Goal: Task Accomplishment & Management: Manage account settings

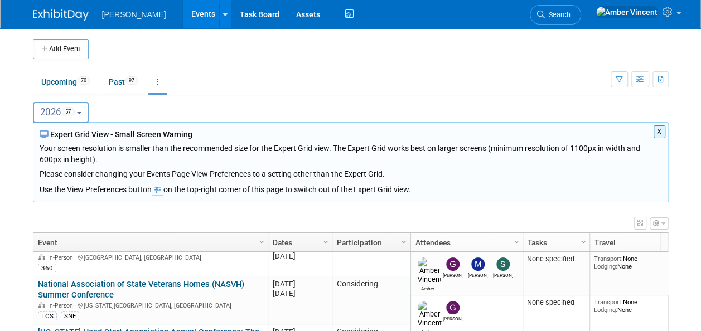
click at [159, 82] on icon at bounding box center [158, 82] width 2 height 8
click at [387, 85] on ul "Upcoming 70 Past 97 All Events 167 Past and Upcoming Grouped Annually Events gr…" at bounding box center [321, 82] width 577 height 25
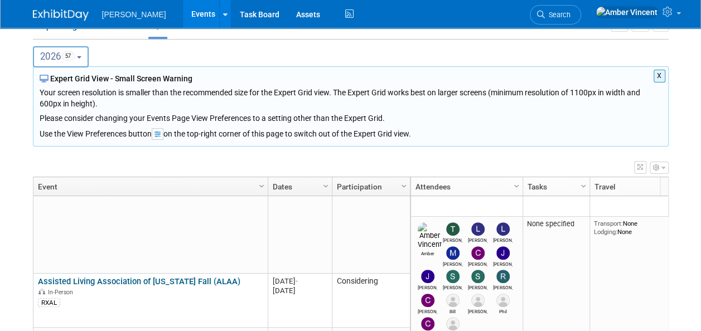
scroll to position [1687, 0]
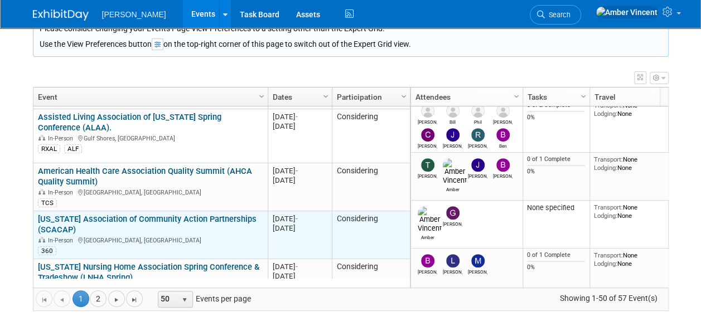
click at [139, 215] on div "South Carolina Association of Community Action Partnerships (SCACAP) In-Person …" at bounding box center [150, 234] width 225 height 41
click at [139, 214] on link "[US_STATE] Association of Community Action Partnerships (SCACAP)" at bounding box center [147, 224] width 219 height 21
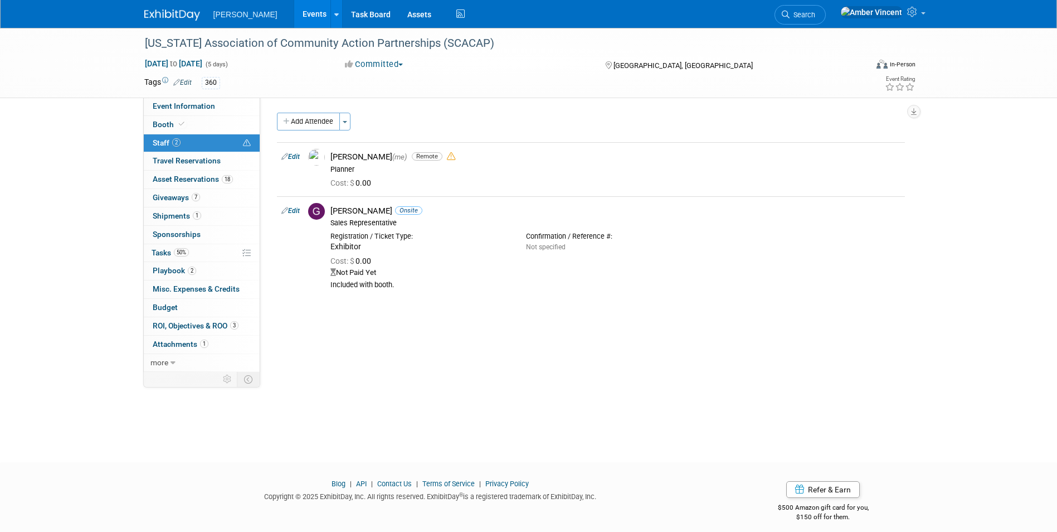
click at [294, 21] on link "Events" at bounding box center [314, 14] width 41 height 28
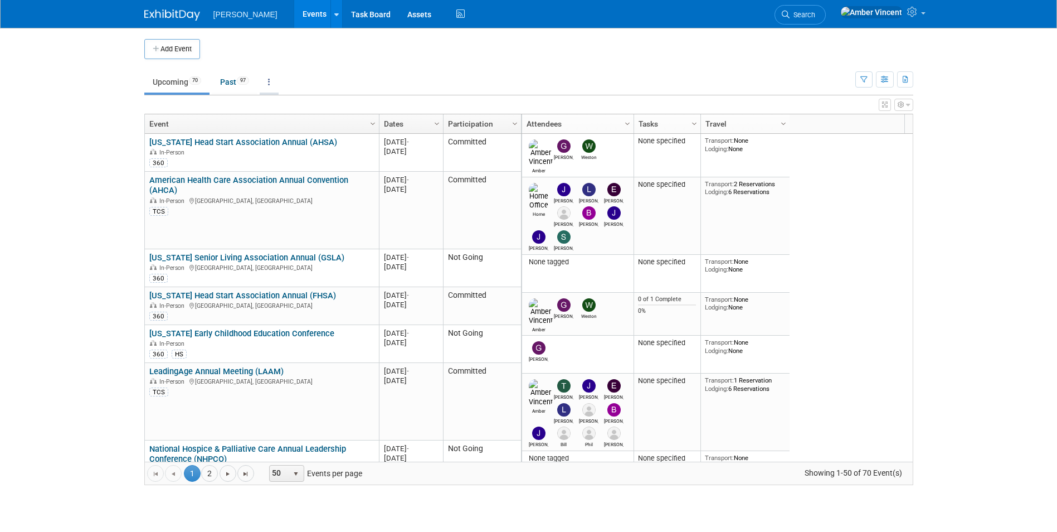
click at [274, 79] on link at bounding box center [269, 81] width 19 height 21
click at [300, 130] on link "Grouped Annually Events grouped by year" at bounding box center [304, 132] width 89 height 25
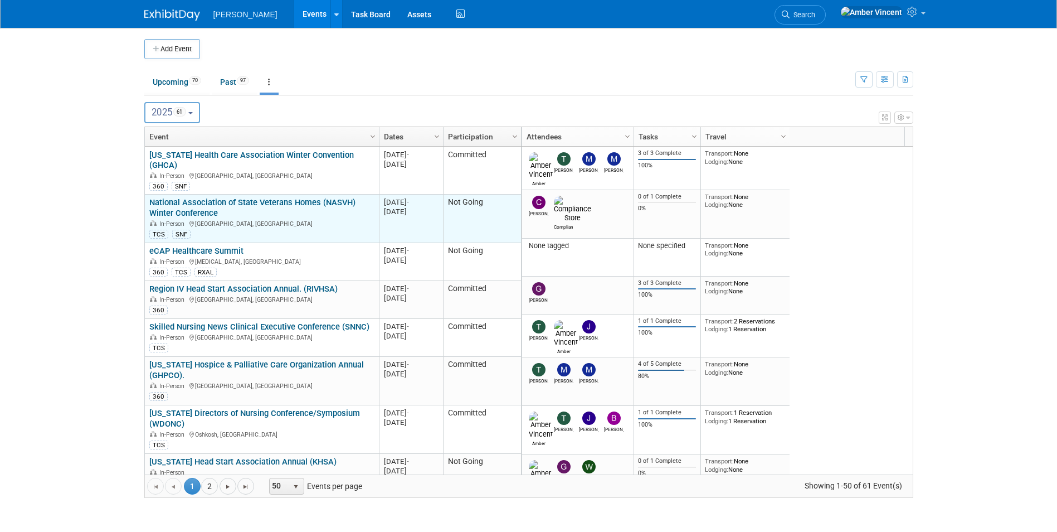
click at [232, 197] on link "National Association of State Veterans Homes (NASVH) Winter Conference" at bounding box center [252, 207] width 206 height 21
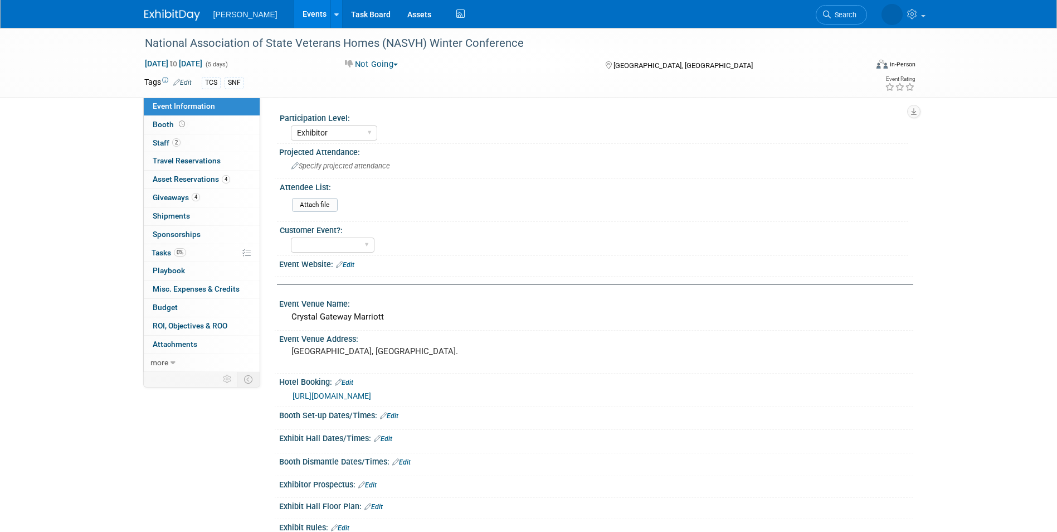
select select "Exhibitor"
click at [294, 11] on link "Events" at bounding box center [314, 14] width 41 height 28
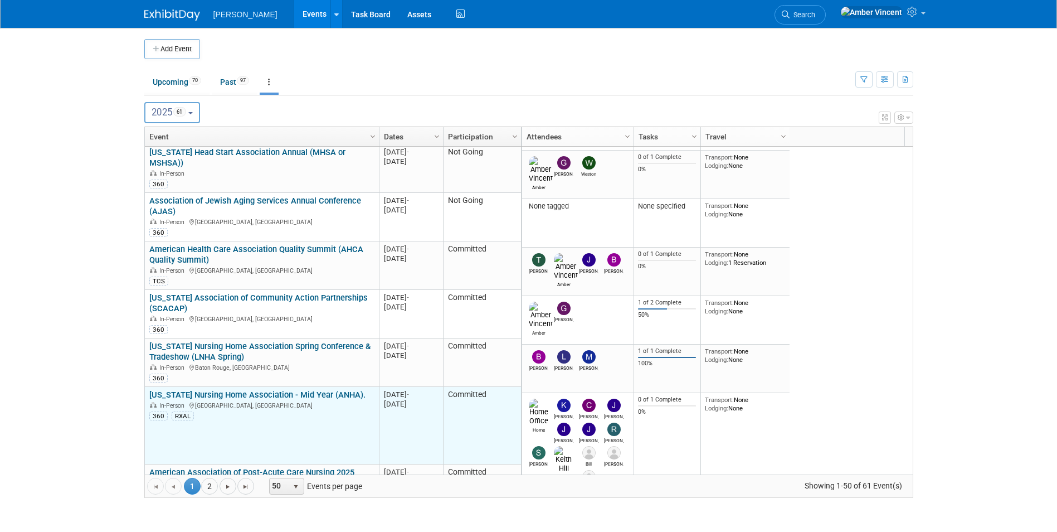
scroll to position [468, 0]
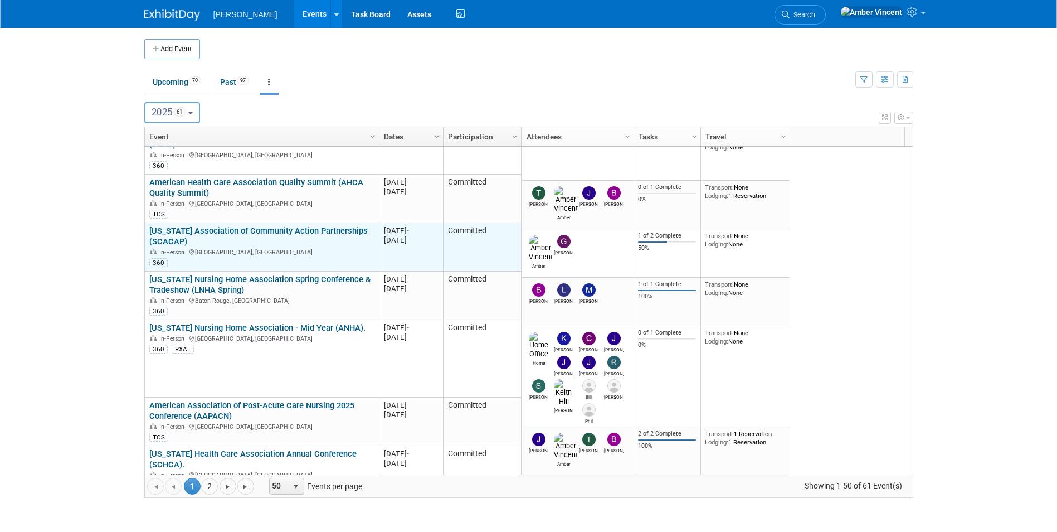
click at [236, 226] on link "[US_STATE] Association of Community Action Partnerships (SCACAP)" at bounding box center [258, 236] width 219 height 21
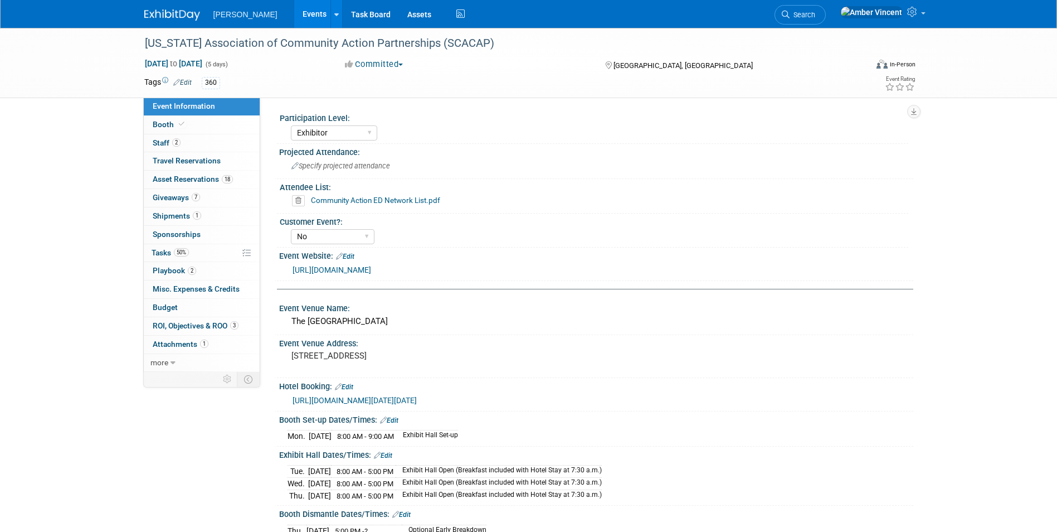
select select "Exhibitor"
select select "No"
click at [176, 179] on span "Asset Reservations 18" at bounding box center [193, 178] width 80 height 9
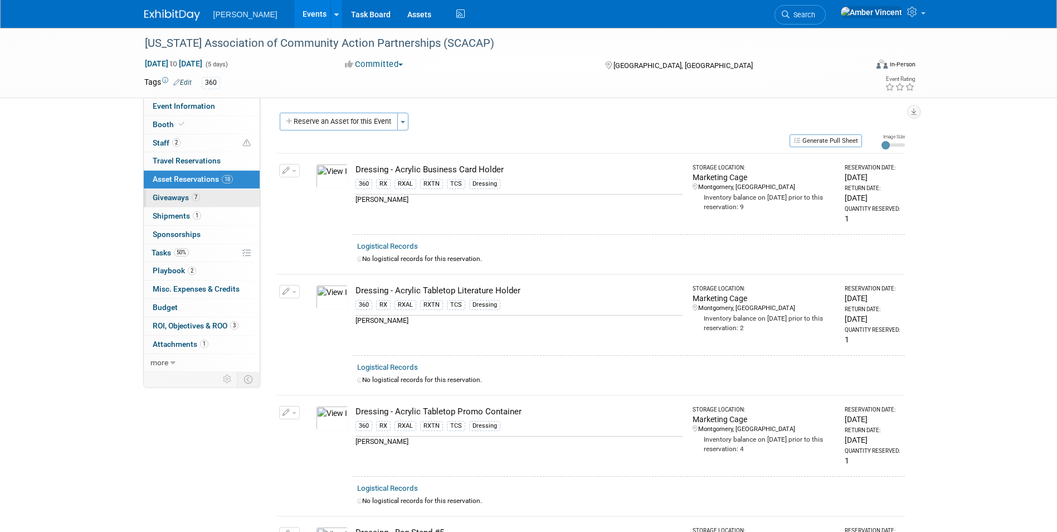
click at [176, 198] on span "Giveaways 7" at bounding box center [176, 197] width 47 height 9
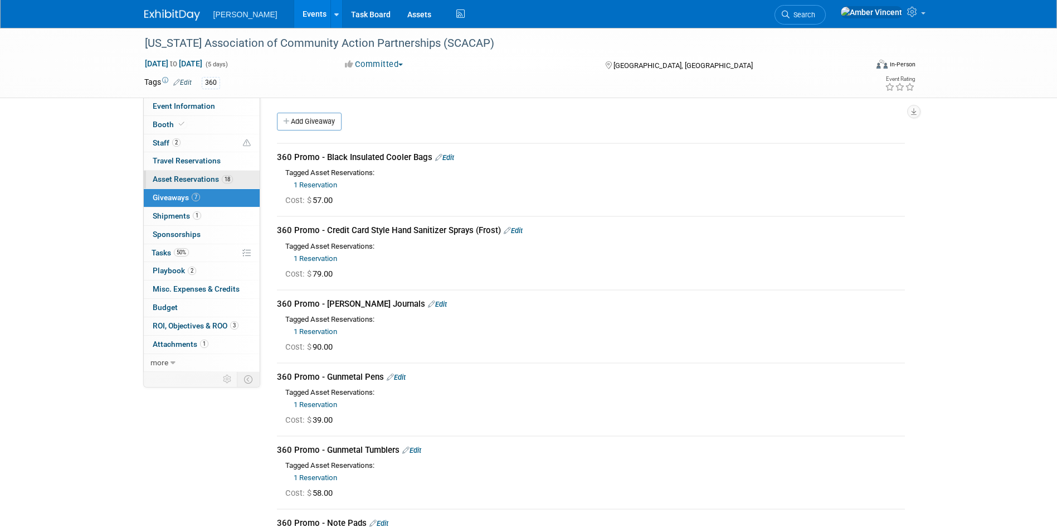
click at [170, 177] on span "Asset Reservations 18" at bounding box center [193, 178] width 80 height 9
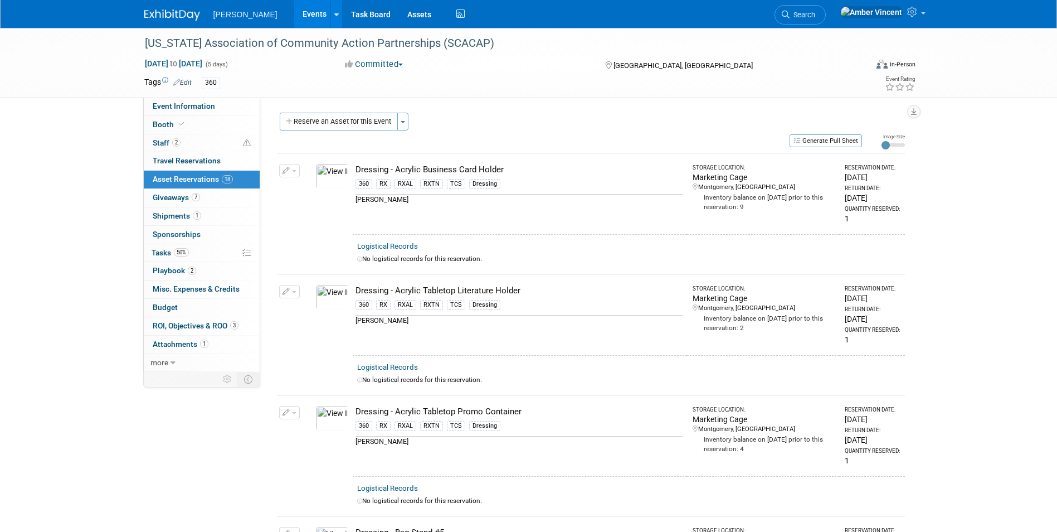
click at [294, 17] on link "Events" at bounding box center [314, 14] width 41 height 28
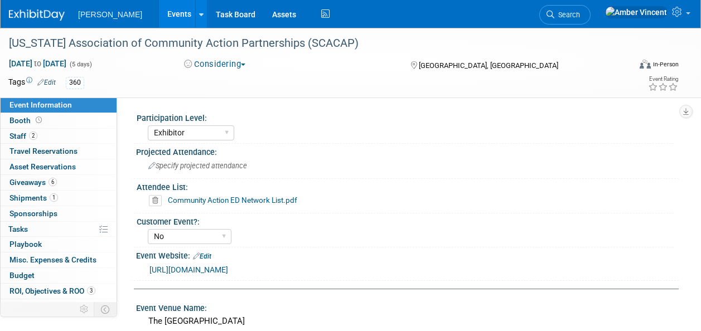
select select "Exhibitor"
select select "No"
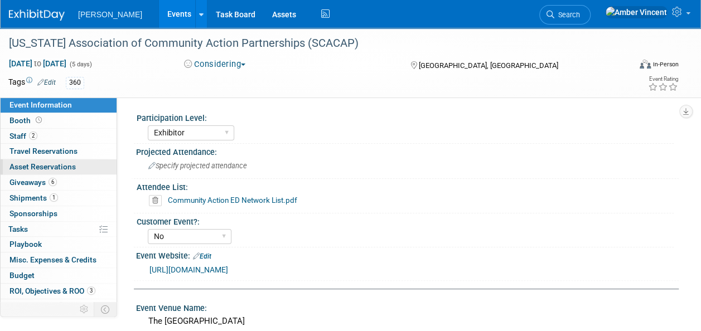
click at [43, 159] on link "0 Asset Reservations 0" at bounding box center [59, 166] width 116 height 15
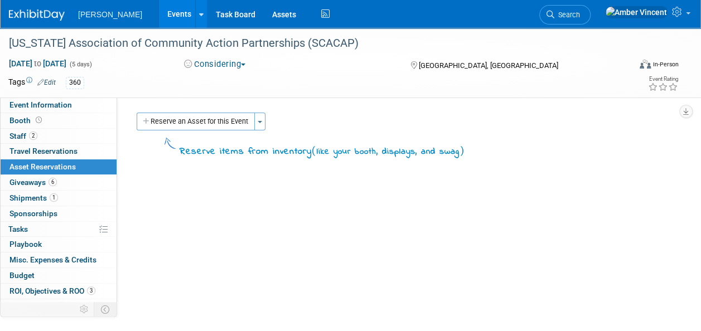
drag, startPoint x: 138, startPoint y: 11, endPoint x: 156, endPoint y: 8, distance: 18.1
click at [159, 11] on link "Events" at bounding box center [179, 14] width 41 height 28
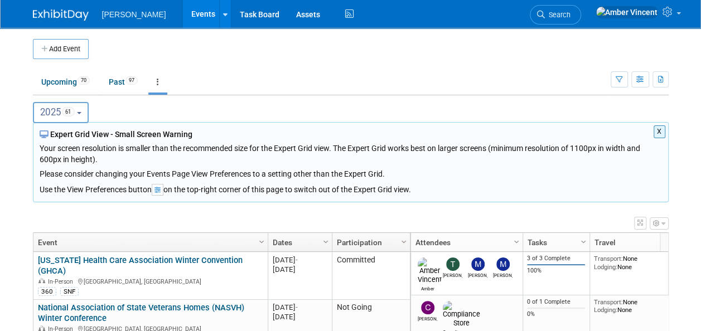
click at [86, 113] on button "2025 61" at bounding box center [61, 112] width 56 height 21
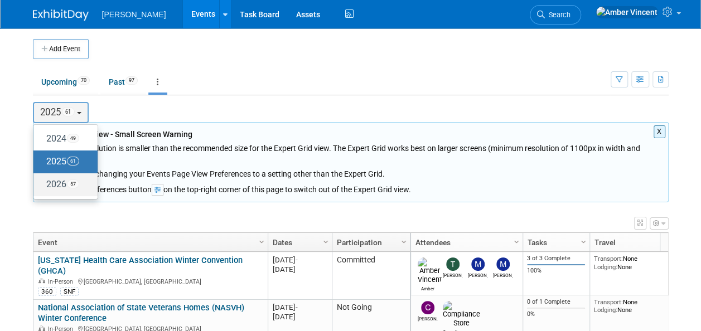
click at [59, 182] on label "2026 57" at bounding box center [62, 185] width 47 height 18
click at [42, 182] on input "2026 57" at bounding box center [38, 184] width 7 height 7
select select "2026"
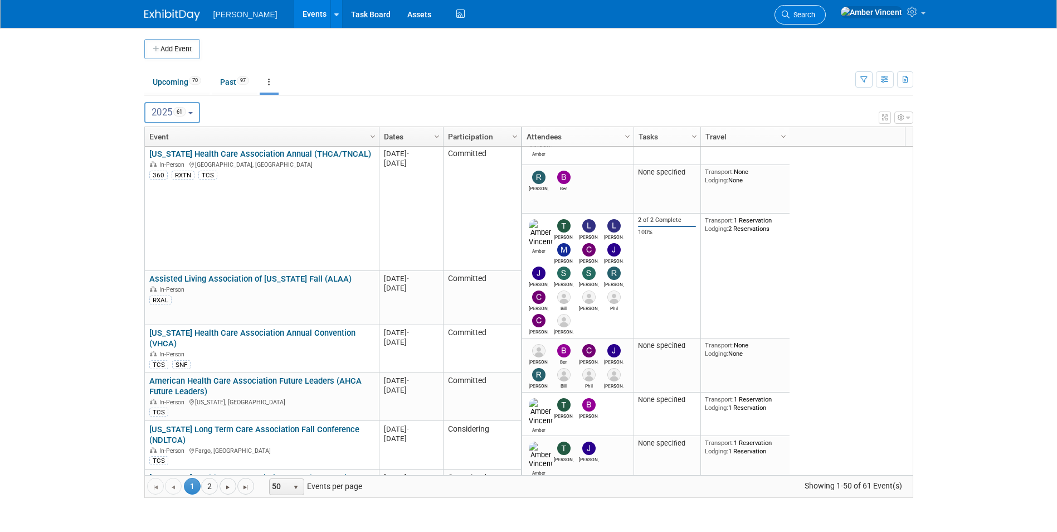
click at [815, 13] on span "Search" at bounding box center [803, 15] width 26 height 8
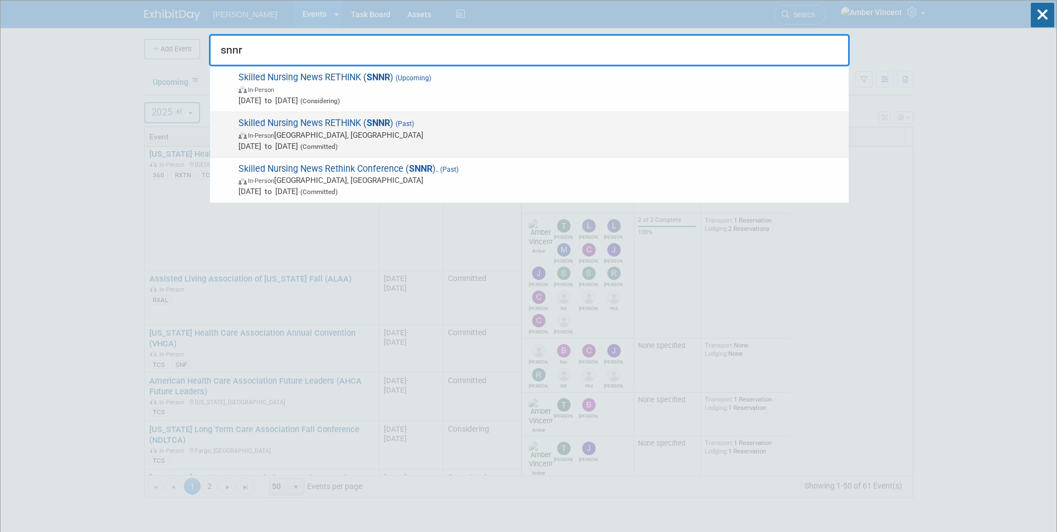
type input "snnr"
click at [338, 143] on span "(Committed)" at bounding box center [318, 147] width 40 height 8
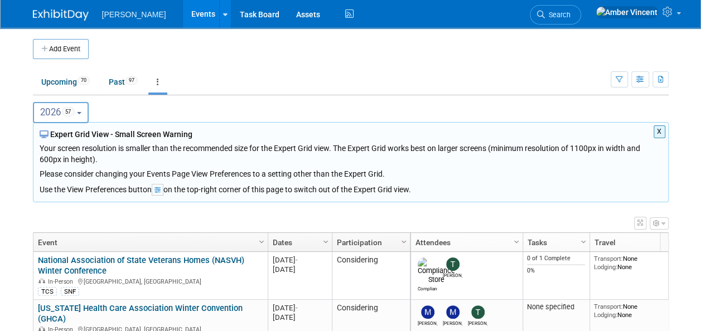
drag, startPoint x: 71, startPoint y: 52, endPoint x: 80, endPoint y: 58, distance: 10.5
click at [71, 52] on button "Add Event" at bounding box center [61, 49] width 56 height 20
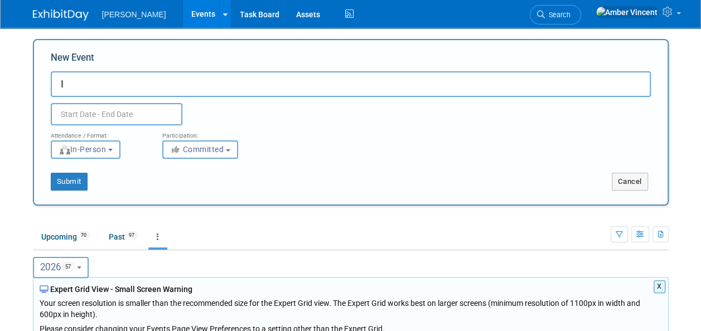
click at [87, 89] on input "I" at bounding box center [351, 84] width 600 height 26
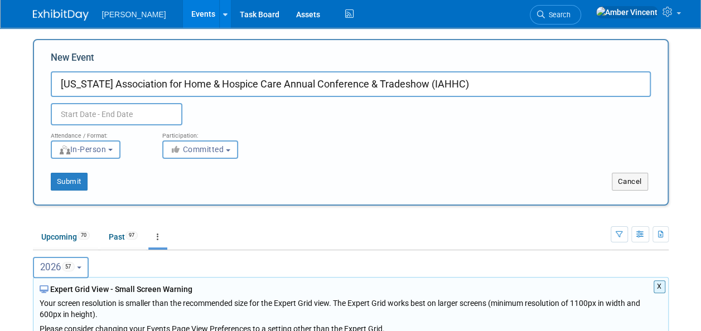
type input "[US_STATE] Association for Home & Hospice Care Annual Conference & Tradeshow (I…"
click at [88, 113] on input "text" at bounding box center [117, 114] width 132 height 22
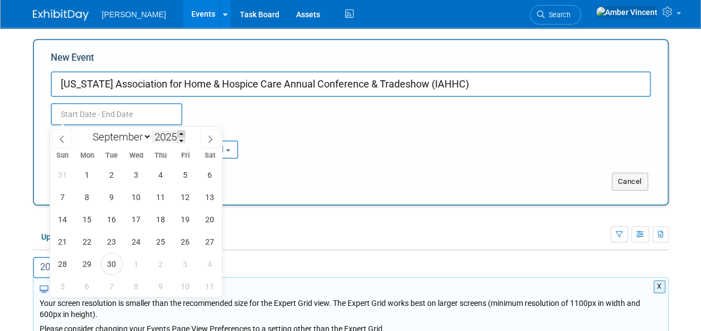
click at [182, 132] on span at bounding box center [181, 133] width 8 height 7
type input "2026"
click at [128, 133] on select "January February March April May June July August September October November De…" at bounding box center [120, 137] width 64 height 14
select select "4"
click at [88, 130] on select "January February March April May June July August September October November De…" at bounding box center [120, 137] width 64 height 14
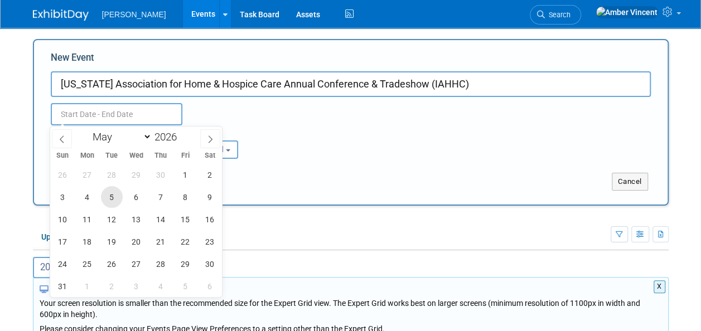
click at [108, 200] on span "5" at bounding box center [112, 197] width 22 height 22
click at [139, 200] on span "6" at bounding box center [136, 197] width 22 height 22
type input "[DATE] to [DATE]"
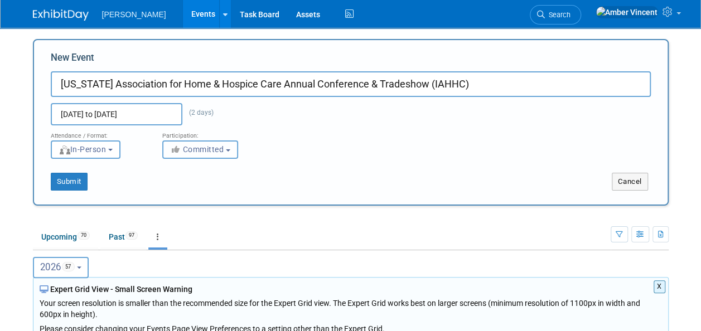
click at [204, 152] on span "Committed" at bounding box center [197, 149] width 54 height 9
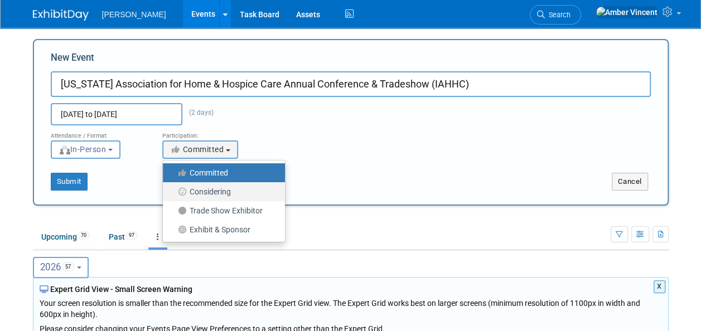
click at [203, 191] on label "Considering" at bounding box center [220, 192] width 105 height 14
click at [173, 191] on input "Considering" at bounding box center [169, 191] width 7 height 7
select select "2"
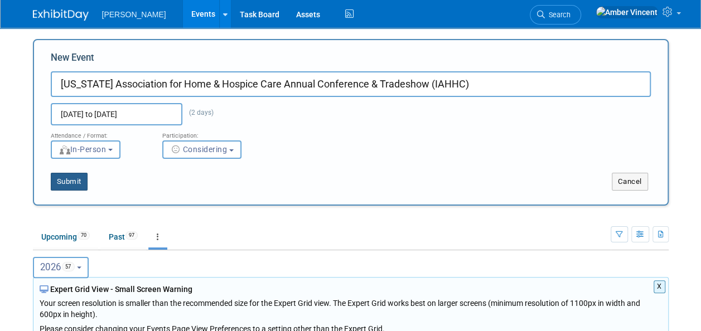
click at [74, 185] on button "Submit" at bounding box center [69, 182] width 37 height 18
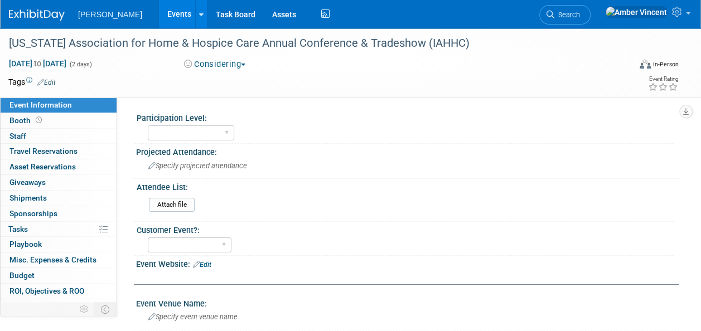
drag, startPoint x: 52, startPoint y: 80, endPoint x: 62, endPoint y: 85, distance: 10.5
click at [52, 81] on link "Edit" at bounding box center [46, 83] width 18 height 8
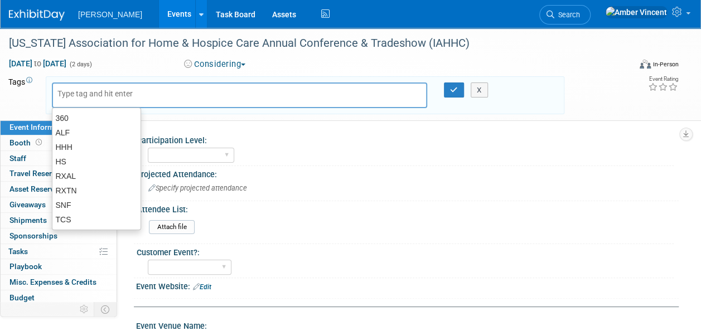
click at [99, 94] on input "text" at bounding box center [101, 93] width 89 height 11
click at [87, 113] on div "360" at bounding box center [96, 118] width 89 height 16
type input "360"
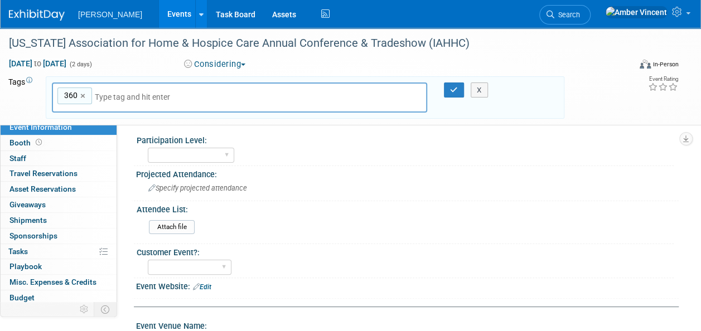
type input "h"
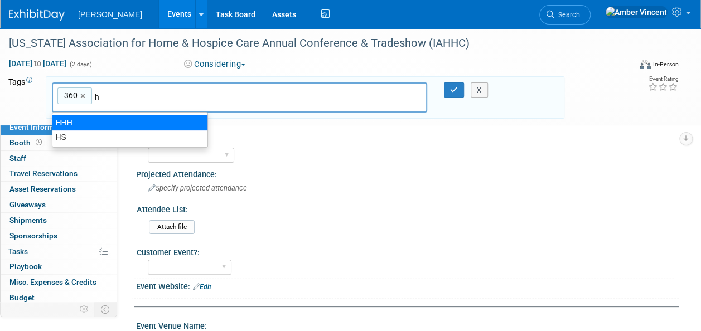
click at [81, 126] on div "HHH" at bounding box center [130, 123] width 156 height 16
type input "360, HHH"
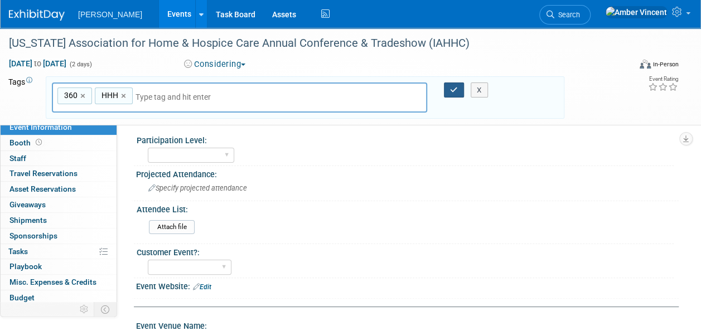
click at [449, 90] on button "button" at bounding box center [454, 90] width 20 height 16
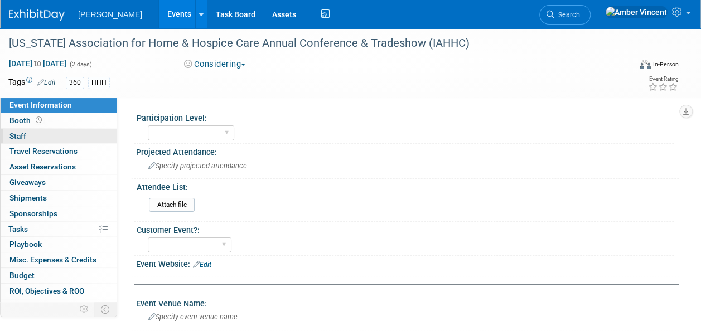
click at [42, 139] on link "0 Staff 0" at bounding box center [59, 136] width 116 height 15
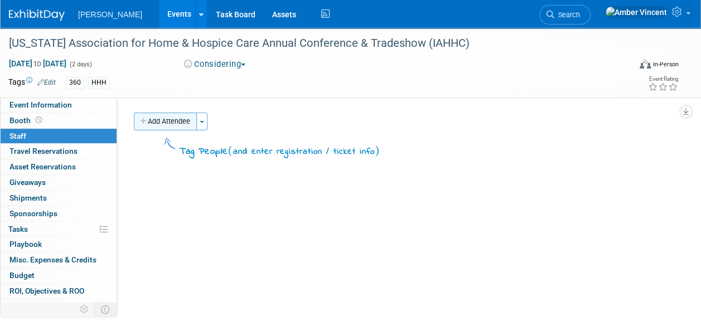
click at [151, 125] on button "Add Attendee" at bounding box center [165, 122] width 63 height 18
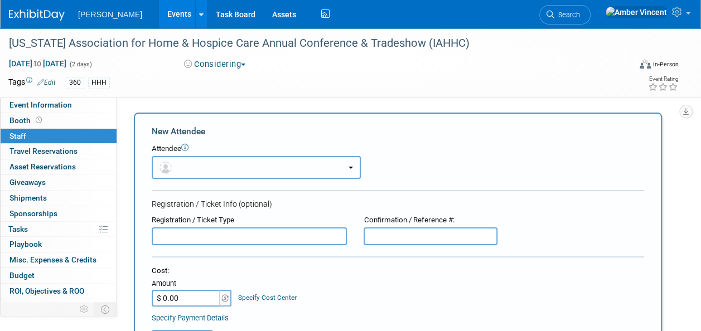
click at [199, 164] on button "button" at bounding box center [256, 167] width 209 height 23
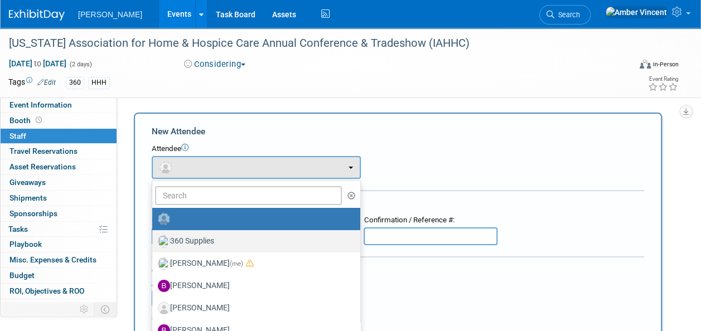
click at [201, 238] on label "360 Supplies" at bounding box center [253, 241] width 191 height 18
click at [154, 238] on input "360 Supplies" at bounding box center [150, 239] width 7 height 7
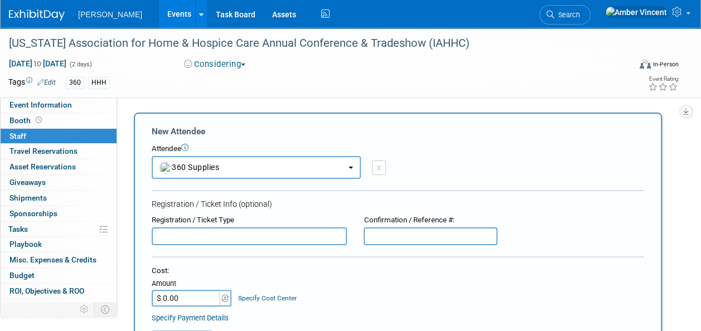
select select "5049f2f7-b5dc-4cd9-b0fd-9bd3b059ddde"
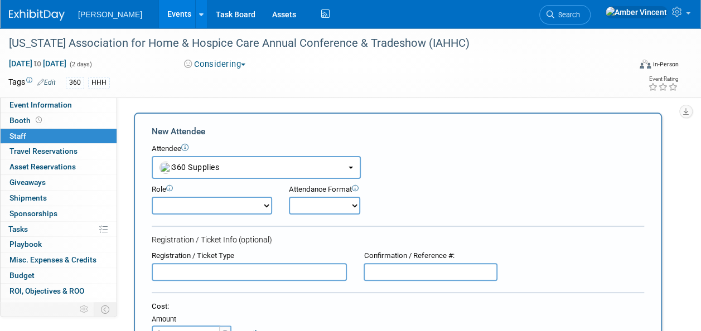
click at [207, 204] on select "Attend Demonstrator Host Leadership Planner Presenter Sales Representative" at bounding box center [212, 206] width 120 height 18
select select "100"
click at [152, 197] on select "Attend Demonstrator Host Leadership Planner Presenter Sales Representative" at bounding box center [212, 206] width 120 height 18
click at [307, 207] on select "Onsite Remote" at bounding box center [324, 206] width 71 height 18
select select "1"
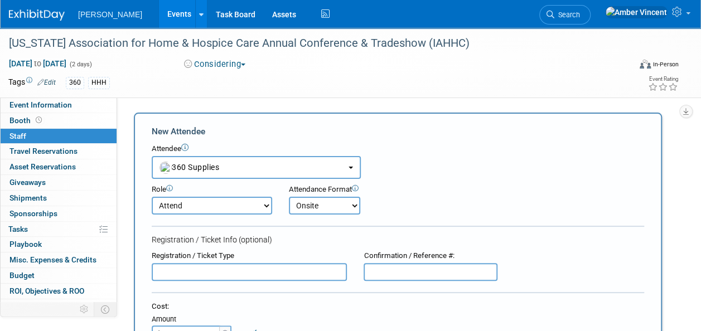
click at [289, 197] on select "Onsite Remote" at bounding box center [324, 206] width 71 height 18
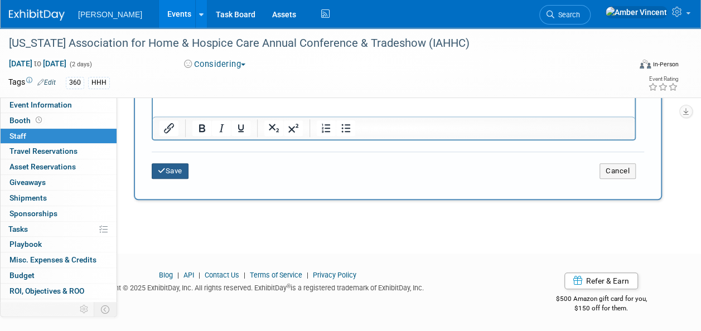
click at [175, 173] on button "Save" at bounding box center [170, 171] width 37 height 16
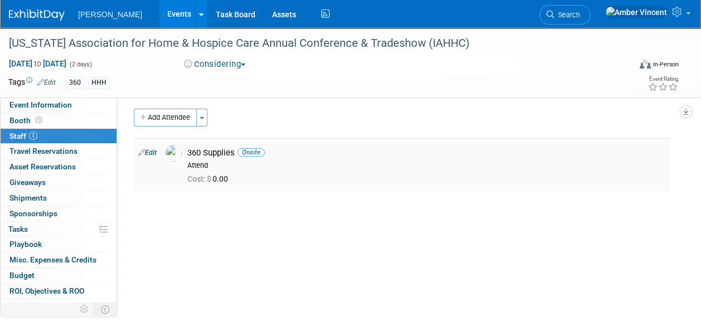
scroll to position [0, 0]
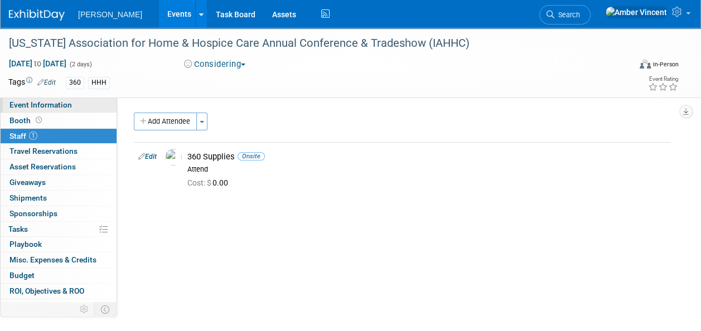
click at [25, 100] on span "Event Information" at bounding box center [40, 104] width 62 height 9
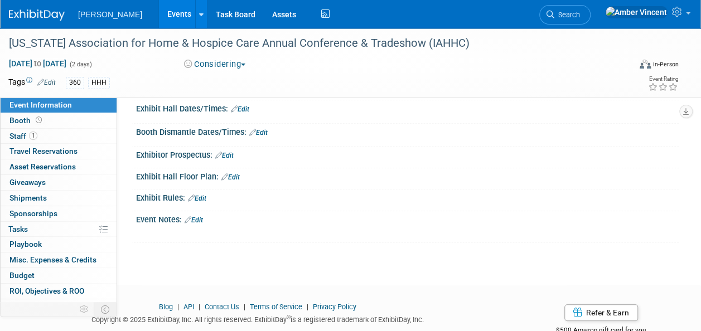
scroll to position [346, 0]
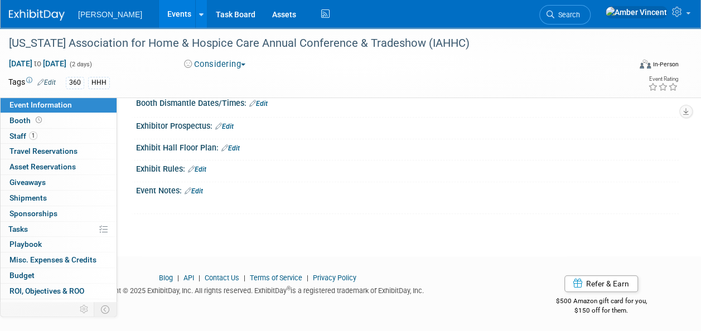
click at [233, 146] on link "Edit" at bounding box center [230, 148] width 18 height 8
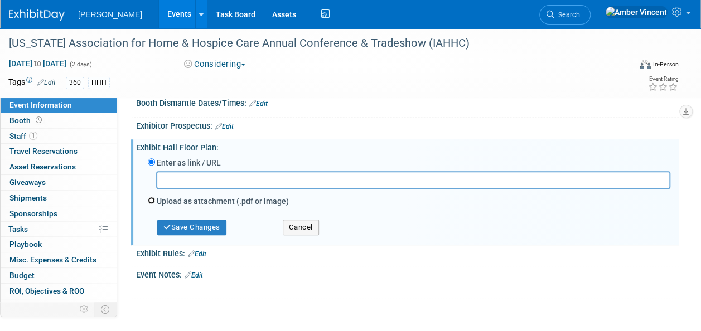
click at [149, 197] on input "Upload as attachment (.pdf or image)" at bounding box center [151, 200] width 7 height 7
radio input "true"
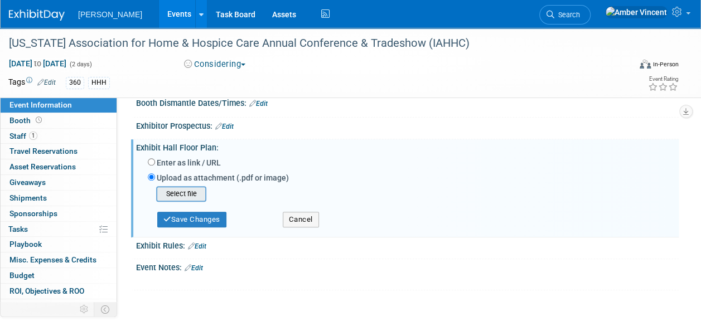
click at [180, 195] on input "file" at bounding box center [138, 193] width 133 height 13
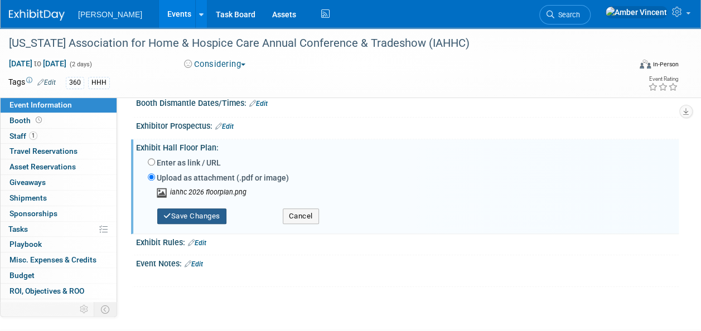
click at [201, 216] on button "Save Changes" at bounding box center [191, 216] width 69 height 16
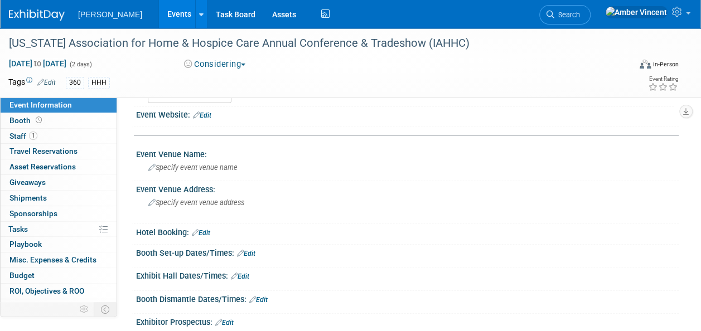
scroll to position [279, 0]
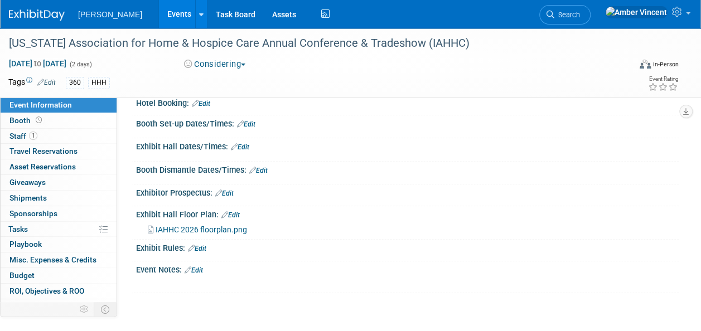
click at [226, 191] on link "Edit" at bounding box center [224, 194] width 18 height 8
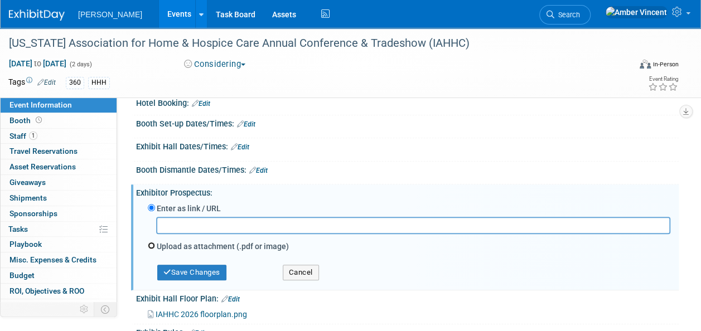
click at [151, 242] on input "Upload as attachment (.pdf or image)" at bounding box center [151, 245] width 7 height 7
radio input "true"
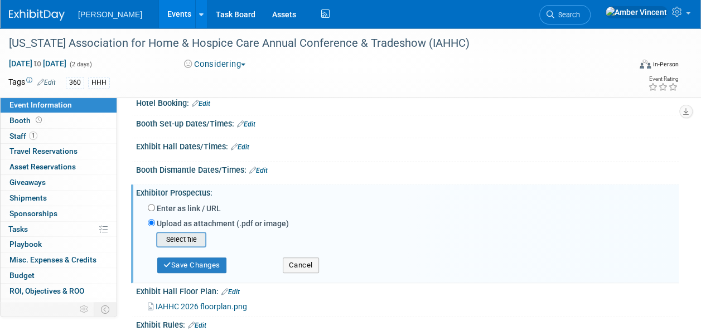
click at [171, 234] on input "file" at bounding box center [138, 239] width 133 height 13
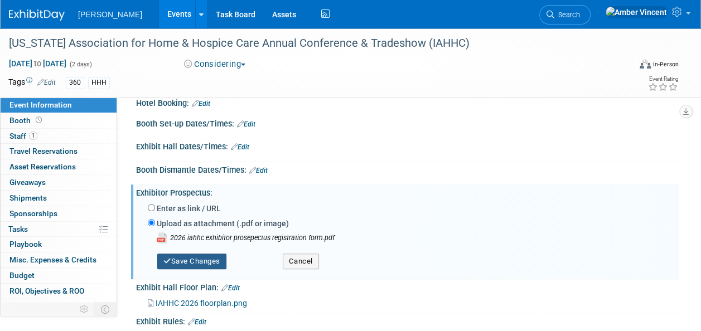
click at [188, 259] on button "Save Changes" at bounding box center [191, 262] width 69 height 16
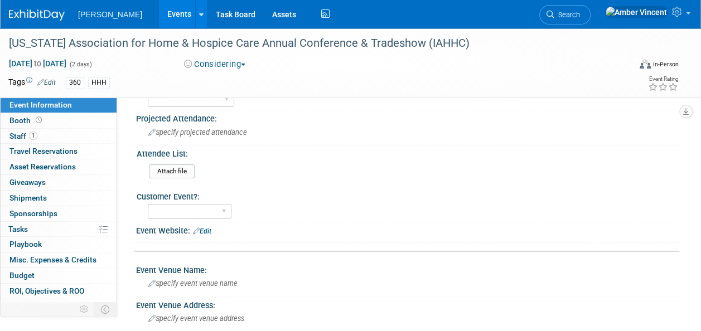
scroll to position [0, 0]
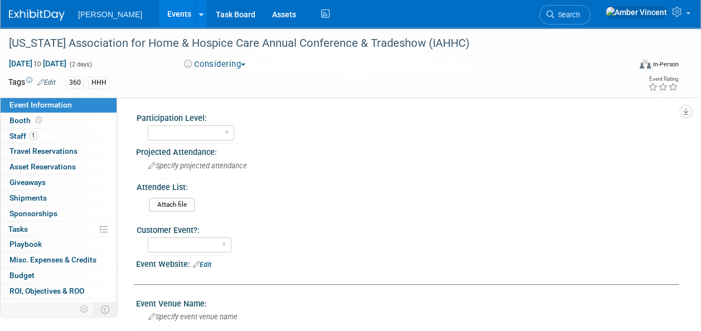
click at [305, 204] on div "Attach file" at bounding box center [409, 207] width 521 height 18
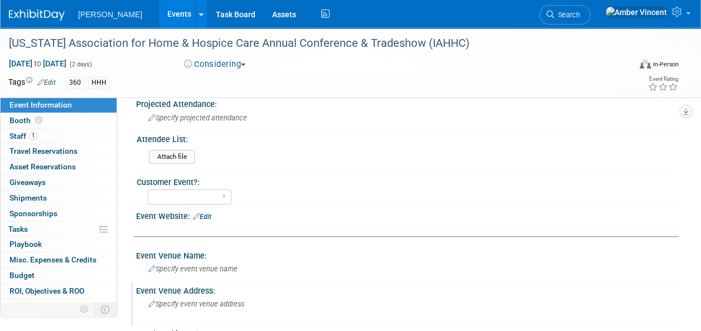
scroll to position [111, 0]
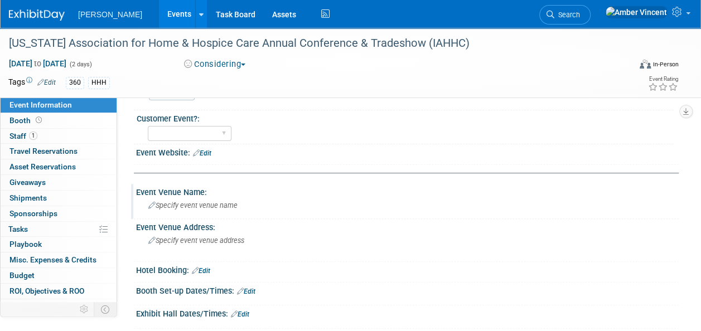
click at [192, 203] on span "Specify event venue name" at bounding box center [192, 205] width 89 height 8
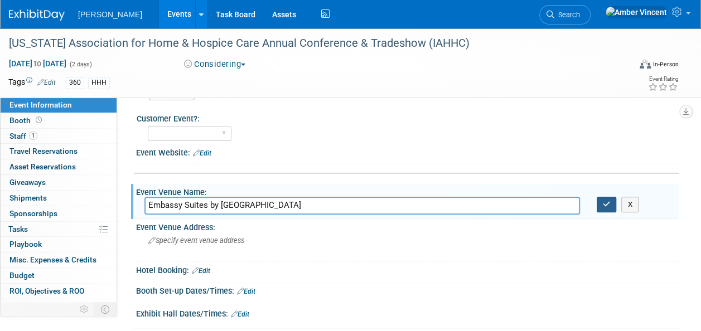
type input "Embassy Suites by Hilton Plainfield Indianapolis Airport"
click at [605, 204] on icon "button" at bounding box center [607, 204] width 8 height 7
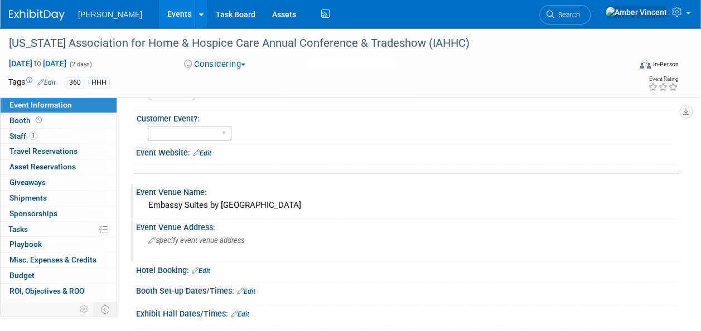
click at [181, 237] on span "Specify event venue address" at bounding box center [196, 240] width 96 height 8
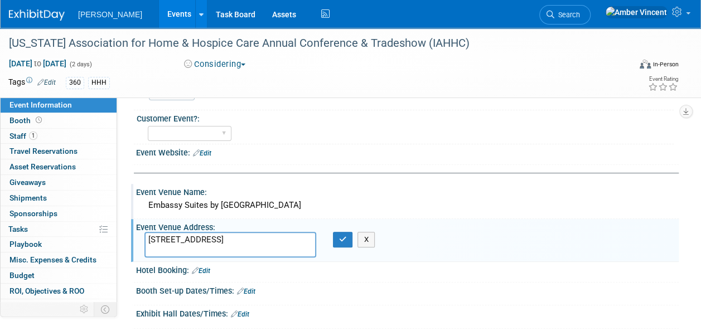
type textarea "6089 Clarks Creek Rd, Plainfield, IN 46168"
click at [340, 246] on div "6089 Clarks Creek Rd, Plainfield, IN 46168 X" at bounding box center [249, 245] width 226 height 26
click at [344, 242] on button "button" at bounding box center [343, 240] width 20 height 16
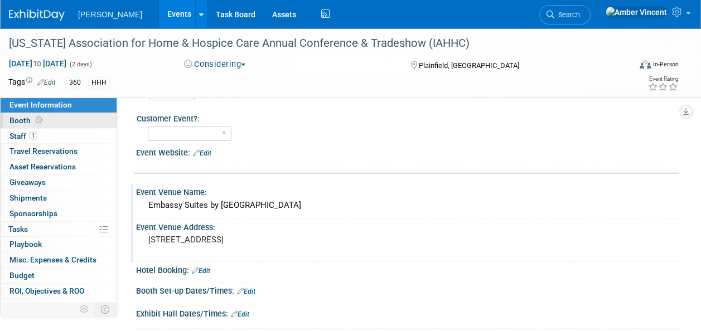
click at [70, 120] on link "Booth" at bounding box center [59, 120] width 116 height 15
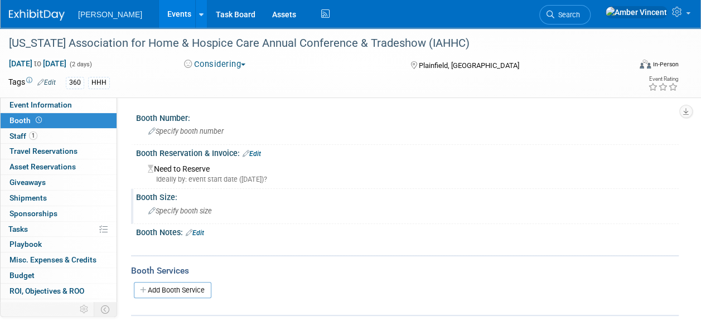
click at [197, 210] on span "Specify booth size" at bounding box center [180, 211] width 64 height 8
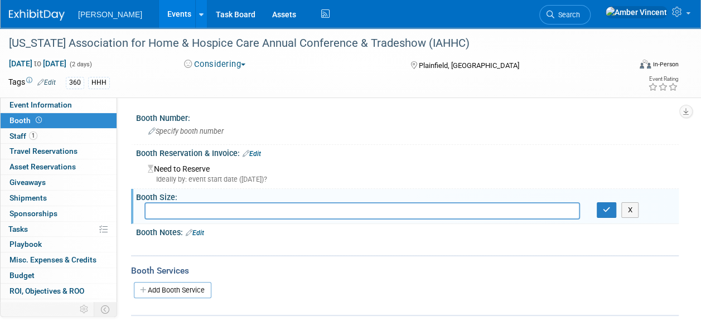
click at [159, 207] on input "text" at bounding box center [361, 210] width 435 height 17
type input "Choose from 3 different booth sizes and prices:"
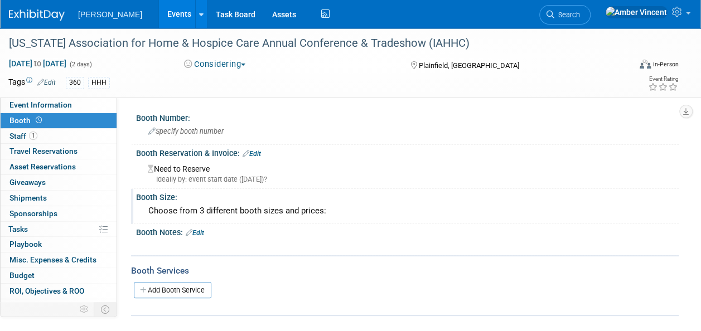
click at [190, 213] on div "Choose from 3 different booth sizes and prices:" at bounding box center [407, 210] width 526 height 17
click at [342, 211] on div "Choose from 3 different booth sizes and prices:" at bounding box center [407, 210] width 526 height 17
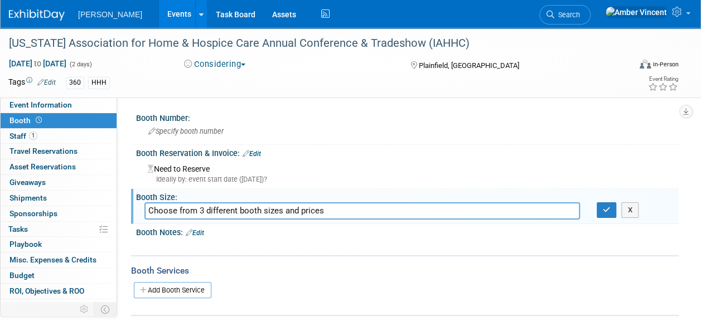
drag, startPoint x: 333, startPoint y: 210, endPoint x: 111, endPoint y: 216, distance: 221.4
click at [111, 216] on div "Event Information Event Info Booth Booth 1 Staff 1 Staff 0 Travel Reservations …" at bounding box center [350, 178] width 701 height 300
type input "8'x10' (Member rate = $1200; Non-member rate = $1600)"
click at [603, 211] on icon "button" at bounding box center [607, 209] width 8 height 7
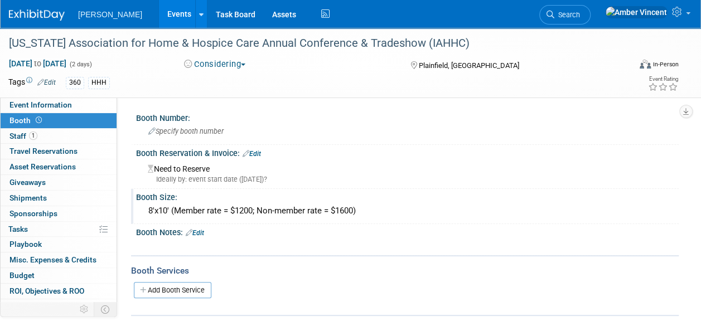
click at [190, 226] on div "Booth Notes: Edit" at bounding box center [407, 231] width 542 height 14
click at [197, 230] on link "Edit" at bounding box center [195, 233] width 18 height 8
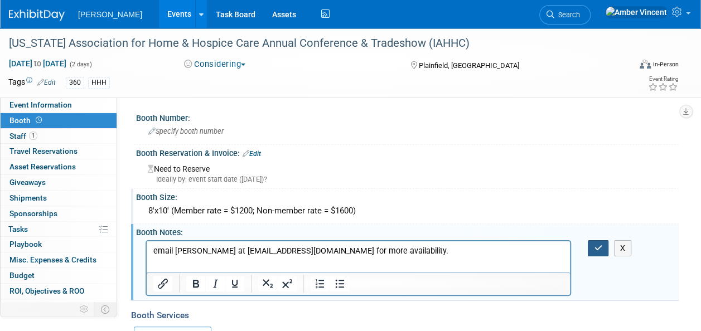
click at [602, 245] on button "button" at bounding box center [598, 248] width 21 height 16
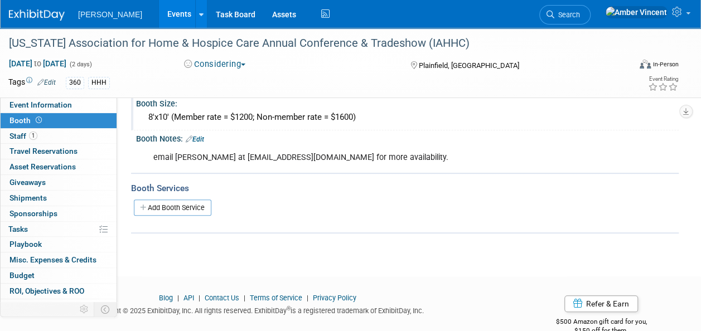
scroll to position [111, 0]
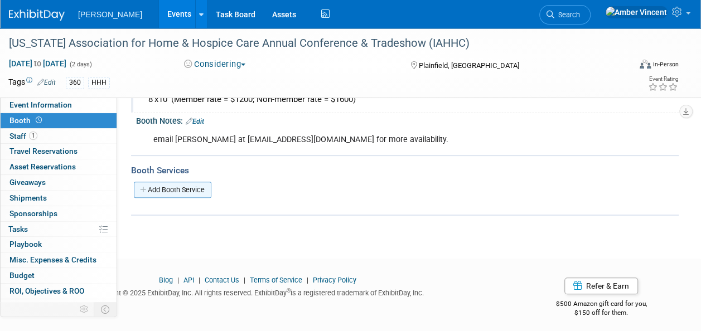
click at [195, 190] on link "Add Booth Service" at bounding box center [172, 190] width 77 height 16
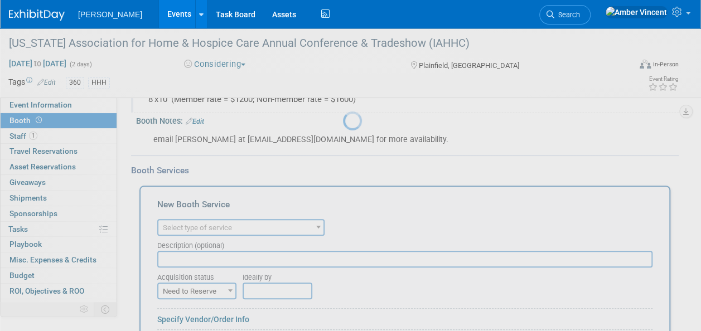
scroll to position [0, 0]
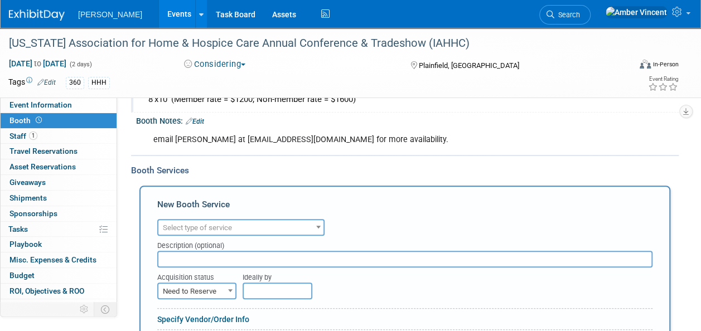
click at [181, 228] on span "Select type of service" at bounding box center [197, 228] width 69 height 8
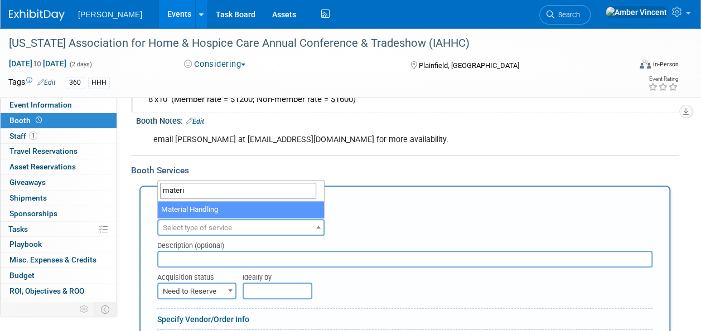
type input "materi"
select select "10"
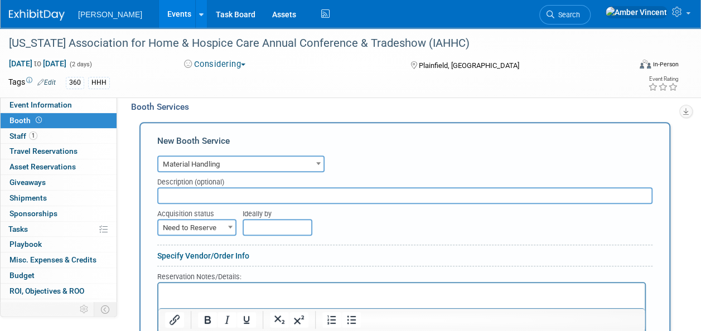
scroll to position [223, 0]
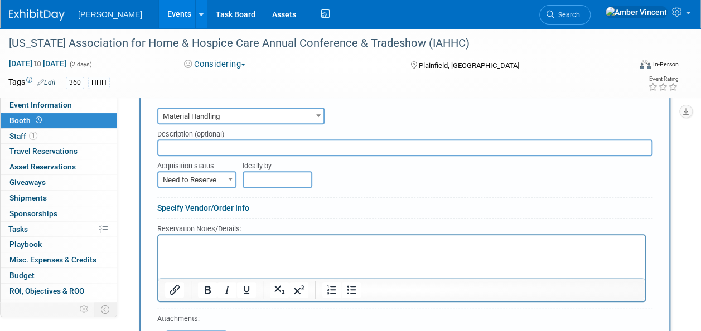
click at [202, 207] on link "Specify Vendor/Order Info" at bounding box center [203, 207] width 92 height 9
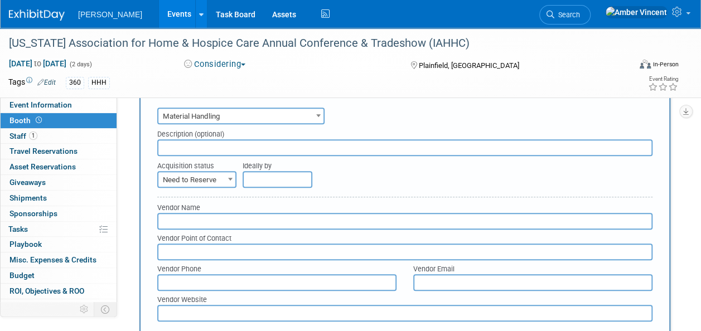
click at [190, 217] on input "text" at bounding box center [404, 221] width 495 height 17
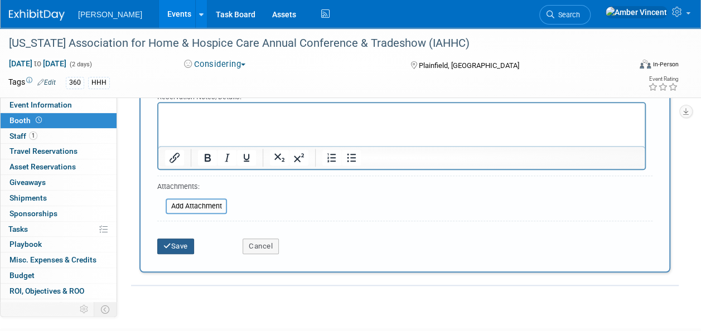
type input "AGS Expo, Inc."
click at [164, 239] on button "Save" at bounding box center [175, 247] width 37 height 16
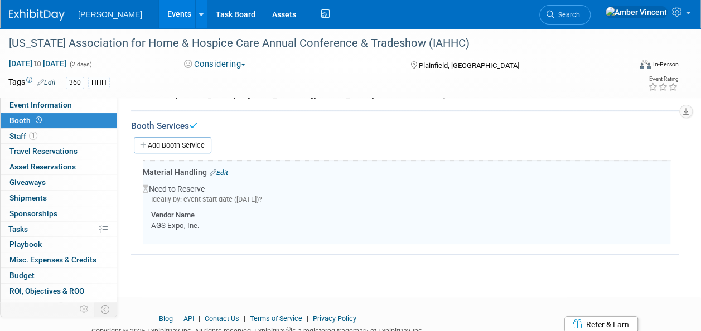
scroll to position [143, 0]
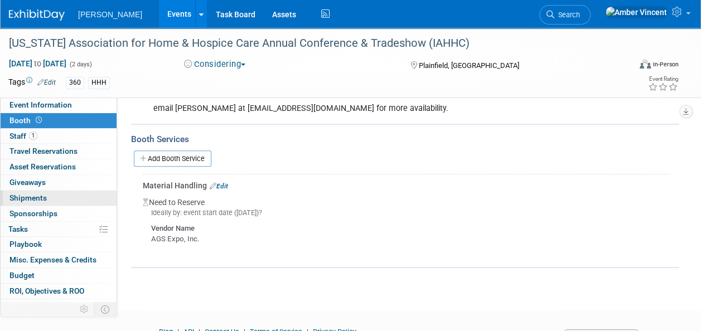
click at [48, 196] on link "0 Shipments 0" at bounding box center [59, 198] width 116 height 15
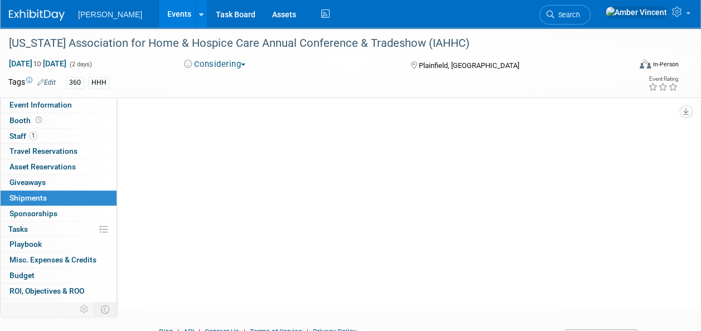
scroll to position [0, 0]
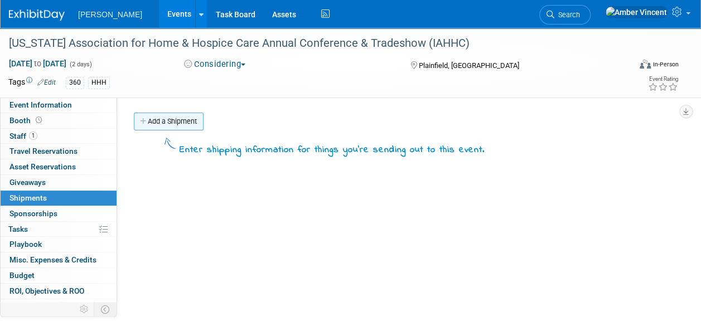
click at [173, 118] on link "Add a Shipment" at bounding box center [169, 122] width 70 height 18
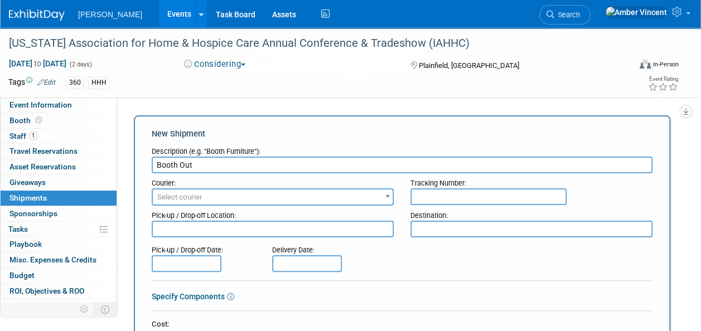
type input "Booth Out"
click at [185, 200] on span "Select courier" at bounding box center [179, 197] width 45 height 8
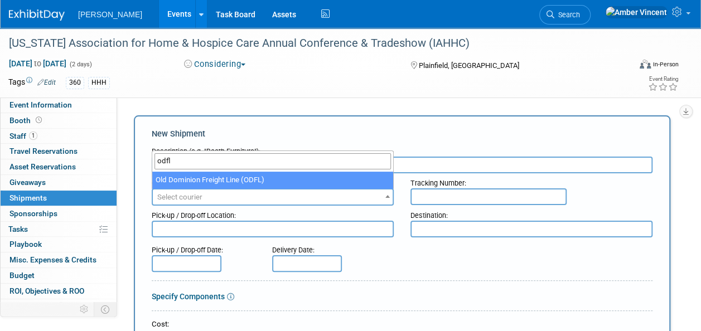
type input "odfl"
select select "353"
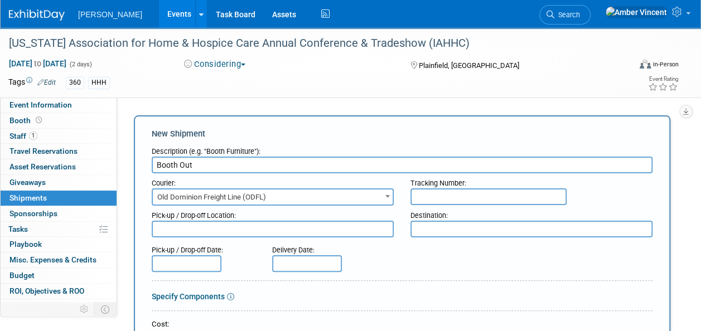
click at [228, 232] on textarea at bounding box center [273, 229] width 242 height 17
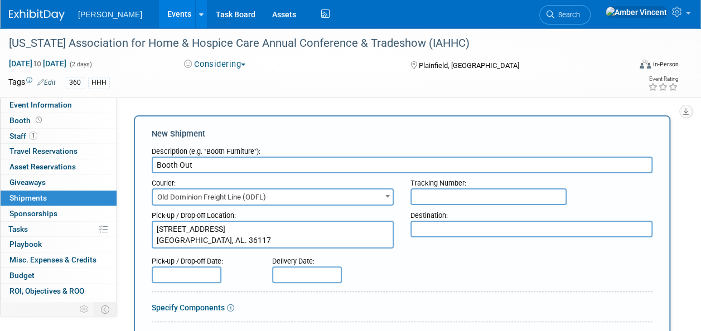
type textarea "355 Industrial Park Blvd. Montgomery, AL. 36117"
click at [493, 233] on textarea at bounding box center [531, 229] width 242 height 17
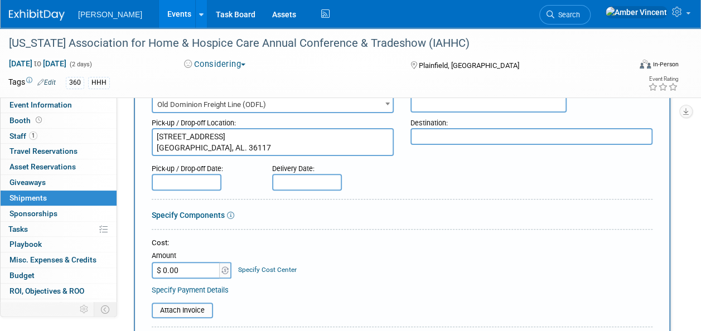
scroll to position [56, 0]
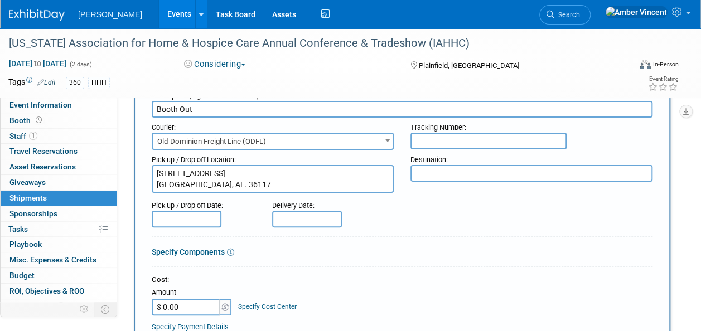
click at [193, 215] on input "text" at bounding box center [187, 219] width 70 height 17
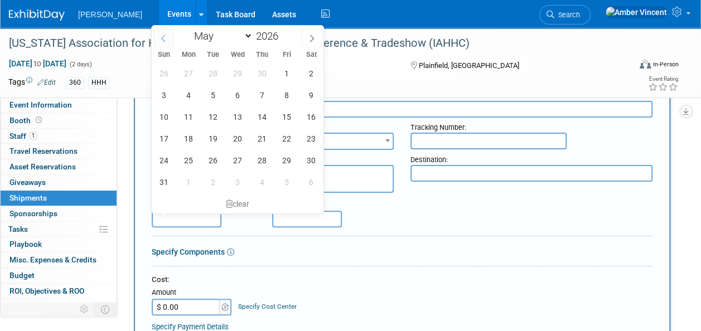
click at [164, 35] on icon at bounding box center [163, 38] width 4 height 7
select select "3"
click at [280, 140] on span "24" at bounding box center [286, 139] width 22 height 22
type input "Apr 24, 2026"
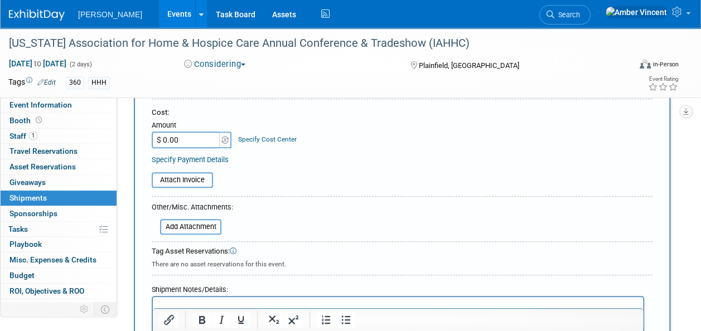
scroll to position [390, 0]
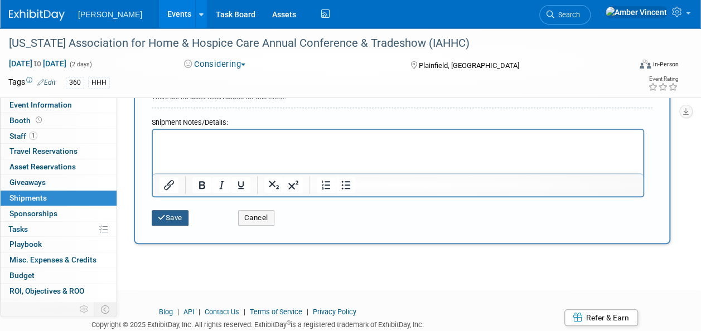
click at [180, 217] on button "Save" at bounding box center [170, 218] width 37 height 16
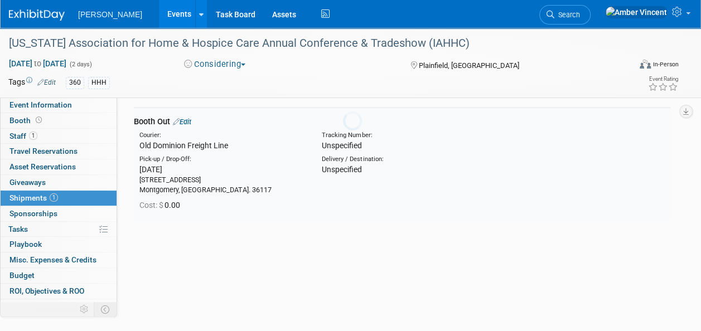
scroll to position [25, 0]
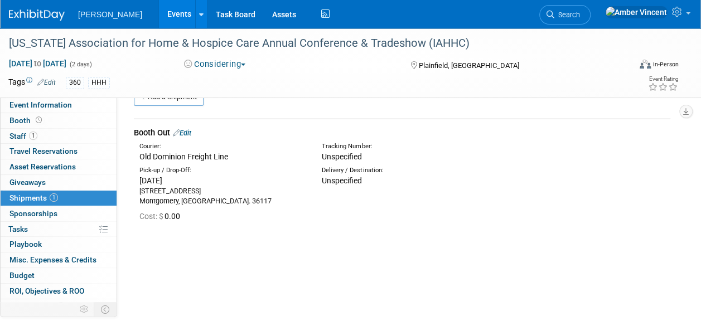
click at [191, 134] on link "Edit" at bounding box center [182, 133] width 18 height 8
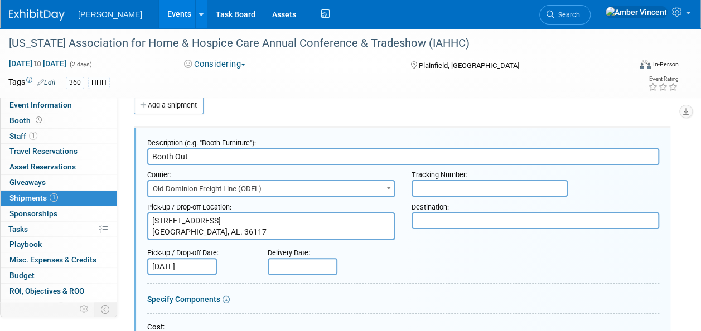
scroll to position [0, 0]
click at [433, 213] on textarea at bounding box center [534, 220] width 247 height 17
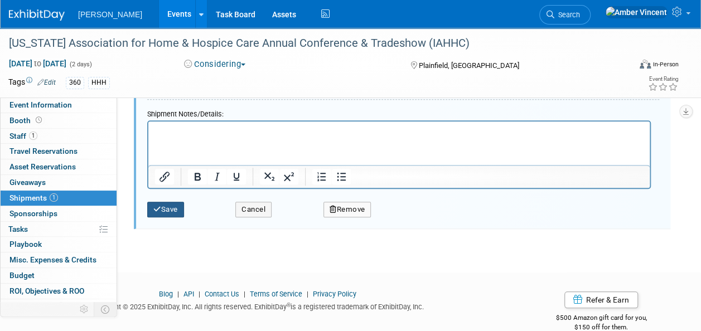
type textarea "AGS Expo, Inc."
click at [151, 202] on button "Save" at bounding box center [165, 210] width 37 height 16
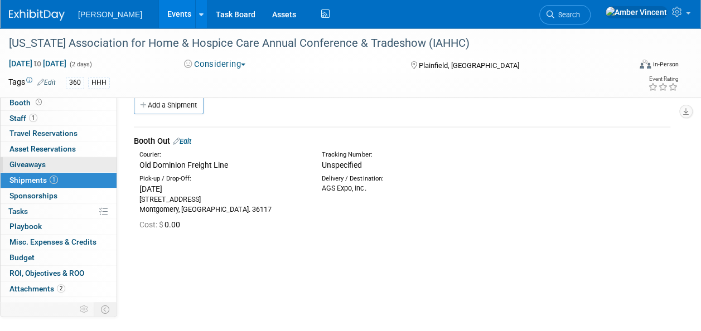
scroll to position [25, 0]
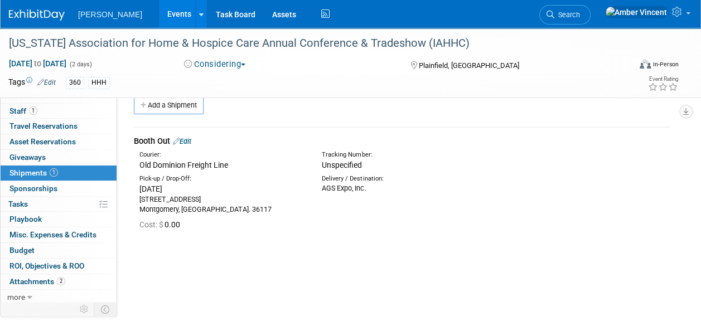
click at [159, 23] on link "Events" at bounding box center [179, 14] width 41 height 28
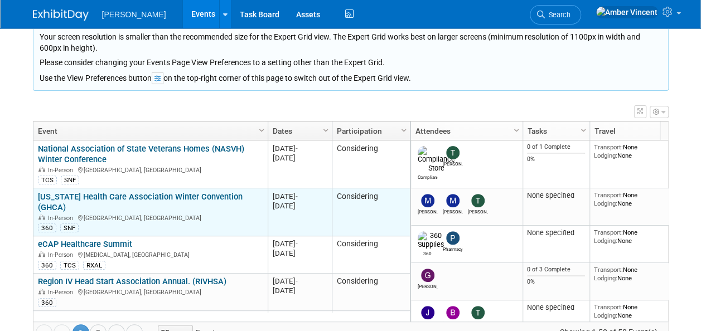
click at [187, 195] on link "[US_STATE] Health Care Association Winter Convention (GHCA)" at bounding box center [140, 202] width 205 height 21
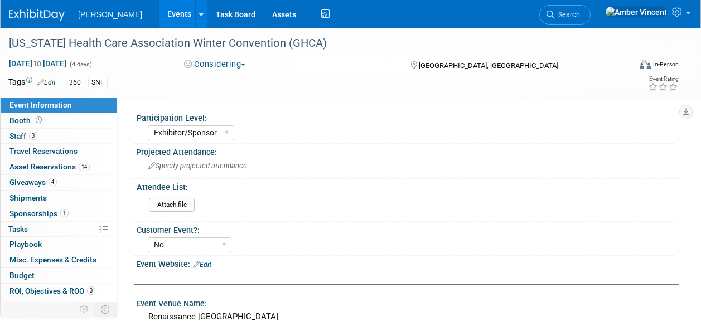
select select "Exhibitor/Sponsor"
select select "No"
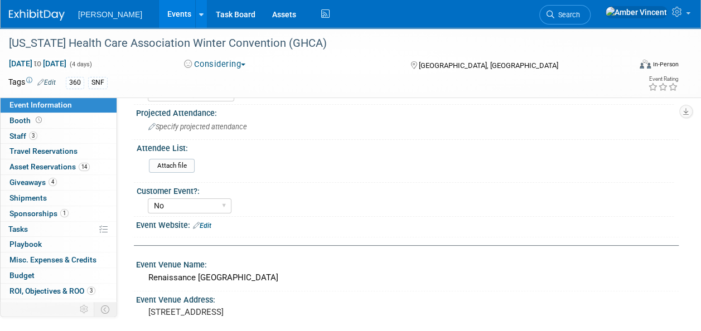
scroll to position [56, 0]
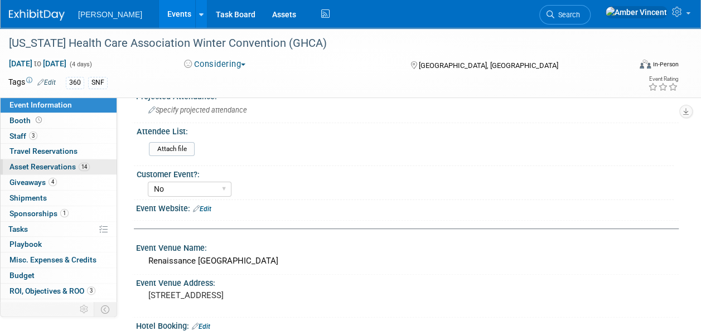
click at [55, 172] on link "14 Asset Reservations 14" at bounding box center [59, 166] width 116 height 15
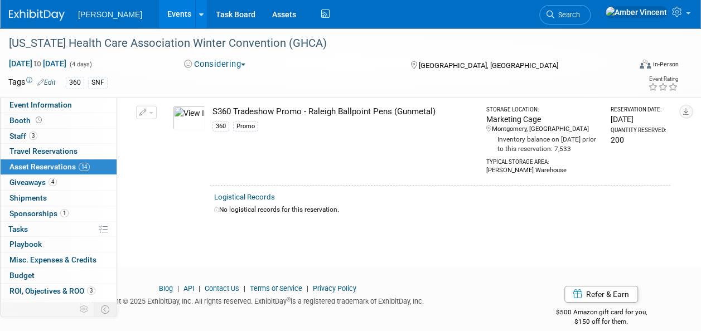
scroll to position [1667, 0]
click at [159, 27] on link "Events" at bounding box center [179, 14] width 41 height 28
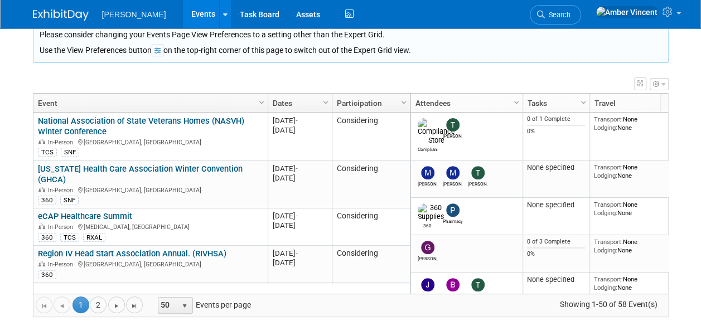
scroll to position [145, 0]
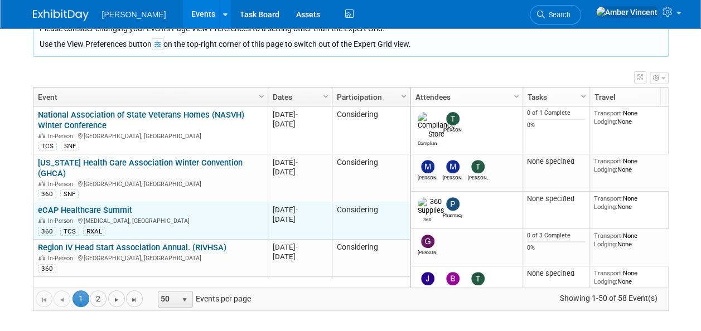
click at [110, 205] on link "eCAP Healthcare Summit" at bounding box center [85, 210] width 94 height 10
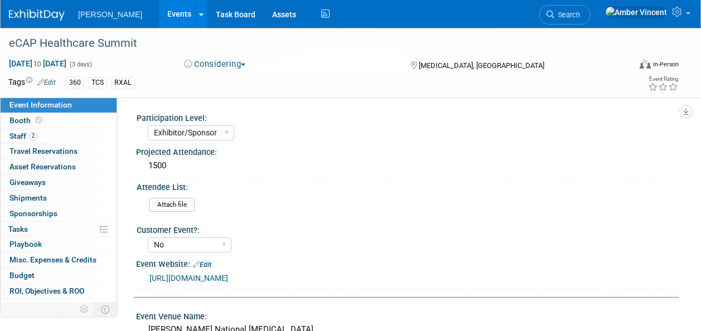
select select "Exhibitor/Sponsor"
select select "No"
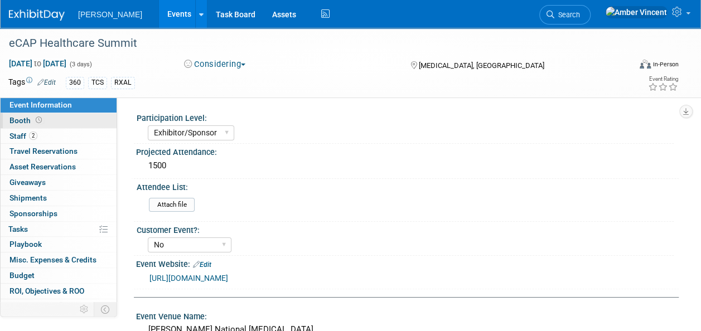
click at [79, 120] on link "Booth" at bounding box center [59, 120] width 116 height 15
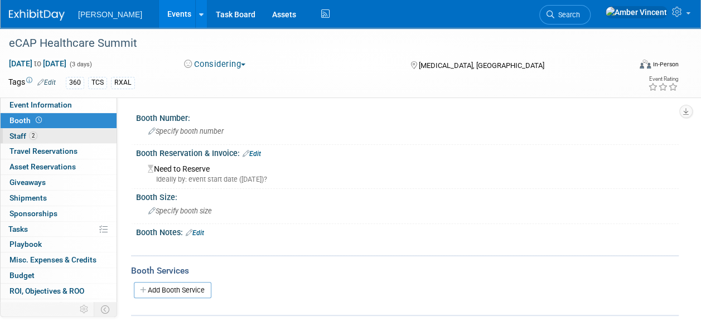
click at [57, 132] on link "2 Staff 2" at bounding box center [59, 136] width 116 height 15
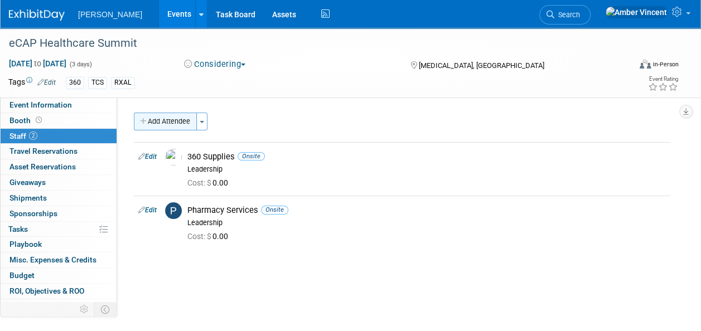
click at [181, 118] on button "Add Attendee" at bounding box center [165, 122] width 63 height 18
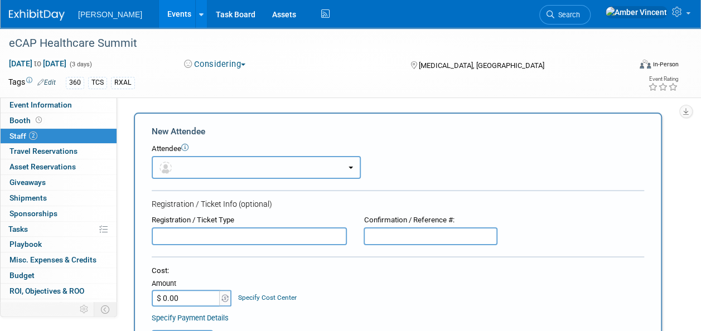
click at [212, 167] on button "button" at bounding box center [256, 167] width 209 height 23
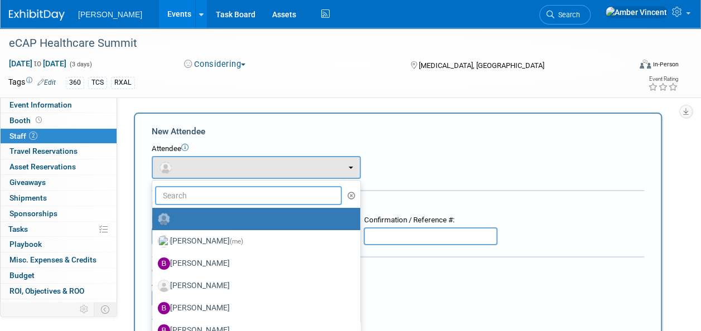
click at [223, 200] on input "text" at bounding box center [248, 195] width 187 height 19
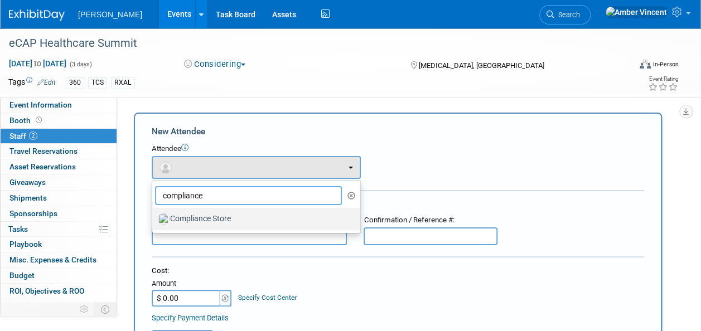
type input "compliance"
click at [224, 214] on label "Compliance Store" at bounding box center [253, 219] width 191 height 18
click at [154, 214] on input "Compliance Store" at bounding box center [150, 217] width 7 height 7
select select "6b4c3465-e1c6-4b11-907a-ca0b2a21fb1a"
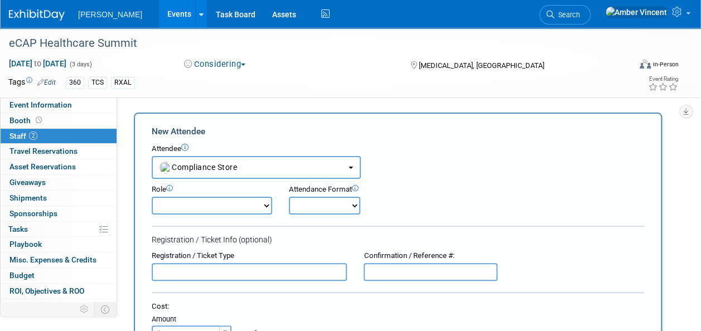
drag, startPoint x: 262, startPoint y: 206, endPoint x: 256, endPoint y: 205, distance: 6.2
click at [262, 206] on select "Attend Demonstrator Host Leadership Planner Presenter Sales Representative" at bounding box center [212, 206] width 120 height 18
select select "100"
click at [152, 197] on select "Attend Demonstrator Host Leadership Planner Presenter Sales Representative" at bounding box center [212, 206] width 120 height 18
click at [313, 209] on select "Onsite Remote" at bounding box center [324, 206] width 71 height 18
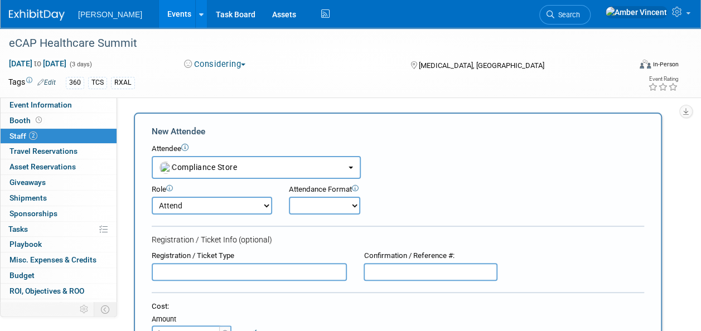
select select "1"
click at [289, 197] on select "Onsite Remote" at bounding box center [324, 206] width 71 height 18
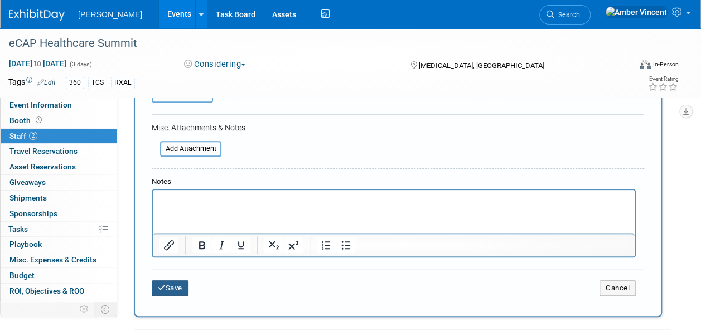
click at [179, 288] on button "Save" at bounding box center [170, 288] width 37 height 16
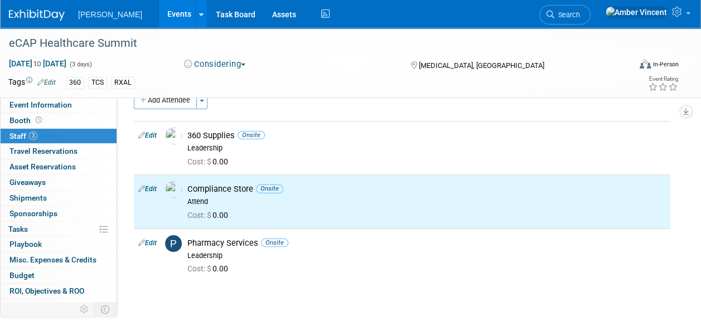
scroll to position [6, 0]
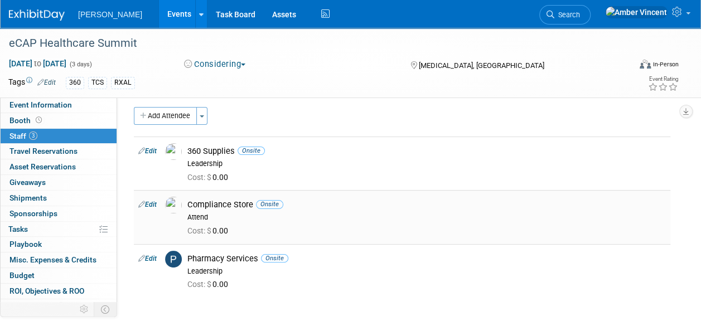
click at [147, 203] on link "Edit" at bounding box center [147, 205] width 18 height 8
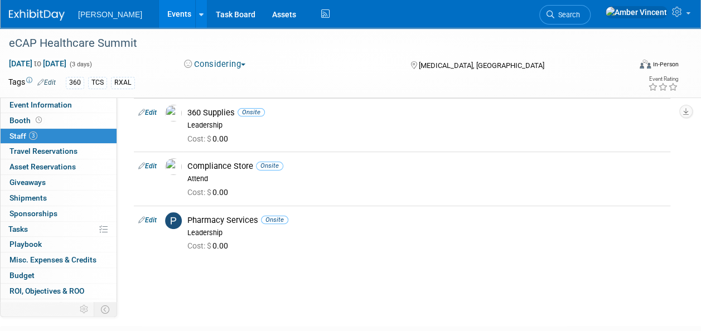
select select "6b4c3465-e1c6-4b11-907a-ca0b2a21fb1a"
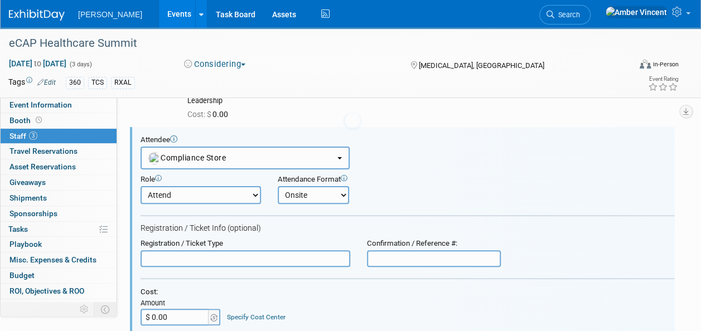
scroll to position [0, 0]
click at [173, 194] on select "Attend Demonstrator Host Leadership Planner Presenter Sales Representative" at bounding box center [200, 195] width 120 height 18
select select "200"
click at [140, 186] on select "Attend Demonstrator Host Leadership Planner Presenter Sales Representative" at bounding box center [200, 195] width 120 height 18
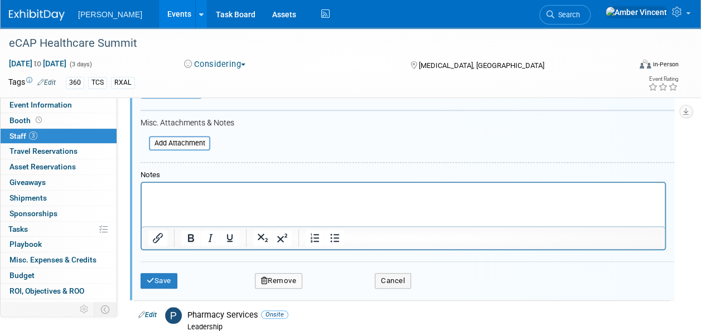
scroll to position [347, 0]
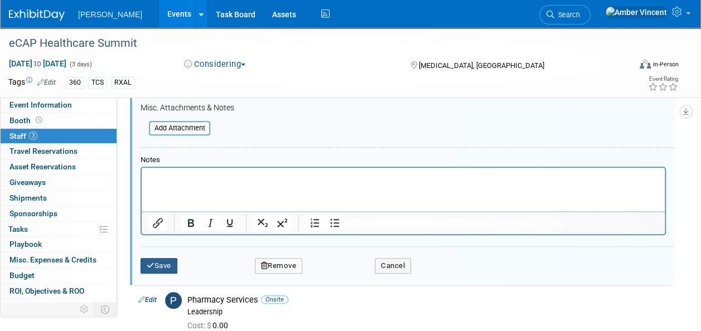
click at [166, 262] on button "Save" at bounding box center [158, 266] width 37 height 16
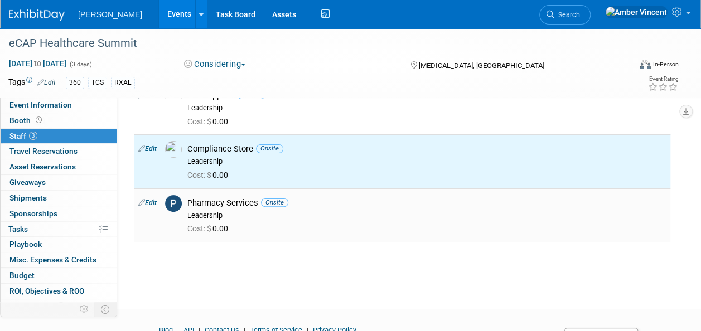
scroll to position [0, 0]
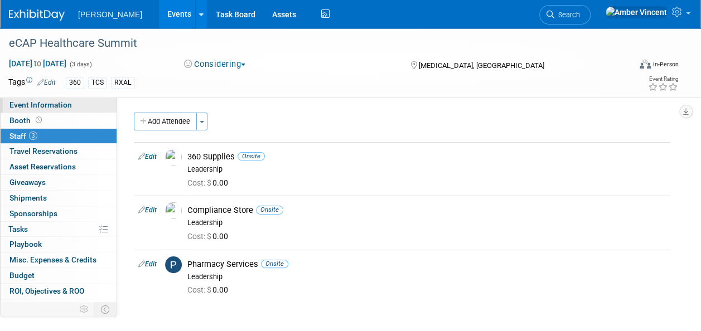
click at [38, 103] on span "Event Information" at bounding box center [40, 104] width 62 height 9
select select "Exhibitor/Sponsor"
select select "No"
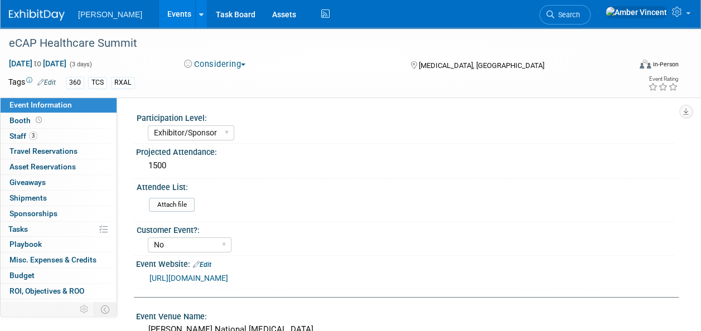
click at [54, 82] on link "Edit" at bounding box center [46, 83] width 18 height 8
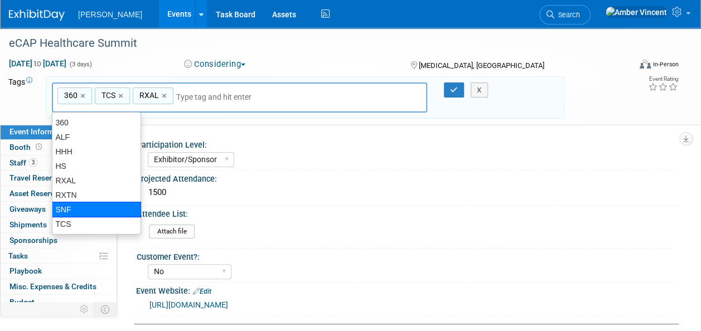
click at [74, 205] on div "SNF" at bounding box center [96, 210] width 89 height 16
type input "360, TCS, RXAL, SNF"
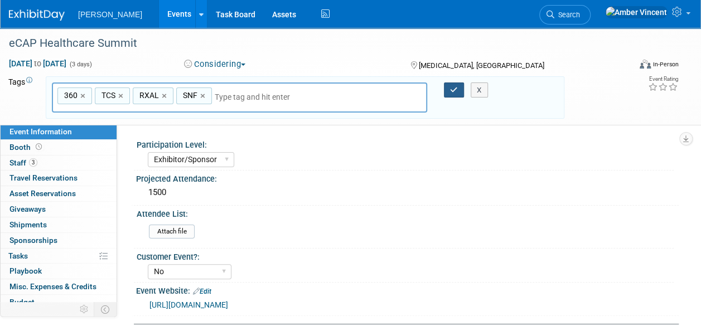
click at [447, 94] on button "button" at bounding box center [454, 90] width 20 height 16
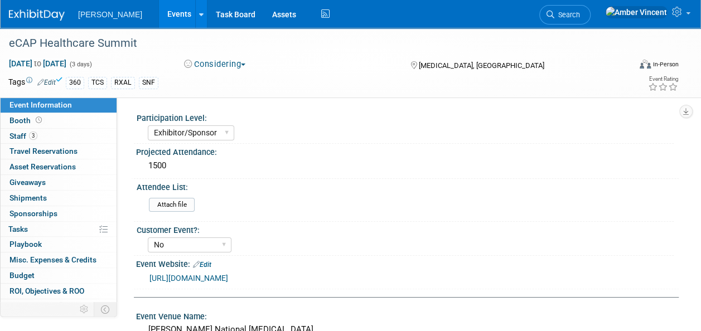
click at [159, 18] on link "Events" at bounding box center [179, 14] width 41 height 28
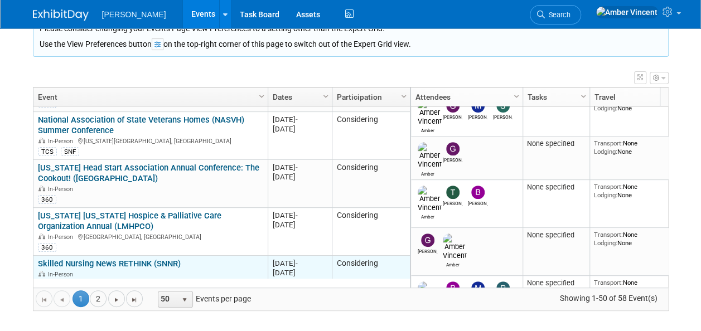
click at [157, 259] on link "Skilled Nursing News RETHINK (SNNR)" at bounding box center [109, 264] width 143 height 10
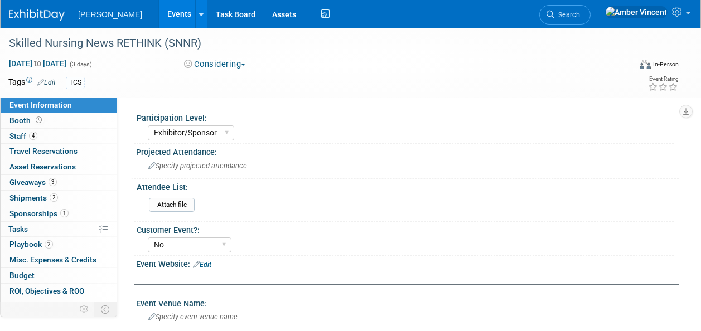
select select "Exhibitor/Sponsor"
select select "No"
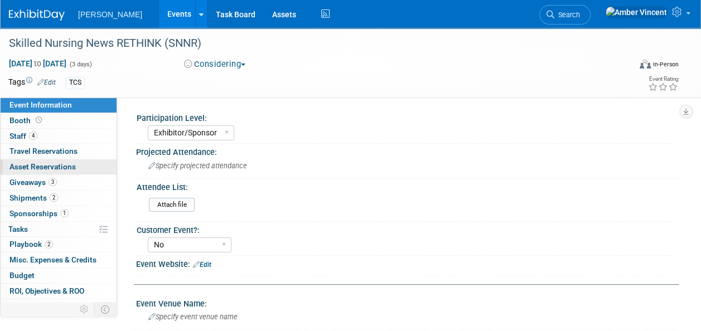
click at [30, 166] on span "Asset Reservations 0" at bounding box center [42, 166] width 66 height 9
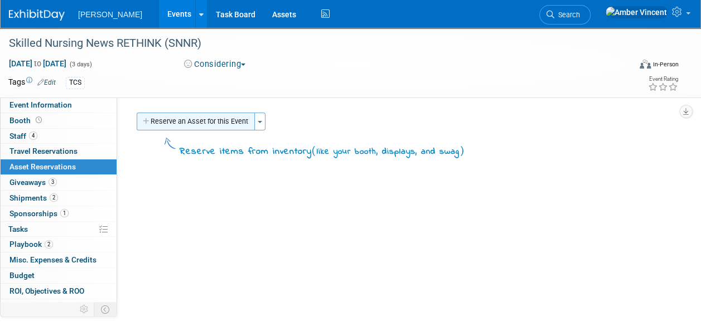
click at [220, 124] on button "Reserve an Asset for this Event" at bounding box center [196, 122] width 118 height 18
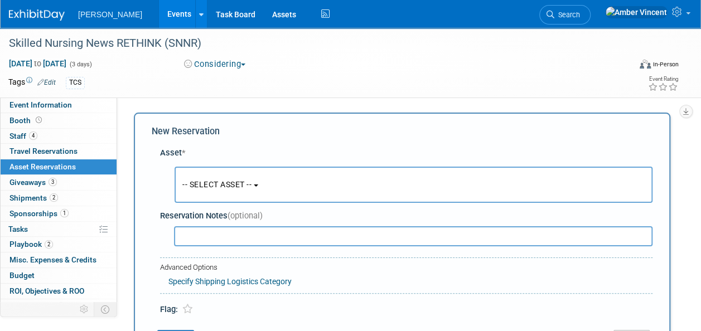
scroll to position [11, 0]
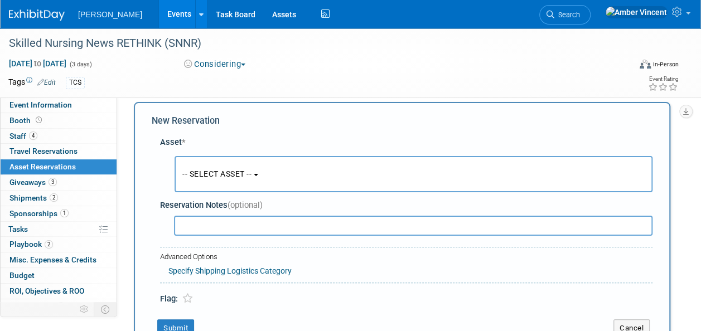
click at [219, 174] on span "-- SELECT ASSET --" at bounding box center [216, 173] width 69 height 9
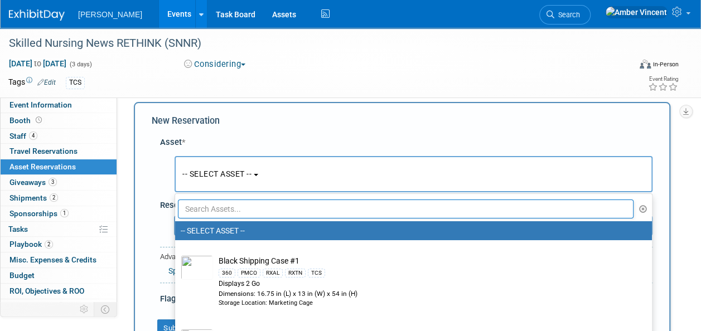
click at [219, 203] on input "text" at bounding box center [405, 209] width 455 height 19
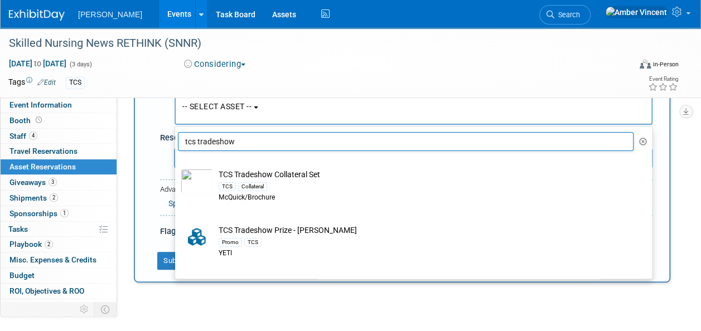
scroll to position [0, 0]
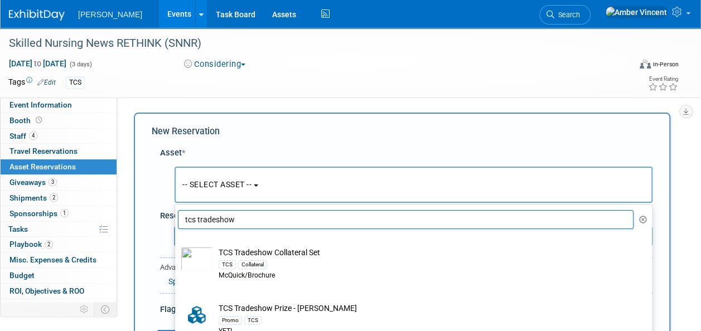
drag, startPoint x: 245, startPoint y: 221, endPoint x: 199, endPoint y: 213, distance: 46.4
click at [199, 213] on input "tcs tradeshow" at bounding box center [405, 219] width 455 height 19
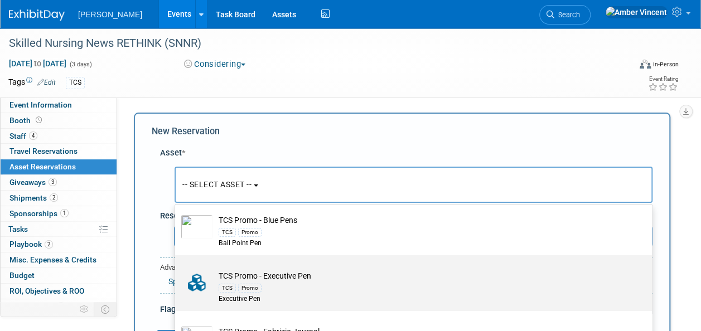
scroll to position [56, 0]
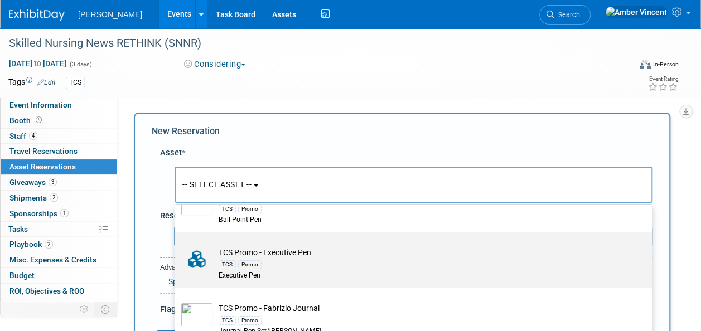
type input "tcs promo"
click at [297, 256] on td "TCS Promo - Executive Pen TCS Promo Executive Pen" at bounding box center [421, 264] width 416 height 34
click at [177, 245] on input "TCS Promo - Executive Pen TCS Promo Executive Pen" at bounding box center [172, 241] width 7 height 7
select select "10722525"
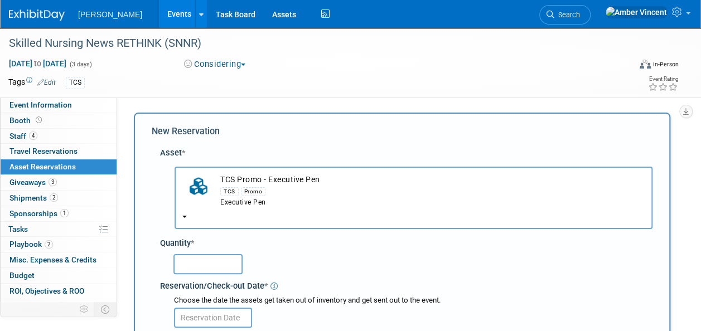
click at [207, 258] on input "text" at bounding box center [207, 264] width 69 height 20
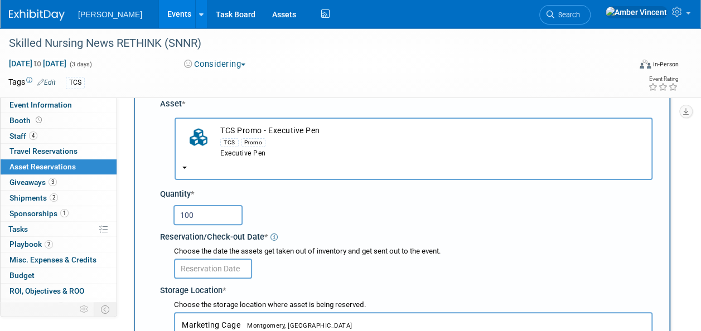
scroll to position [111, 0]
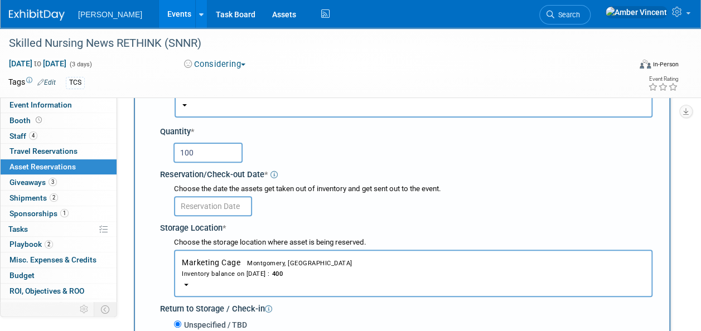
type input "100"
click at [219, 207] on input "text" at bounding box center [213, 206] width 78 height 20
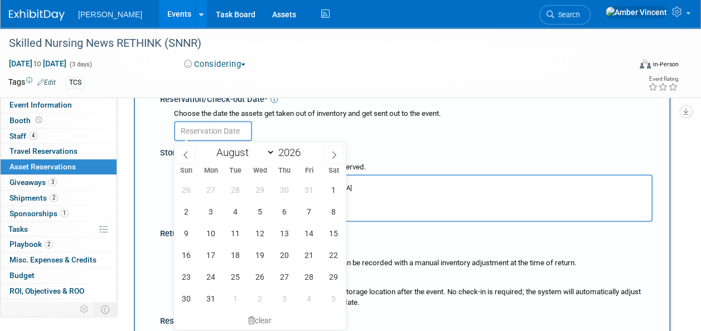
scroll to position [223, 0]
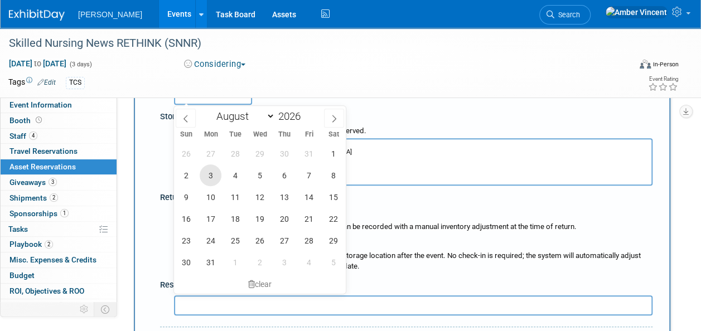
click at [211, 174] on span "3" at bounding box center [211, 175] width 22 height 22
type input "[DATE]"
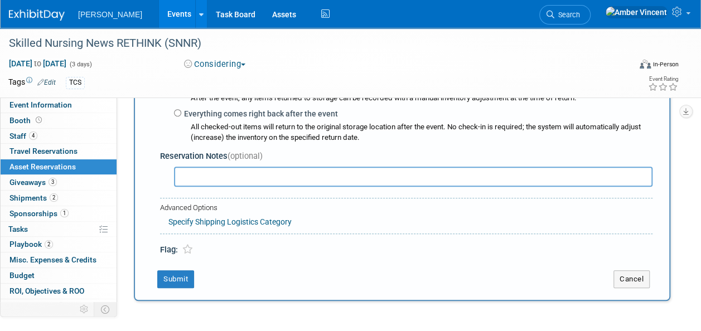
scroll to position [279, 0]
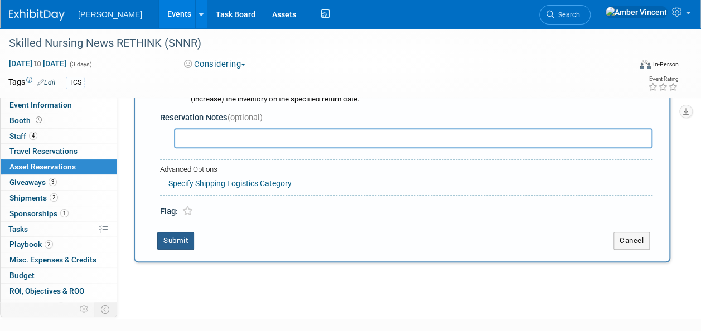
click at [178, 241] on button "Submit" at bounding box center [175, 241] width 37 height 18
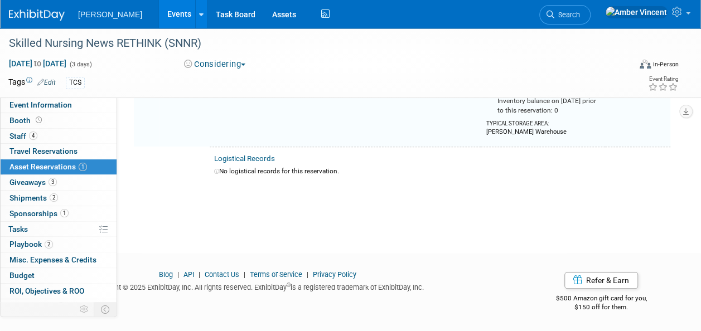
scroll to position [13, 0]
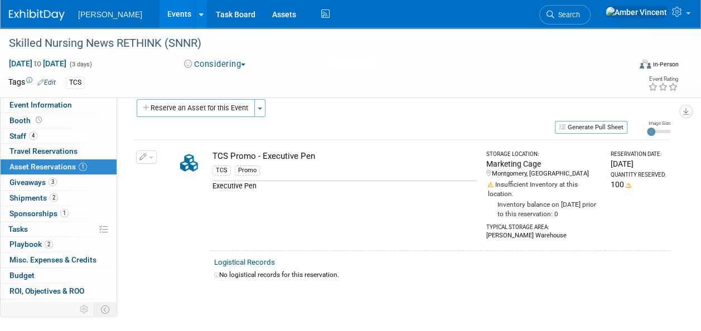
click at [159, 16] on link "Events" at bounding box center [179, 14] width 41 height 28
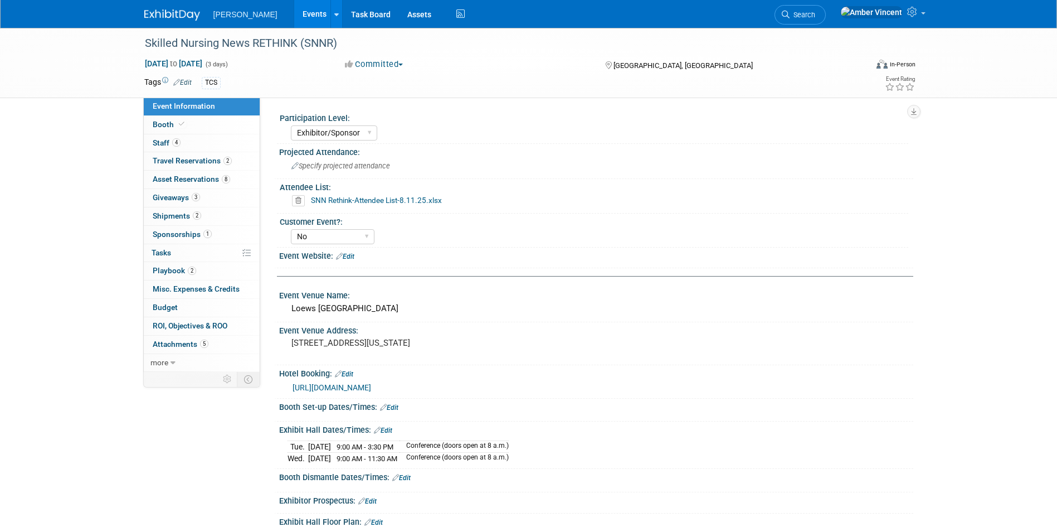
select select "Exhibitor/Sponsor"
select select "No"
click at [173, 174] on span "Asset Reservations 8" at bounding box center [191, 178] width 77 height 9
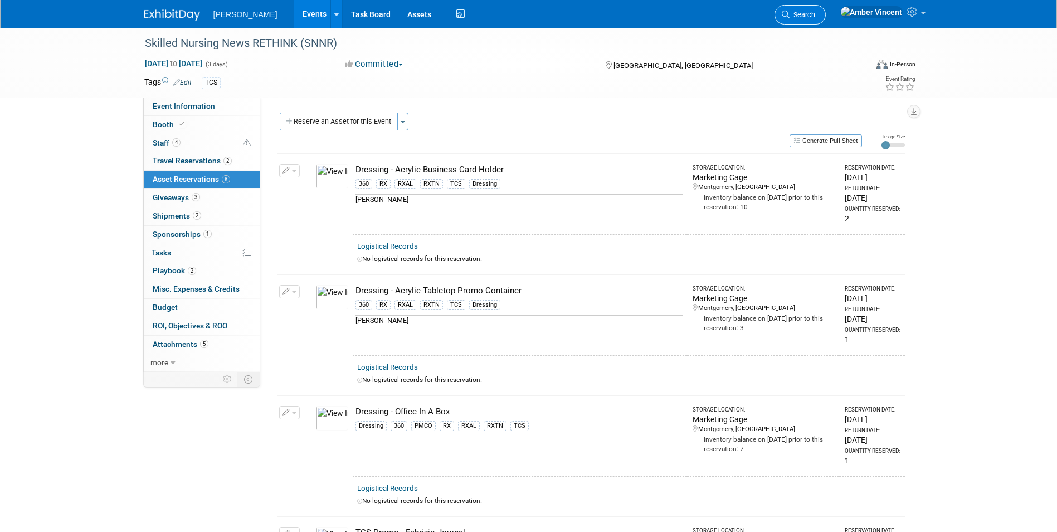
click at [826, 20] on link "Search" at bounding box center [800, 15] width 51 height 20
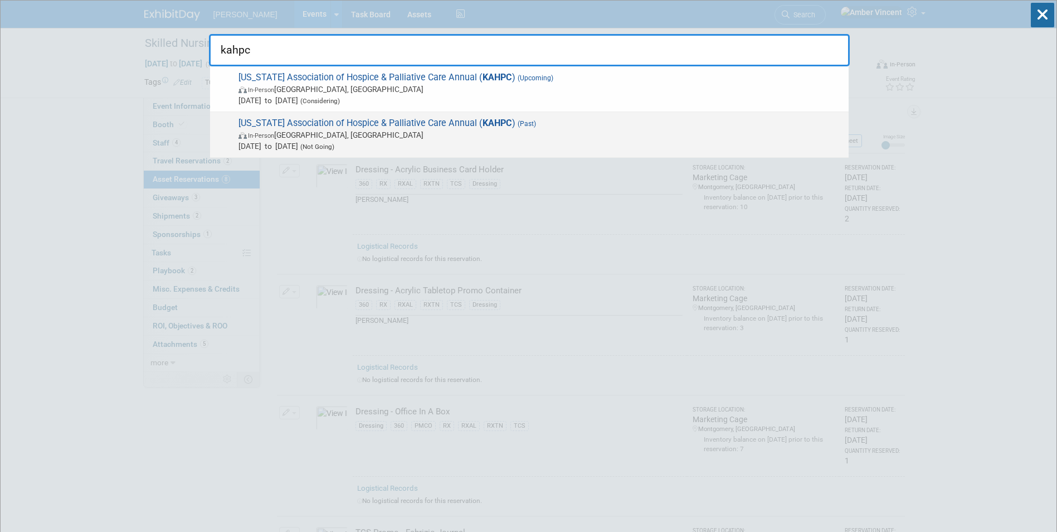
type input "kahpc"
click at [376, 133] on span "In-Person [GEOGRAPHIC_DATA], [GEOGRAPHIC_DATA]" at bounding box center [541, 134] width 605 height 11
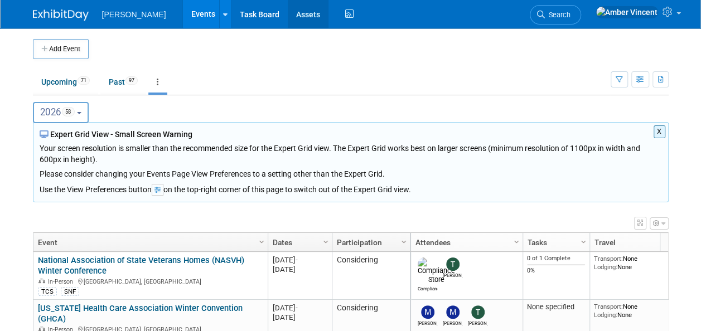
click at [288, 13] on link "Assets" at bounding box center [308, 14] width 41 height 28
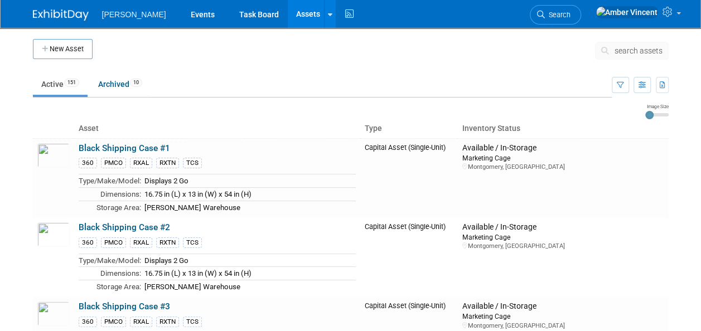
click at [636, 54] on span "search assets" at bounding box center [638, 50] width 48 height 9
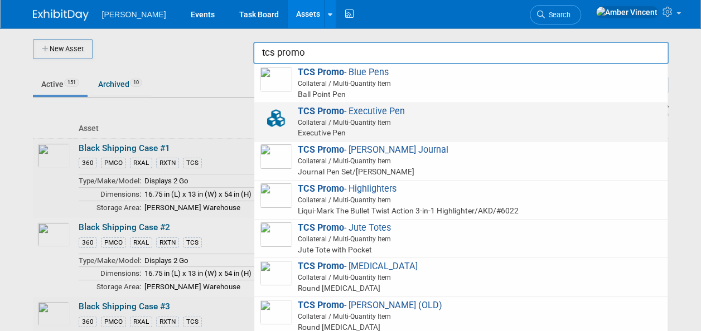
click at [468, 123] on span "Collateral / Multi-Quantity Item" at bounding box center [462, 123] width 399 height 10
type input "TCS Promo - Executive Pen"
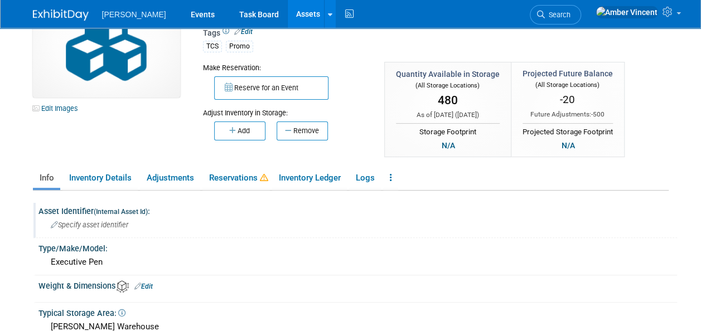
scroll to position [111, 0]
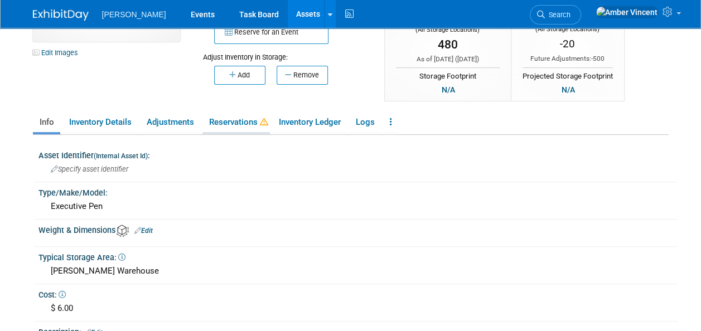
click at [251, 124] on link "Reservations" at bounding box center [235, 123] width 67 height 20
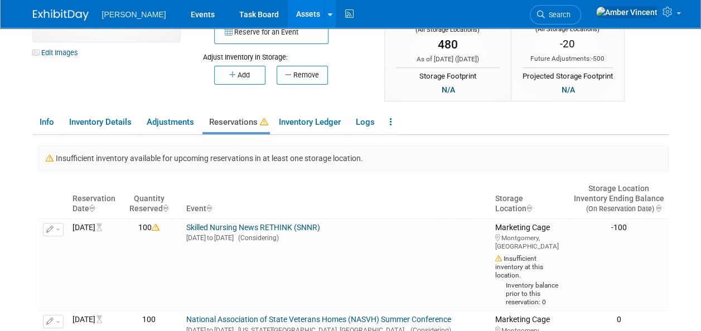
scroll to position [167, 0]
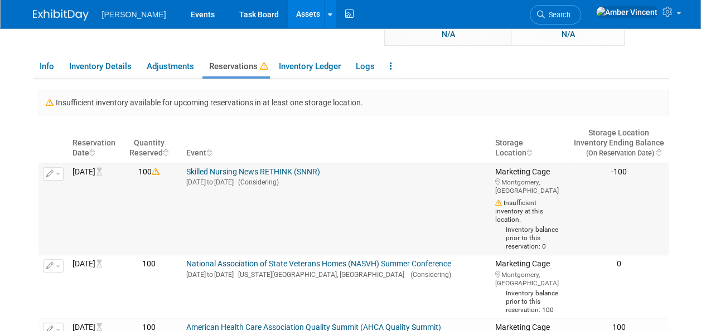
click at [307, 167] on link "Skilled Nursing News RETHINK (SNNR)" at bounding box center [253, 171] width 134 height 9
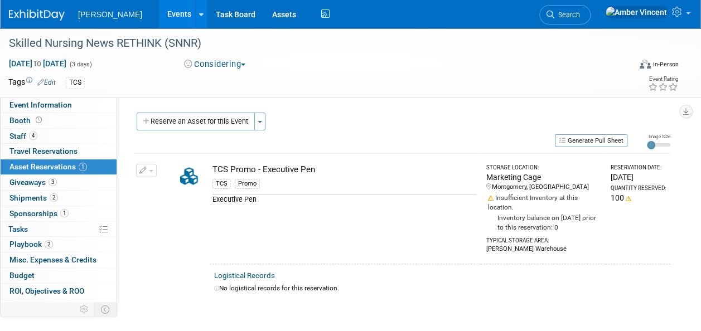
click at [137, 169] on button "button" at bounding box center [146, 170] width 21 height 13
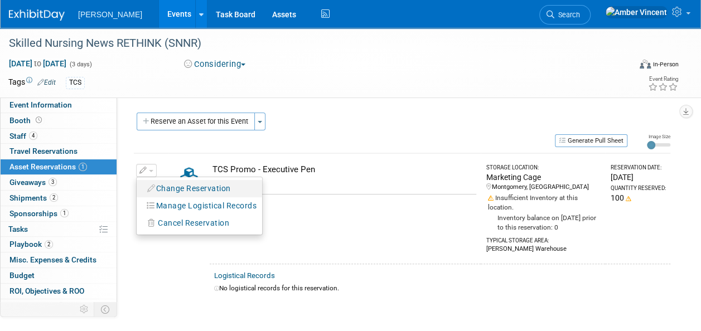
click at [193, 186] on button "Change Reservation" at bounding box center [189, 188] width 94 height 15
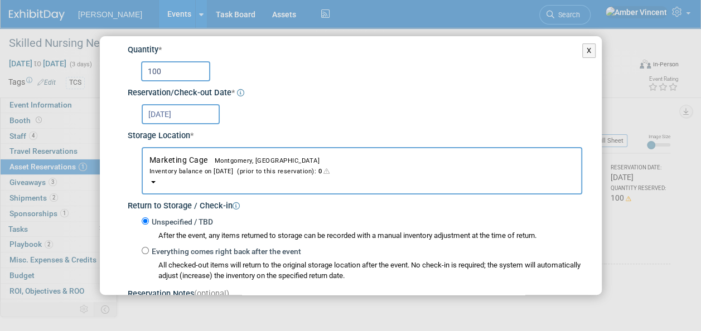
scroll to position [45, 0]
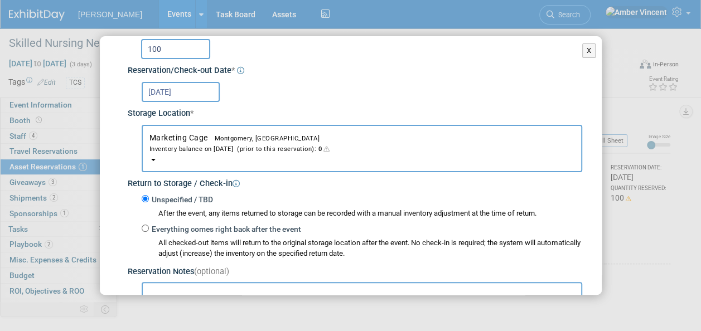
click at [625, 258] on div "X Change Reservation * * *" at bounding box center [350, 165] width 701 height 331
click at [589, 44] on div "Change Reservation TCS Promo - Executive Pen TCS" at bounding box center [351, 207] width 502 height 431
drag, startPoint x: 584, startPoint y: 49, endPoint x: 509, endPoint y: 91, distance: 86.4
click at [583, 49] on button "X" at bounding box center [589, 50] width 14 height 14
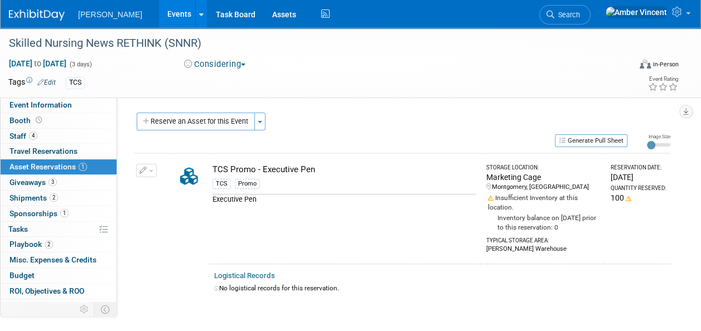
click at [152, 173] on button "button" at bounding box center [146, 170] width 21 height 13
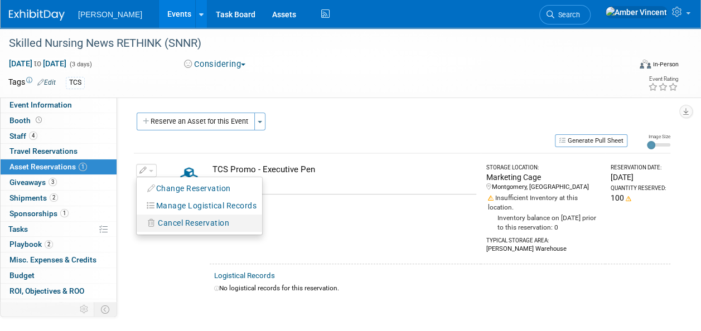
click at [177, 229] on button "Cancel Reservation" at bounding box center [188, 223] width 93 height 15
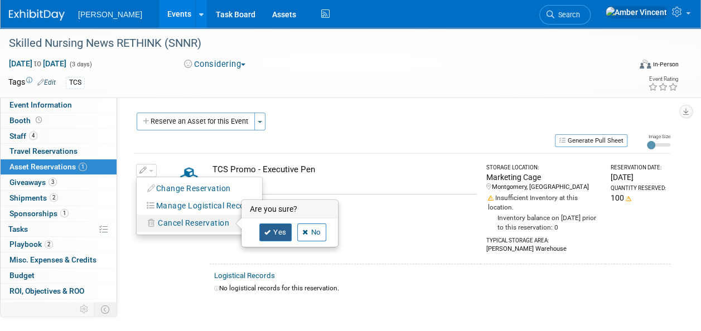
click at [269, 232] on icon at bounding box center [267, 233] width 7 height 6
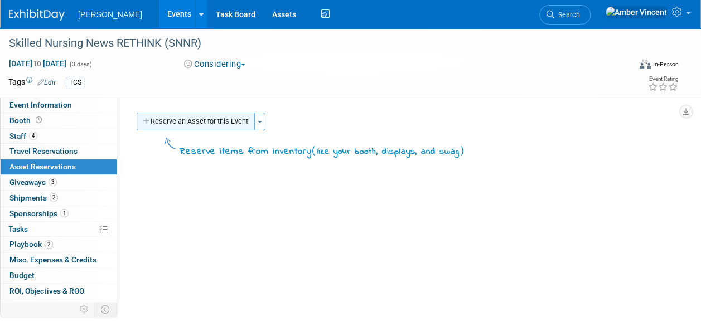
click at [234, 123] on button "Reserve an Asset for this Event" at bounding box center [196, 122] width 118 height 18
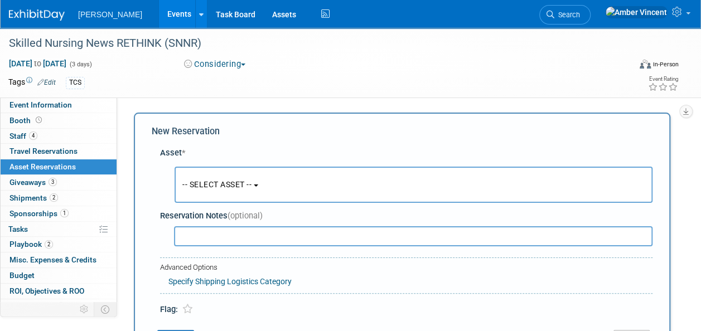
scroll to position [11, 0]
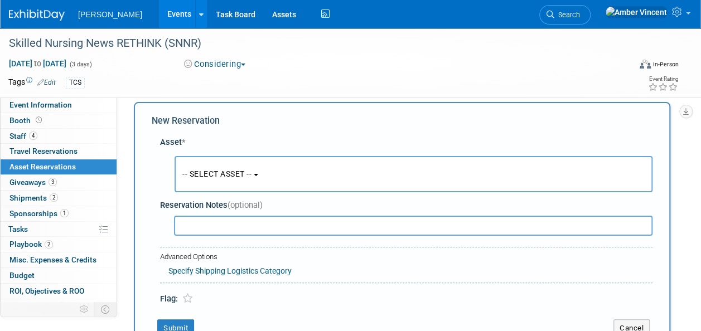
click at [229, 171] on span "-- SELECT ASSET --" at bounding box center [216, 173] width 69 height 9
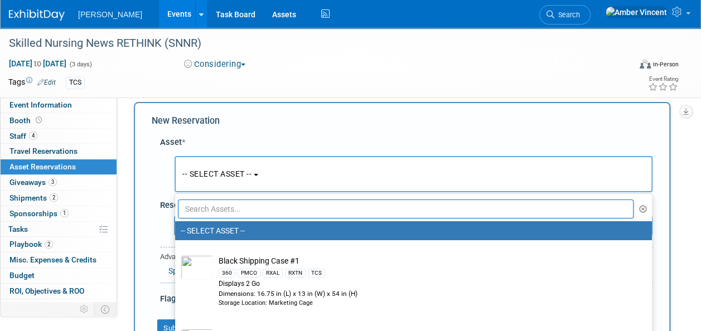
click at [234, 207] on input "text" at bounding box center [405, 209] width 455 height 19
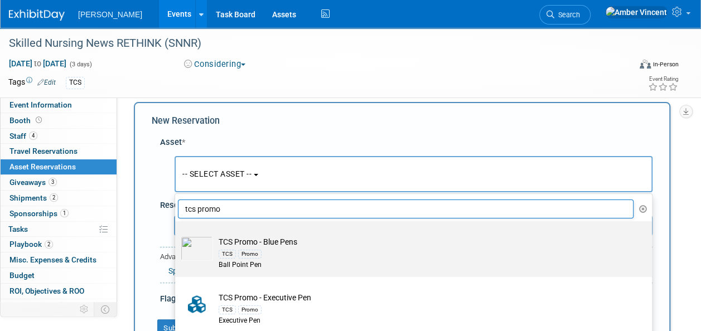
type input "tcs promo"
click at [255, 242] on td "TCS Promo - Blue Pens TCS Promo Ball Point Pen" at bounding box center [421, 253] width 416 height 34
click at [177, 235] on input "TCS Promo - Blue Pens TCS Promo Ball Point Pen" at bounding box center [172, 230] width 7 height 7
type input "2026"
select select "10722530"
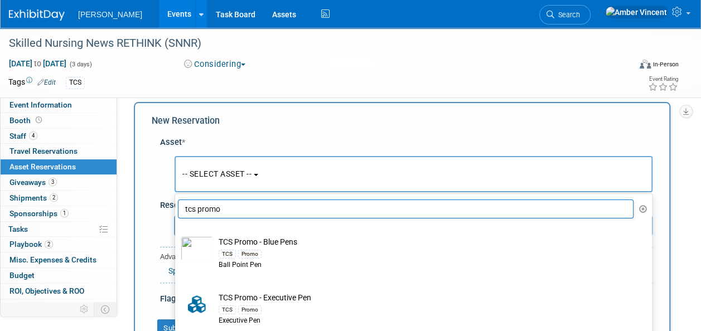
select select "7"
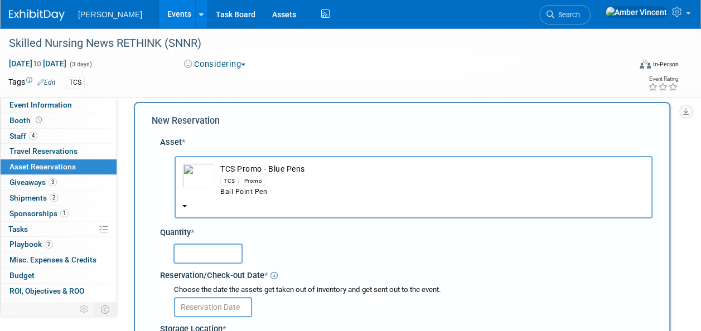
click at [204, 253] on input "text" at bounding box center [207, 254] width 69 height 20
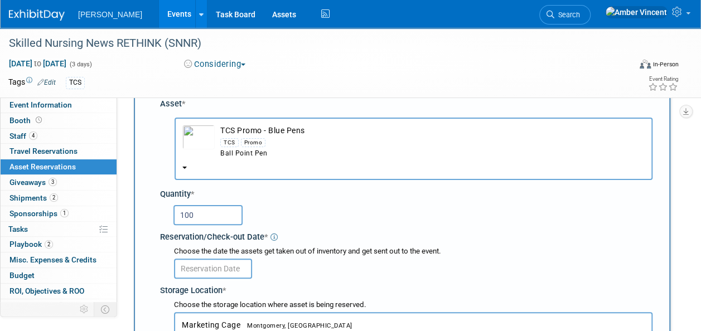
scroll to position [66, 0]
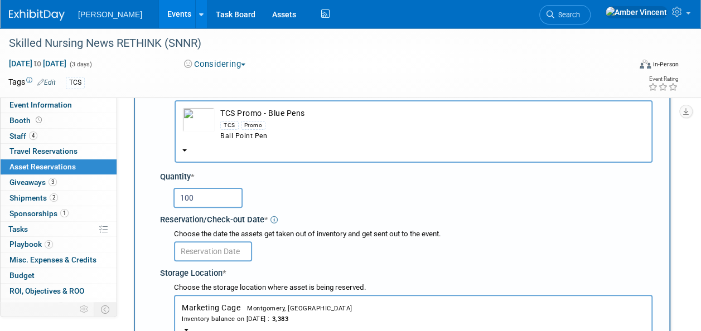
type input "100"
click at [210, 251] on input "text" at bounding box center [213, 251] width 78 height 20
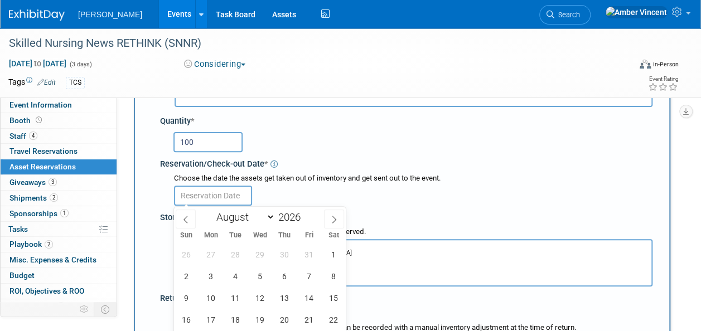
scroll to position [178, 0]
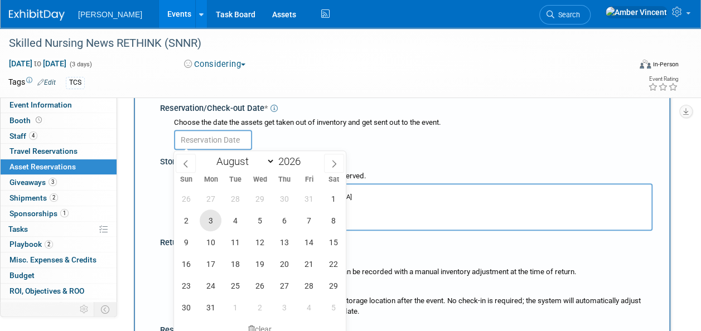
click at [212, 221] on span "3" at bounding box center [211, 221] width 22 height 22
type input "Aug 3, 2026"
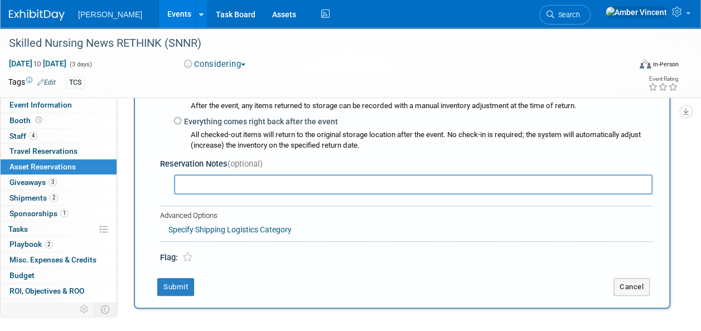
scroll to position [401, 0]
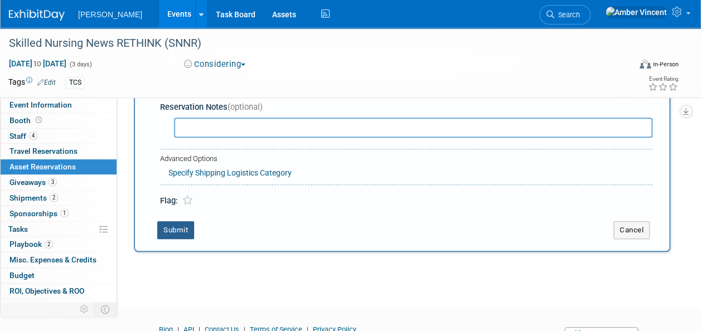
click at [186, 226] on button "Submit" at bounding box center [175, 230] width 37 height 18
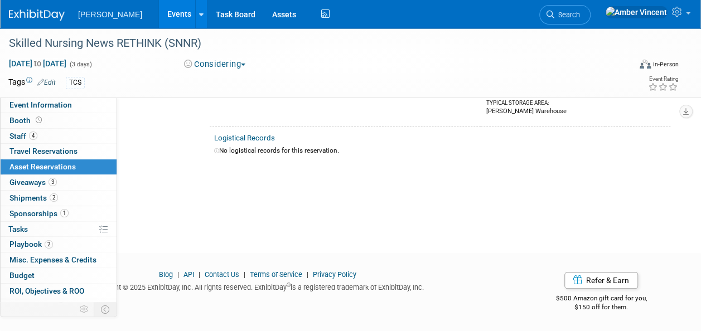
scroll to position [13, 0]
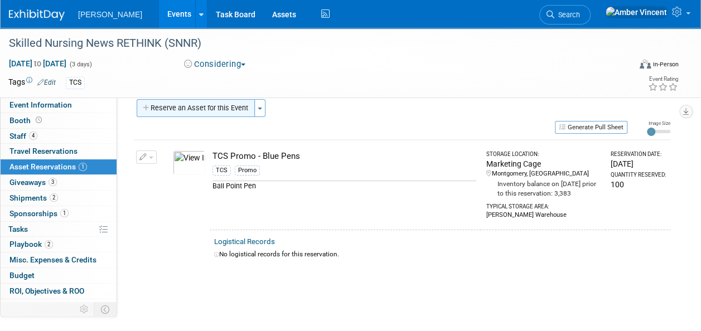
click at [234, 101] on button "Reserve an Asset for this Event" at bounding box center [196, 108] width 118 height 18
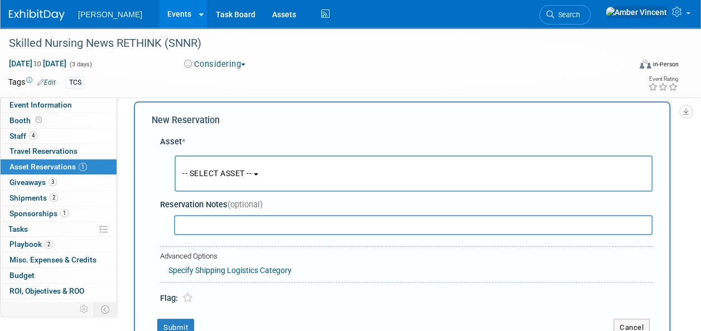
scroll to position [11, 0]
click at [240, 170] on span "-- SELECT ASSET --" at bounding box center [216, 173] width 69 height 9
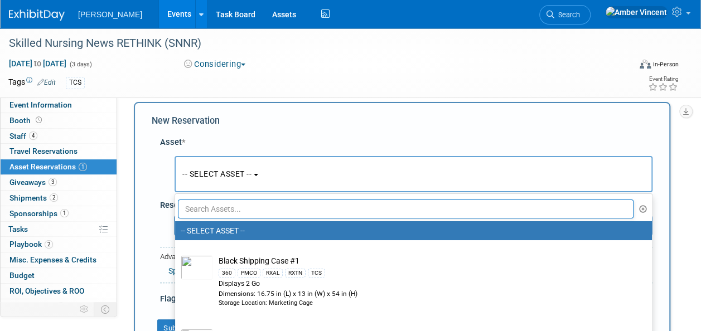
click at [250, 215] on input "text" at bounding box center [405, 209] width 455 height 19
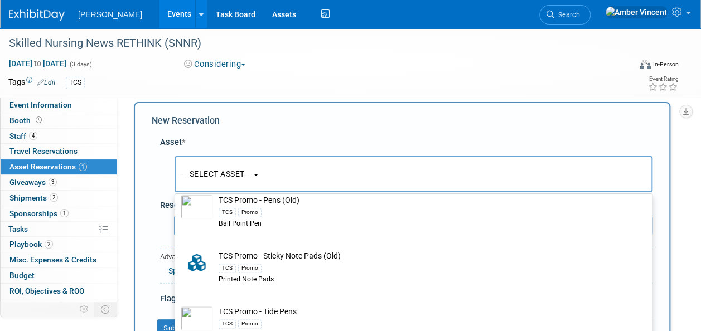
scroll to position [122, 0]
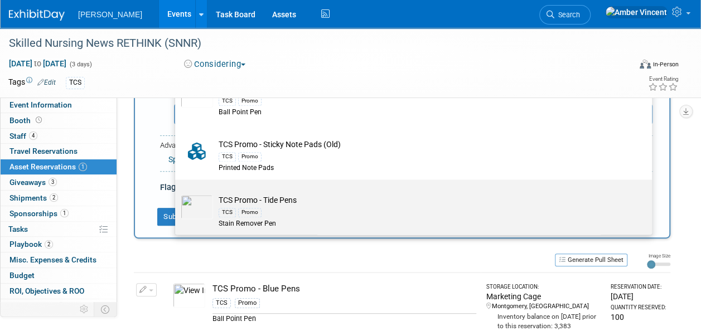
type input "tcs promo"
click at [256, 201] on td "TCS Promo - Tide Pens TCS Promo Stain Remover Pen" at bounding box center [421, 212] width 416 height 34
click at [177, 193] on input "TCS Promo - Tide Pens TCS Promo Stain Remover Pen" at bounding box center [172, 189] width 7 height 7
select select "10722531"
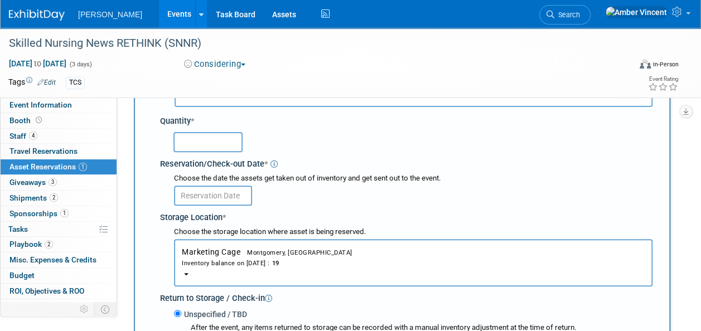
click at [186, 144] on input "text" at bounding box center [207, 142] width 69 height 20
type input "100"
click at [205, 193] on input "text" at bounding box center [213, 196] width 78 height 20
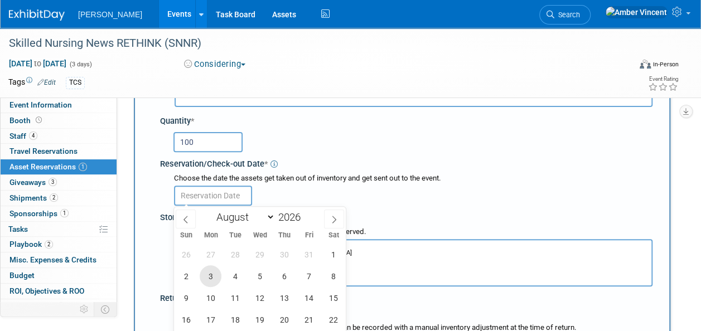
click at [210, 277] on span "3" at bounding box center [211, 276] width 22 height 22
type input "Aug 3, 2026"
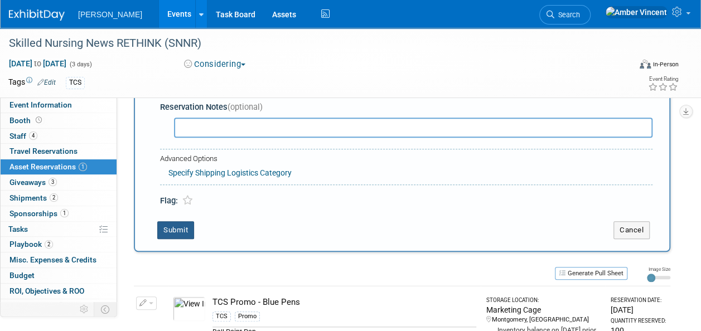
click at [183, 227] on button "Submit" at bounding box center [175, 230] width 37 height 18
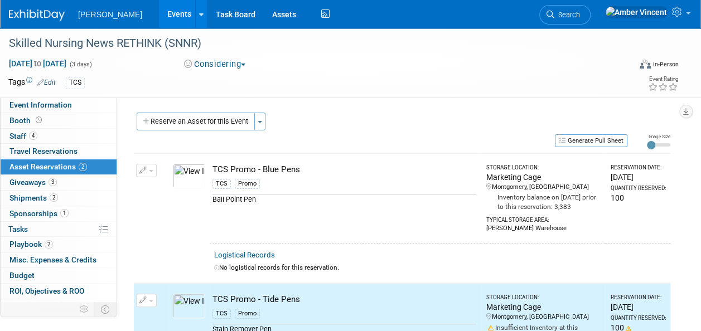
scroll to position [0, 0]
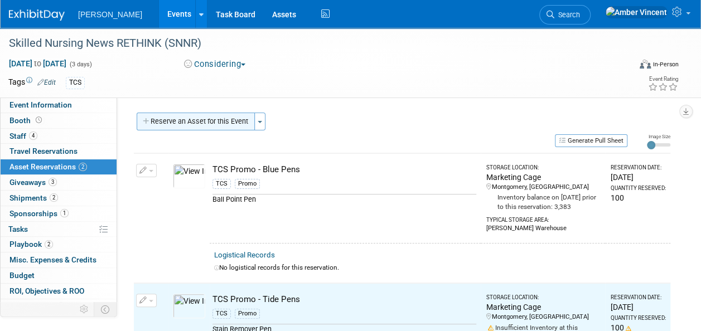
click at [236, 124] on button "Reserve an Asset for this Event" at bounding box center [196, 122] width 118 height 18
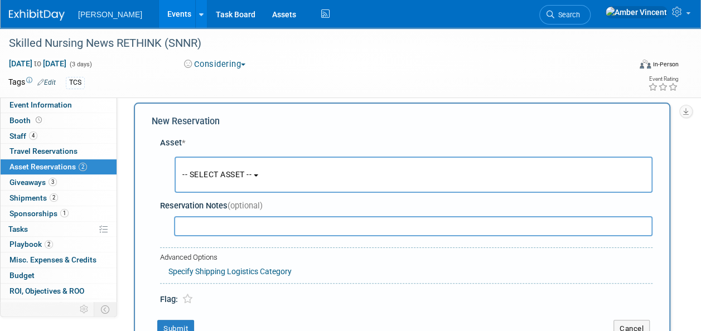
scroll to position [11, 0]
click at [232, 167] on button "-- SELECT ASSET --" at bounding box center [413, 174] width 478 height 36
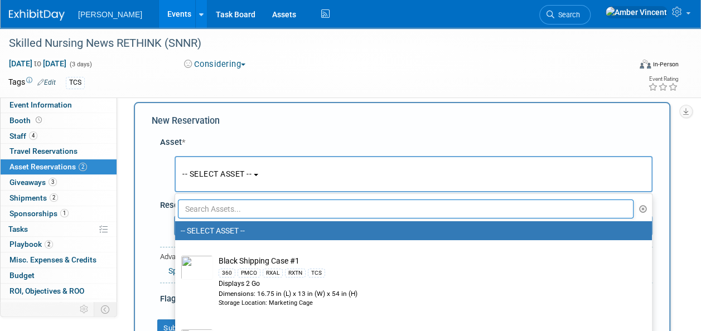
click at [232, 208] on input "text" at bounding box center [405, 209] width 455 height 19
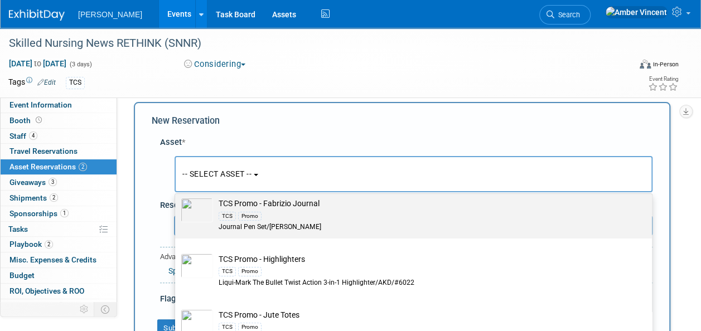
scroll to position [167, 0]
type input "tcs promo"
click at [274, 208] on div "TCS Promo" at bounding box center [424, 213] width 411 height 13
click at [177, 195] on input "TCS Promo - Fabrizio Journal TCS Promo Journal Pen Set/Fabrizio" at bounding box center [172, 190] width 7 height 7
select select "10722524"
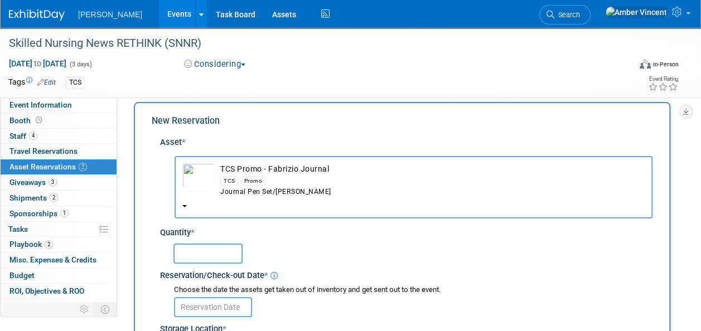
click at [212, 256] on input "text" at bounding box center [207, 254] width 69 height 20
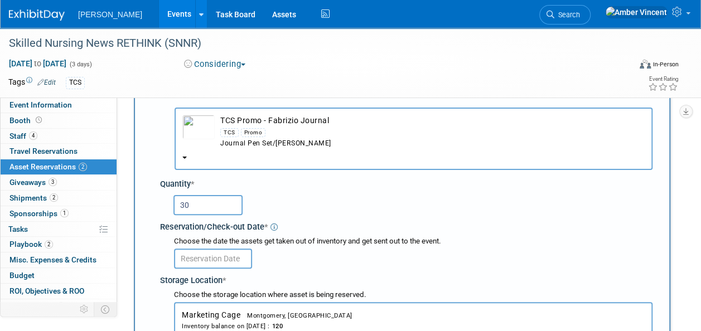
scroll to position [122, 0]
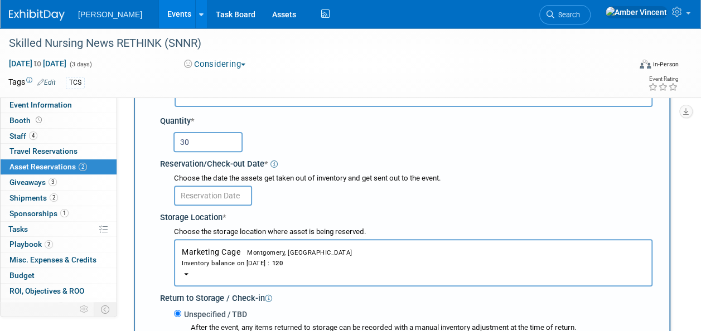
type input "30"
click at [224, 194] on input "text" at bounding box center [213, 196] width 78 height 20
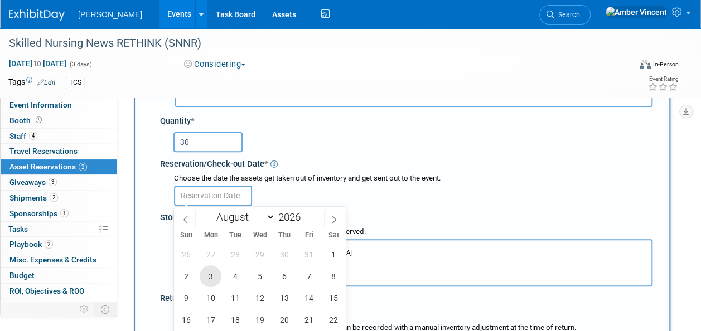
click at [211, 273] on span "3" at bounding box center [211, 276] width 22 height 22
type input "Aug 3, 2026"
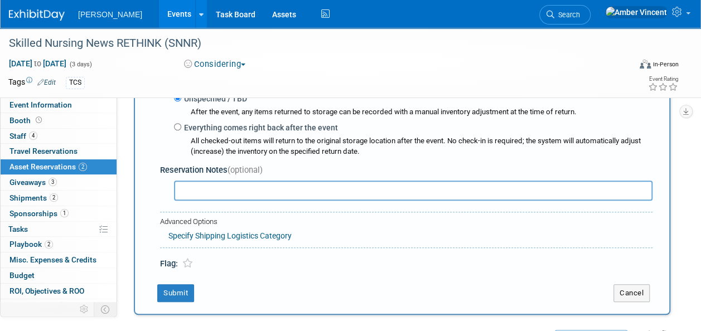
scroll to position [457, 0]
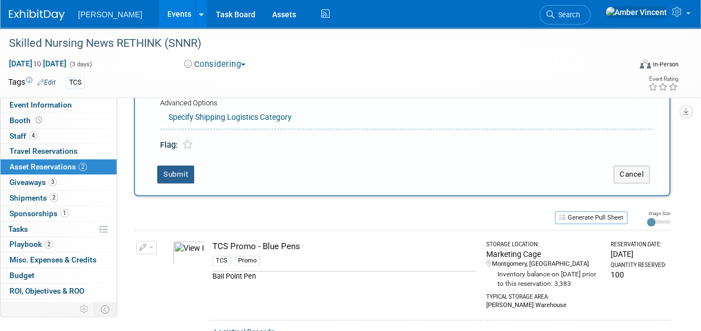
click at [167, 171] on button "Submit" at bounding box center [175, 175] width 37 height 18
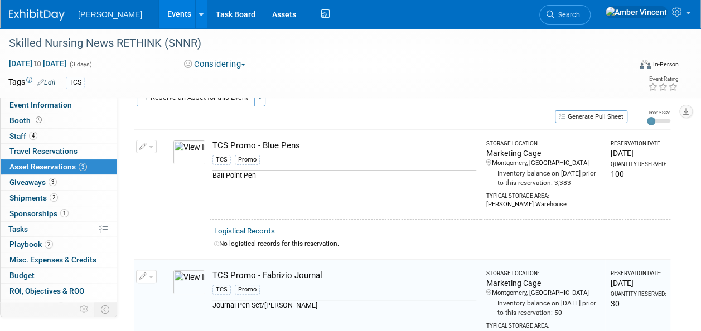
scroll to position [14, 0]
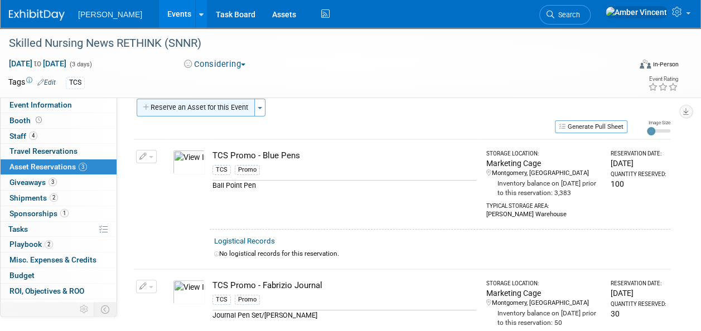
click at [244, 107] on button "Reserve an Asset for this Event" at bounding box center [196, 108] width 118 height 18
select select "7"
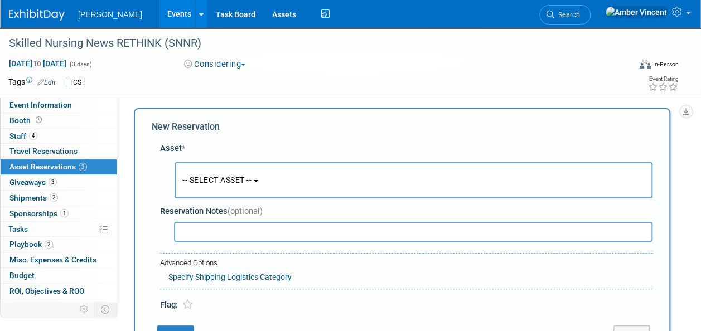
scroll to position [11, 0]
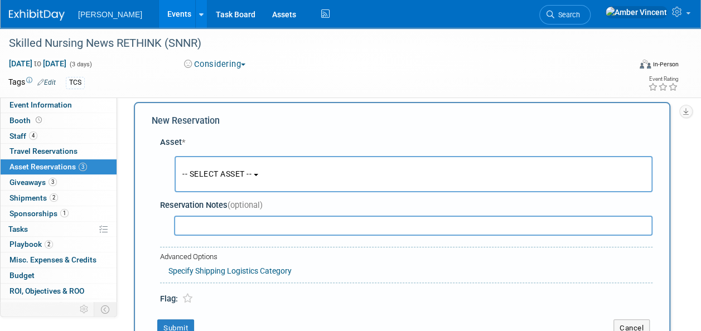
click at [238, 179] on button "-- SELECT ASSET --" at bounding box center [413, 174] width 478 height 36
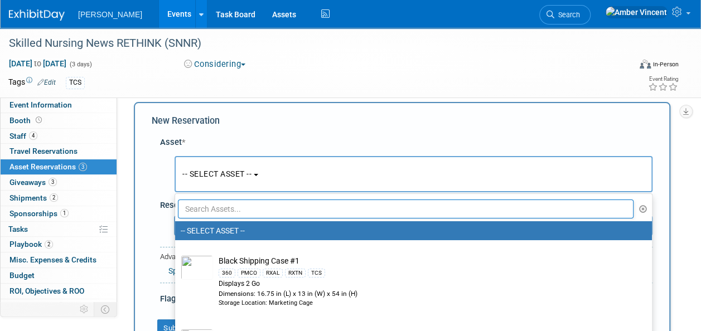
click at [238, 209] on input "text" at bounding box center [405, 209] width 455 height 19
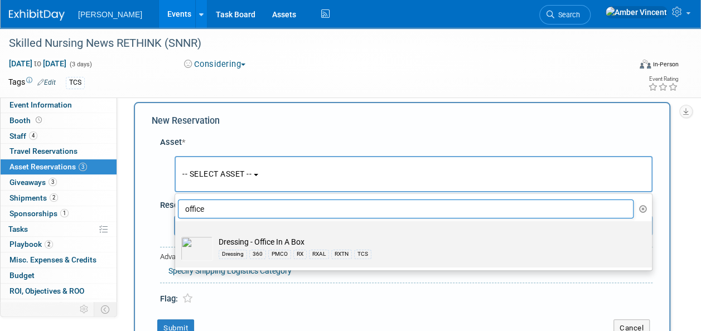
type input "office"
click at [236, 240] on td "Dressing - Office In A Box Dressing 360 PMCO RX RXAL RXTN TCS" at bounding box center [421, 248] width 416 height 25
click at [177, 235] on input "Dressing - Office In A Box Dressing 360 PMCO RX RXAL RXTN TCS" at bounding box center [172, 230] width 7 height 7
type input "2026"
select select "10724056"
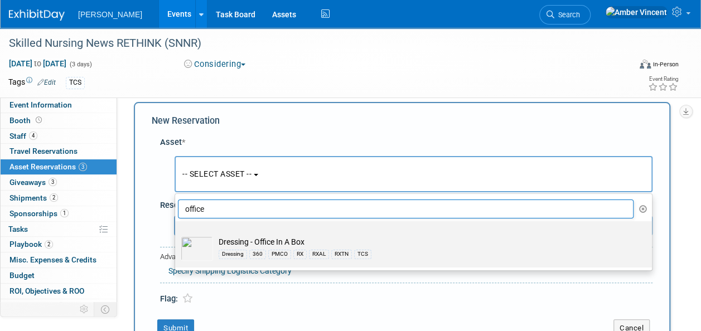
select select "7"
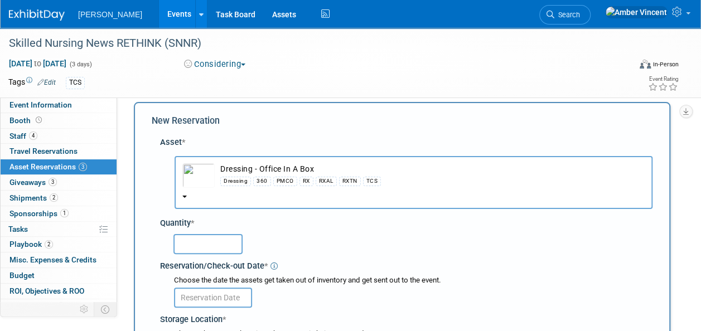
click at [225, 242] on input "text" at bounding box center [207, 244] width 69 height 20
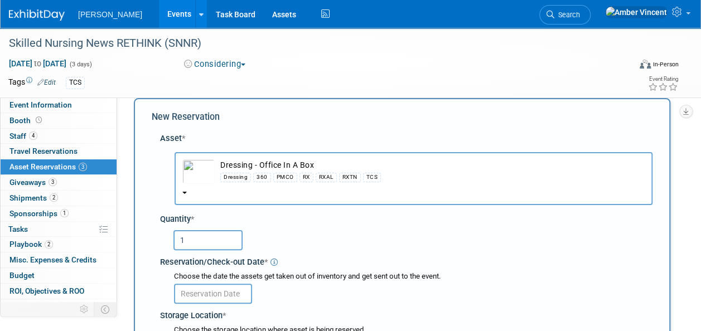
scroll to position [66, 0]
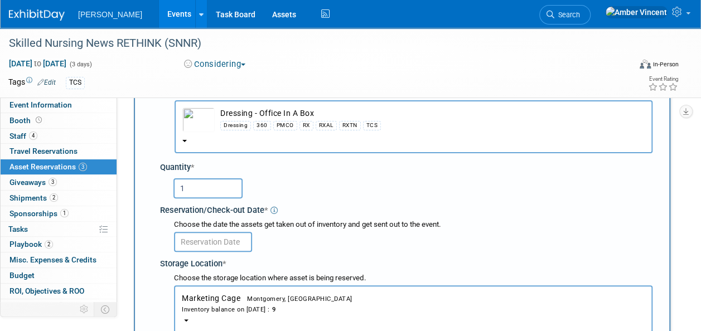
type input "1"
click at [226, 240] on input "text" at bounding box center [213, 242] width 78 height 20
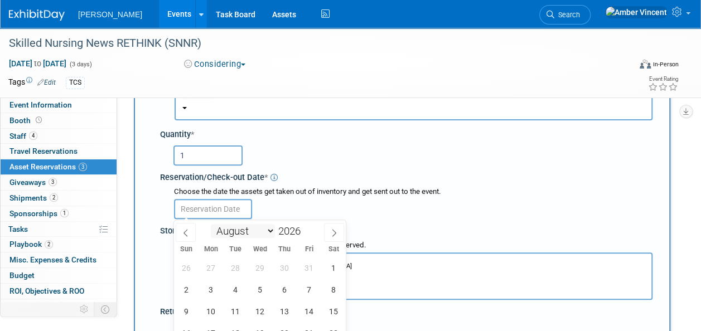
scroll to position [122, 0]
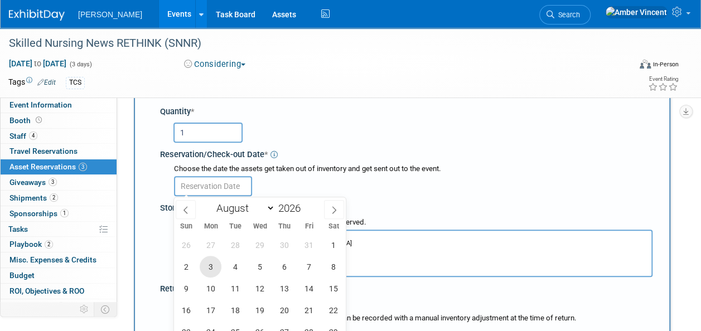
click at [217, 270] on span "3" at bounding box center [211, 267] width 22 height 22
type input "Aug 3, 2026"
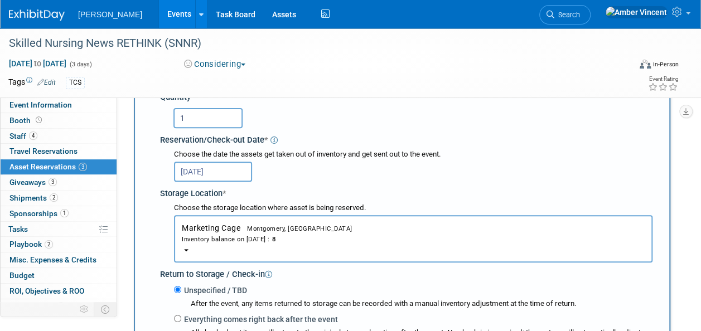
scroll to position [178, 0]
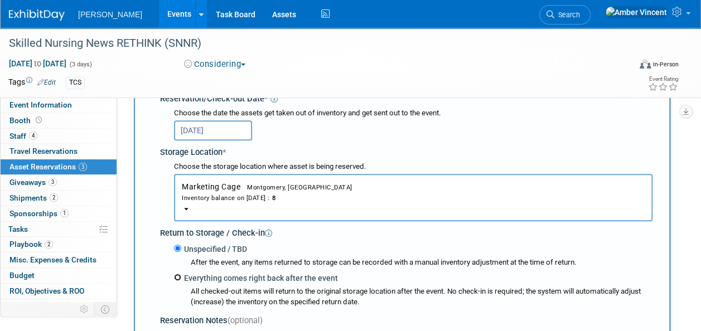
click at [177, 280] on input "Everything comes right back after the event" at bounding box center [177, 277] width 7 height 7
radio input "true"
type input "2026"
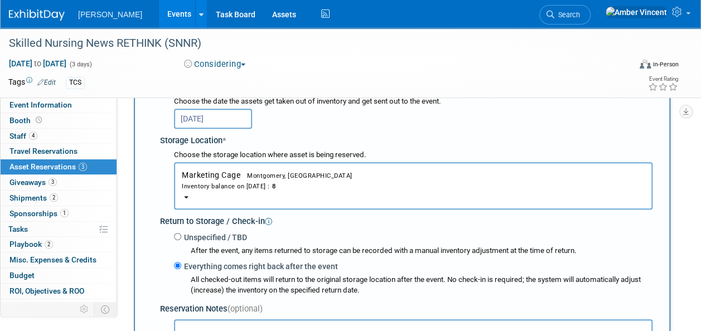
select select "7"
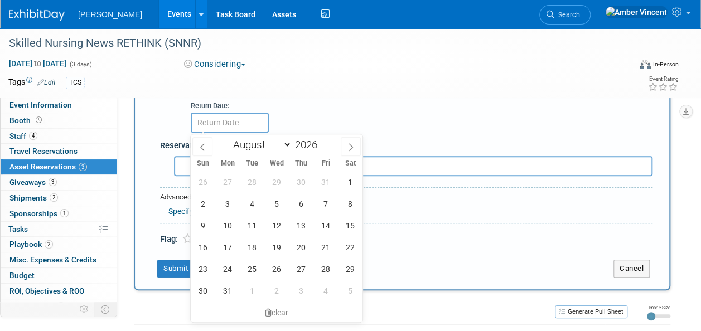
scroll to position [412, 0]
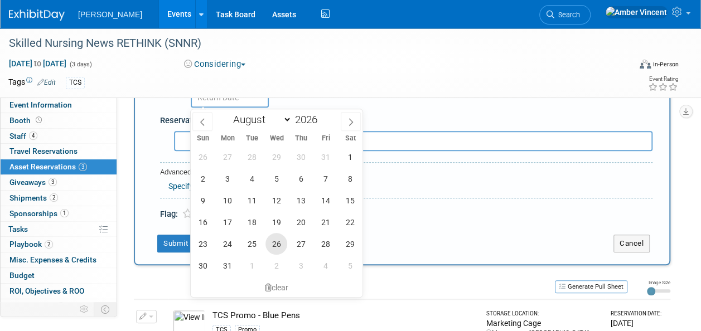
click at [279, 243] on span "26" at bounding box center [276, 244] width 22 height 22
type input "Aug 26, 2026"
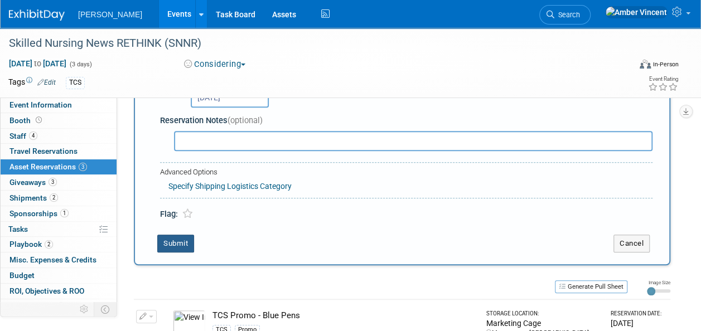
click at [183, 240] on button "Submit" at bounding box center [175, 244] width 37 height 18
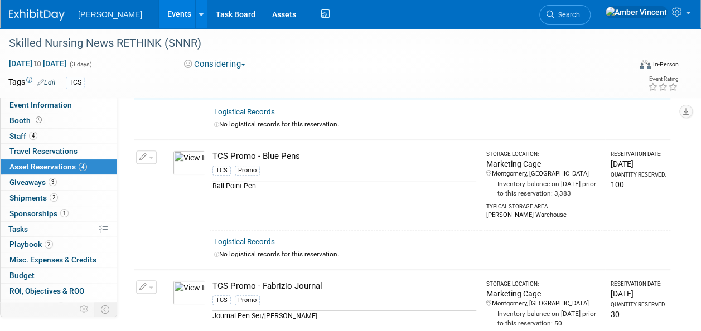
scroll to position [13, 0]
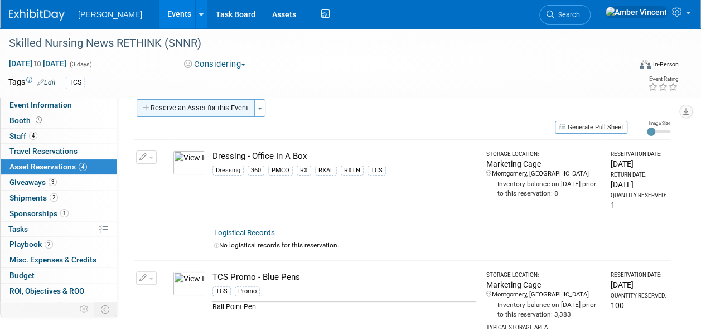
click at [215, 109] on button "Reserve an Asset for this Event" at bounding box center [196, 108] width 118 height 18
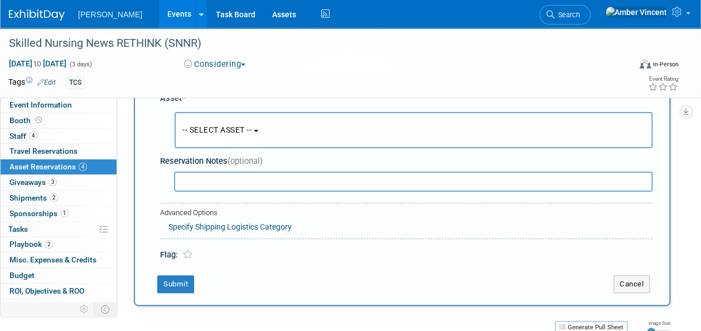
scroll to position [11, 0]
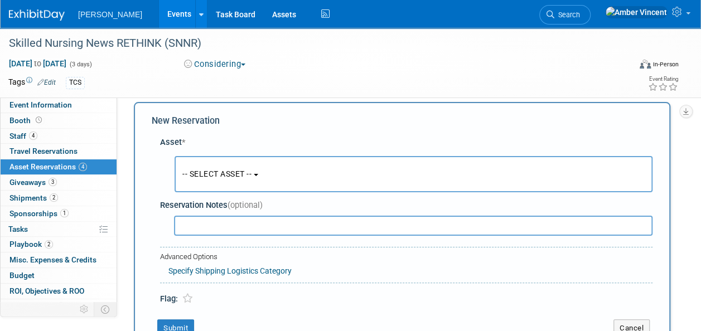
click at [213, 171] on span "-- SELECT ASSET --" at bounding box center [216, 173] width 69 height 9
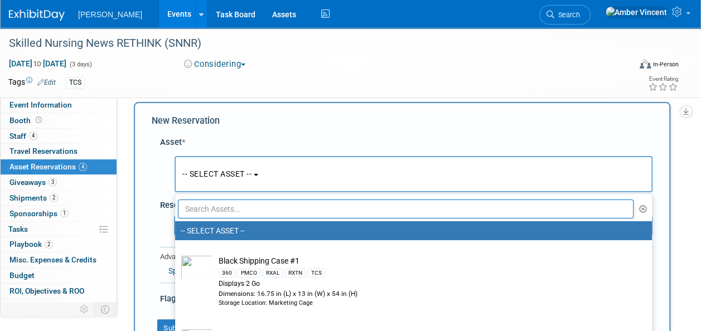
click at [229, 212] on input "text" at bounding box center [405, 209] width 455 height 19
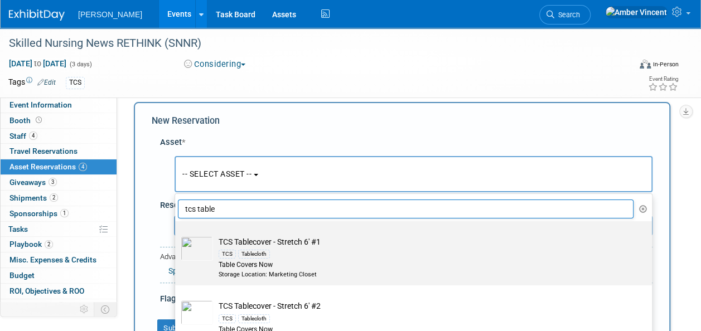
type input "tcs table"
click at [274, 242] on td "TCS Tablecover - Stretch 6' #1 TCS Tablecloth Table Covers Now Storage Location…" at bounding box center [421, 257] width 416 height 42
click at [177, 235] on input "TCS Tablecover - Stretch 6' #1 TCS Tablecloth Table Covers Now Storage Location…" at bounding box center [172, 230] width 7 height 7
select select "10722533"
select select "7"
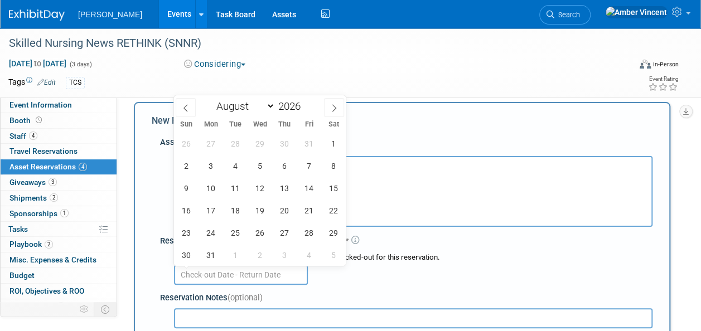
click at [247, 278] on input "text" at bounding box center [241, 275] width 134 height 20
click at [207, 163] on span "3" at bounding box center [211, 166] width 22 height 22
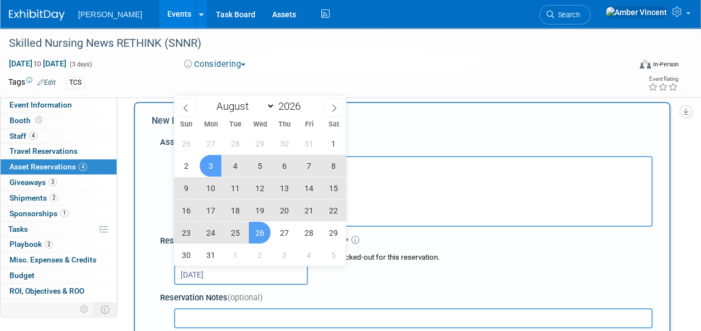
click at [253, 233] on span "26" at bounding box center [260, 233] width 22 height 22
type input "Aug 3, 2026 to Aug 26, 2026"
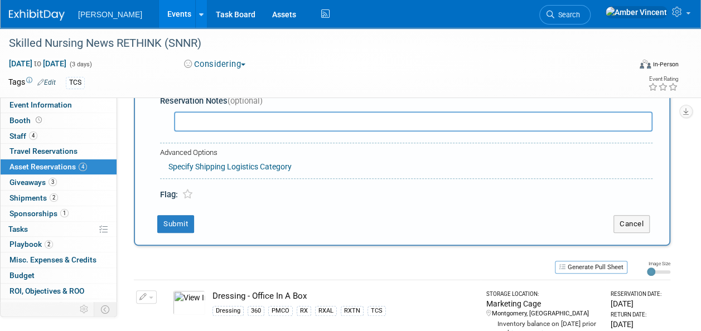
scroll to position [234, 0]
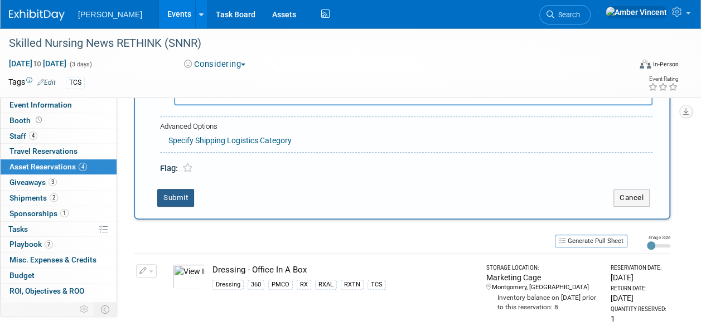
click at [176, 197] on button "Submit" at bounding box center [175, 198] width 37 height 18
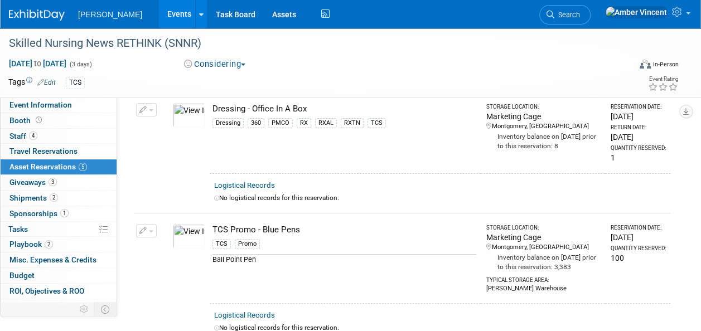
scroll to position [0, 0]
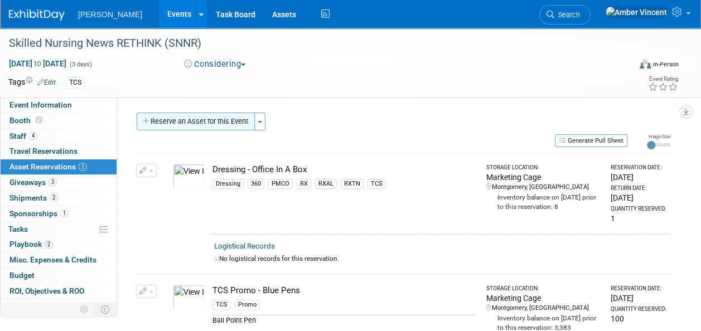
click at [223, 126] on button "Reserve an Asset for this Event" at bounding box center [196, 122] width 118 height 18
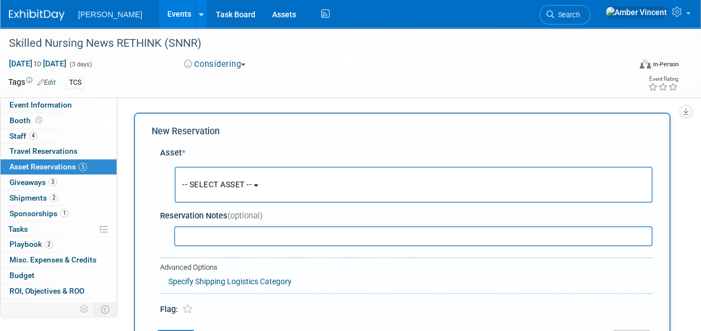
scroll to position [11, 0]
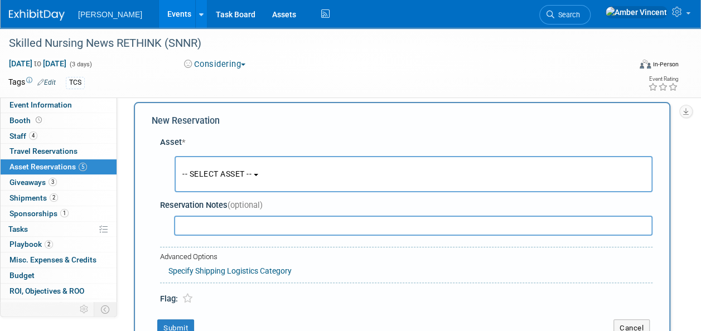
click at [251, 172] on span "-- SELECT ASSET --" at bounding box center [216, 173] width 69 height 9
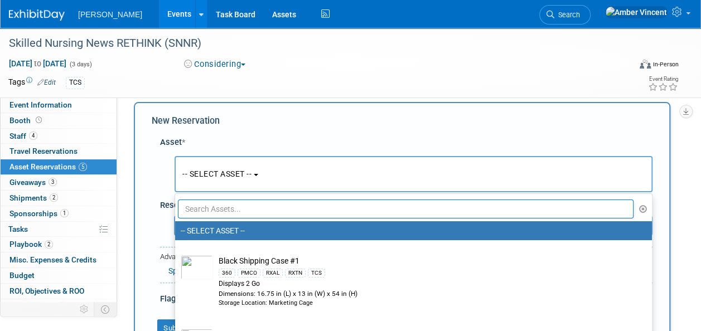
click at [237, 206] on input "text" at bounding box center [405, 209] width 455 height 19
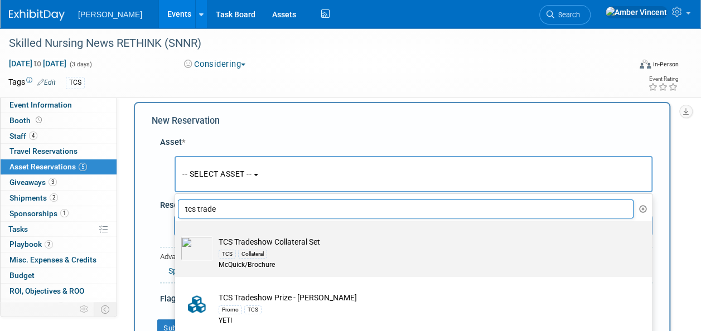
type input "tcs trade"
click at [240, 263] on div "McQuick/Brochure" at bounding box center [424, 264] width 411 height 9
click at [177, 235] on input "TCS Tradeshow Collateral Set TCS Collateral McQuick/Brochure" at bounding box center [172, 230] width 7 height 7
type input "2026"
select select "10722522"
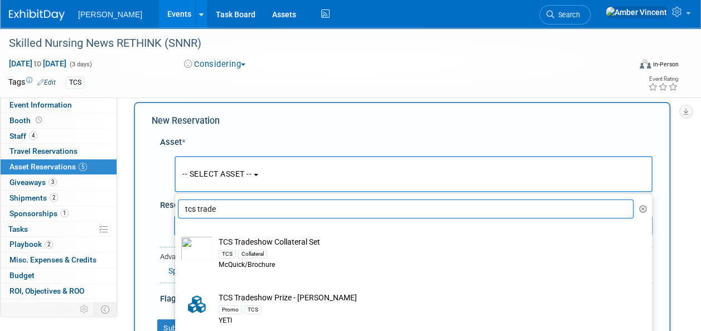
select select "7"
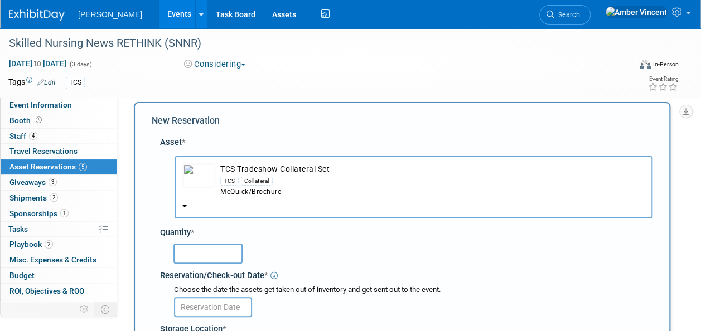
click at [227, 253] on input "text" at bounding box center [207, 254] width 69 height 20
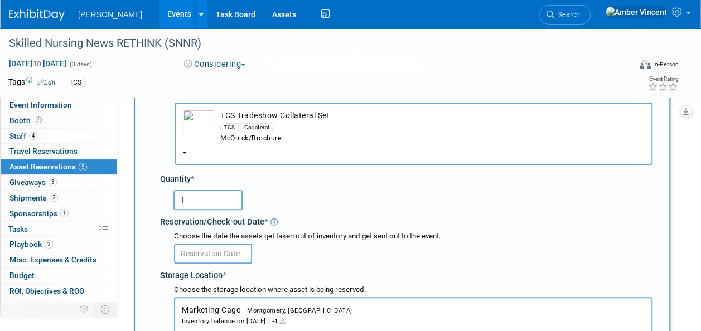
scroll to position [122, 0]
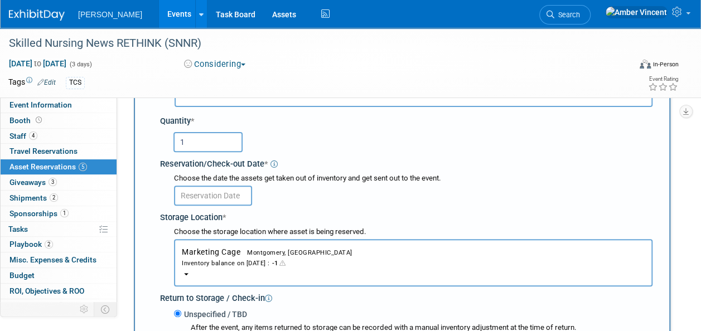
type input "1"
click at [220, 193] on input "text" at bounding box center [213, 196] width 78 height 20
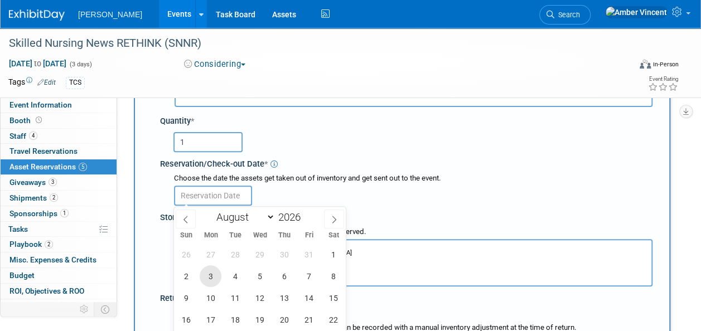
click at [213, 269] on span "3" at bounding box center [211, 276] width 22 height 22
type input "Aug 3, 2026"
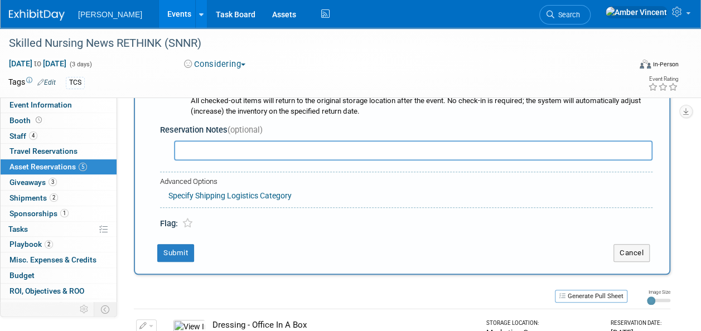
scroll to position [401, 0]
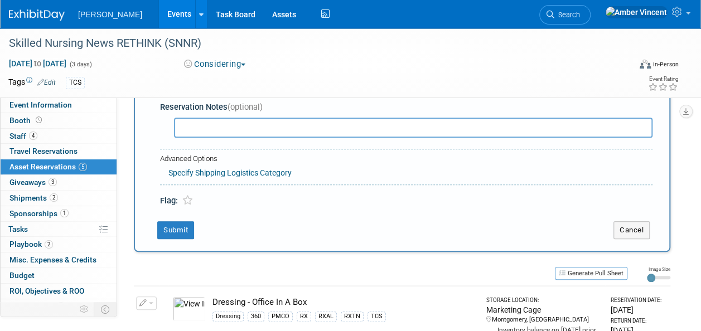
click at [174, 225] on button "Submit" at bounding box center [175, 230] width 37 height 18
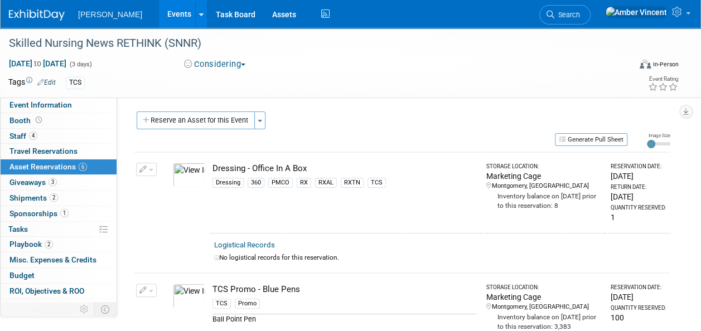
scroll to position [0, 0]
click at [229, 124] on button "Reserve an Asset for this Event" at bounding box center [196, 122] width 118 height 18
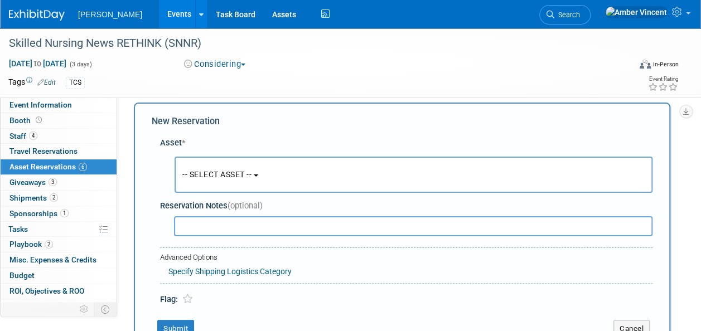
scroll to position [11, 0]
click at [251, 172] on span "-- SELECT ASSET --" at bounding box center [216, 173] width 69 height 9
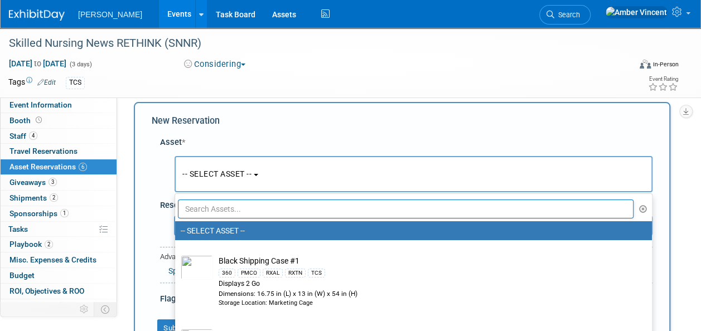
click at [242, 206] on input "text" at bounding box center [405, 209] width 455 height 19
type input "t"
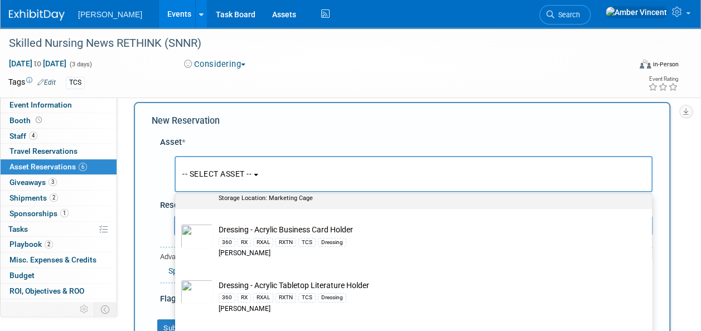
scroll to position [164, 0]
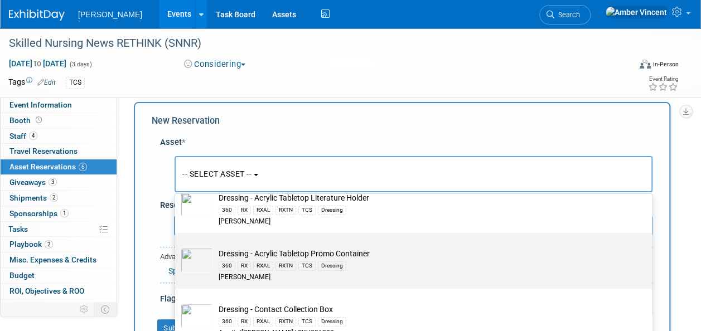
type input "acrylic"
click at [246, 260] on div "360 RX RXAL RXTN TCS Dressing" at bounding box center [424, 265] width 411 height 13
click at [177, 246] on input "Dressing - Acrylic Tabletop Promo Container 360 RX RXAL RXTN TCS Dressing Azar" at bounding box center [172, 242] width 7 height 7
select select "10724000"
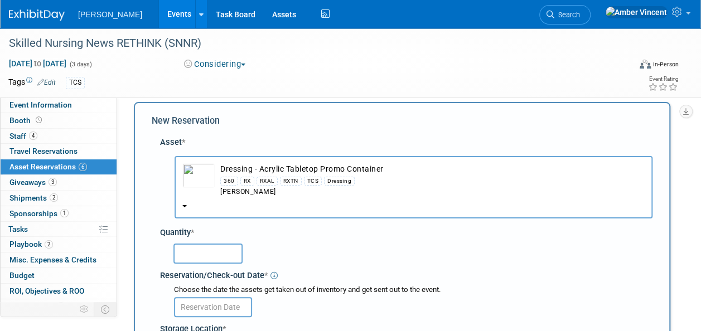
click at [212, 256] on input "text" at bounding box center [207, 254] width 69 height 20
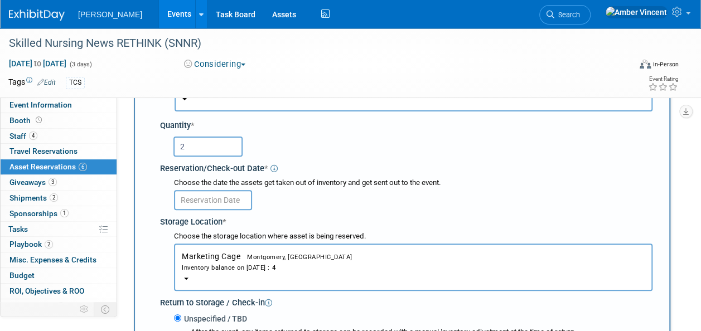
scroll to position [122, 0]
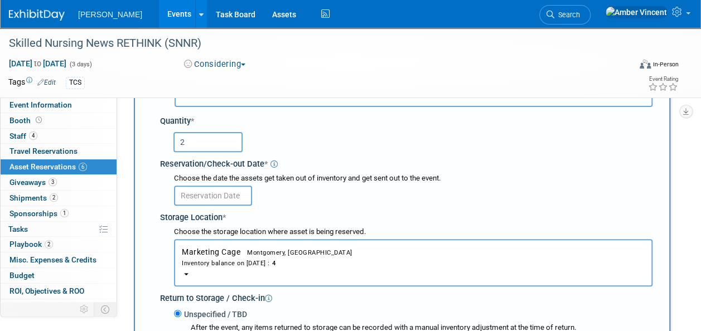
type input "2"
click at [222, 191] on input "text" at bounding box center [213, 196] width 78 height 20
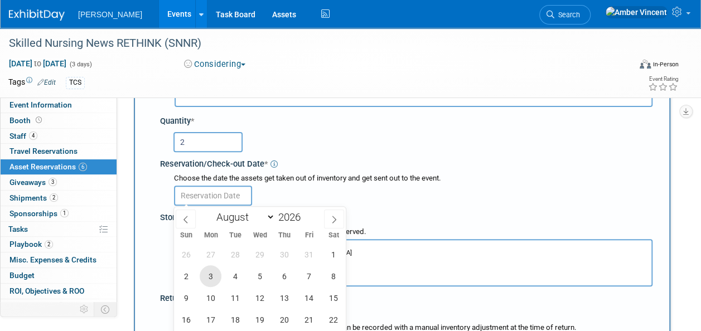
click at [212, 273] on span "3" at bounding box center [211, 276] width 22 height 22
type input "Aug 3, 2026"
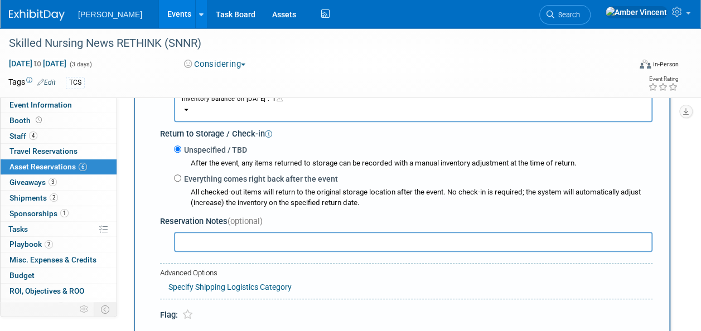
scroll to position [289, 0]
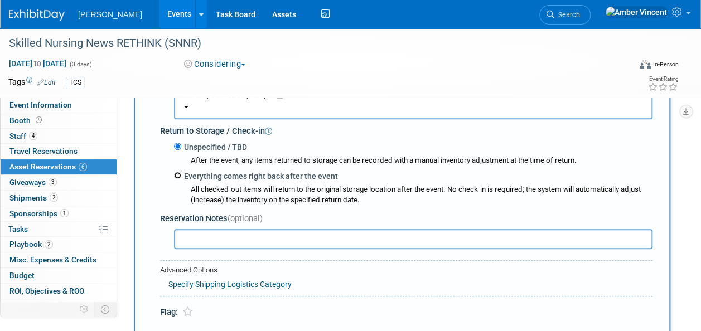
click at [176, 176] on input "Everything comes right back after the event" at bounding box center [177, 175] width 7 height 7
radio input "true"
type input "2026"
select select "7"
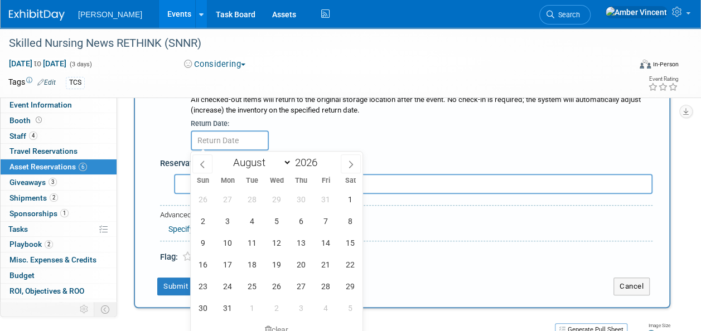
scroll to position [401, 0]
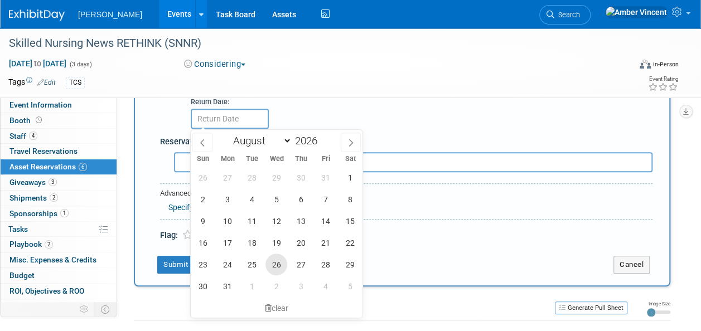
click at [271, 265] on span "26" at bounding box center [276, 265] width 22 height 22
type input "Aug 26, 2026"
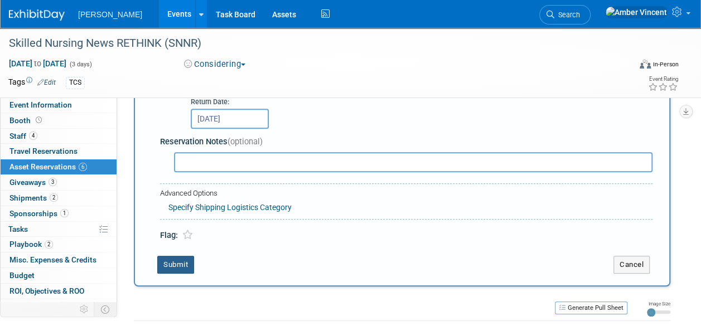
click at [181, 264] on button "Submit" at bounding box center [175, 265] width 37 height 18
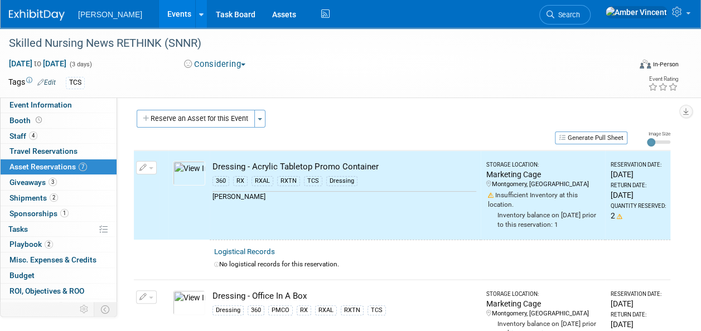
scroll to position [0, 0]
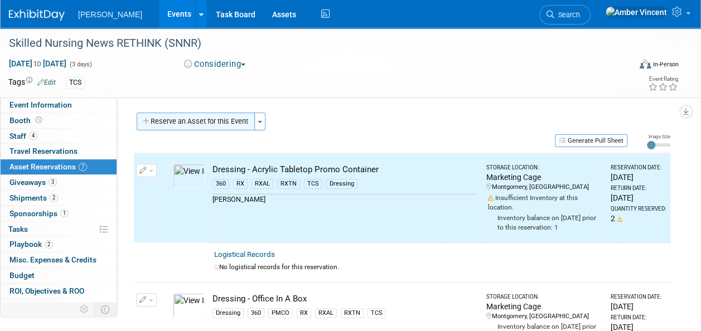
click at [231, 123] on button "Reserve an Asset for this Event" at bounding box center [196, 122] width 118 height 18
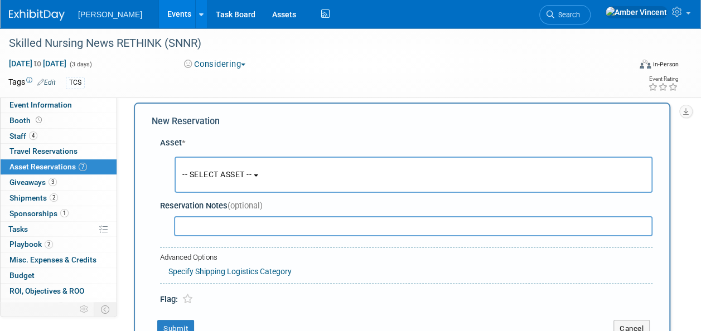
scroll to position [11, 0]
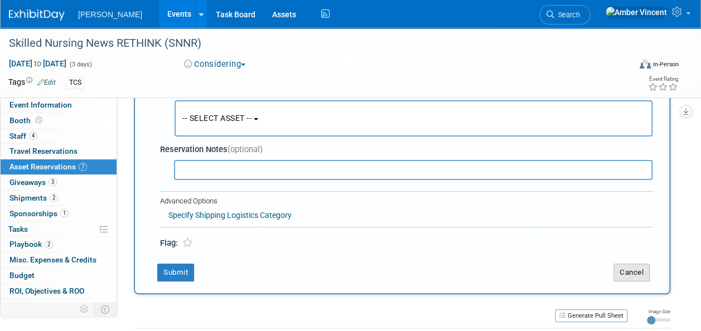
click at [640, 268] on button "Cancel" at bounding box center [631, 273] width 36 height 18
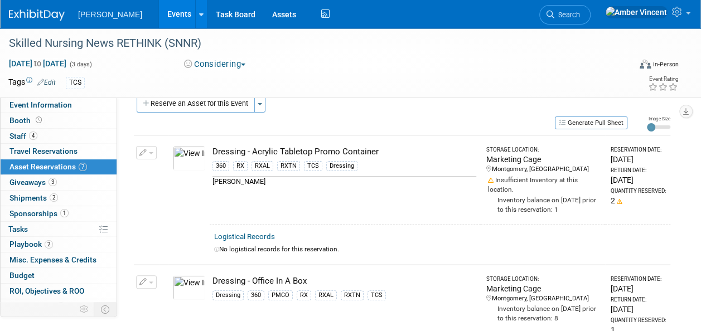
scroll to position [0, 0]
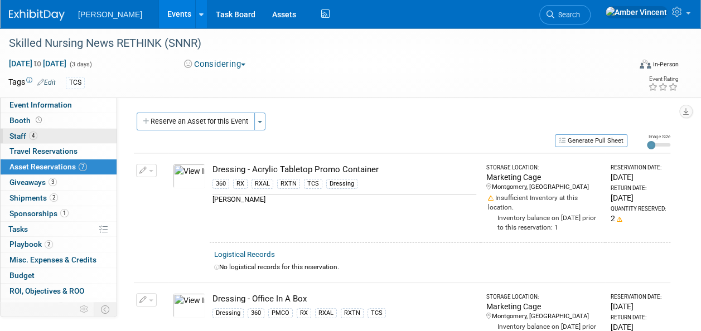
click at [42, 127] on link "Booth" at bounding box center [59, 120] width 116 height 15
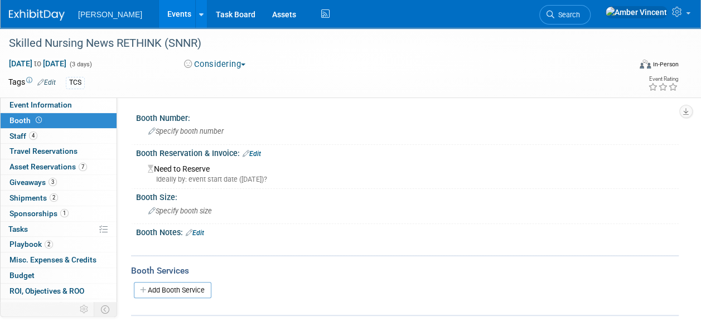
drag, startPoint x: 43, startPoint y: 135, endPoint x: 44, endPoint y: 122, distance: 13.4
click at [43, 135] on link "4 Staff 4" at bounding box center [59, 136] width 116 height 15
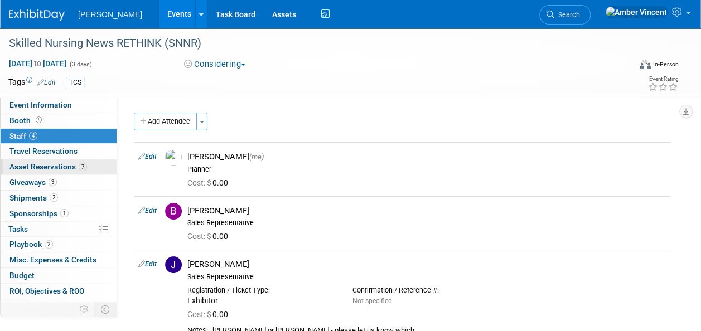
click at [60, 168] on span "Asset Reservations 7" at bounding box center [47, 166] width 77 height 9
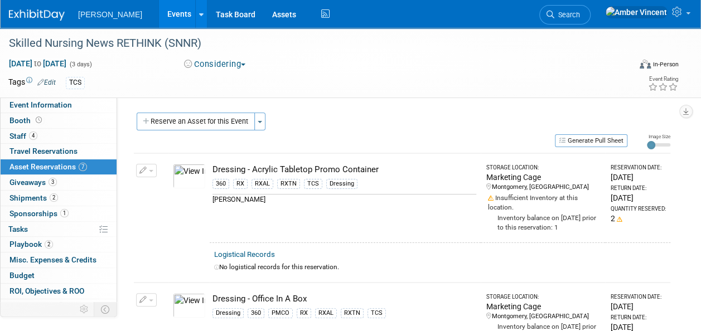
drag, startPoint x: 186, startPoint y: 126, endPoint x: 191, endPoint y: 129, distance: 6.0
click at [186, 127] on button "Reserve an Asset for this Event" at bounding box center [196, 122] width 118 height 18
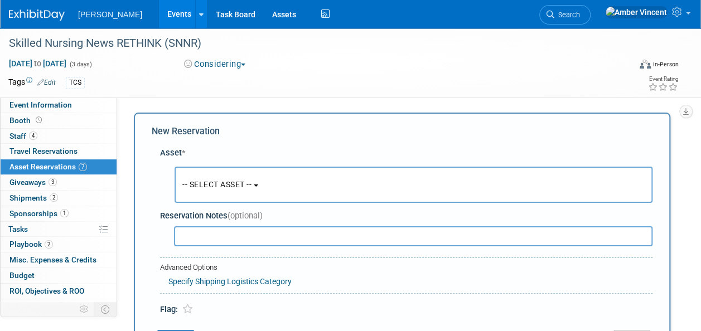
scroll to position [11, 0]
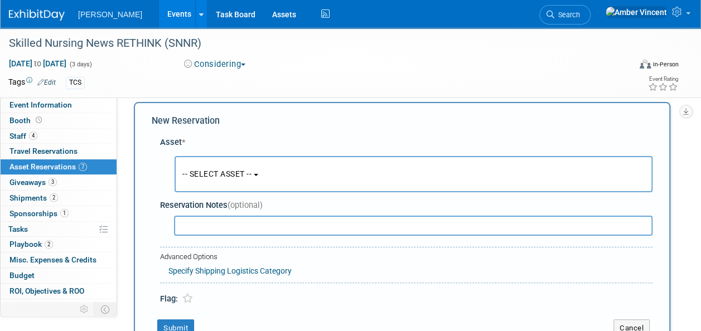
drag, startPoint x: 236, startPoint y: 177, endPoint x: 243, endPoint y: 191, distance: 15.5
click at [237, 178] on span "-- SELECT ASSET --" at bounding box center [216, 173] width 69 height 9
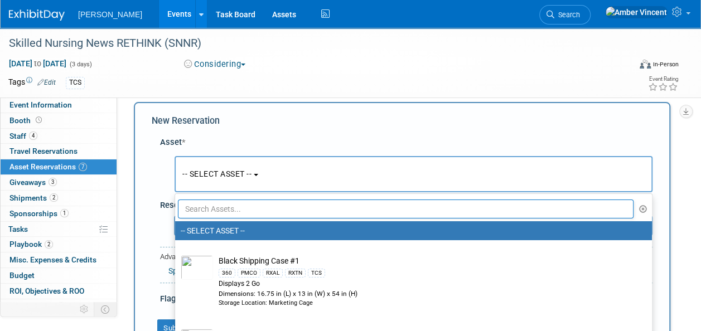
click at [249, 207] on input "text" at bounding box center [405, 209] width 455 height 19
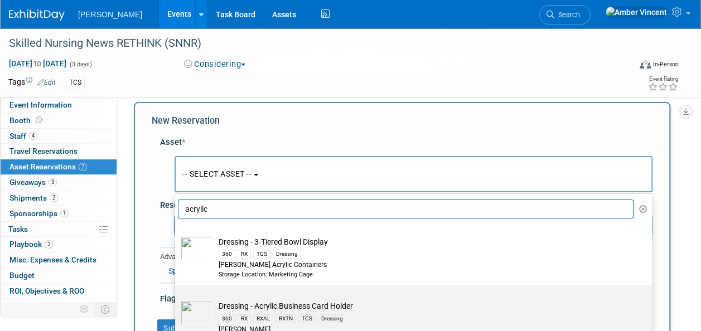
type input "acrylic"
click at [239, 314] on div "RX" at bounding box center [243, 318] width 13 height 9
click at [177, 299] on input "Dressing - Acrylic Business Card Holder 360 RX RXAL RXTN TCS Dressing Azar" at bounding box center [172, 295] width 7 height 7
select select "10723995"
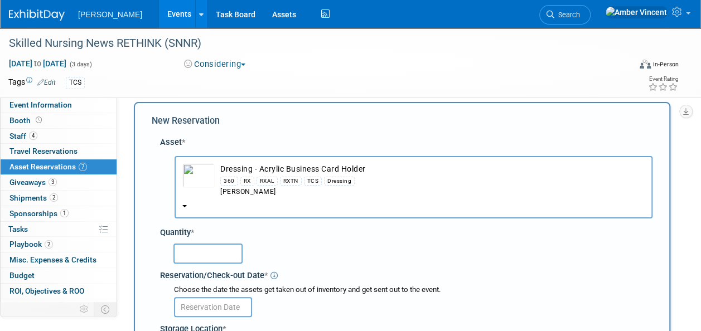
click at [210, 251] on input "text" at bounding box center [207, 254] width 69 height 20
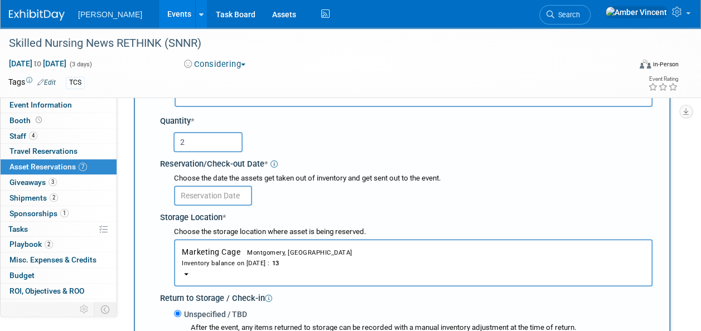
type input "2"
click at [219, 197] on body "Turenne Events Add Event Bulk Upload Events Shareable Event Boards Recently Vie…" at bounding box center [350, 43] width 701 height 331
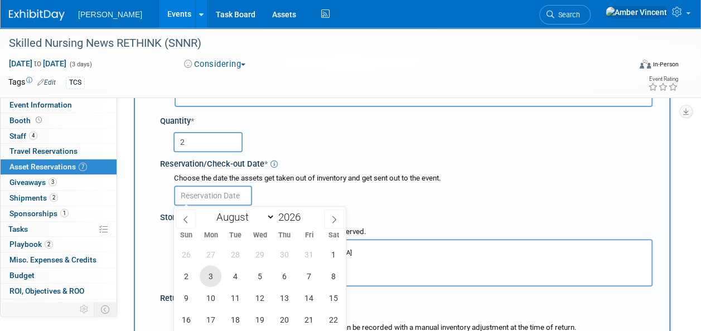
click at [213, 276] on span "3" at bounding box center [211, 276] width 22 height 22
type input "Aug 3, 2026"
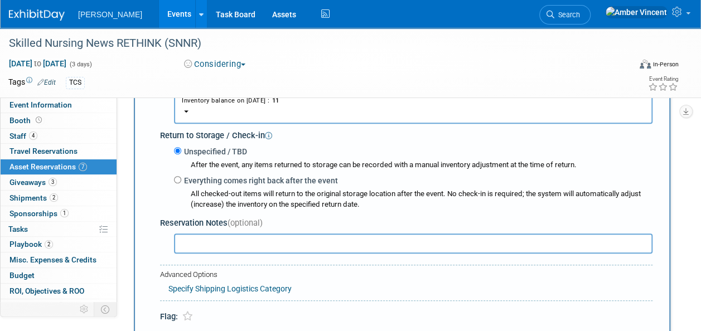
scroll to position [289, 0]
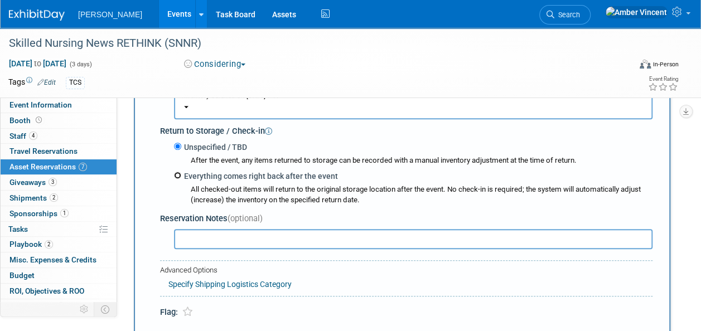
click at [177, 177] on input "Everything comes right back after the event" at bounding box center [177, 175] width 7 height 7
radio input "true"
type input "2026"
select select "7"
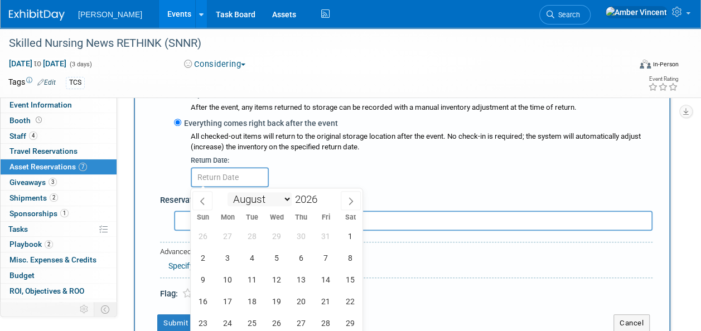
scroll to position [401, 0]
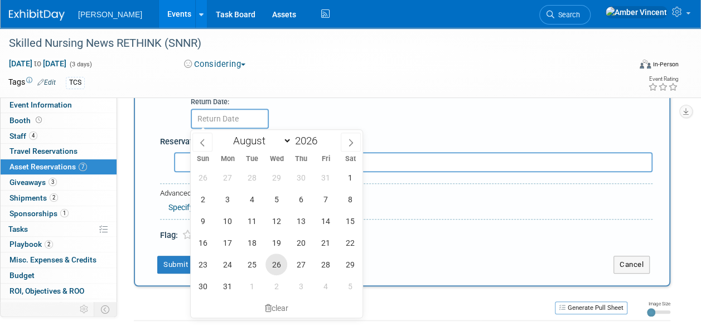
click at [271, 264] on span "26" at bounding box center [276, 265] width 22 height 22
type input "Aug 26, 2026"
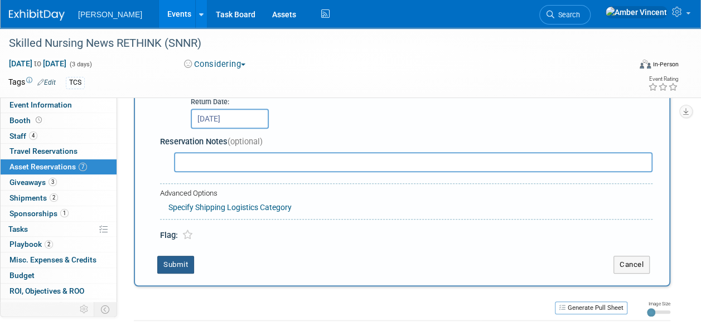
click at [179, 261] on button "Submit" at bounding box center [175, 265] width 37 height 18
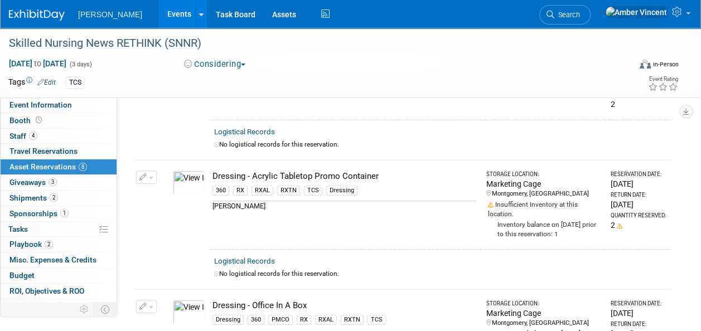
scroll to position [0, 0]
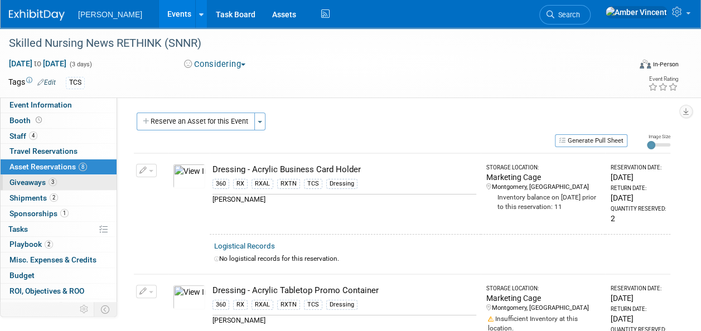
click at [31, 176] on link "3 Giveaways 3" at bounding box center [59, 182] width 116 height 15
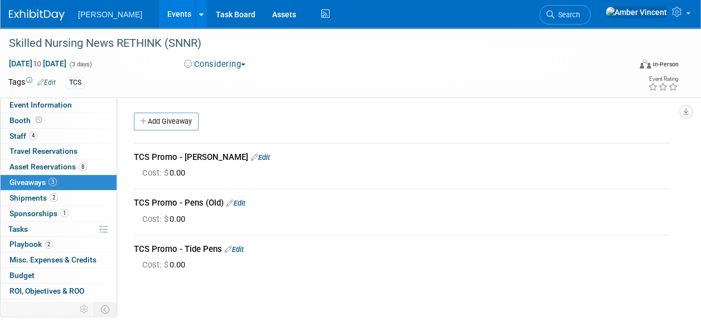
click at [251, 158] on link "Edit" at bounding box center [260, 157] width 19 height 8
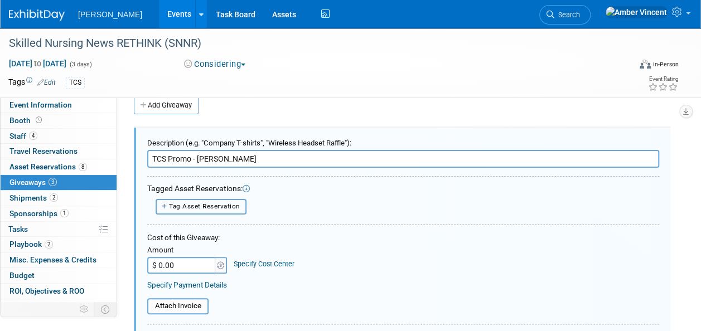
click at [211, 201] on button "Tag Asset Reservation" at bounding box center [201, 207] width 91 height 16
select select
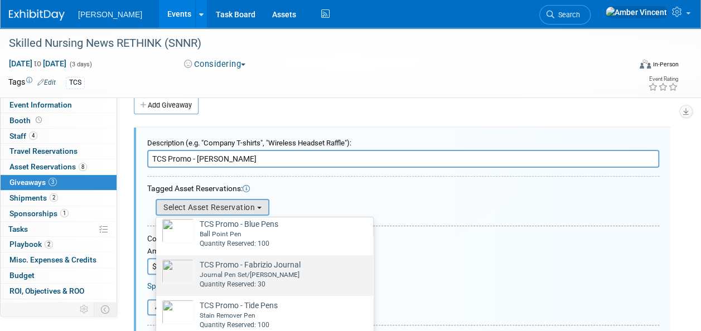
scroll to position [128, 0]
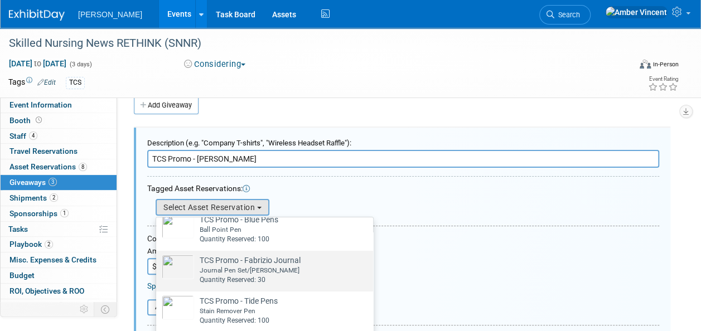
click at [241, 256] on td "TCS Promo - Fabrizio Journal Already tagged in this giveaway Journal Pen Set/Fa…" at bounding box center [247, 270] width 106 height 30
click at [158, 257] on input "TCS Promo - Fabrizio Journal Already tagged in this giveaway Journal Pen Set/Fa…" at bounding box center [154, 260] width 7 height 7
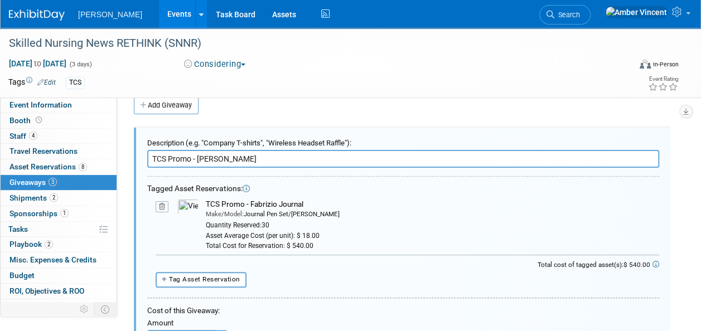
drag, startPoint x: 304, startPoint y: 204, endPoint x: 198, endPoint y: 203, distance: 105.9
click at [198, 203] on td "TCS Promo - Fabrizio Journal Make/Model: Journal Pen Set/Fabrizio Quantity Rese…" at bounding box center [428, 225] width 460 height 52
drag, startPoint x: 198, startPoint y: 203, endPoint x: 218, endPoint y: 203, distance: 20.1
copy div "TCS Promo - Fabrizio Journal"
drag, startPoint x: 248, startPoint y: 163, endPoint x: 174, endPoint y: 154, distance: 74.7
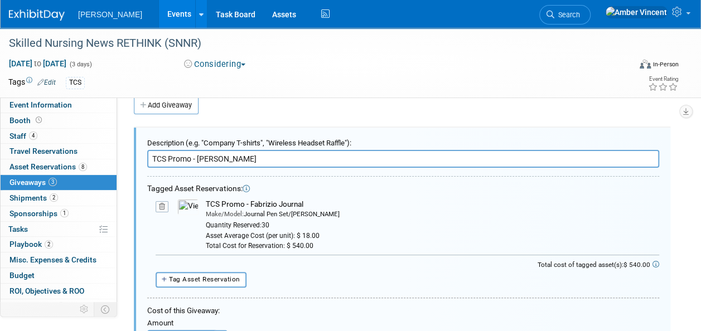
paste input "Journal"
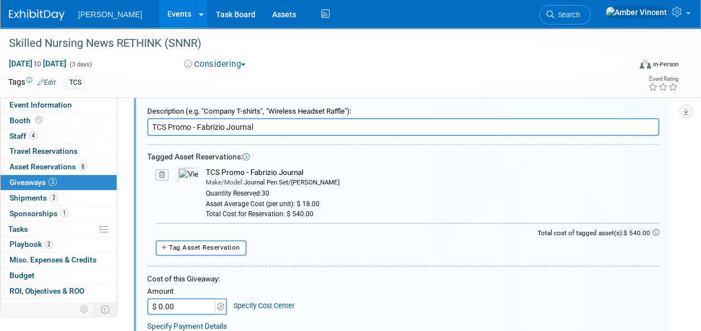
scroll to position [72, 0]
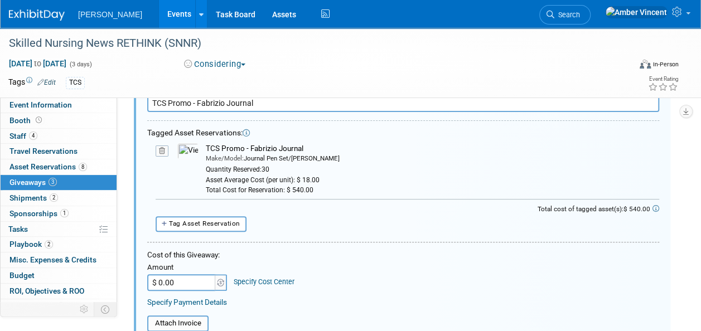
type input "TCS Promo - Fabrizio Journal"
click at [195, 284] on input "$ 0.00" at bounding box center [182, 282] width 70 height 17
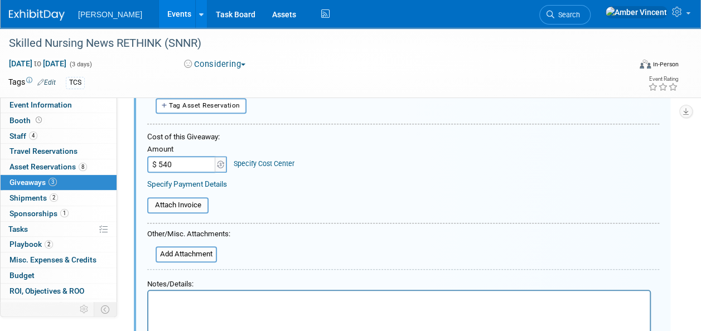
scroll to position [239, 0]
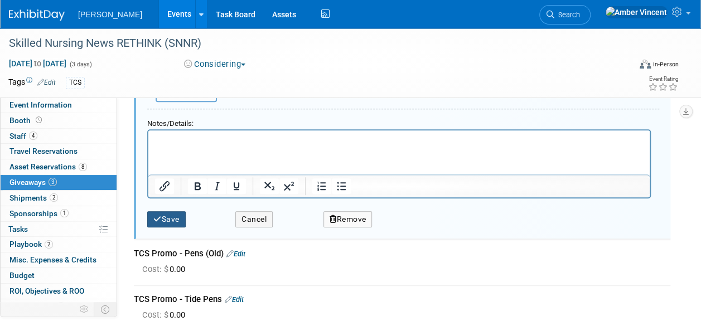
type input "$ 540.00"
click at [171, 215] on button "Save" at bounding box center [166, 219] width 38 height 16
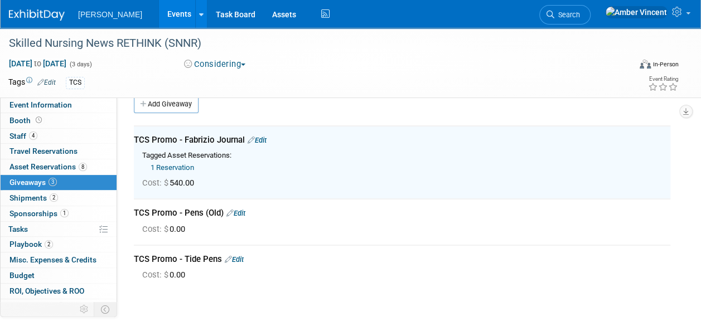
scroll to position [16, 0]
click at [243, 213] on link "Edit" at bounding box center [235, 214] width 19 height 8
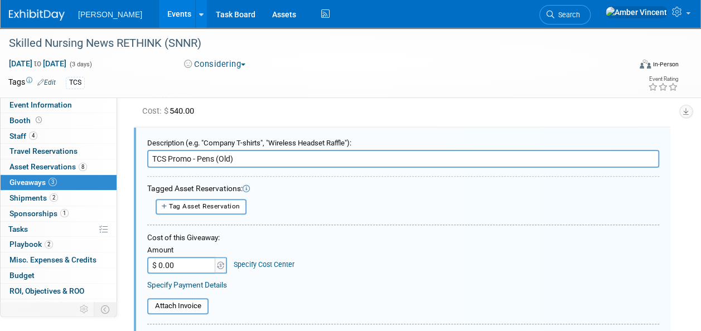
scroll to position [33, 0]
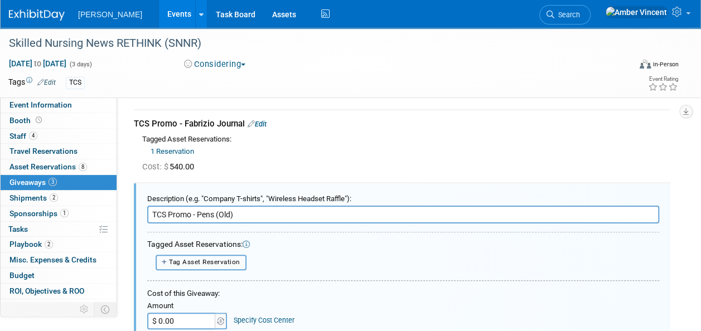
click at [217, 264] on span "Tag Asset Reservation" at bounding box center [204, 262] width 71 height 8
select select
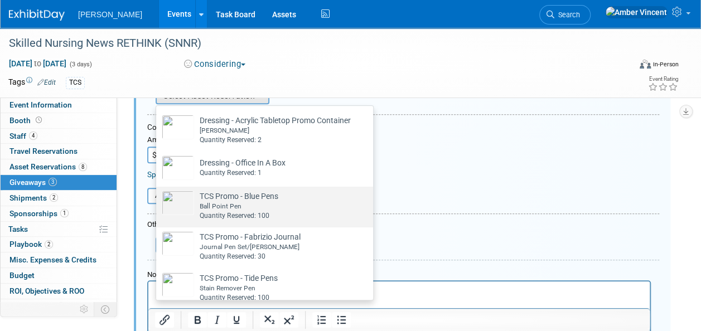
scroll to position [56, 0]
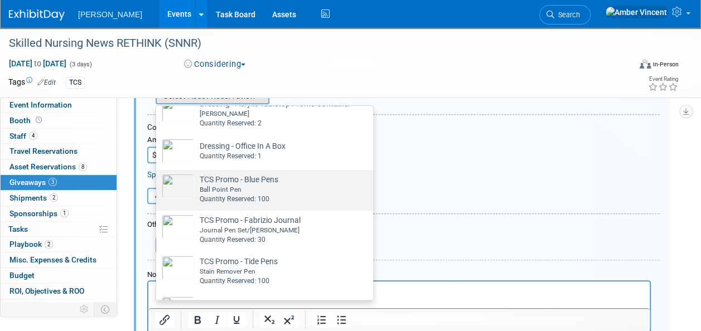
click at [250, 188] on div "Ball Point Pen" at bounding box center [239, 189] width 79 height 9
click at [158, 183] on input "TCS Promo - Blue Pens Already tagged in this giveaway Ball Point Pen Quantity R…" at bounding box center [154, 179] width 7 height 7
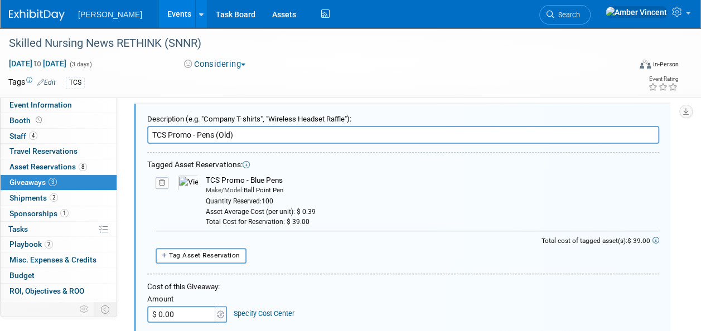
scroll to position [89, 0]
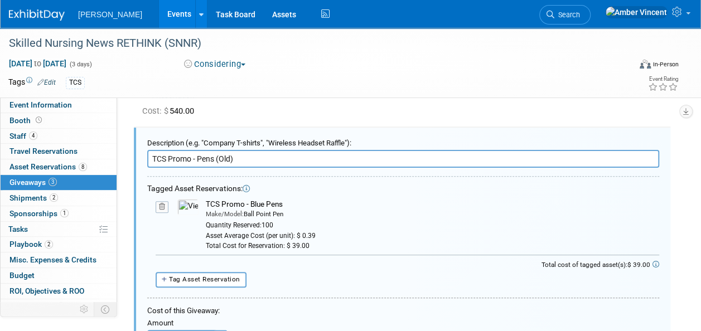
drag, startPoint x: 287, startPoint y: 205, endPoint x: 205, endPoint y: 203, distance: 81.4
click at [206, 203] on div "TCS Promo - Blue Pens" at bounding box center [432, 204] width 453 height 11
copy div "TCS Promo - Blue Pens"
drag, startPoint x: 237, startPoint y: 158, endPoint x: 145, endPoint y: 157, distance: 92.0
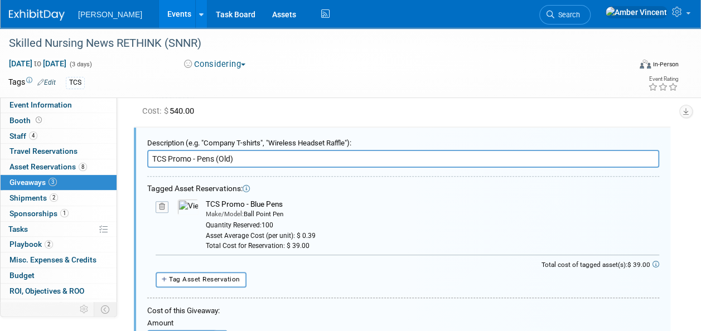
paste input "Blue Pens"
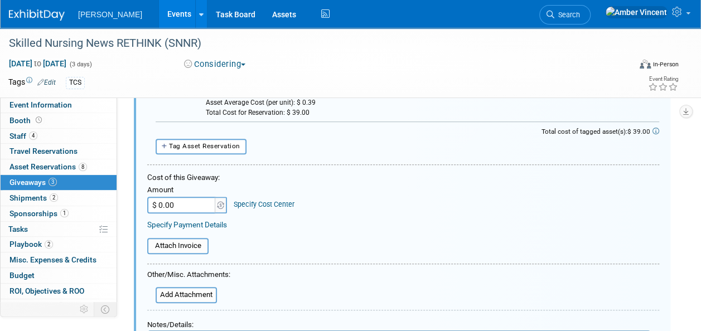
scroll to position [256, 0]
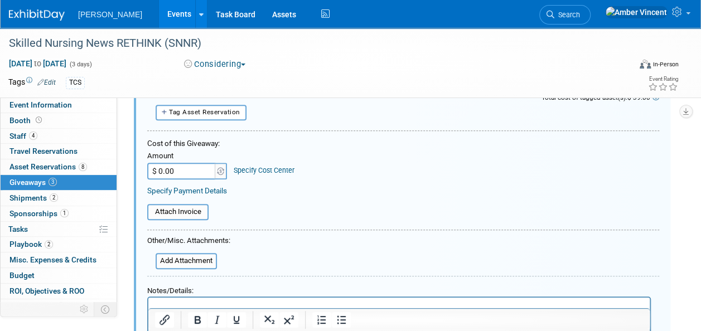
type input "TCS Promo - Blue Pens"
click at [182, 173] on input "$ 0.00" at bounding box center [182, 171] width 70 height 17
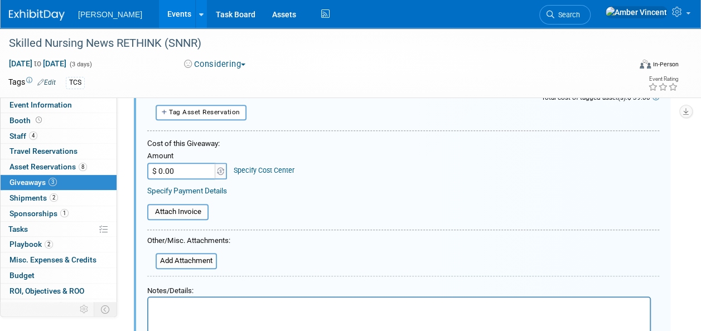
scroll to position [145, 0]
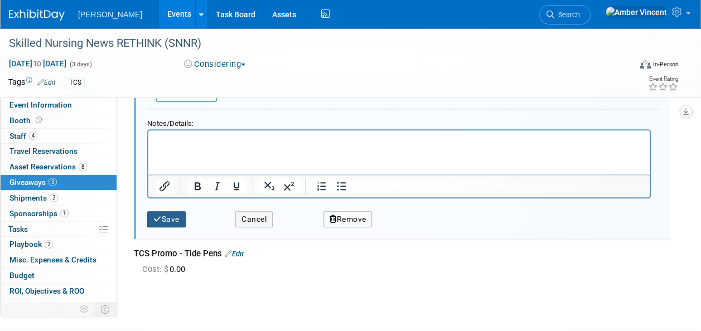
type input "$ 39.00"
click at [178, 220] on button "Save" at bounding box center [166, 219] width 38 height 16
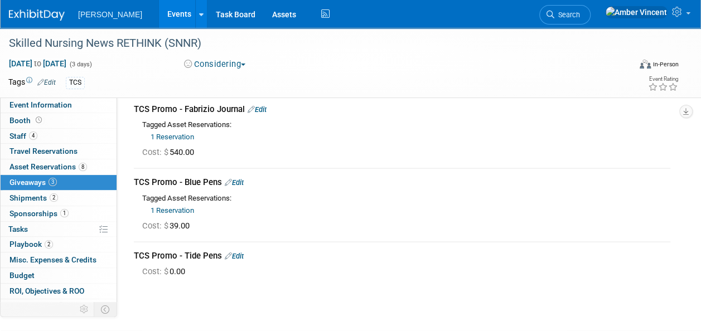
scroll to position [33, 0]
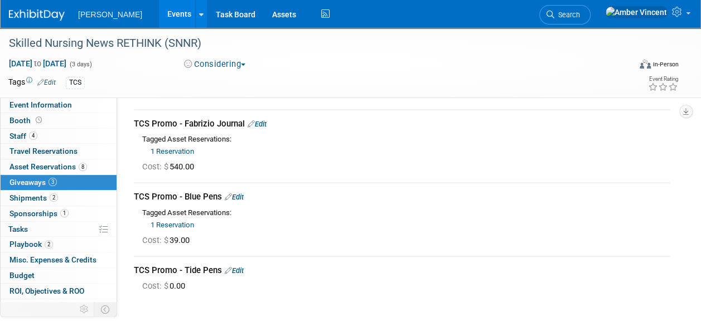
click at [243, 268] on link "Edit" at bounding box center [234, 270] width 19 height 8
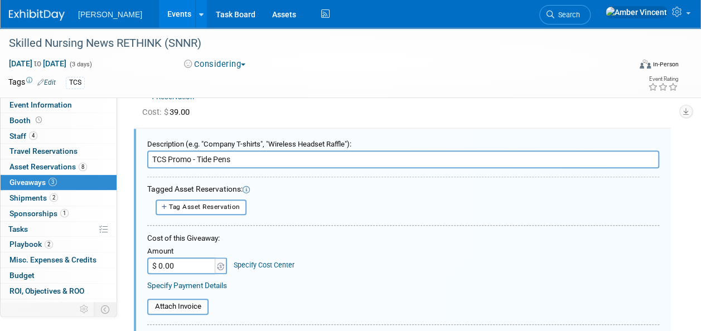
scroll to position [0, 0]
click at [220, 211] on button "Tag Asset Reservation" at bounding box center [201, 208] width 91 height 16
select select
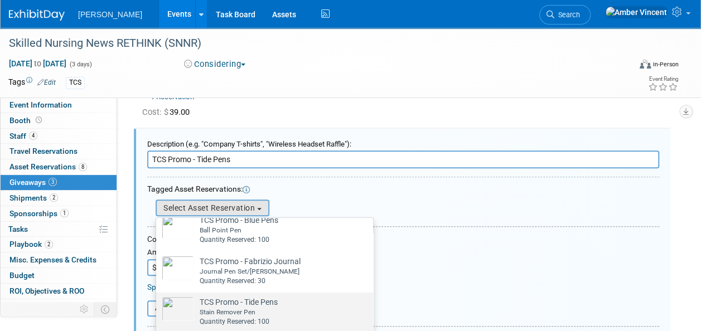
scroll to position [217, 0]
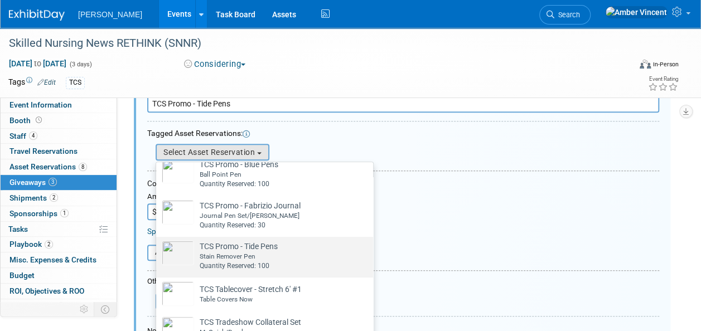
click at [278, 252] on div "Stain Remover Pen" at bounding box center [239, 256] width 78 height 9
click at [158, 250] on input "TCS Promo - Tide Pens Already tagged in this giveaway Stain Remover Pen Quantit…" at bounding box center [154, 246] width 7 height 7
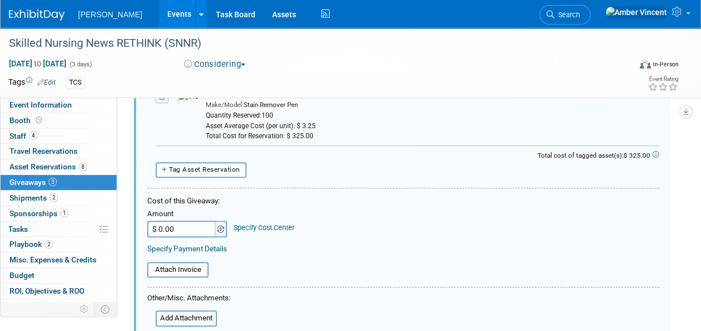
scroll to position [273, 0]
click at [203, 225] on input "$ 0.00" at bounding box center [182, 228] width 70 height 17
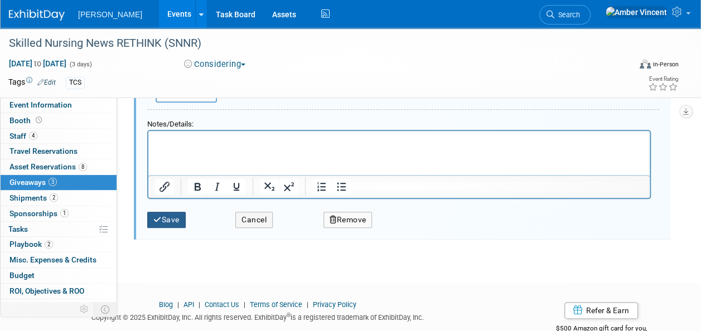
type input "$ 325.00"
click at [175, 214] on button "Save" at bounding box center [166, 220] width 38 height 16
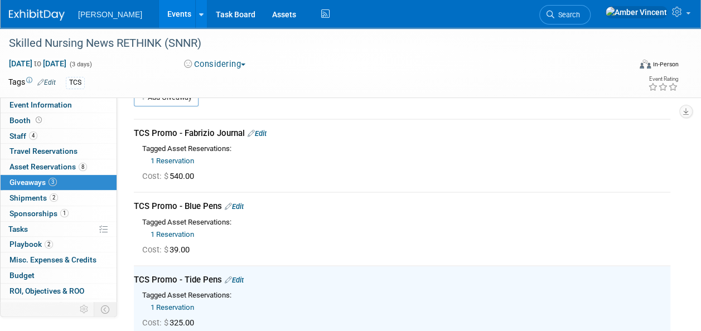
scroll to position [0, 0]
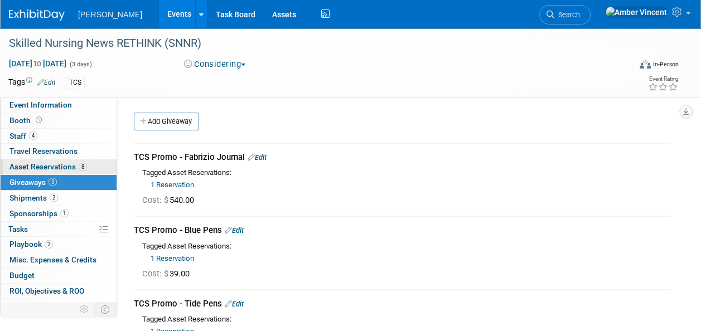
click at [52, 160] on link "8 Asset Reservations 8" at bounding box center [59, 166] width 116 height 15
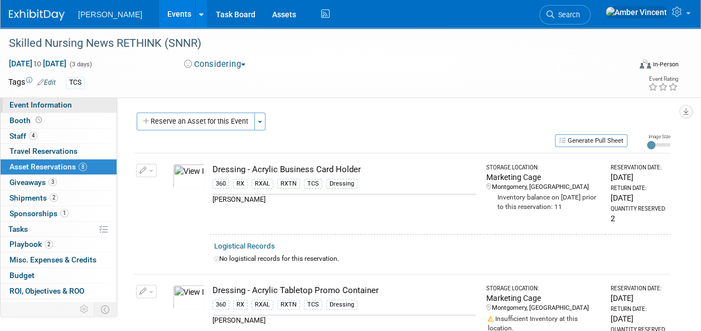
click at [54, 104] on span "Event Information" at bounding box center [40, 104] width 62 height 9
select select "Exhibitor/Sponsor"
select select "No"
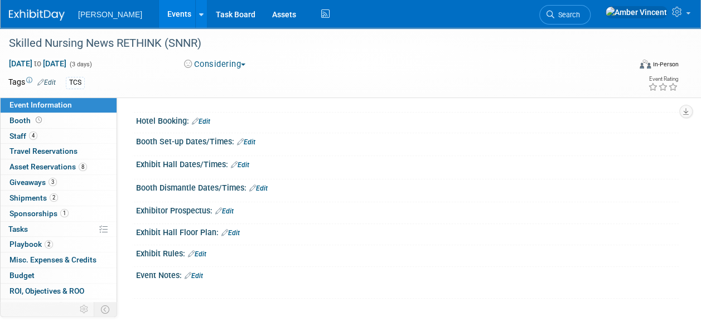
scroll to position [279, 0]
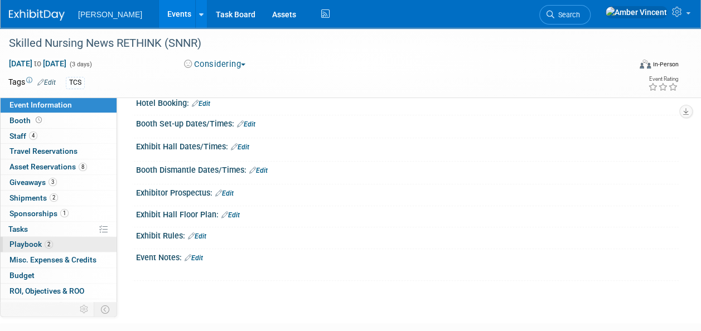
click at [33, 240] on span "Playbook 2" at bounding box center [30, 244] width 43 height 9
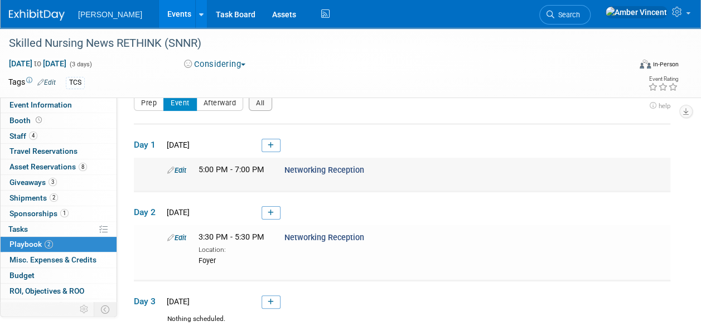
scroll to position [0, 0]
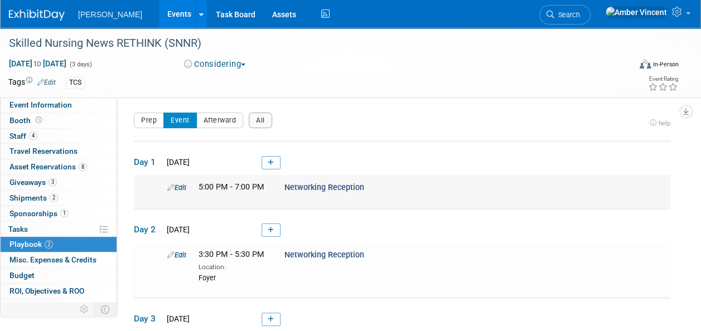
click at [182, 185] on link "Edit" at bounding box center [176, 187] width 19 height 8
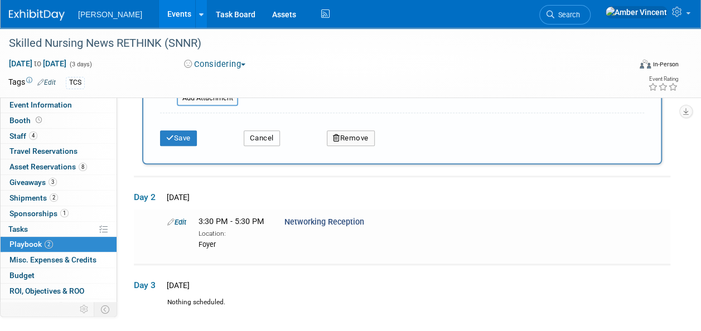
click at [255, 136] on button "Cancel" at bounding box center [262, 138] width 36 height 16
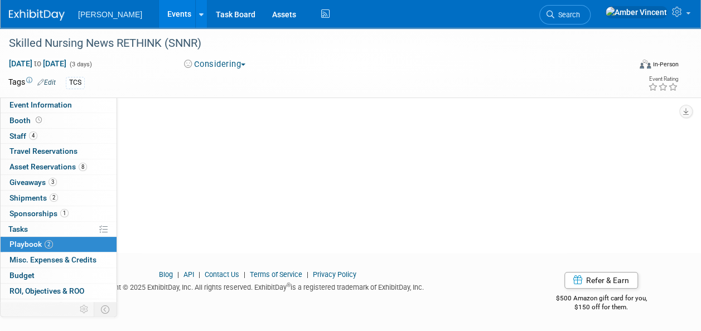
scroll to position [117, 0]
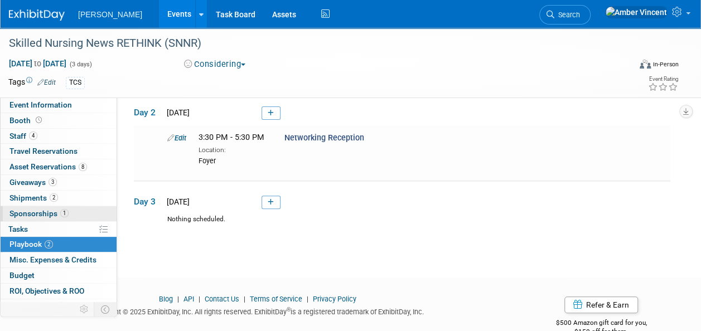
click at [47, 210] on span "Sponsorships 1" at bounding box center [38, 213] width 59 height 9
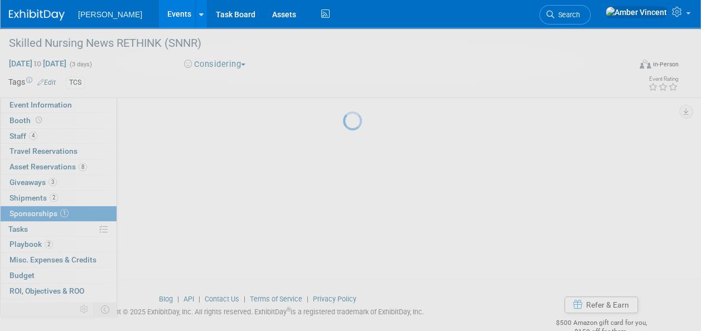
scroll to position [0, 0]
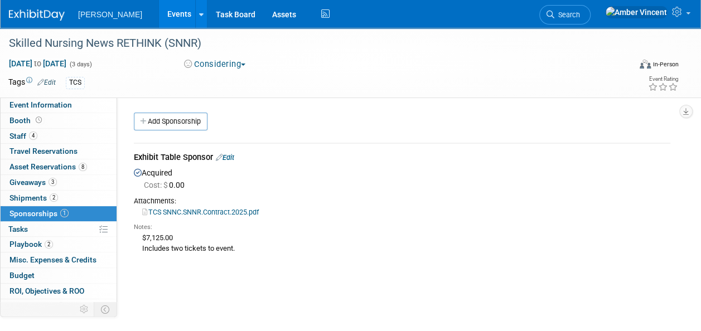
click at [229, 157] on link "Edit" at bounding box center [225, 157] width 18 height 8
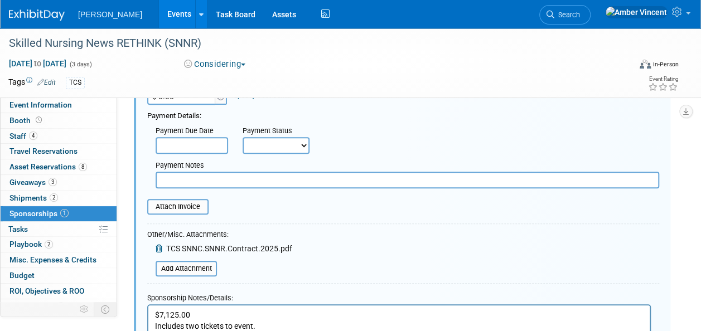
scroll to position [183, 0]
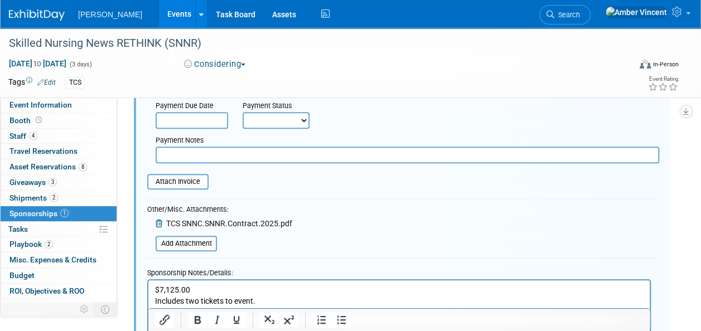
click at [157, 223] on icon at bounding box center [160, 224] width 9 height 8
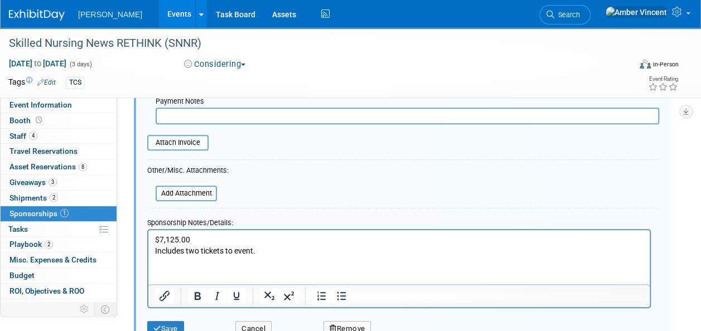
scroll to position [239, 0]
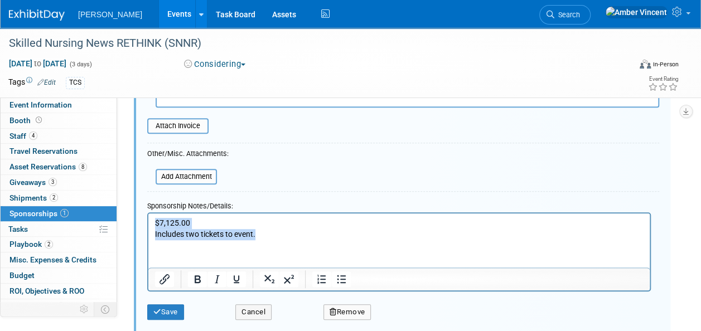
drag, startPoint x: 260, startPoint y: 235, endPoint x: 134, endPoint y: 197, distance: 131.6
click at [148, 213] on html "$7,125.00 Includes two tickets to event." at bounding box center [398, 226] width 501 height 26
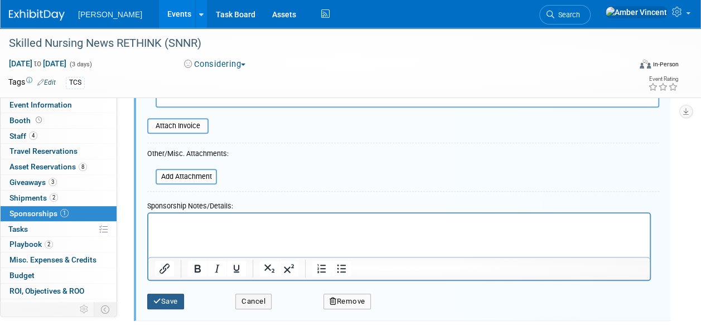
drag, startPoint x: 177, startPoint y: 299, endPoint x: 193, endPoint y: 280, distance: 24.9
click at [177, 299] on button "Save" at bounding box center [165, 302] width 37 height 16
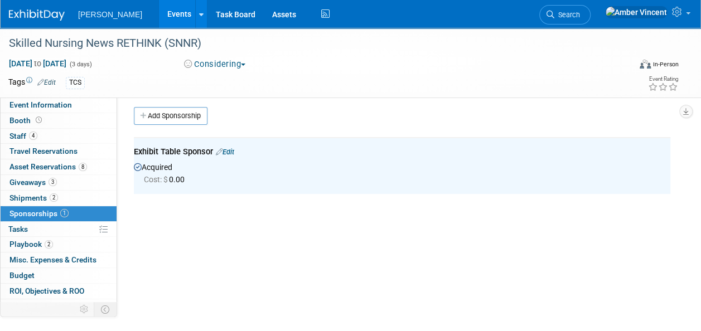
scroll to position [0, 0]
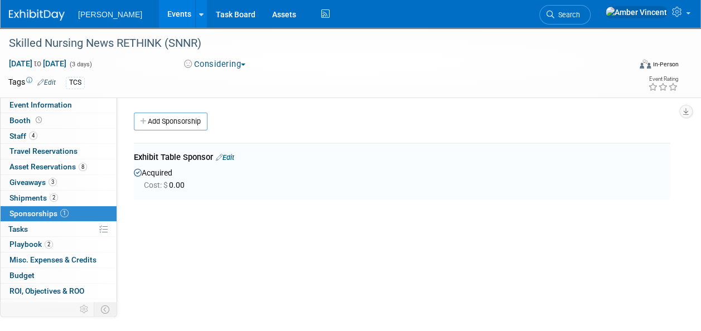
click at [231, 159] on link "Edit" at bounding box center [225, 157] width 18 height 8
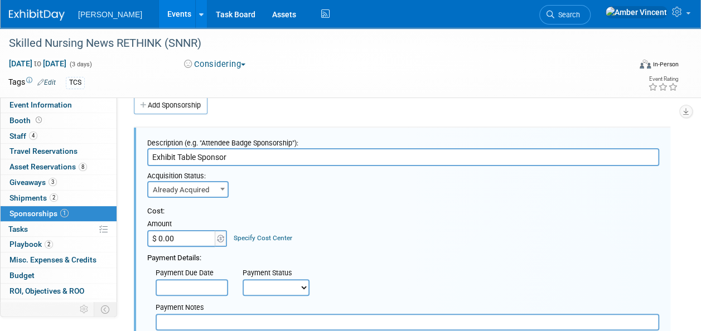
click at [192, 182] on span "Already Acquired" at bounding box center [187, 190] width 79 height 16
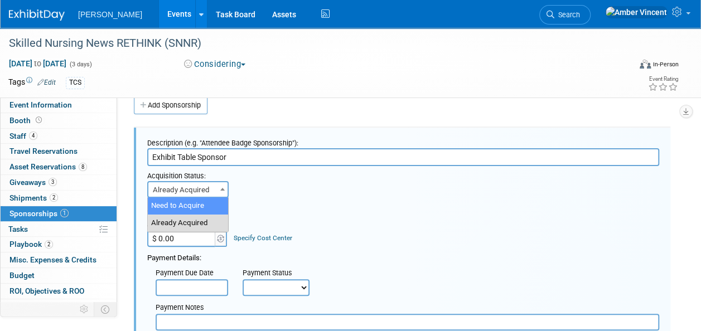
select select "1"
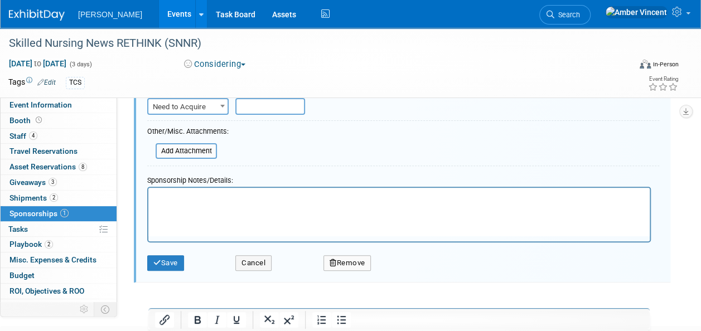
scroll to position [59, 0]
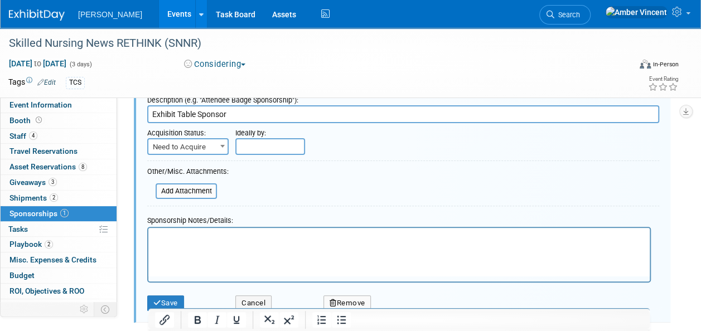
click at [260, 152] on input "text" at bounding box center [270, 146] width 70 height 17
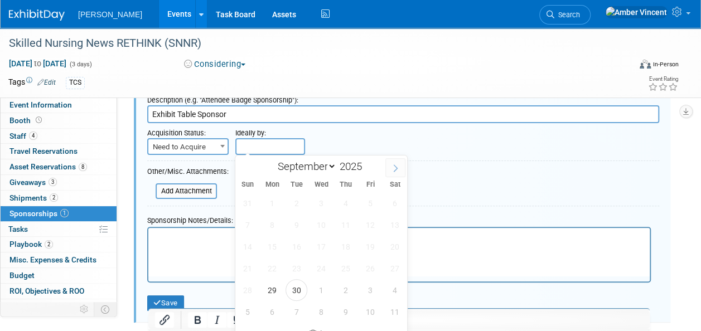
click at [397, 165] on icon at bounding box center [395, 168] width 8 height 8
click at [246, 168] on icon at bounding box center [247, 168] width 8 height 8
select select "9"
click at [367, 287] on span "31" at bounding box center [370, 290] width 22 height 22
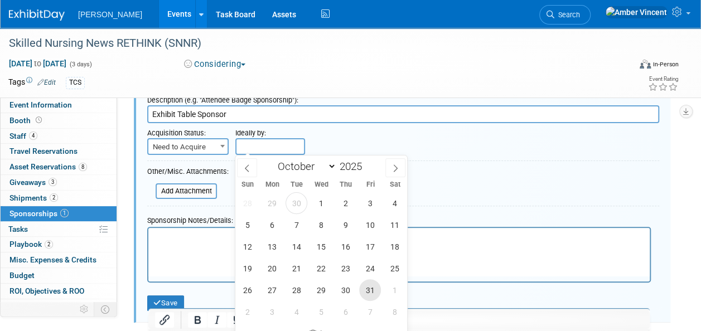
type input "Oct 31, 2025"
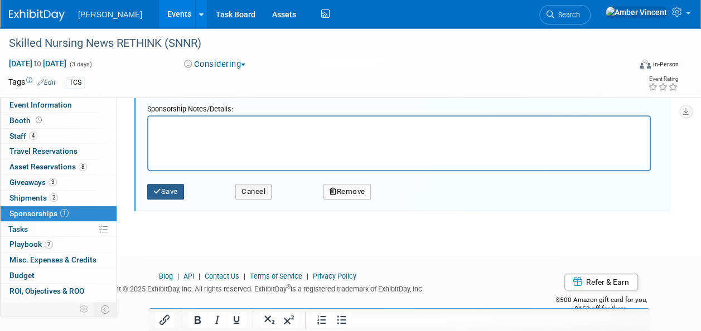
click at [163, 193] on button "Save" at bounding box center [165, 192] width 37 height 16
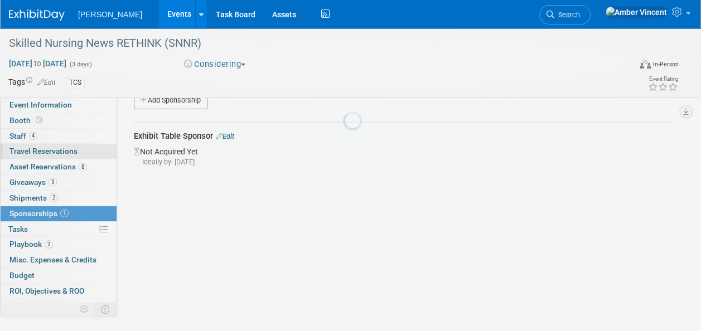
scroll to position [16, 0]
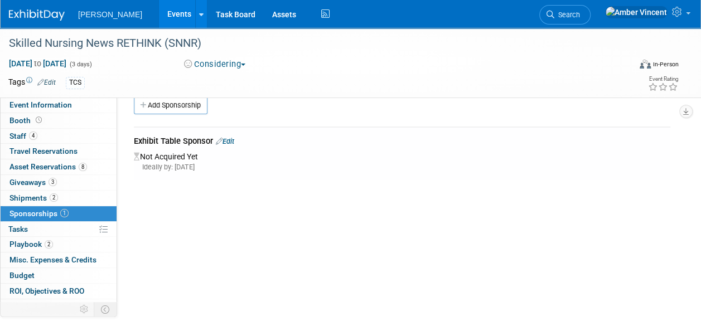
click at [232, 139] on link "Edit" at bounding box center [225, 141] width 18 height 8
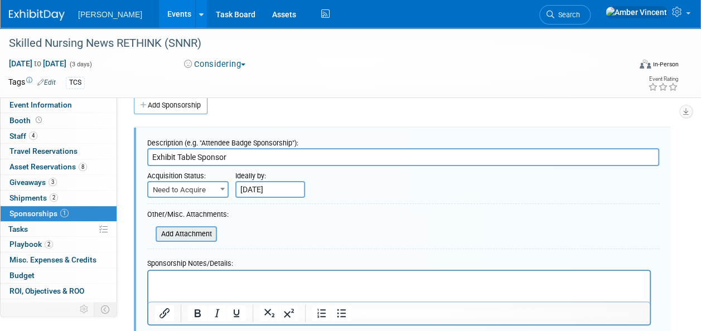
scroll to position [0, 0]
click at [184, 281] on p "Rich Text Area. Press ALT-0 for help." at bounding box center [399, 280] width 488 height 11
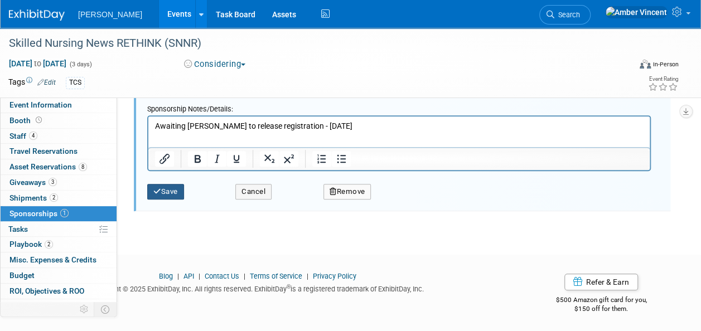
click at [159, 188] on icon "submit" at bounding box center [157, 191] width 8 height 7
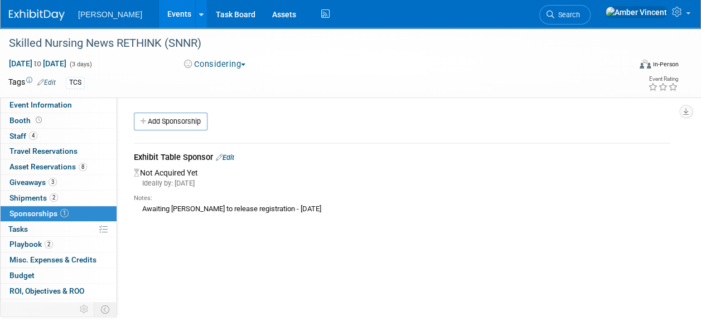
click at [159, 17] on link "Events" at bounding box center [179, 14] width 41 height 28
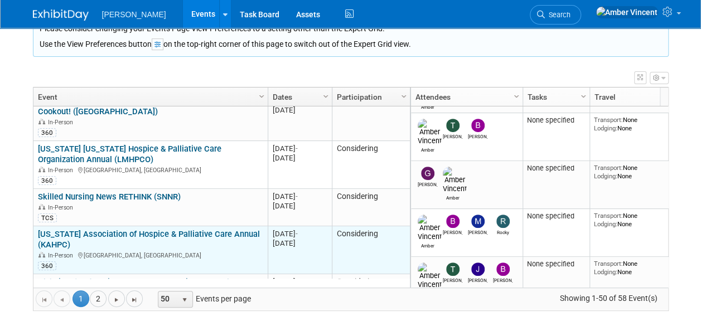
click at [163, 229] on link "[US_STATE] Association of Hospice & Palliative Care Annual (KAHPC)" at bounding box center [149, 239] width 222 height 21
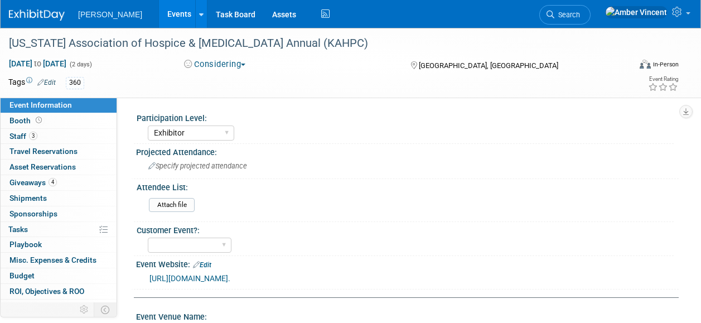
select select "Exhibitor"
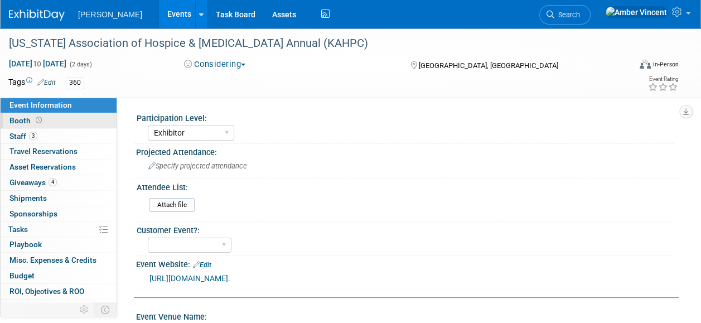
click at [45, 117] on link "Booth" at bounding box center [59, 120] width 116 height 15
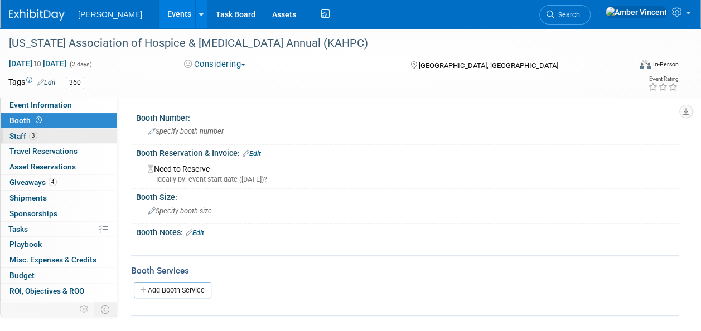
click at [48, 135] on link "3 Staff 3" at bounding box center [59, 136] width 116 height 15
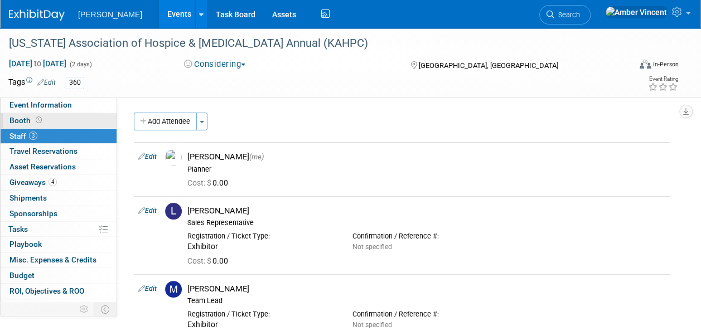
click at [46, 119] on link "Booth" at bounding box center [59, 120] width 116 height 15
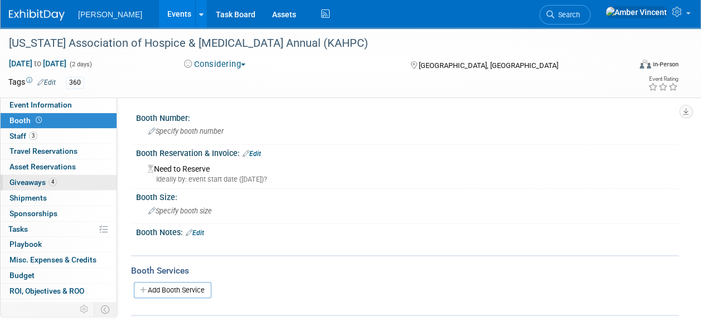
click at [37, 180] on span "Giveaways 4" at bounding box center [32, 182] width 47 height 9
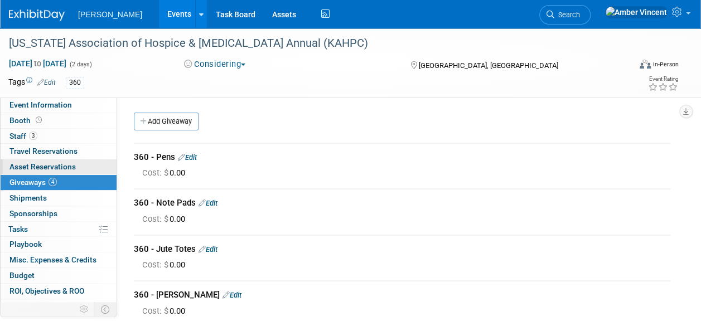
click at [48, 164] on span "Asset Reservations 0" at bounding box center [42, 166] width 66 height 9
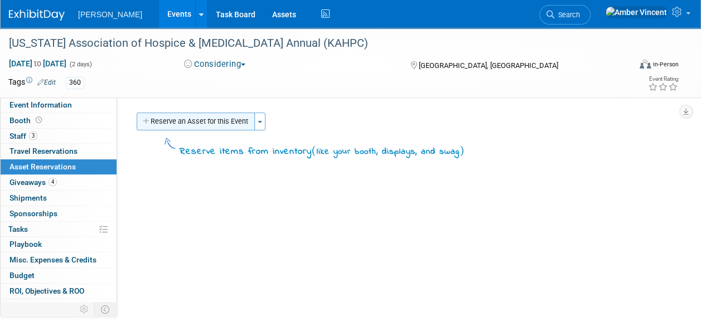
click at [199, 119] on button "Reserve an Asset for this Event" at bounding box center [196, 122] width 118 height 18
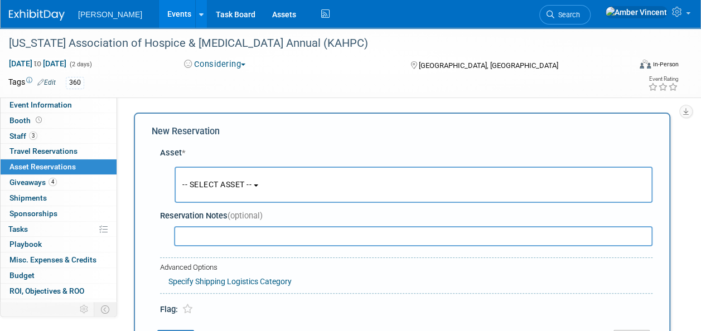
scroll to position [11, 0]
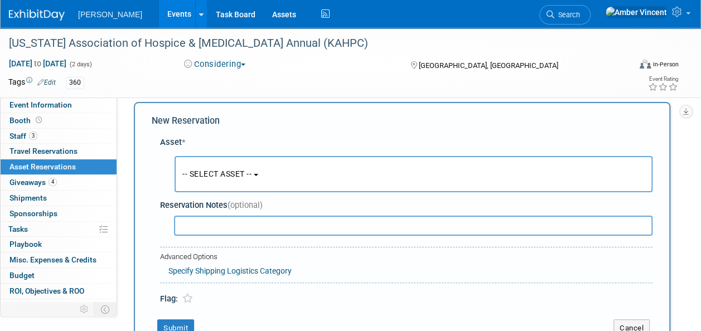
click at [253, 167] on button "-- SELECT ASSET --" at bounding box center [413, 174] width 478 height 36
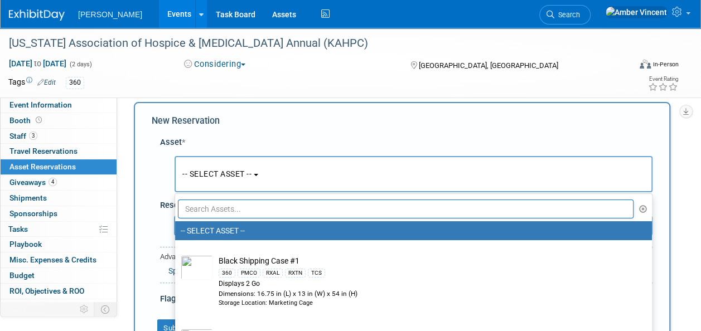
click at [231, 210] on input "text" at bounding box center [405, 209] width 455 height 19
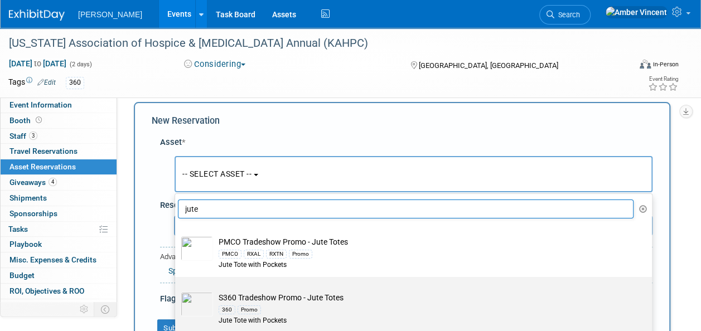
type input "jute"
click at [257, 316] on div "Jute Tote with Pockets" at bounding box center [424, 320] width 411 height 9
click at [177, 290] on input "S360 Tradeshow Promo - Jute Totes 360 Promo Jute Tote with Pockets" at bounding box center [172, 286] width 7 height 7
select select "10722327"
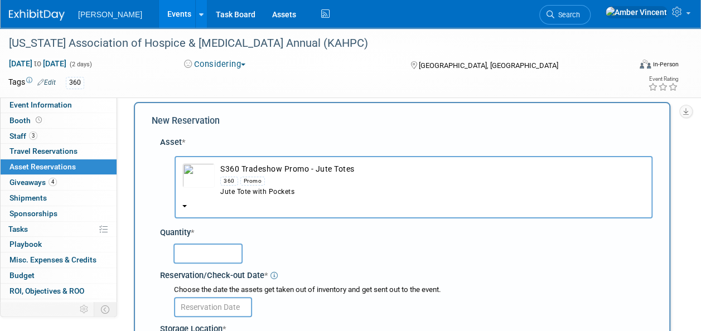
click at [200, 242] on div at bounding box center [412, 253] width 479 height 22
click at [196, 253] on input "text" at bounding box center [207, 254] width 69 height 20
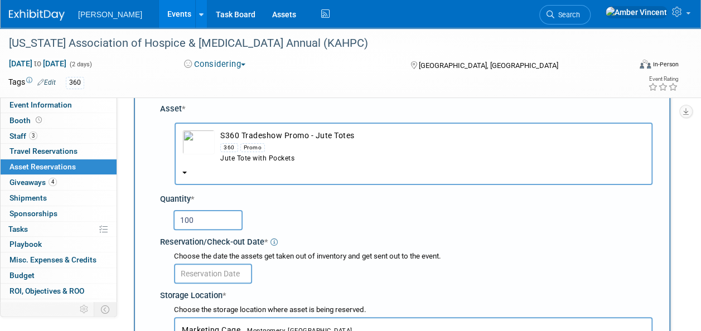
scroll to position [66, 0]
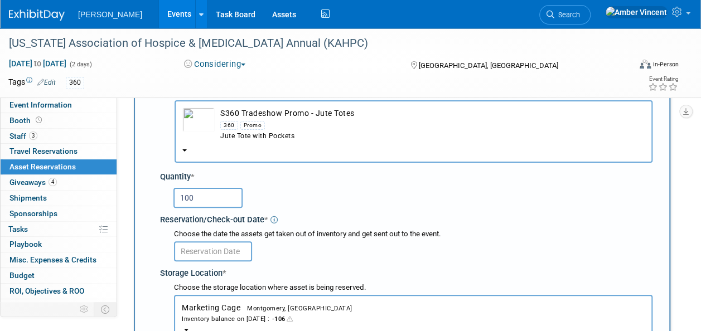
type input "100"
click at [196, 253] on body "Turenne Events Add Event Bulk Upload Events Shareable Event Boards Recently Vie…" at bounding box center [350, 99] width 701 height 331
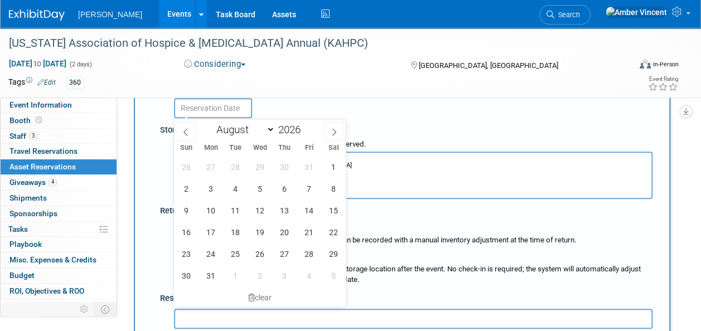
scroll to position [234, 0]
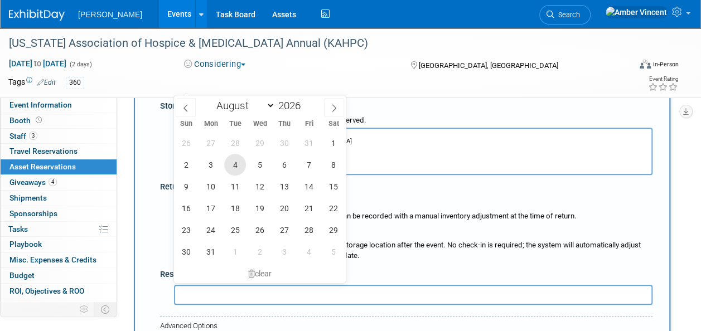
click at [234, 167] on span "4" at bounding box center [235, 165] width 22 height 22
type input "Aug 4, 2026"
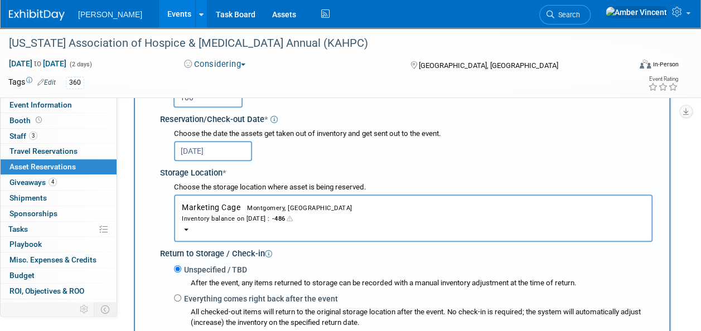
scroll to position [167, 0]
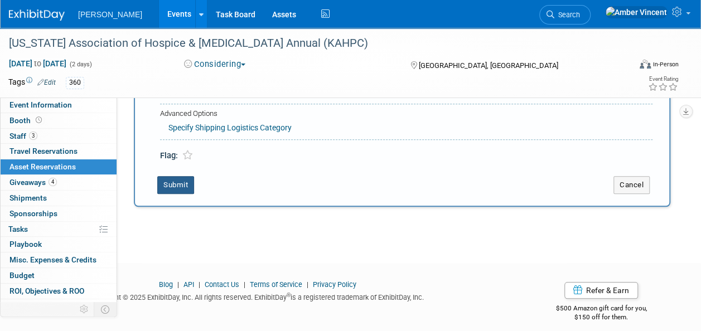
click at [185, 183] on button "Submit" at bounding box center [175, 185] width 37 height 18
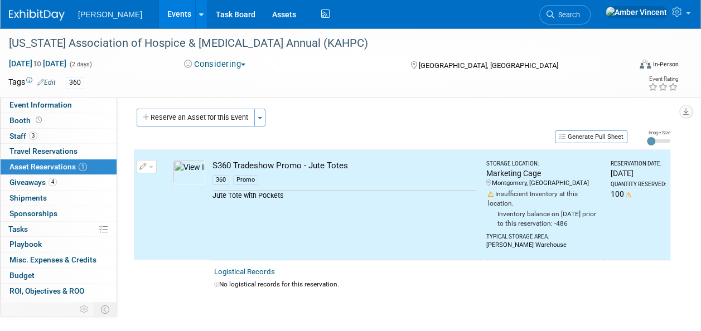
scroll to position [0, 0]
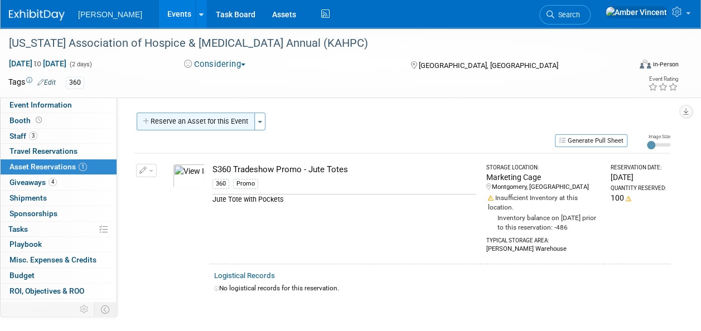
click at [212, 118] on button "Reserve an Asset for this Event" at bounding box center [196, 122] width 118 height 18
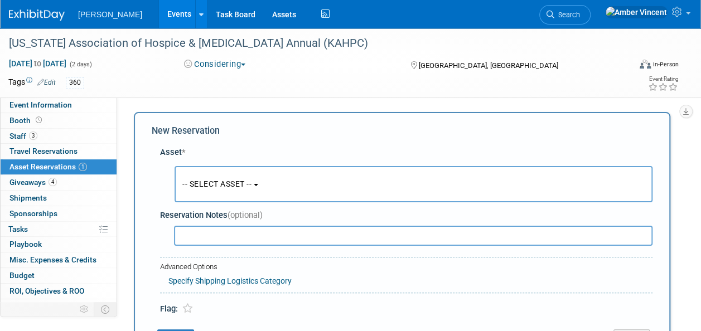
scroll to position [11, 0]
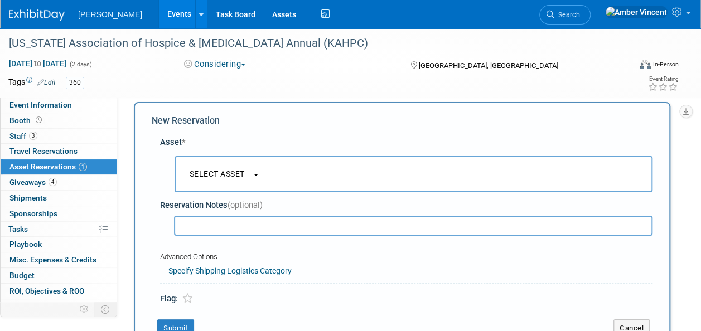
click at [230, 181] on button "-- SELECT ASSET --" at bounding box center [413, 174] width 478 height 36
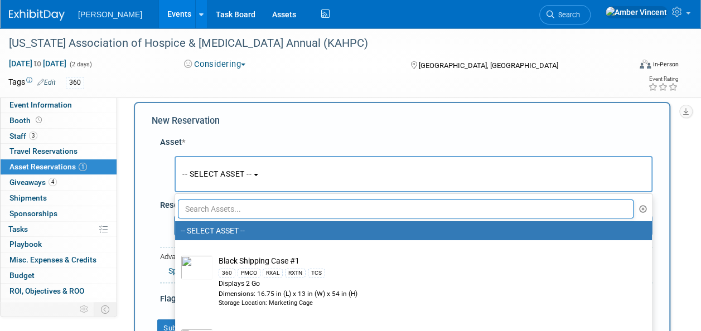
click at [213, 204] on input "text" at bounding box center [405, 209] width 455 height 19
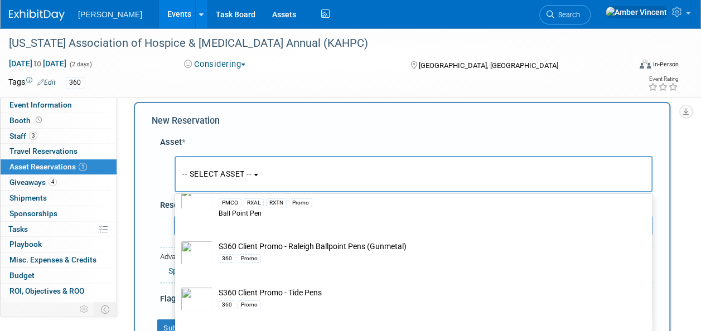
scroll to position [167, 0]
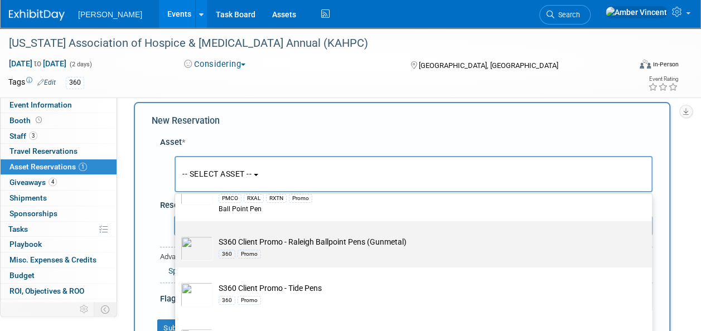
type input "pens"
click at [241, 247] on div "360 Promo" at bounding box center [424, 253] width 411 height 13
click at [177, 235] on input "S360 Client Promo - Raleigh Ballpoint Pens (Gunmetal) 360 Promo" at bounding box center [172, 230] width 7 height 7
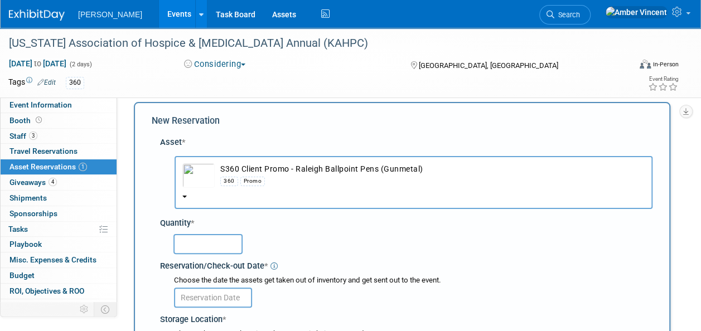
click at [237, 171] on td "S360 Client Promo - Raleigh Ballpoint Pens (Gunmetal) 360 Promo" at bounding box center [430, 175] width 430 height 25
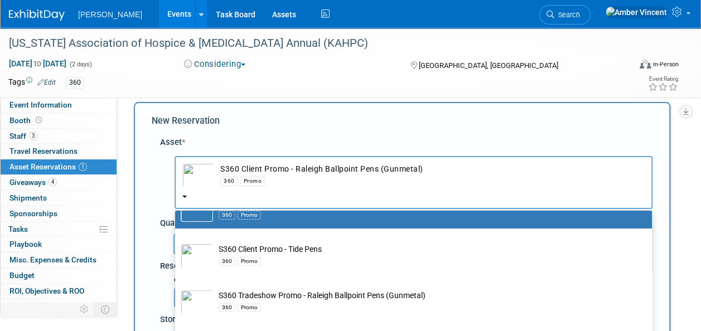
scroll to position [279, 0]
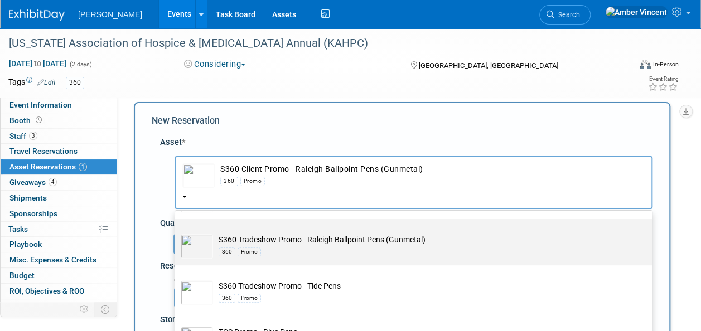
click at [269, 243] on td "S360 Tradeshow Promo - Raleigh Ballpoint Pens (Gunmetal) 360 Promo" at bounding box center [421, 246] width 416 height 25
click at [177, 232] on input "S360 Tradeshow Promo - Raleigh Ballpoint Pens (Gunmetal) 360 Promo" at bounding box center [172, 228] width 7 height 7
select select "10722331"
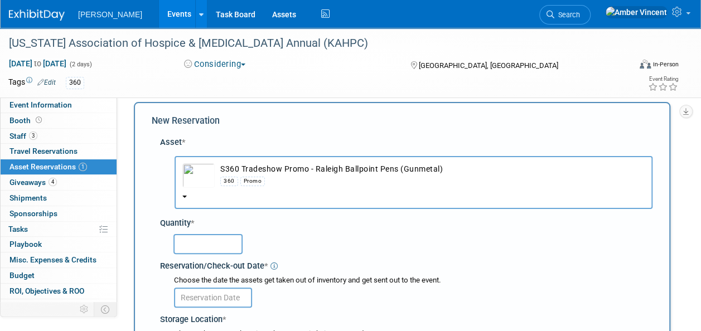
click at [186, 240] on input "text" at bounding box center [207, 244] width 69 height 20
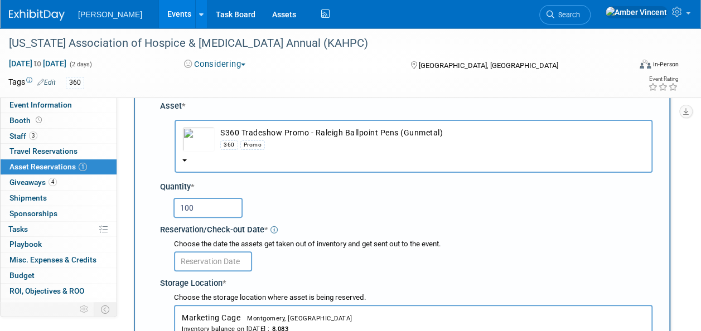
scroll to position [66, 0]
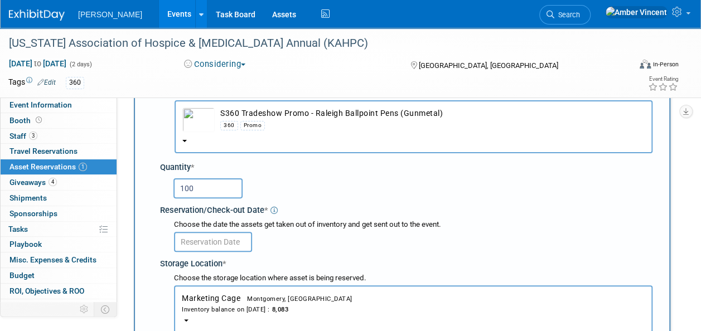
type input "100"
click at [216, 241] on body "Turenne Events Add Event Bulk Upload Events Shareable Event Boards Recently Vie…" at bounding box center [350, 99] width 701 height 331
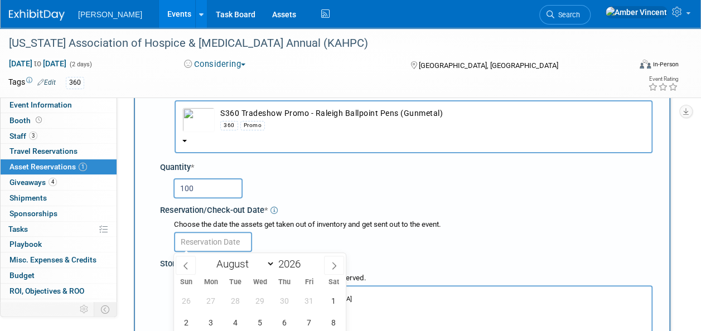
click at [414, 232] on div at bounding box center [413, 241] width 478 height 22
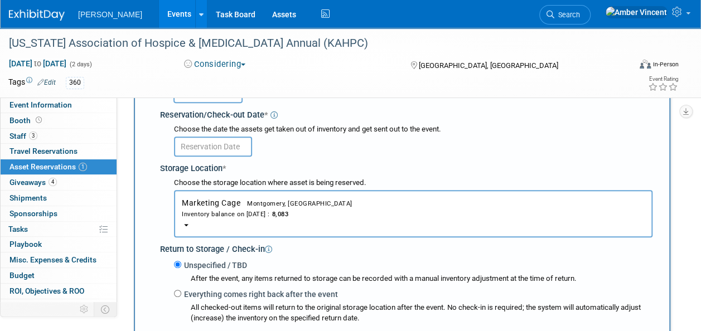
scroll to position [178, 0]
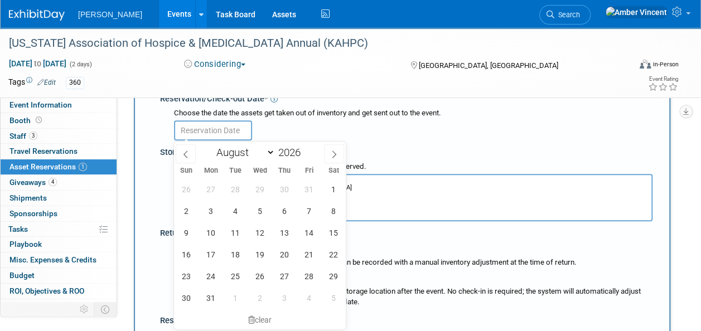
click at [221, 129] on input "text" at bounding box center [213, 130] width 78 height 20
click at [233, 210] on span "4" at bounding box center [235, 211] width 22 height 22
type input "Aug 4, 2026"
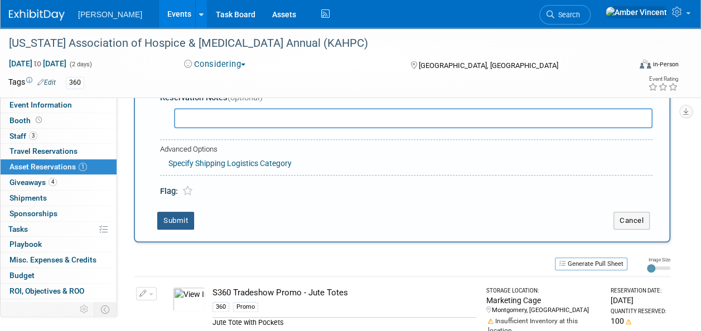
click at [187, 220] on button "Submit" at bounding box center [175, 221] width 37 height 18
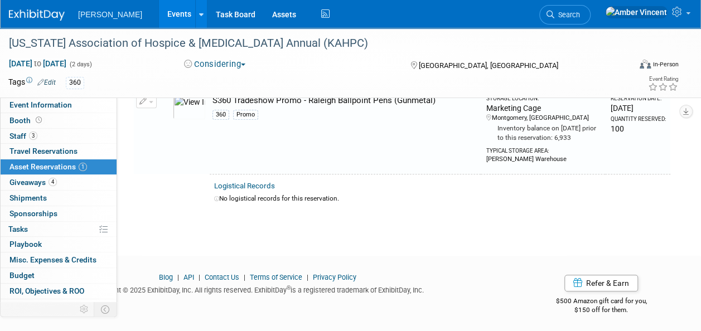
scroll to position [162, 0]
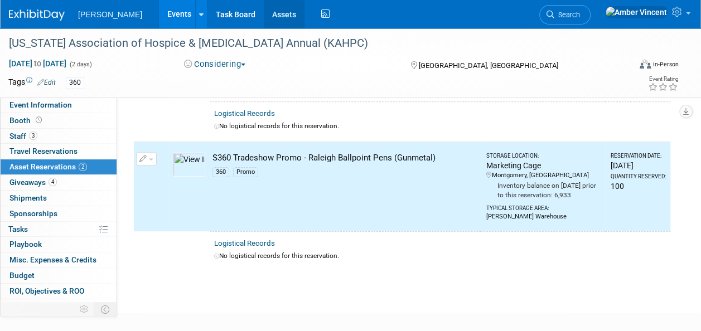
click at [264, 14] on link "Assets" at bounding box center [284, 14] width 41 height 28
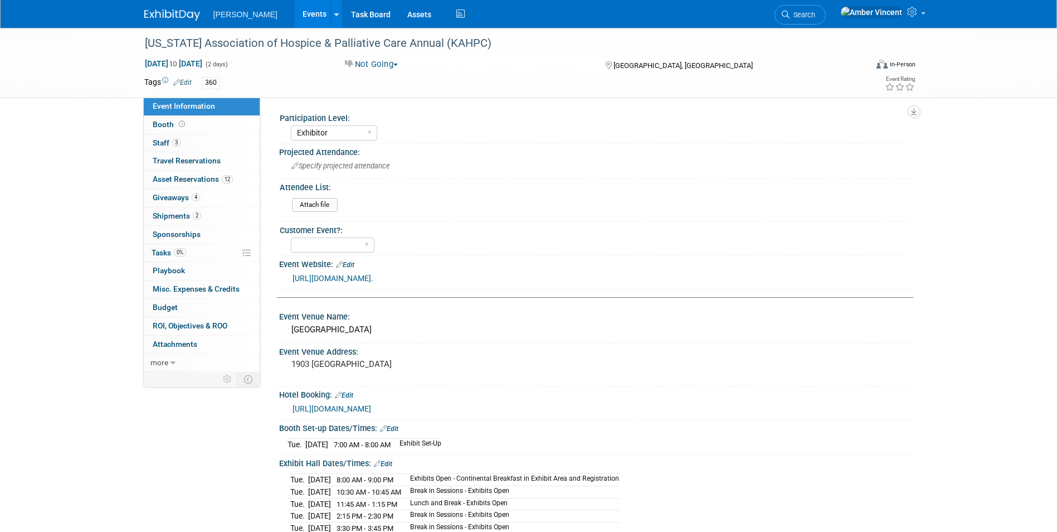
select select "Exhibitor"
click at [189, 177] on span "Asset Reservations 12" at bounding box center [193, 178] width 80 height 9
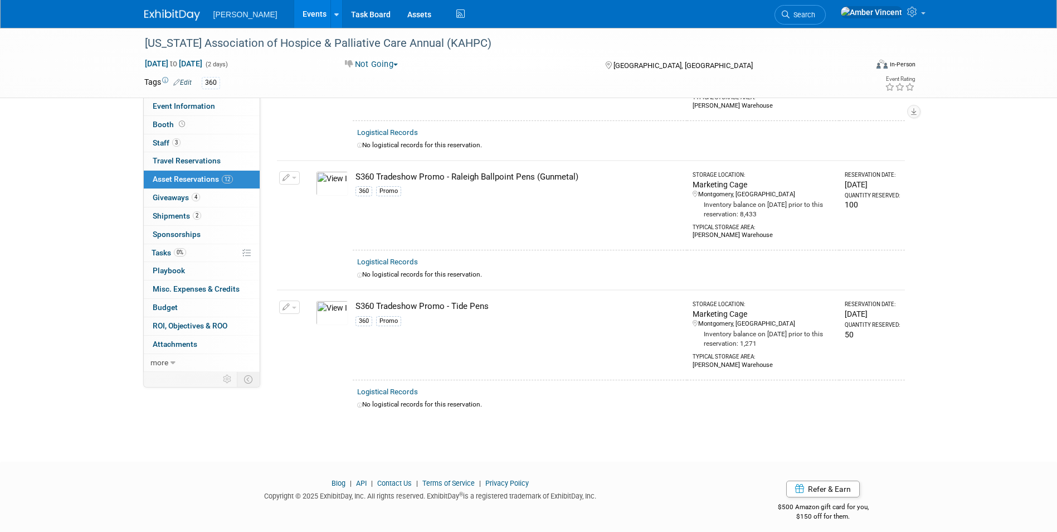
scroll to position [1184, 0]
click at [815, 14] on span "Search" at bounding box center [803, 15] width 26 height 8
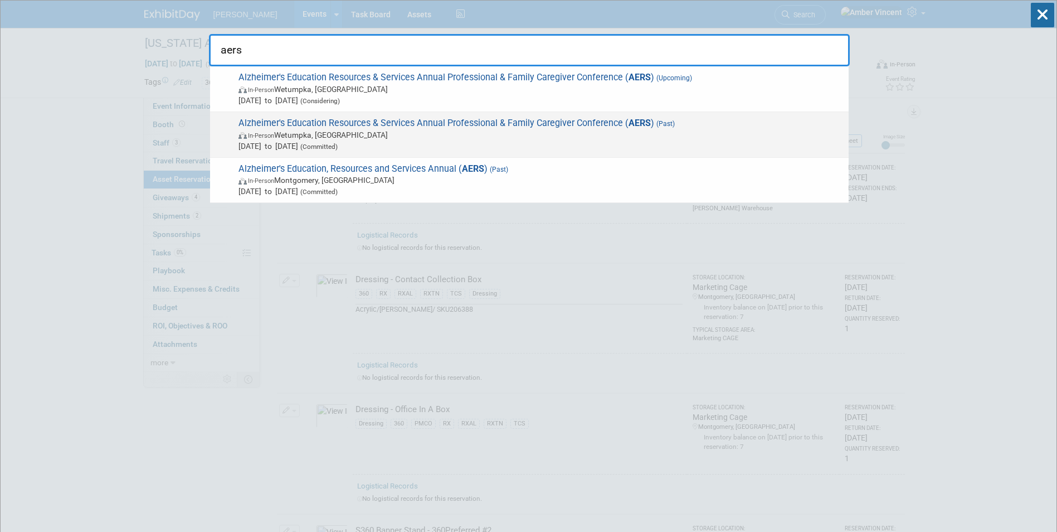
type input "aers"
click at [403, 131] on span "In-Person [PERSON_NAME], [GEOGRAPHIC_DATA]" at bounding box center [541, 134] width 605 height 11
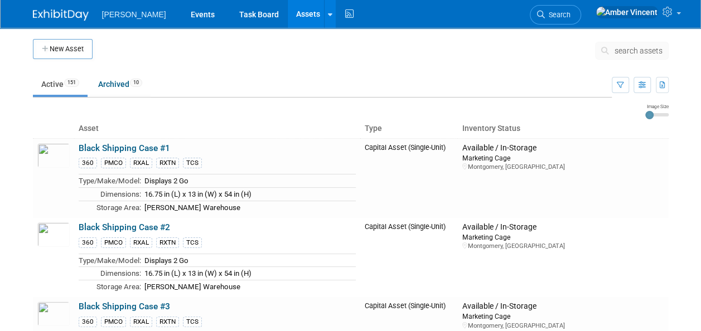
click at [627, 52] on span "search assets" at bounding box center [638, 50] width 48 height 9
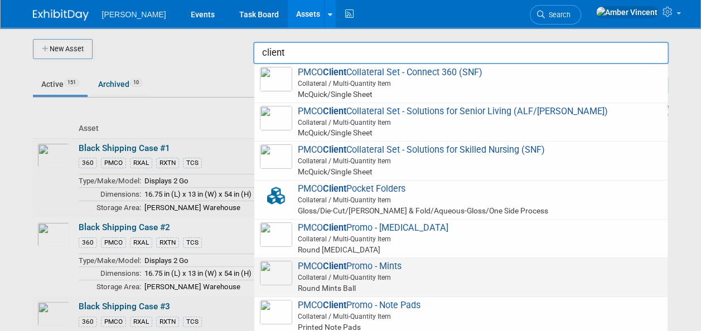
scroll to position [56, 0]
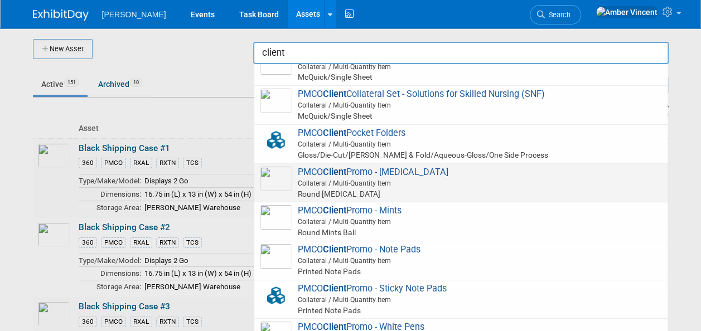
click at [381, 172] on span "PMCO Client Promo - [MEDICAL_DATA] Collateral / Multi-Quantity Item Round [MEDI…" at bounding box center [461, 183] width 402 height 33
type input "PMCO Client Promo - [MEDICAL_DATA]"
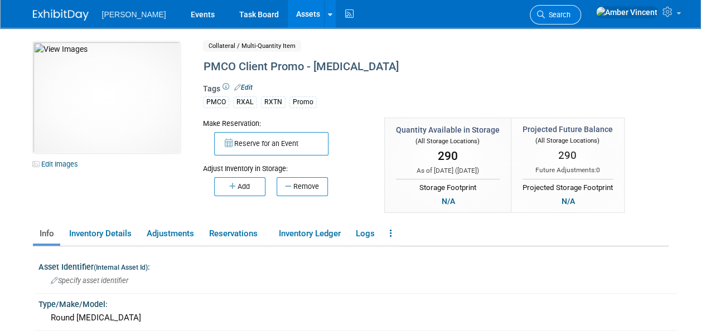
click at [570, 12] on span "Search" at bounding box center [558, 15] width 26 height 8
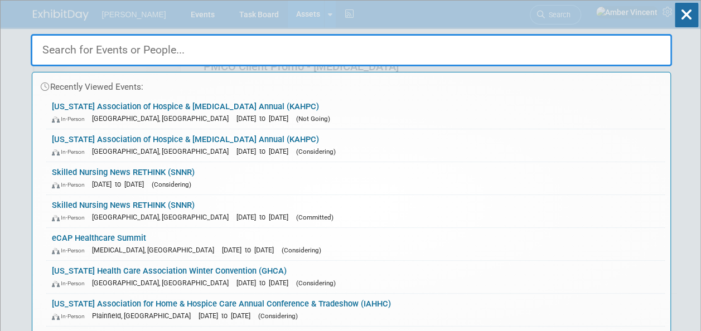
click at [159, 16] on div "Recently Viewed Events: [US_STATE] Association of Hospice & [MEDICAL_DATA] Annu…" at bounding box center [351, 168] width 641 height 335
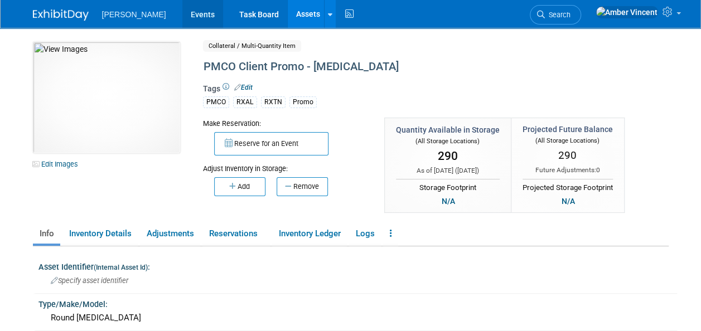
click at [159, 16] on body "[PERSON_NAME] Events Task Board Assets New Asset Search Assets" at bounding box center [350, 165] width 701 height 331
drag, startPoint x: 159, startPoint y: 16, endPoint x: 114, endPoint y: 23, distance: 46.4
click at [114, 23] on ul "[PERSON_NAME] Events Task Board Assets New Asset Search Assets Bulk Upload Asse…" at bounding box center [229, 14] width 254 height 28
click at [182, 17] on link "Events" at bounding box center [202, 14] width 41 height 28
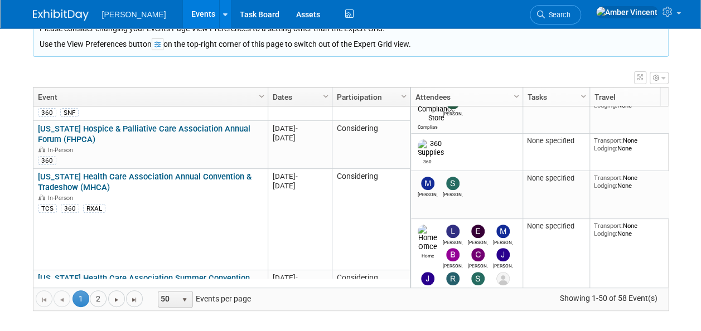
scroll to position [1070, 0]
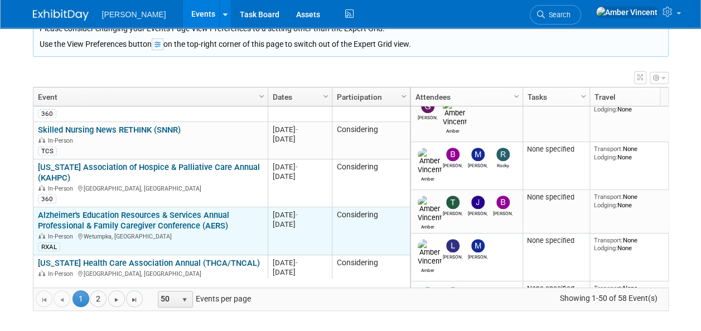
click at [157, 210] on link "Alzheimer's Education Resources & Services Annual Professional & Family Caregiv…" at bounding box center [133, 220] width 191 height 21
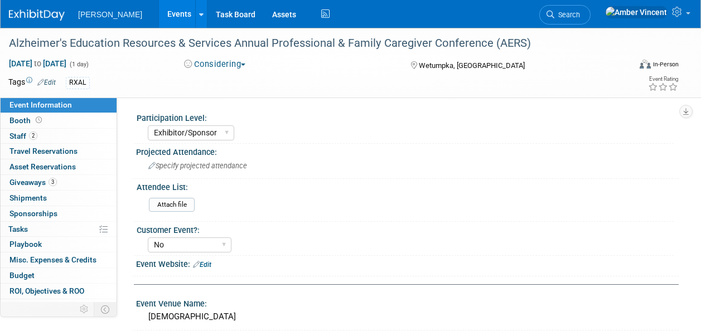
select select "Exhibitor/Sponsor"
select select "No"
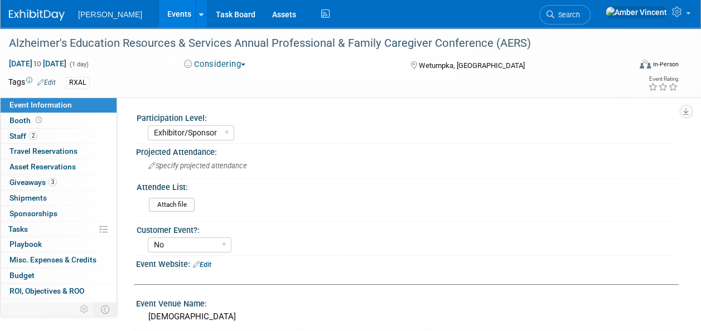
click at [91, 78] on div "RXAL" at bounding box center [315, 83] width 498 height 12
click at [129, 79] on div "RXAL" at bounding box center [315, 83] width 498 height 12
click at [51, 84] on link "Edit" at bounding box center [46, 83] width 18 height 8
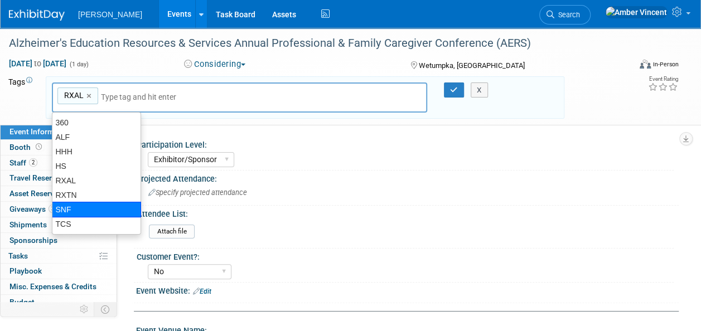
click at [75, 203] on div "SNF" at bounding box center [96, 210] width 89 height 16
type input "RXAL, SNF"
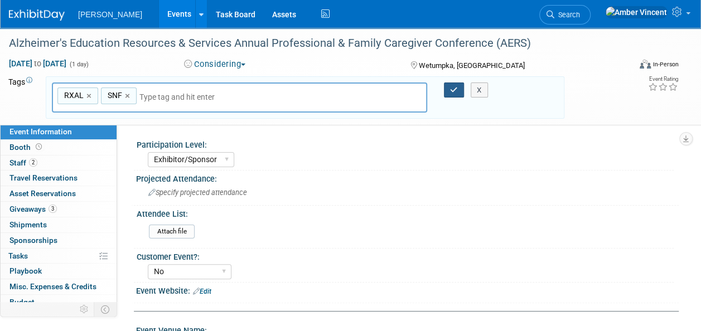
click at [448, 90] on button "button" at bounding box center [454, 90] width 20 height 16
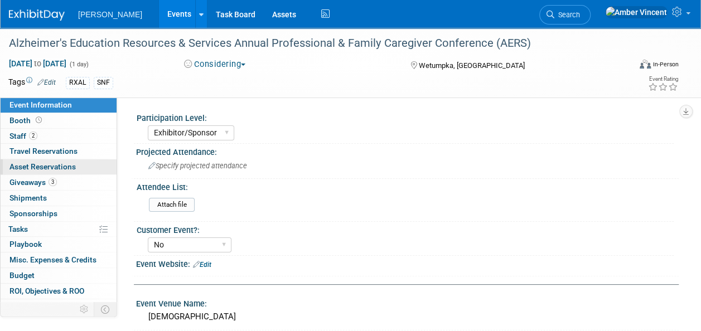
click at [27, 166] on span "Asset Reservations 0" at bounding box center [42, 166] width 66 height 9
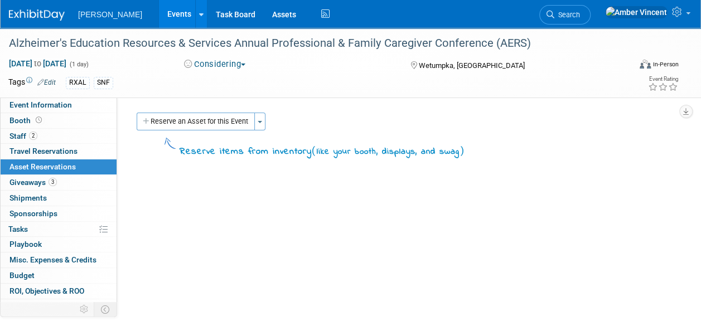
click at [52, 82] on link "Edit" at bounding box center [46, 83] width 18 height 8
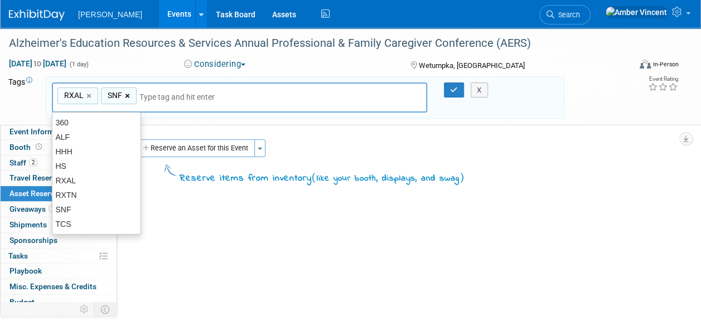
click at [128, 92] on link "×" at bounding box center [128, 96] width 7 height 13
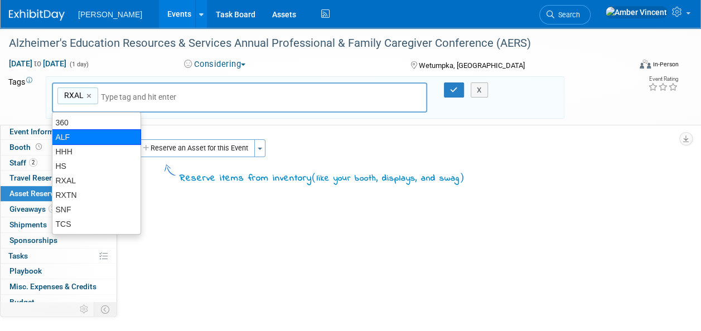
click at [96, 140] on div "ALF" at bounding box center [96, 137] width 89 height 16
type input "RXAL, ALF"
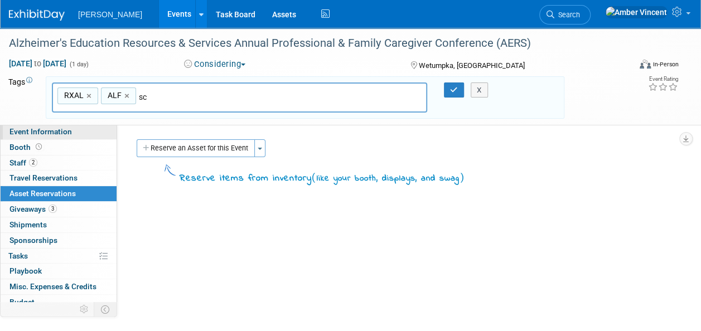
type input "s"
type input "[PERSON_NAME]"
type input "RXAL, ALF, [PERSON_NAME]"
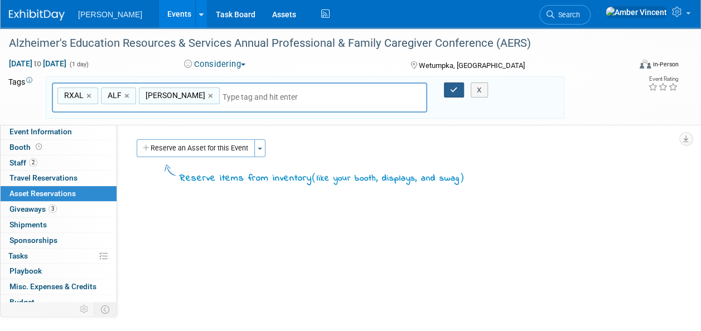
click at [455, 93] on icon "button" at bounding box center [454, 89] width 8 height 7
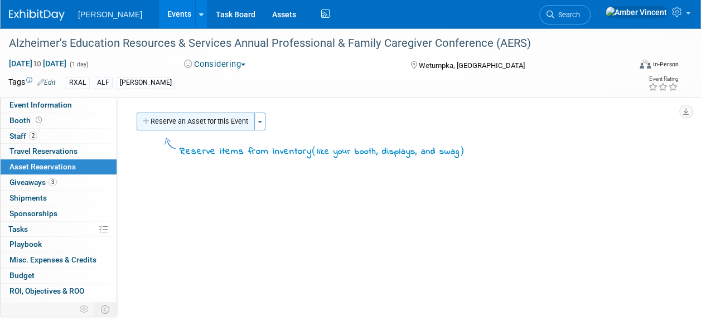
click at [231, 114] on button "Reserve an Asset for this Event" at bounding box center [196, 122] width 118 height 18
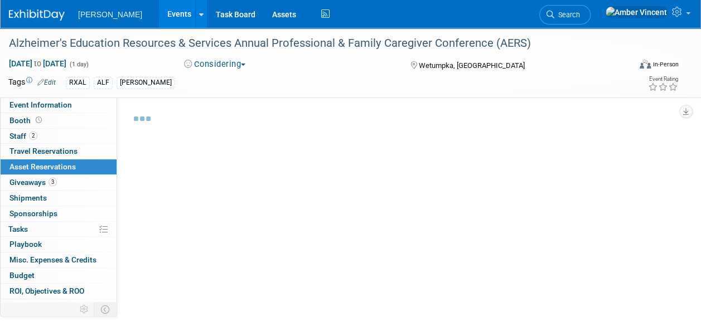
scroll to position [11, 0]
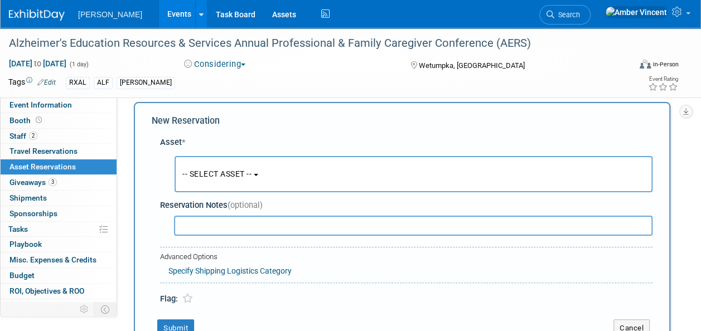
click at [251, 173] on span "-- SELECT ASSET --" at bounding box center [216, 173] width 69 height 9
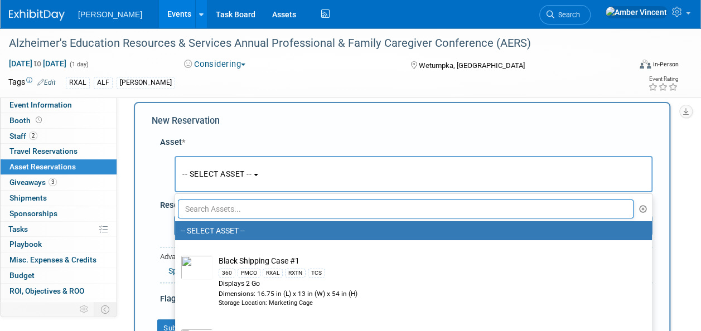
click at [232, 216] on input "text" at bounding box center [405, 209] width 455 height 19
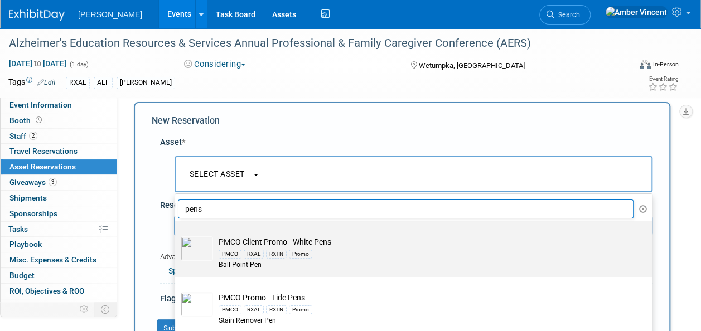
type input "pens"
click at [242, 247] on div "PMCO RXAL RXTN Promo" at bounding box center [424, 253] width 411 height 13
click at [177, 235] on input "PMCO Client Promo - White Pens PMCO RXAL RXTN Promo Ball Point Pen" at bounding box center [172, 230] width 7 height 7
select select "10728557"
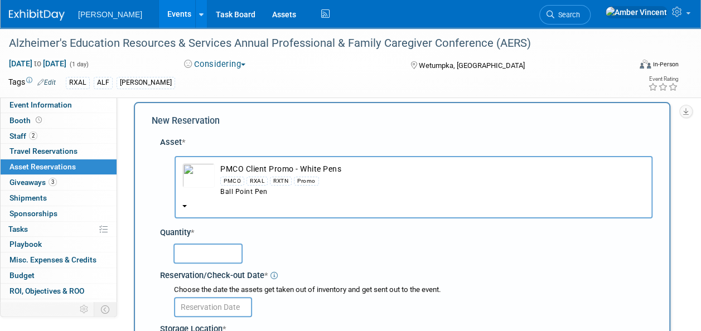
click at [201, 247] on input "text" at bounding box center [207, 254] width 69 height 20
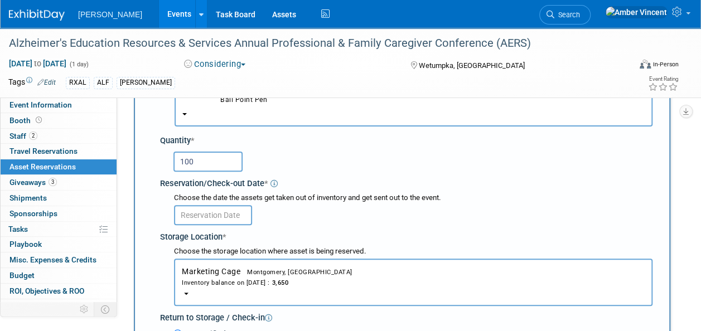
scroll to position [122, 0]
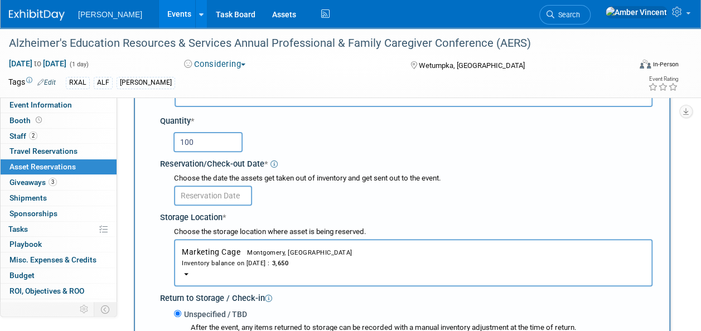
type input "100"
click at [242, 190] on input "text" at bounding box center [213, 196] width 78 height 20
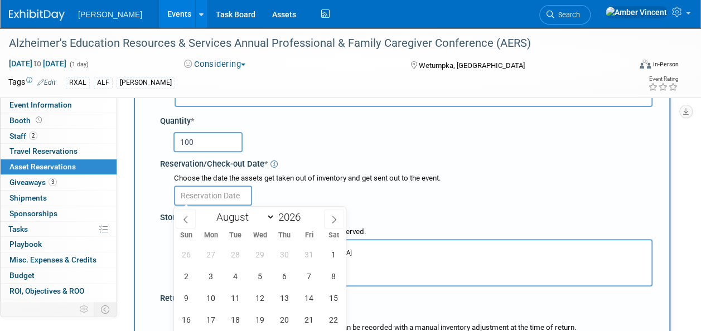
scroll to position [178, 0]
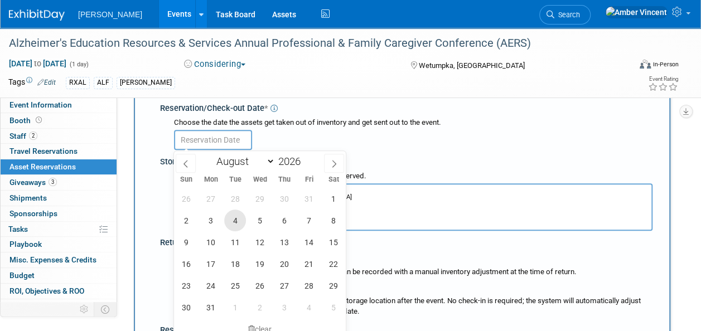
click at [240, 222] on span "4" at bounding box center [235, 221] width 22 height 22
type input "[DATE]"
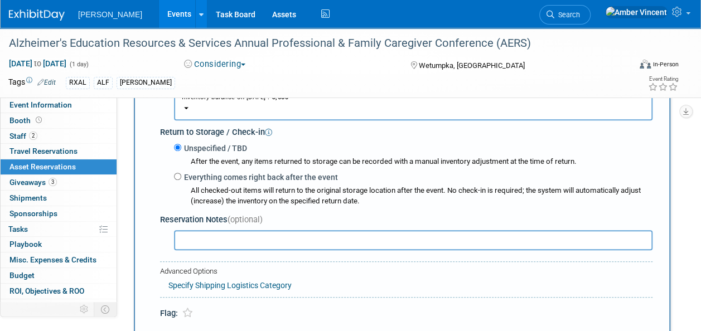
scroll to position [345, 0]
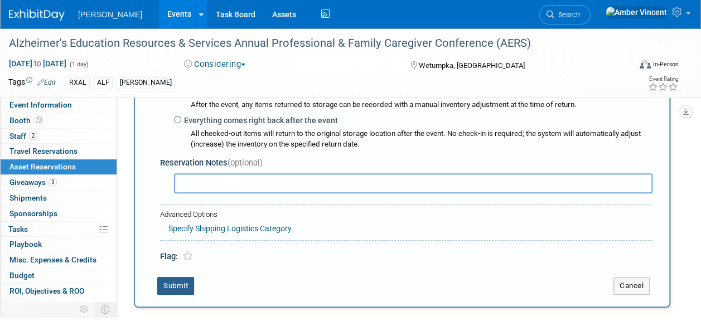
click at [173, 280] on button "Submit" at bounding box center [175, 286] width 37 height 18
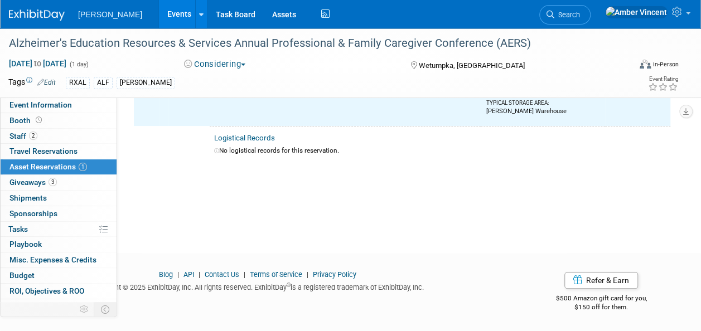
scroll to position [0, 0]
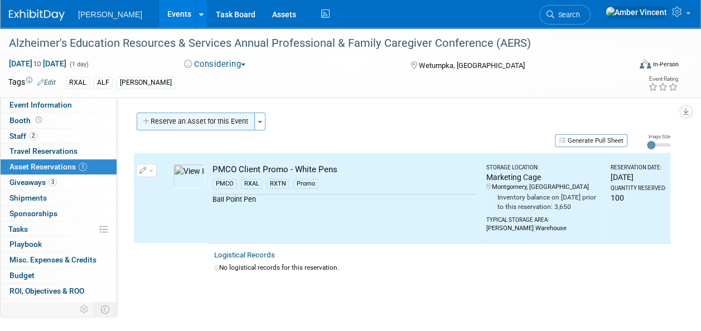
click at [213, 123] on button "Reserve an Asset for this Event" at bounding box center [196, 122] width 118 height 18
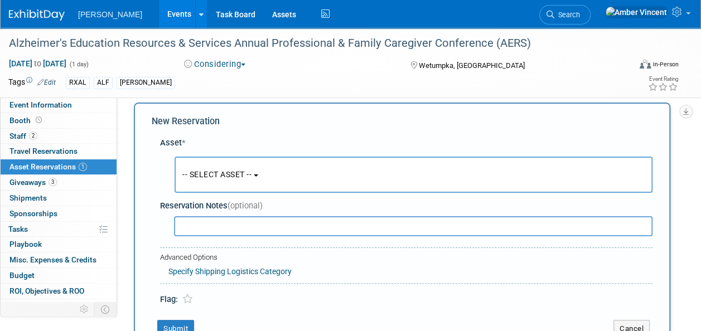
scroll to position [11, 0]
click at [211, 164] on button "-- SELECT ASSET --" at bounding box center [413, 174] width 478 height 36
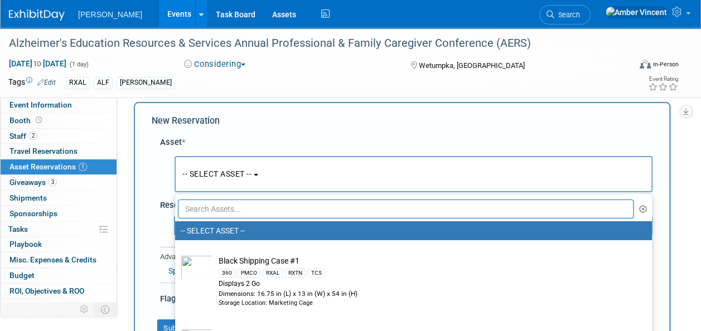
click at [215, 212] on input "text" at bounding box center [405, 209] width 455 height 19
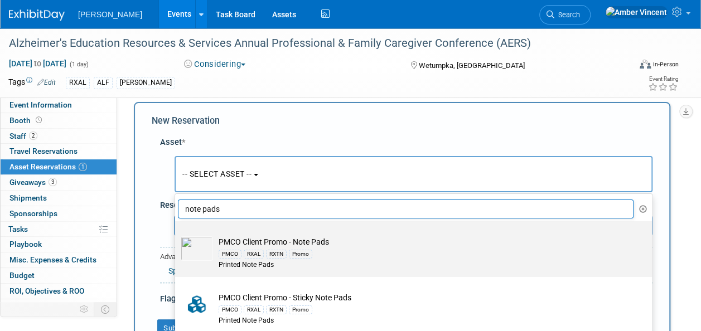
type input "note pads"
click at [308, 251] on div "Promo" at bounding box center [300, 254] width 23 height 9
click at [177, 235] on input "PMCO Client Promo - Note Pads PMCO RXAL RXTN Promo Printed Note Pads" at bounding box center [172, 230] width 7 height 7
type input "2026"
select select "10728208"
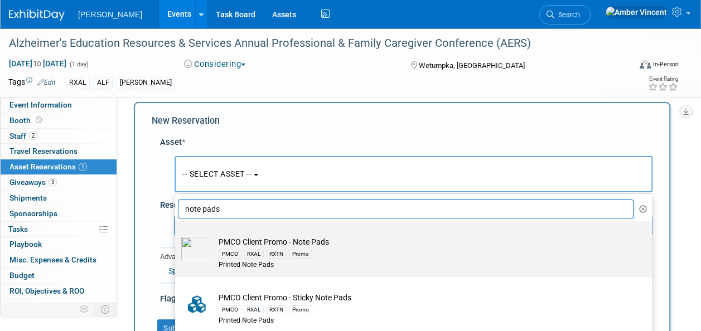
select select "7"
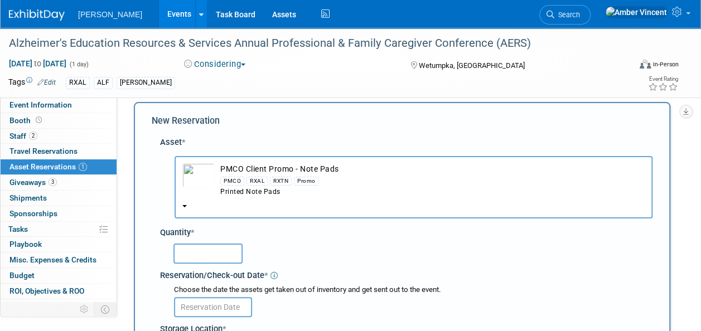
click at [234, 254] on input "text" at bounding box center [207, 254] width 69 height 20
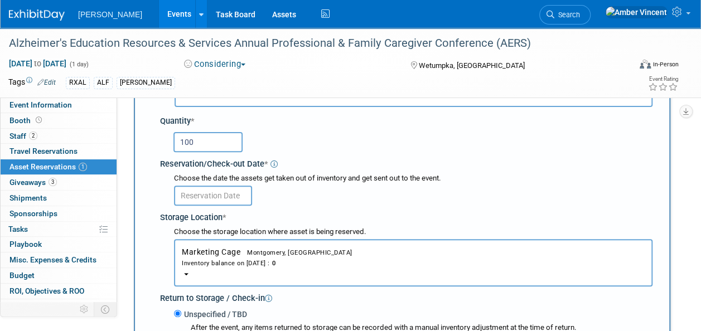
type input "100"
click at [242, 195] on input "text" at bounding box center [213, 196] width 78 height 20
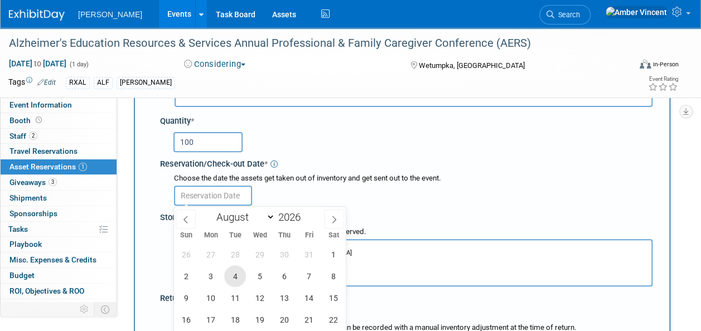
click at [228, 279] on span "4" at bounding box center [235, 276] width 22 height 22
type input "Aug 4, 2026"
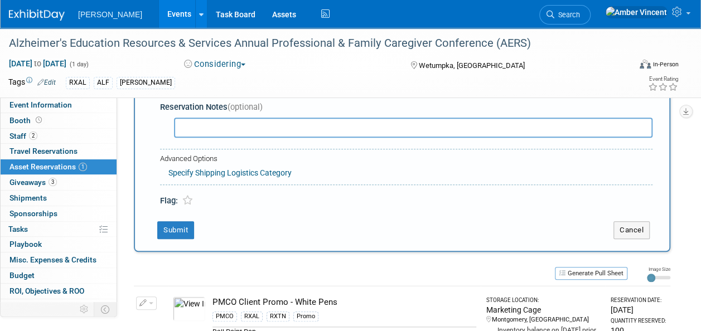
scroll to position [457, 0]
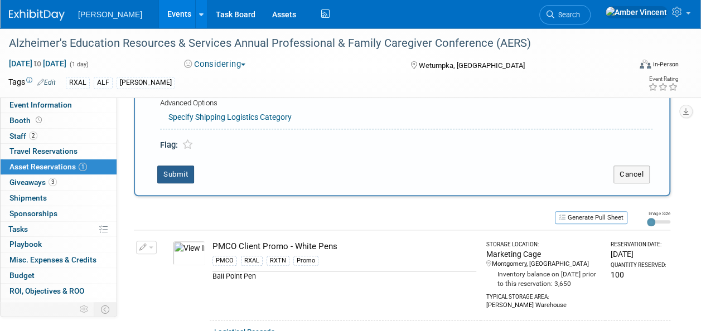
click at [175, 168] on button "Submit" at bounding box center [175, 175] width 37 height 18
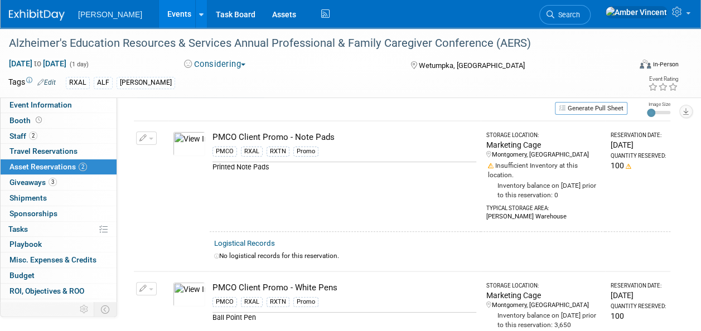
scroll to position [0, 0]
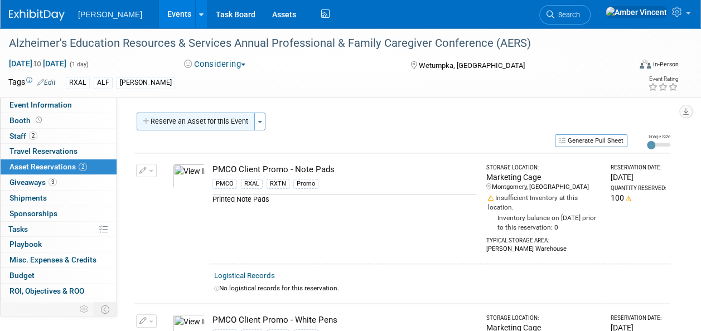
click at [176, 115] on button "Reserve an Asset for this Event" at bounding box center [196, 122] width 118 height 18
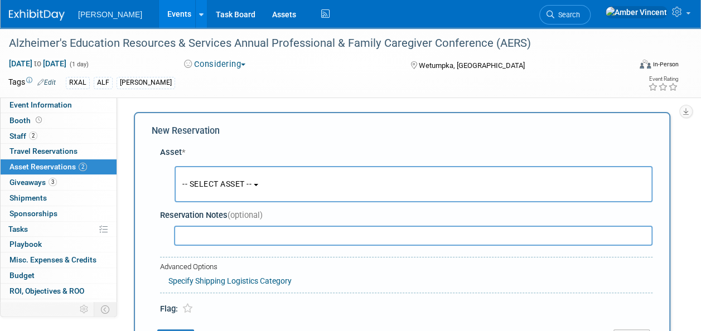
scroll to position [11, 0]
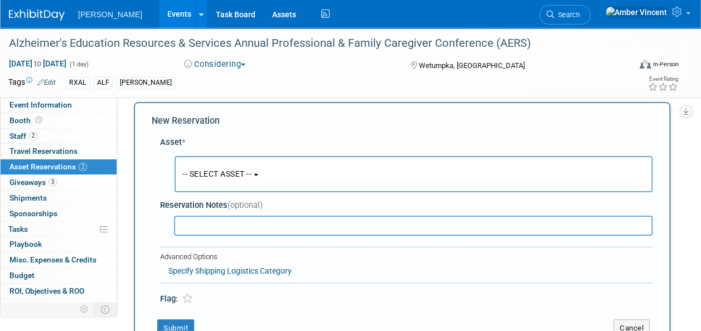
click at [210, 167] on button "-- SELECT ASSET --" at bounding box center [413, 174] width 478 height 36
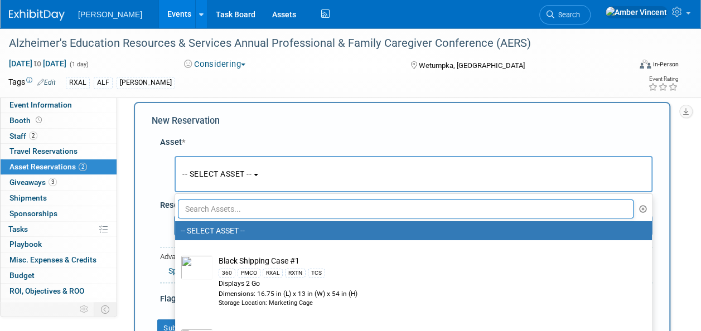
click at [215, 213] on input "text" at bounding box center [405, 209] width 455 height 19
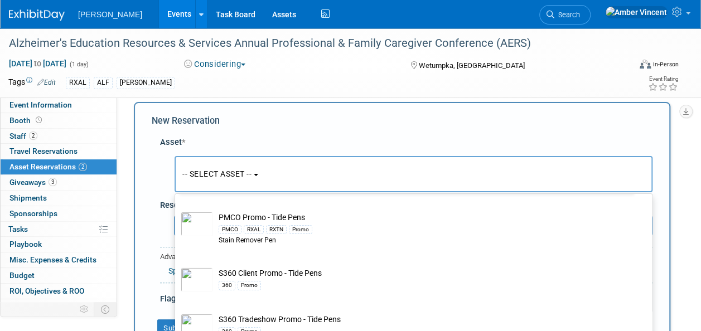
scroll to position [0, 0]
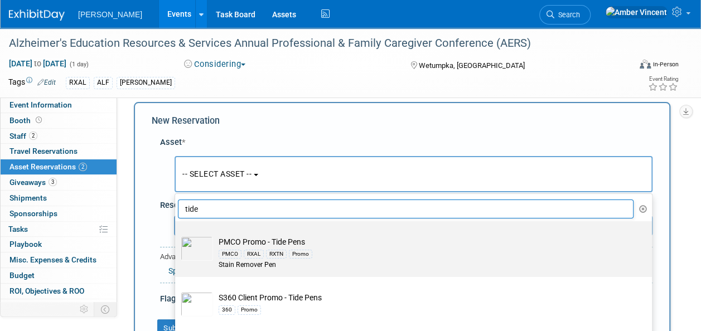
type input "tide"
click at [264, 241] on td "PMCO Promo - Tide Pens PMCO RXAL RXTN Promo Stain Remover Pen" at bounding box center [421, 253] width 416 height 34
click at [177, 235] on input "PMCO Promo - Tide Pens PMCO RXAL RXTN Promo Stain Remover Pen" at bounding box center [172, 230] width 7 height 7
select select "10722515"
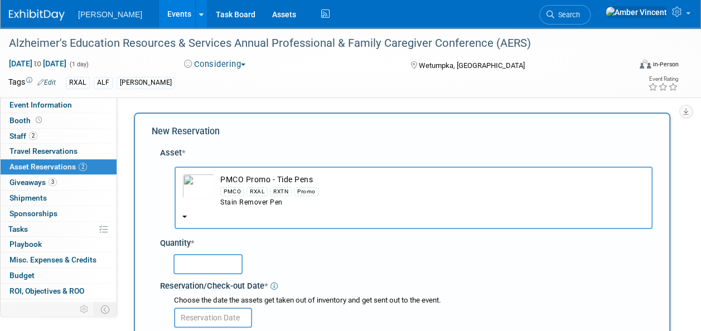
click at [211, 264] on input "text" at bounding box center [207, 264] width 69 height 20
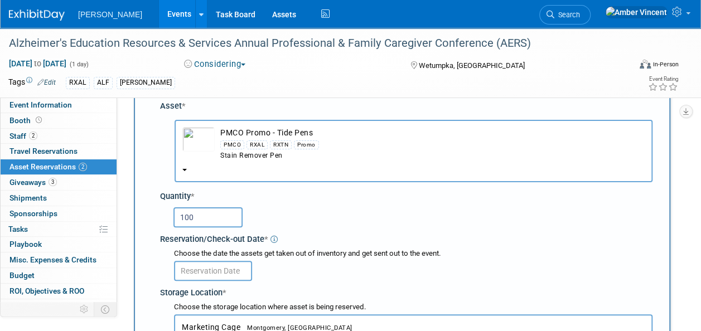
scroll to position [111, 0]
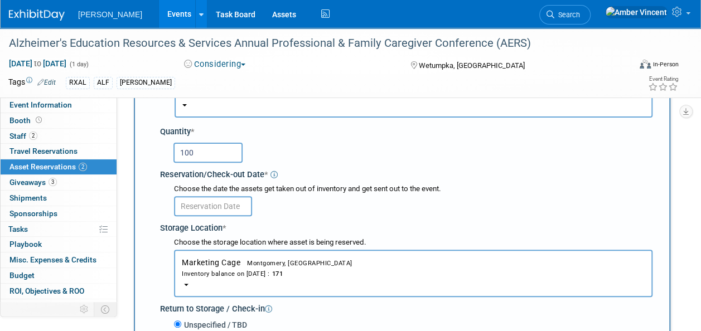
type input "100"
click at [221, 202] on input "text" at bounding box center [213, 206] width 78 height 20
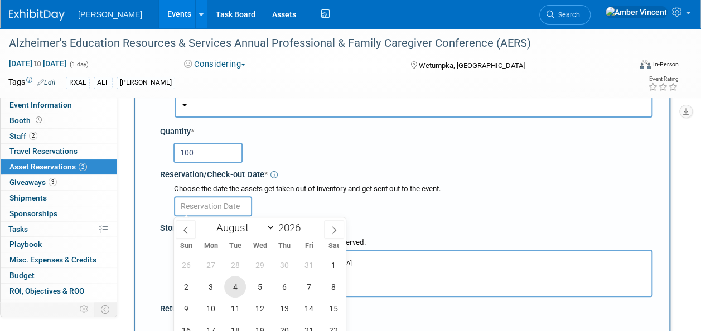
click at [231, 285] on span "4" at bounding box center [235, 287] width 22 height 22
type input "Aug 4, 2026"
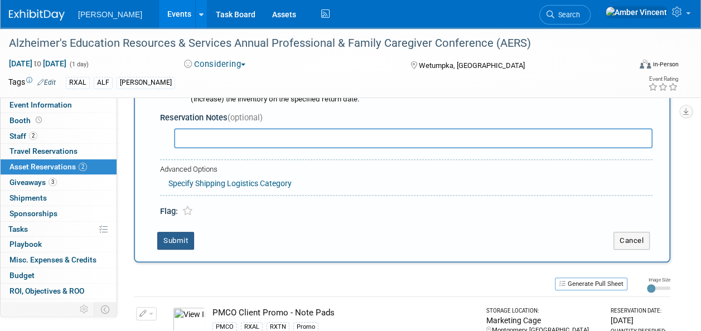
click at [171, 240] on button "Submit" at bounding box center [175, 241] width 37 height 18
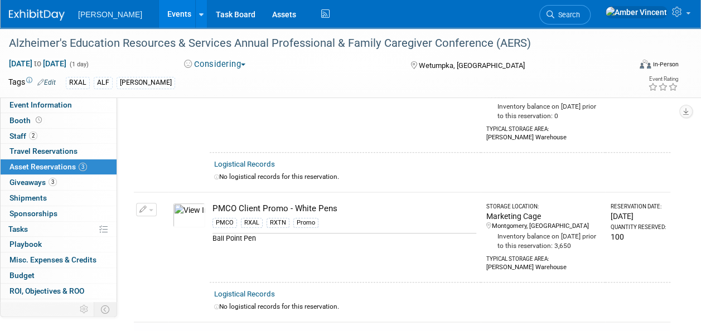
click at [152, 205] on button "button" at bounding box center [146, 209] width 21 height 13
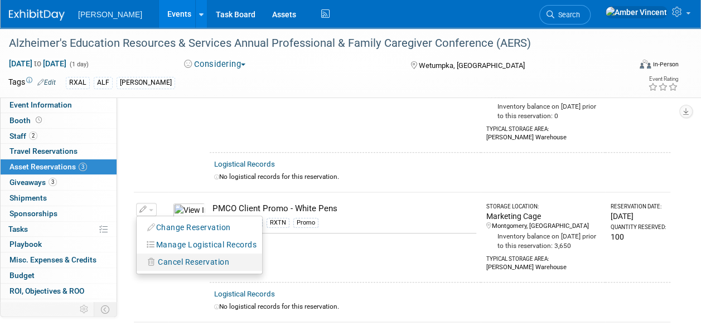
click at [174, 263] on span "Cancel Reservation" at bounding box center [193, 262] width 71 height 9
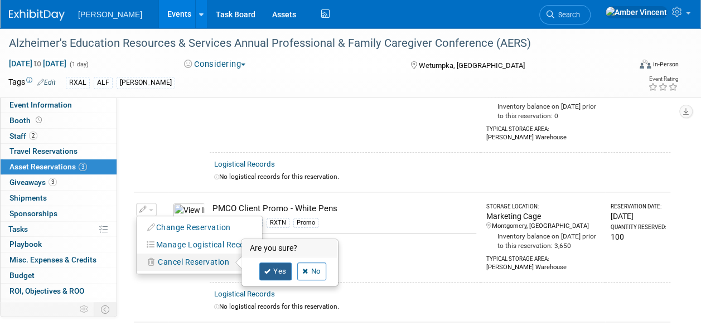
click at [273, 266] on link "Yes" at bounding box center [275, 272] width 32 height 18
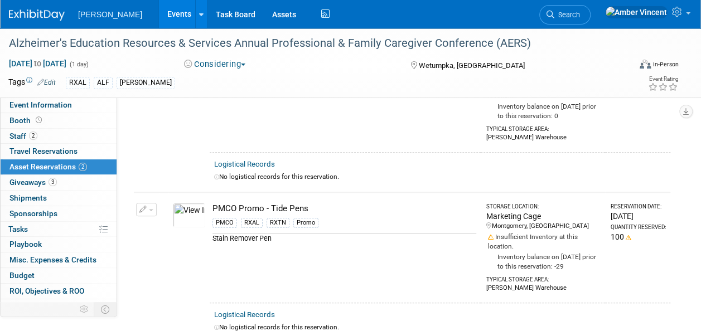
drag, startPoint x: 151, startPoint y: 210, endPoint x: 154, endPoint y: 219, distance: 9.5
click at [151, 210] on button "button" at bounding box center [146, 209] width 21 height 13
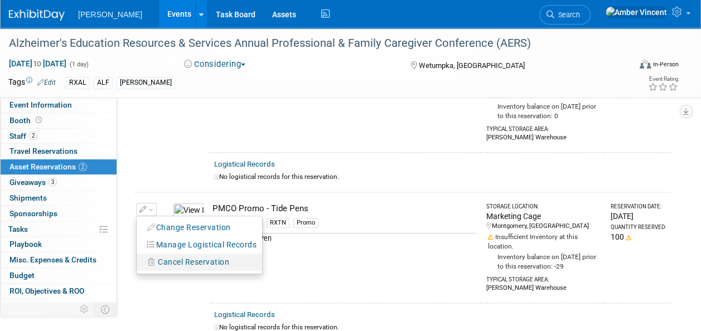
click at [174, 258] on span "Cancel Reservation" at bounding box center [193, 262] width 71 height 9
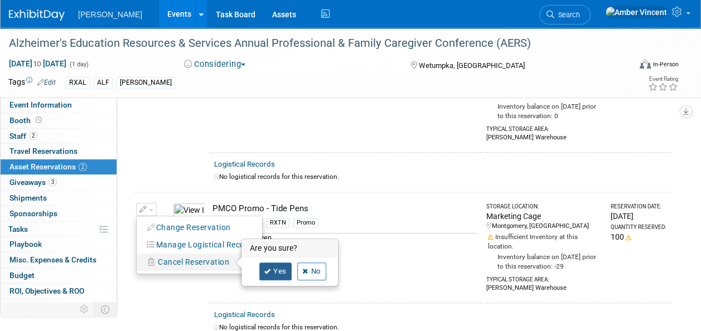
click at [276, 269] on link "Yes" at bounding box center [275, 272] width 32 height 18
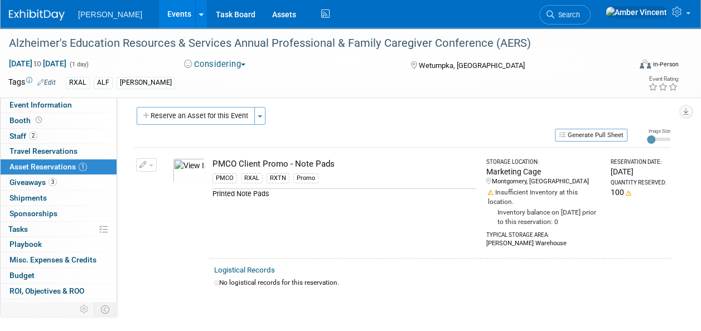
scroll to position [0, 0]
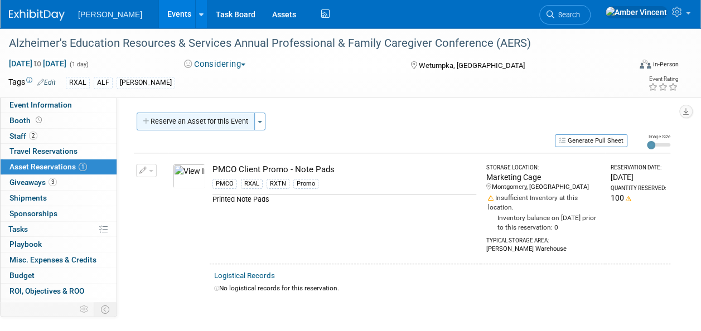
click at [216, 118] on button "Reserve an Asset for this Event" at bounding box center [196, 122] width 118 height 18
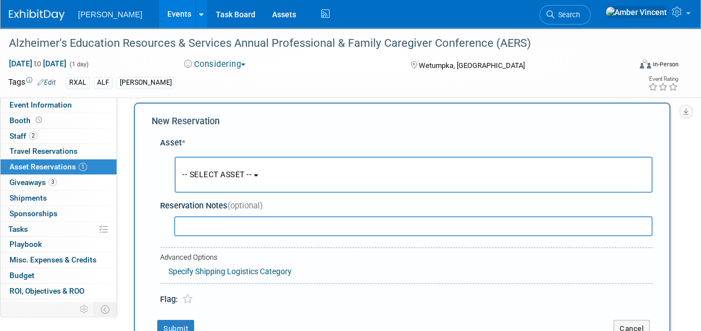
scroll to position [11, 0]
drag, startPoint x: 211, startPoint y: 147, endPoint x: 205, endPoint y: 165, distance: 18.9
click at [205, 165] on button "-- SELECT ASSET --" at bounding box center [413, 174] width 478 height 36
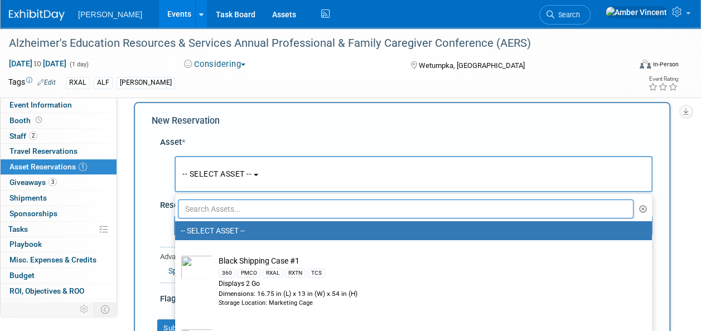
click at [205, 206] on input "text" at bounding box center [405, 209] width 455 height 19
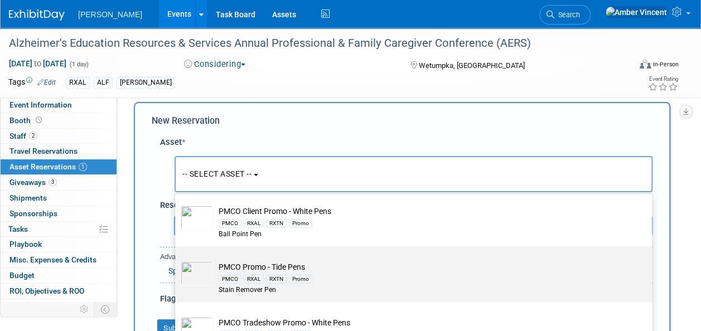
scroll to position [56, 0]
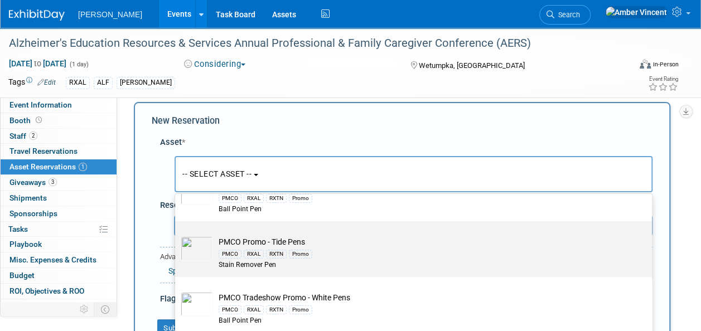
type input "pens"
click at [327, 246] on td "PMCO Promo - Tide Pens PMCO RXAL RXTN Promo Stain Remover Pen" at bounding box center [421, 253] width 416 height 34
click at [177, 235] on input "PMCO Promo - Tide Pens PMCO RXAL RXTN Promo Stain Remover Pen" at bounding box center [172, 230] width 7 height 7
select select "10722515"
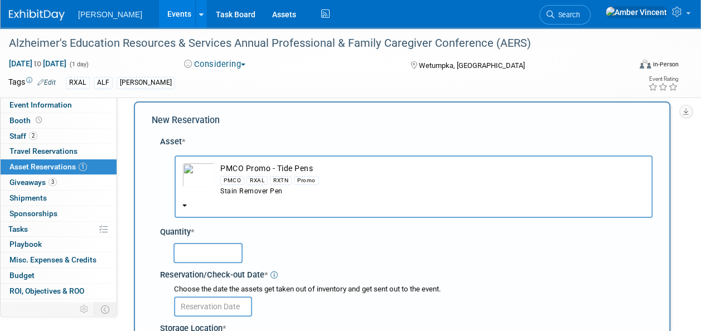
scroll to position [11, 0]
click at [222, 252] on input "text" at bounding box center [207, 254] width 69 height 20
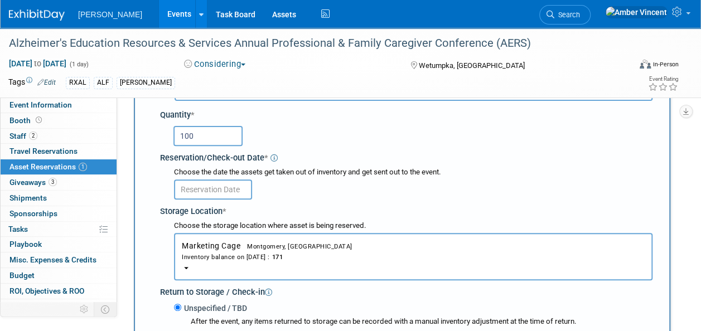
scroll to position [178, 0]
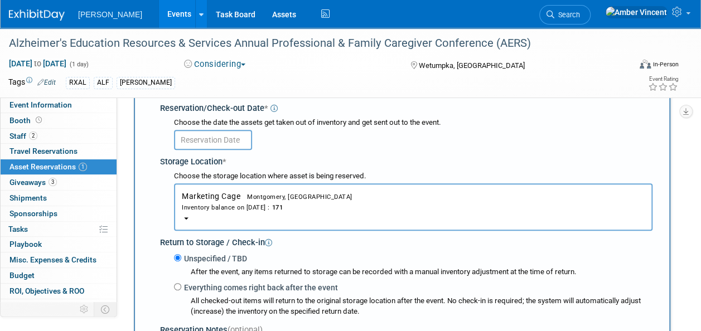
type input "100"
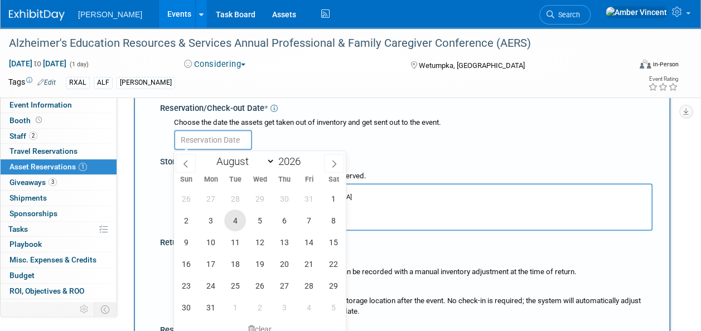
click at [234, 224] on span "4" at bounding box center [235, 221] width 22 height 22
type input "Aug 4, 2026"
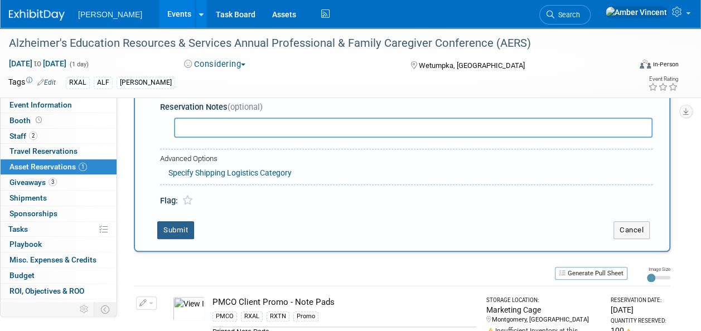
click at [165, 232] on button "Submit" at bounding box center [175, 230] width 37 height 18
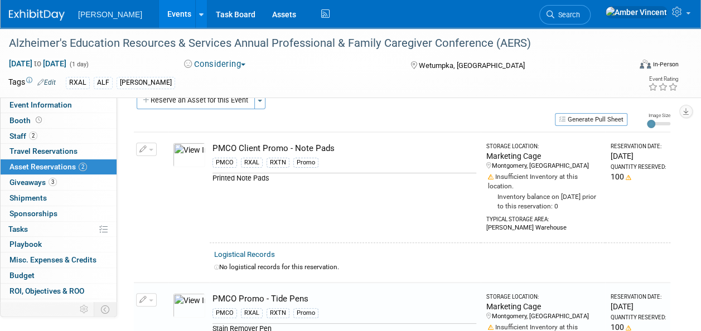
scroll to position [0, 0]
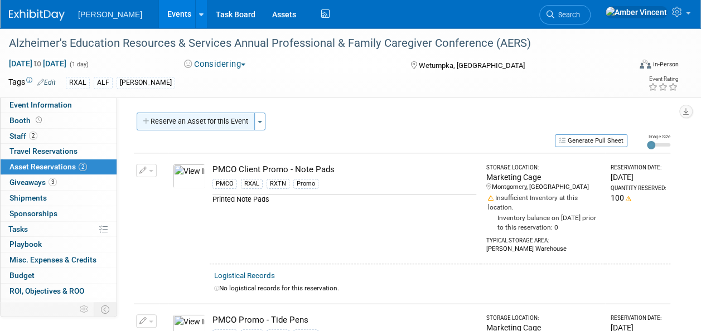
click at [229, 120] on button "Reserve an Asset for this Event" at bounding box center [196, 122] width 118 height 18
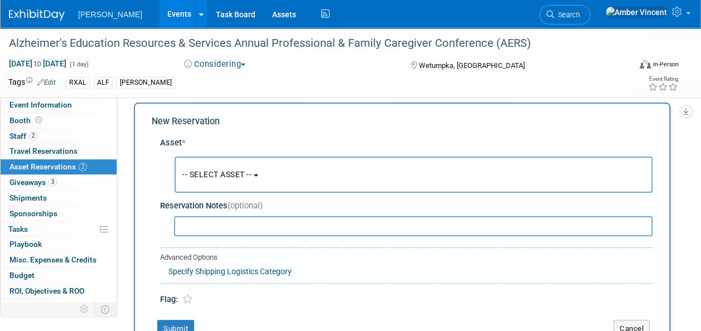
scroll to position [11, 0]
click at [207, 182] on button "-- SELECT ASSET --" at bounding box center [413, 174] width 478 height 36
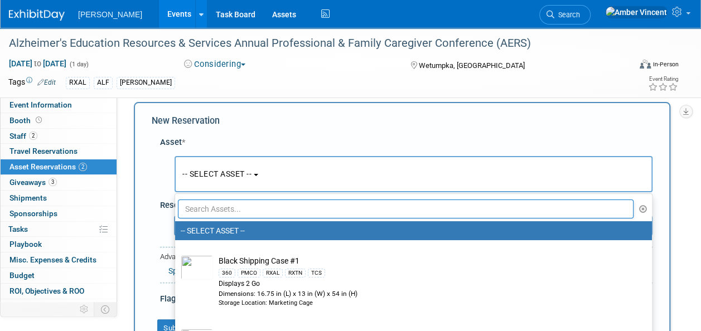
click at [208, 214] on input "text" at bounding box center [405, 209] width 455 height 19
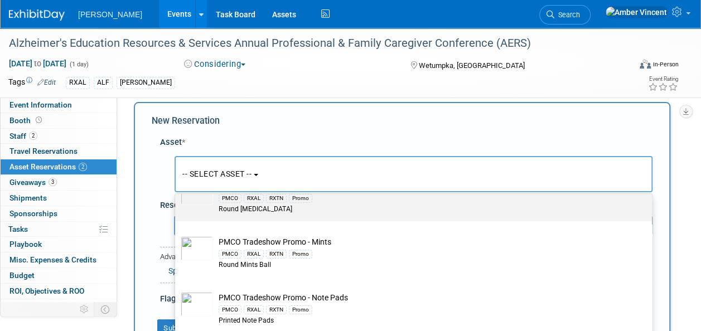
scroll to position [167, 0]
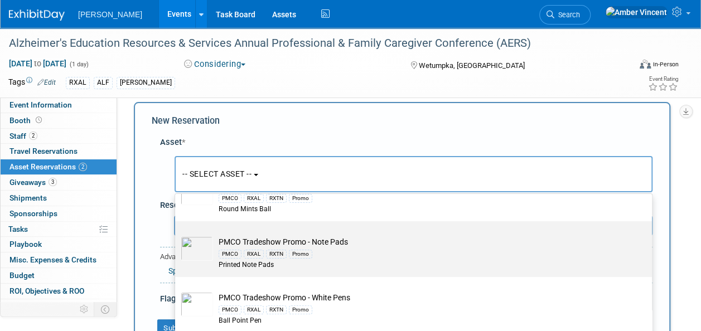
type input "pmco tradeshow promo"
click at [239, 240] on td "PMCO Tradeshow Promo - Note Pads PMCO RXAL RXTN Promo Printed Note Pads" at bounding box center [421, 253] width 416 height 34
click at [177, 235] on input "PMCO Tradeshow Promo - Note Pads PMCO RXAL RXTN Promo Printed Note Pads" at bounding box center [172, 230] width 7 height 7
select select "10722513"
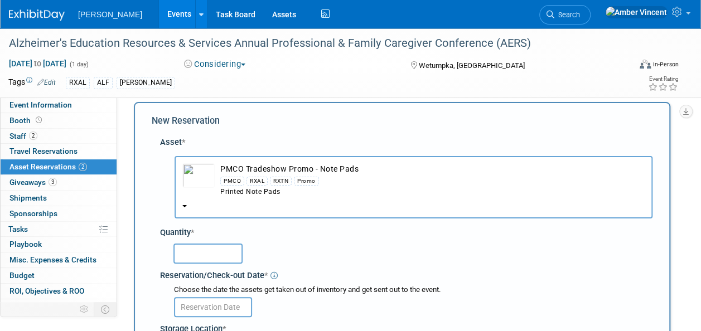
click at [219, 251] on input "text" at bounding box center [207, 254] width 69 height 20
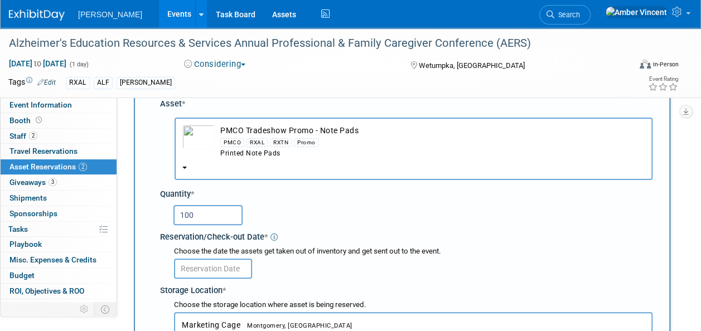
scroll to position [66, 0]
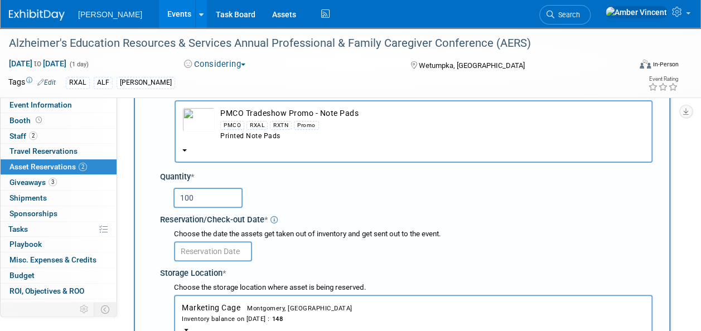
type input "100"
click at [215, 259] on body "Turenne Events Add Event Bulk Upload Events Shareable Event Boards Recently Vie…" at bounding box center [350, 99] width 701 height 331
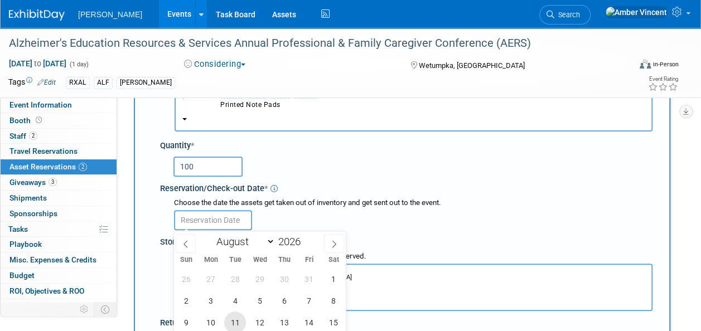
scroll to position [122, 0]
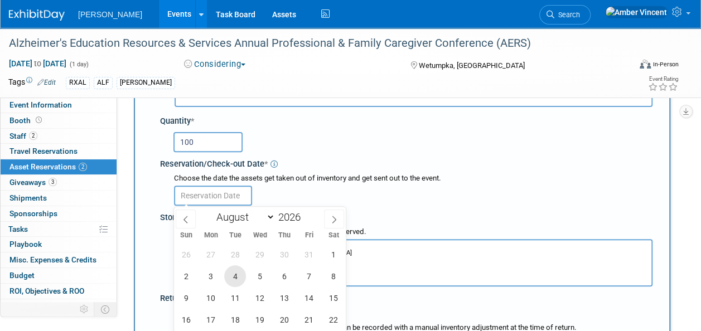
click at [239, 273] on span "4" at bounding box center [235, 276] width 22 height 22
type input "Aug 4, 2026"
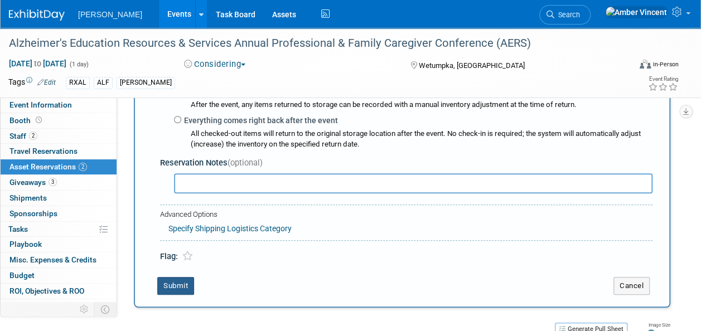
click at [186, 282] on button "Submit" at bounding box center [175, 286] width 37 height 18
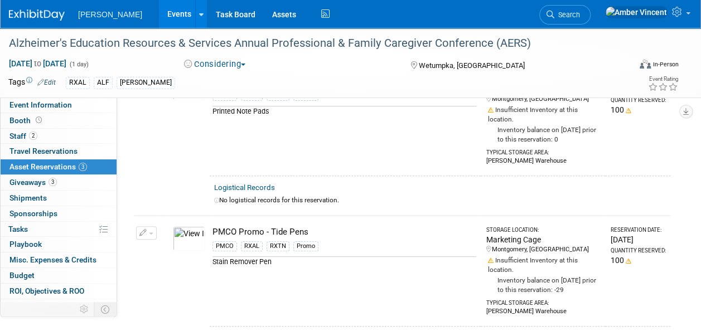
scroll to position [32, 0]
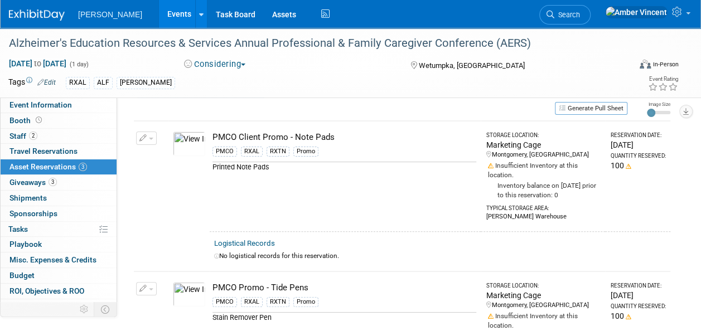
click at [149, 133] on button "button" at bounding box center [146, 138] width 21 height 13
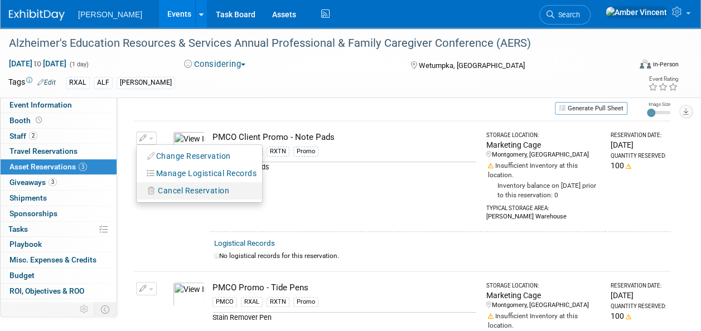
click at [186, 190] on span "Cancel Reservation" at bounding box center [193, 190] width 71 height 9
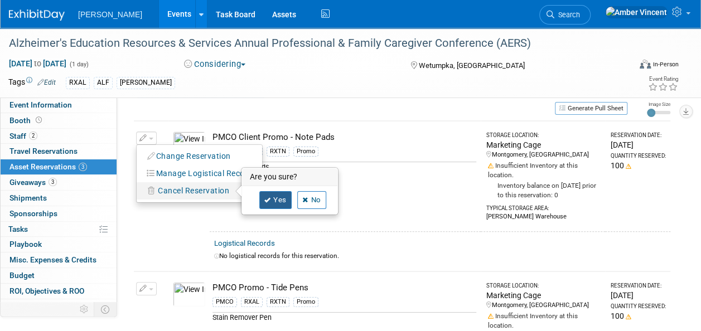
click at [270, 200] on icon at bounding box center [267, 200] width 7 height 6
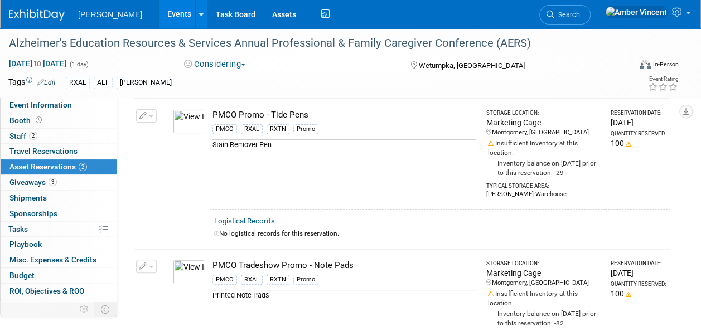
scroll to position [0, 0]
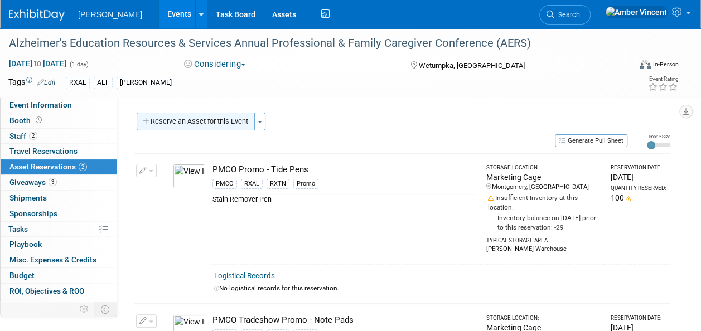
click at [189, 119] on button "Reserve an Asset for this Event" at bounding box center [196, 122] width 118 height 18
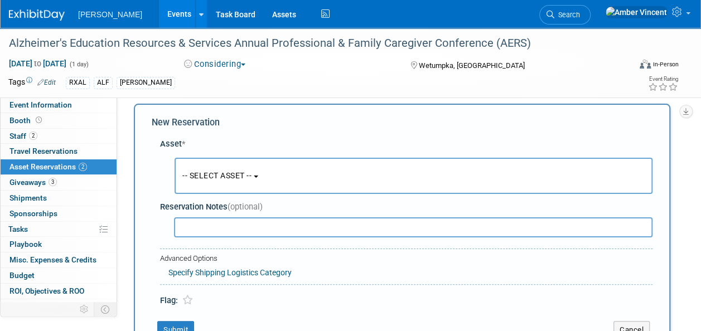
scroll to position [11, 0]
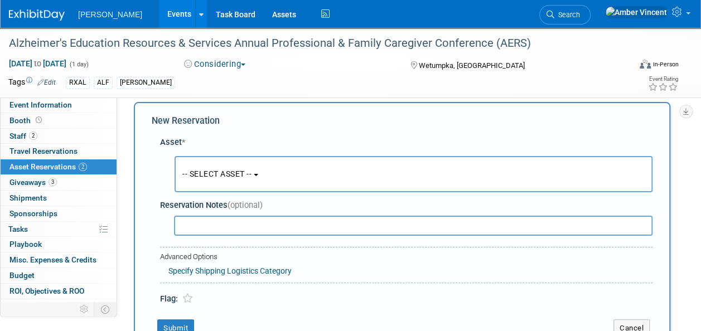
click at [190, 168] on button "-- SELECT ASSET --" at bounding box center [413, 174] width 478 height 36
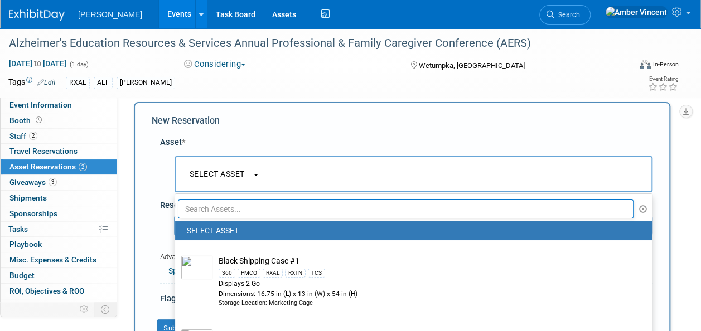
click at [209, 205] on input "text" at bounding box center [405, 209] width 455 height 19
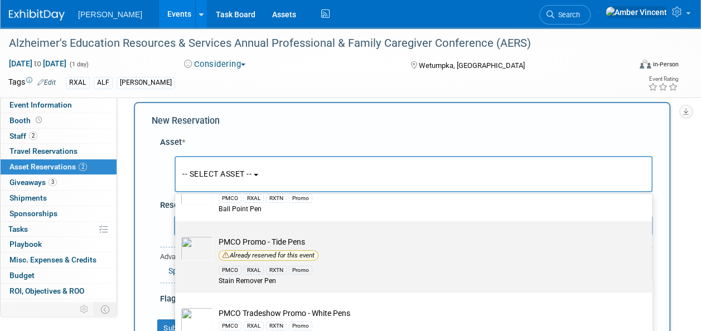
scroll to position [111, 0]
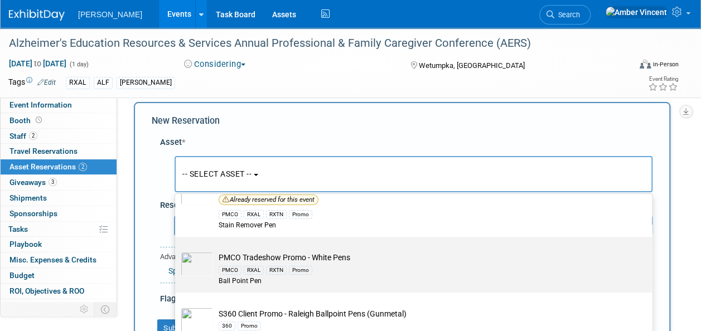
type input "pens"
click at [247, 263] on div "PMCO RXAL RXTN Promo" at bounding box center [424, 269] width 411 height 13
click at [177, 250] on input "PMCO Tradeshow Promo - White Pens PMCO RXAL RXTN Promo Ball Point Pen" at bounding box center [172, 246] width 7 height 7
select select "10722514"
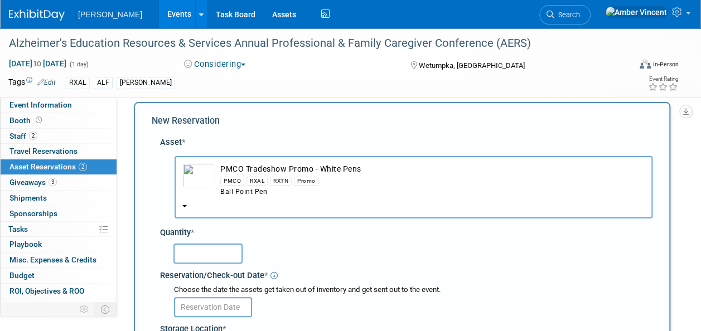
click at [211, 249] on input "text" at bounding box center [207, 254] width 69 height 20
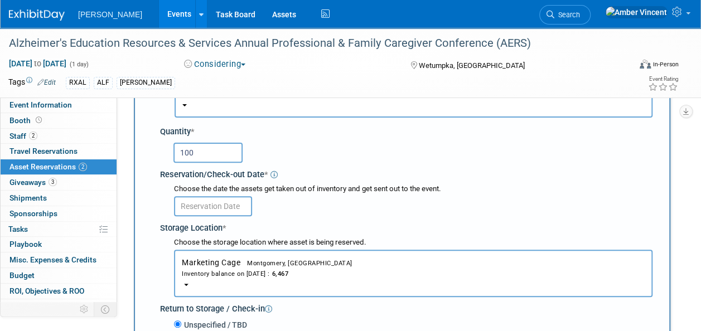
scroll to position [178, 0]
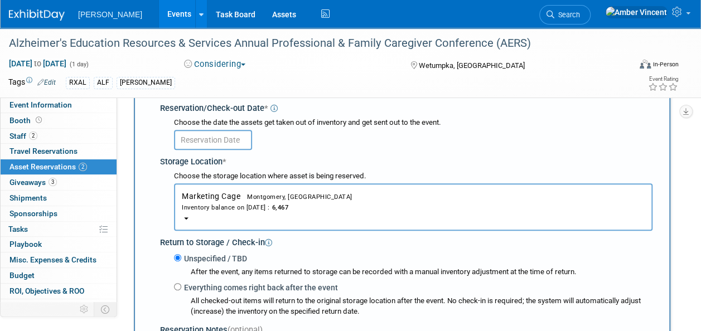
type input "100"
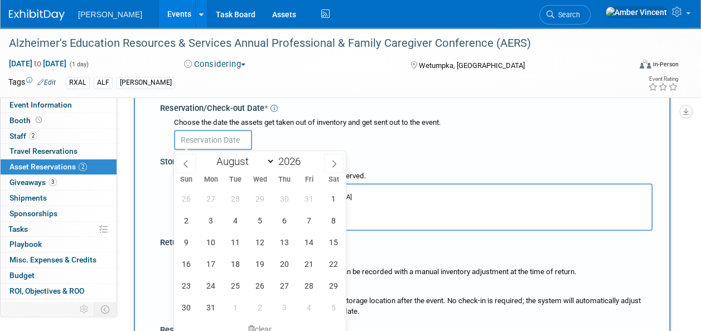
click at [203, 142] on input "text" at bounding box center [213, 140] width 78 height 20
click at [240, 219] on span "4" at bounding box center [235, 221] width 22 height 22
type input "Aug 4, 2026"
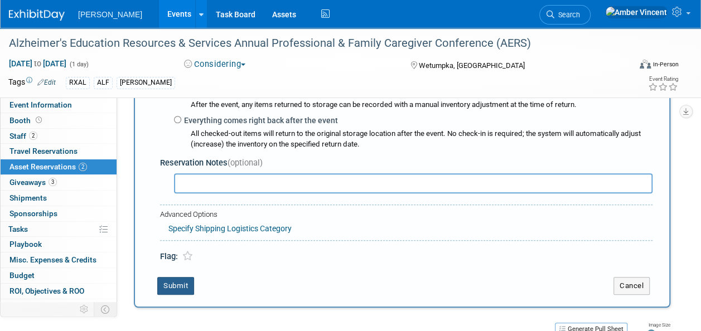
click at [182, 277] on button "Submit" at bounding box center [175, 286] width 37 height 18
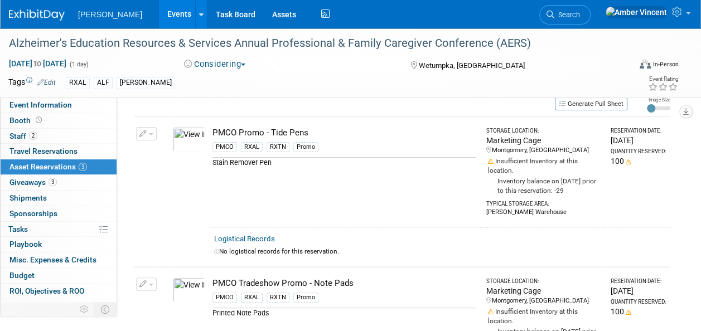
scroll to position [0, 0]
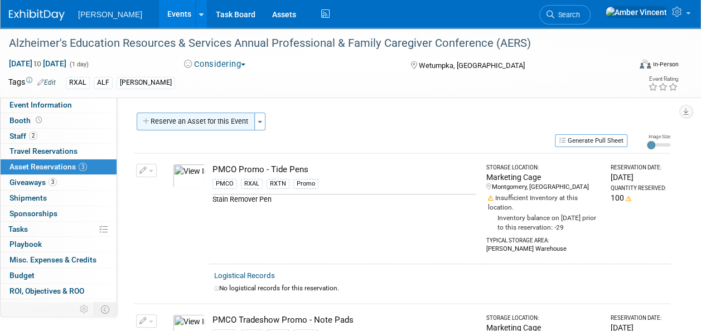
click at [186, 118] on button "Reserve an Asset for this Event" at bounding box center [196, 122] width 118 height 18
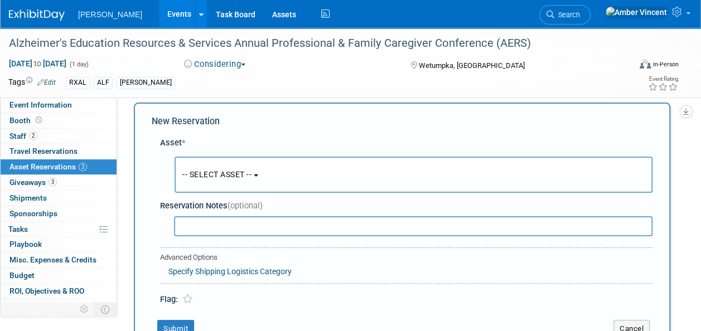
scroll to position [11, 0]
click at [207, 167] on button "-- SELECT ASSET --" at bounding box center [413, 174] width 478 height 36
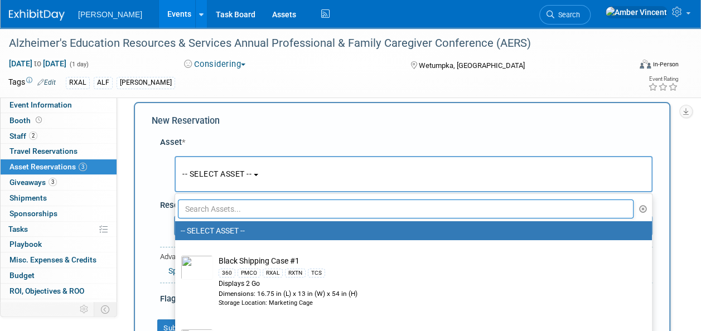
click at [208, 207] on input "text" at bounding box center [405, 209] width 455 height 19
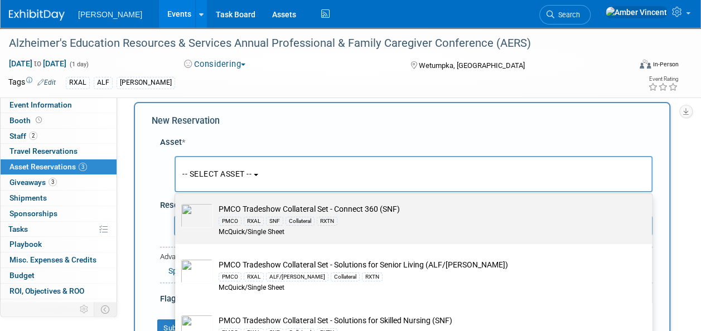
scroll to position [56, 0]
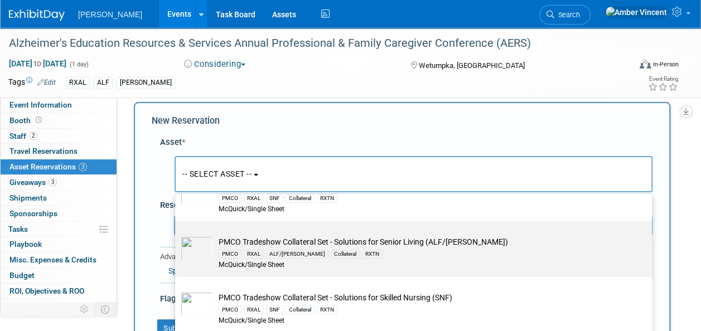
type input "pmco tradeshow"
click at [244, 251] on div "RXAL" at bounding box center [254, 254] width 20 height 9
click at [177, 235] on input "PMCO Tradeshow Collateral Set - Solutions for Senior Living (ALF/SCALF) PMCO RX…" at bounding box center [172, 230] width 7 height 7
select select "10722501"
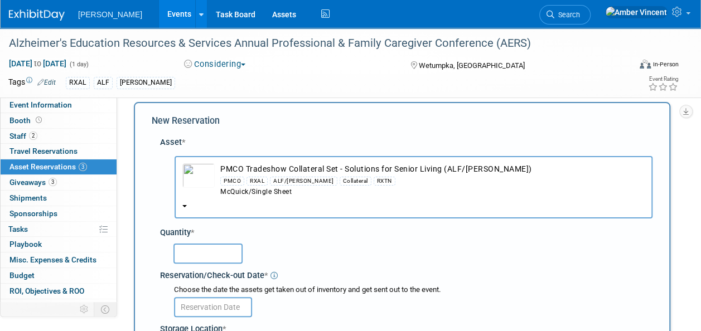
click at [193, 255] on input "text" at bounding box center [207, 254] width 69 height 20
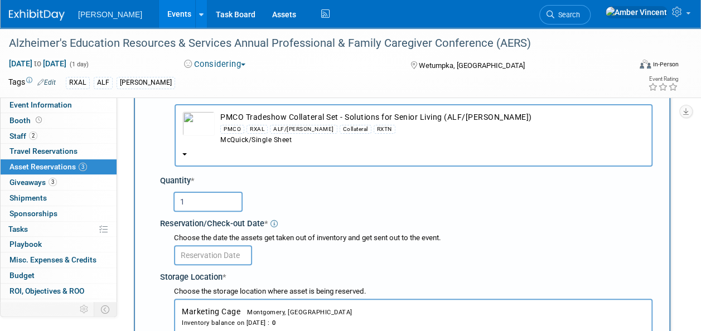
scroll to position [122, 0]
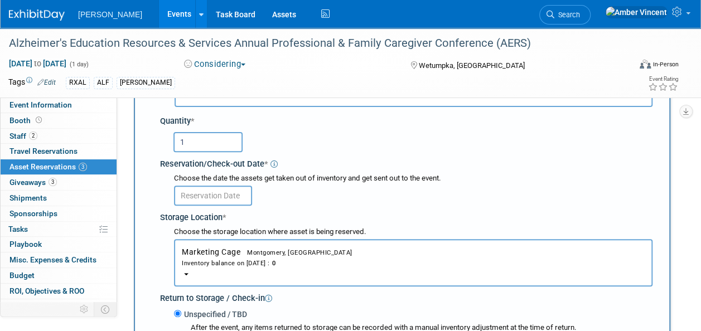
type input "1"
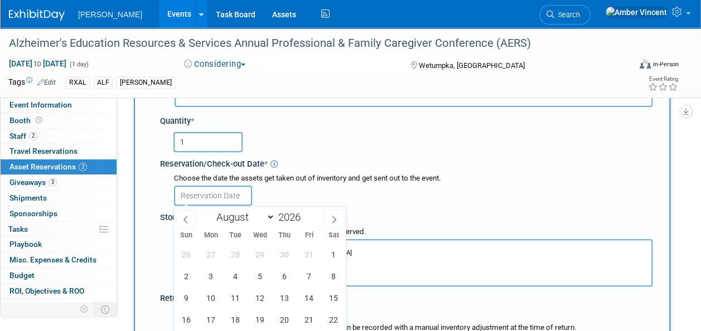
click at [211, 202] on input "text" at bounding box center [213, 196] width 78 height 20
click at [234, 270] on span "4" at bounding box center [235, 276] width 22 height 22
type input "Aug 4, 2026"
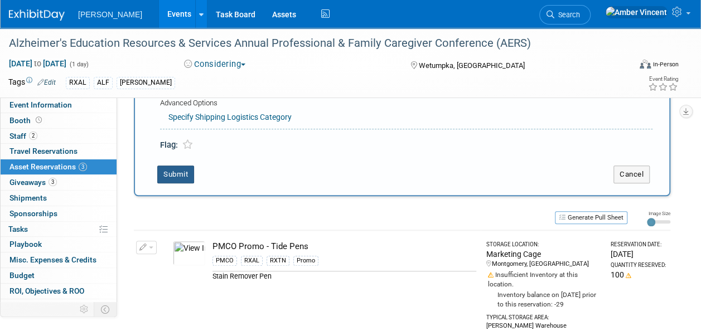
click at [176, 170] on button "Submit" at bounding box center [175, 175] width 37 height 18
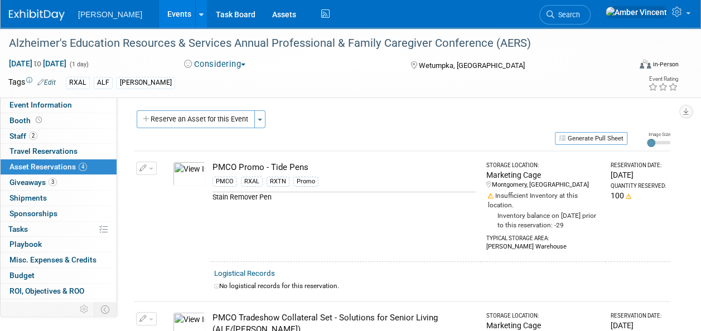
scroll to position [0, 0]
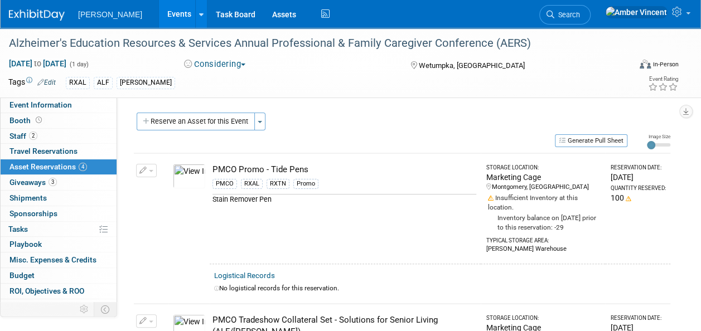
drag, startPoint x: 175, startPoint y: 105, endPoint x: 177, endPoint y: 111, distance: 6.5
click at [175, 105] on div "Participation Level: Exhibitor Exhibitor/Sponsor Projected Attendance: Specify …" at bounding box center [397, 213] width 561 height 230
click at [183, 124] on button "Reserve an Asset for this Event" at bounding box center [196, 122] width 118 height 18
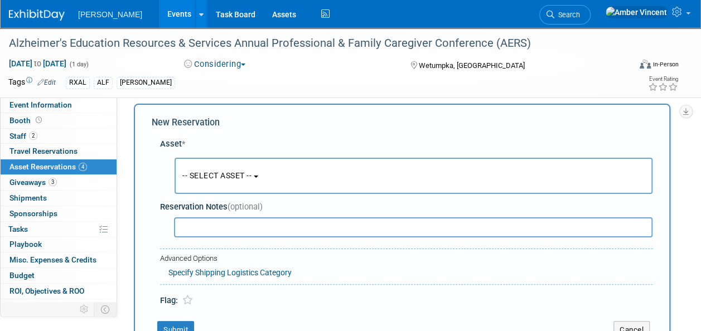
scroll to position [11, 0]
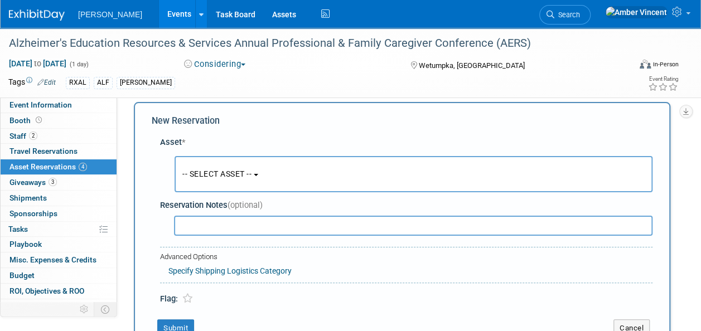
click at [201, 172] on span "-- SELECT ASSET --" at bounding box center [216, 173] width 69 height 9
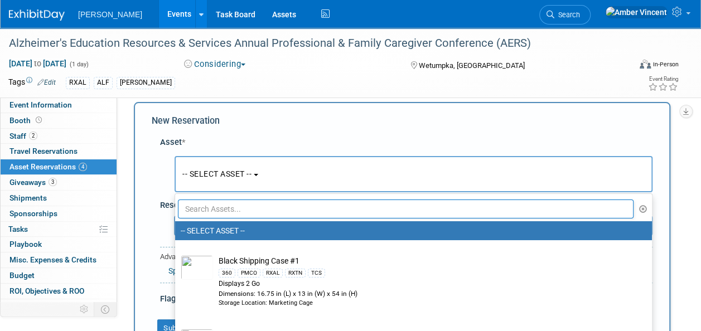
click at [207, 208] on input "text" at bounding box center [405, 209] width 455 height 19
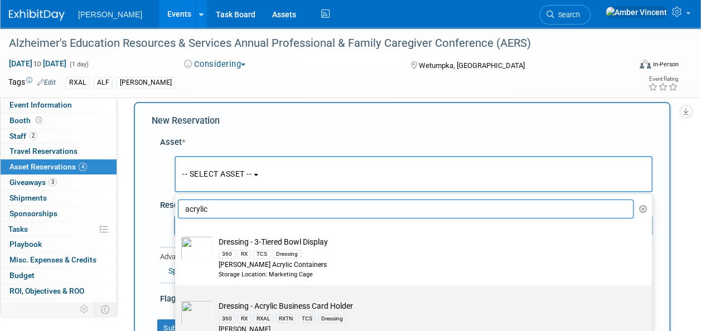
scroll to position [56, 0]
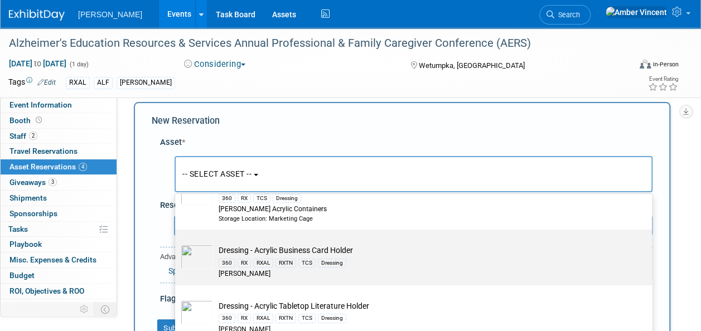
type input "acrylic"
click at [280, 256] on div "360 RX RXAL RXTN TCS Dressing" at bounding box center [424, 262] width 411 height 13
click at [177, 243] on input "Dressing - Acrylic Business Card Holder 360 RX RXAL RXTN TCS Dressing Azar" at bounding box center [172, 239] width 7 height 7
select select "10723995"
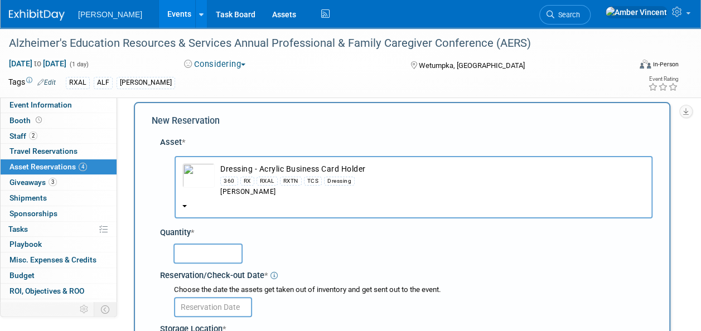
click at [201, 247] on input "text" at bounding box center [207, 254] width 69 height 20
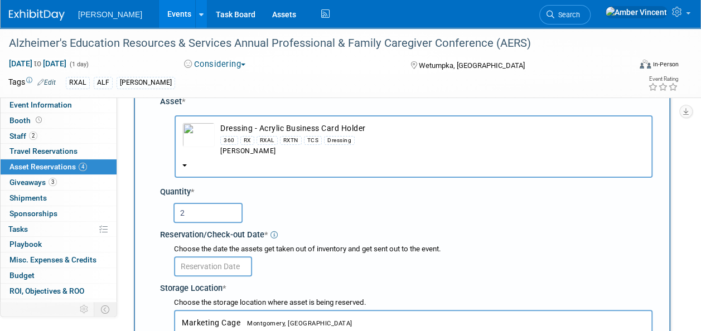
scroll to position [66, 0]
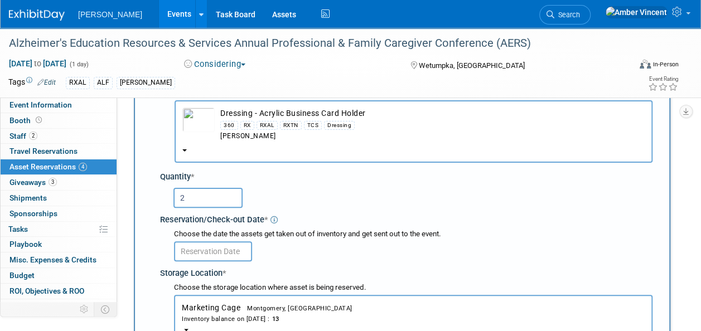
type input "2"
click at [205, 254] on body "Turenne Events Add Event Bulk Upload Events Shareable Event Boards Recently Vie…" at bounding box center [350, 99] width 701 height 331
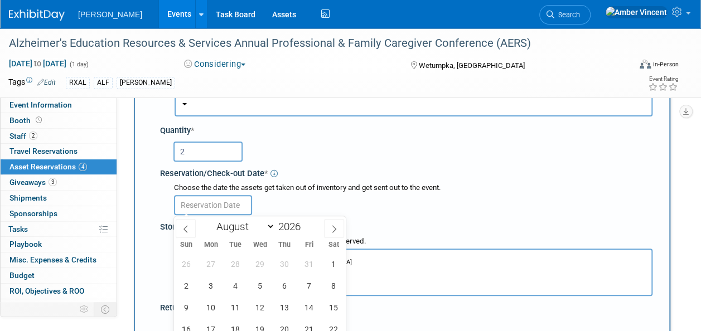
scroll to position [178, 0]
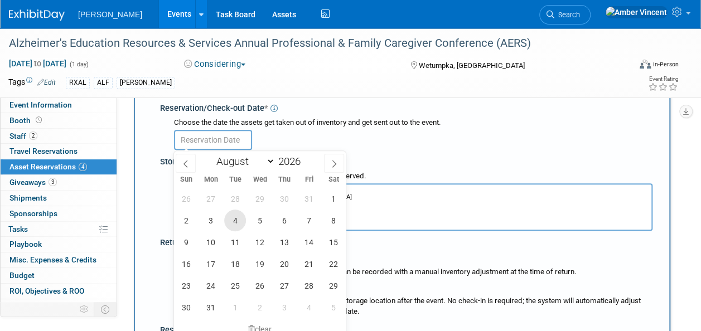
click at [234, 220] on span "4" at bounding box center [235, 221] width 22 height 22
type input "Aug 4, 2026"
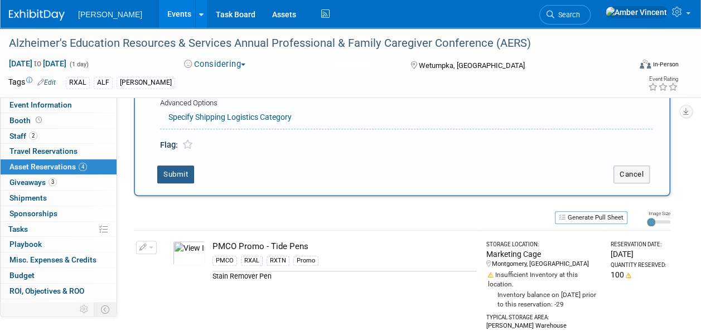
click at [189, 172] on button "Submit" at bounding box center [175, 175] width 37 height 18
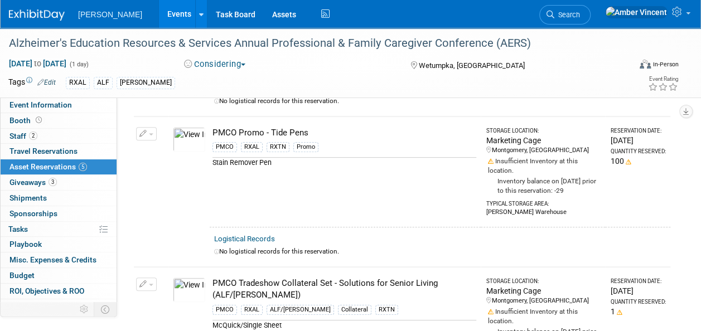
scroll to position [13, 0]
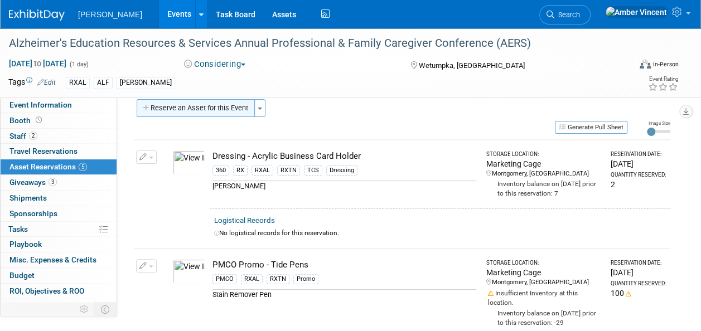
click at [204, 108] on button "Reserve an Asset for this Event" at bounding box center [196, 108] width 118 height 18
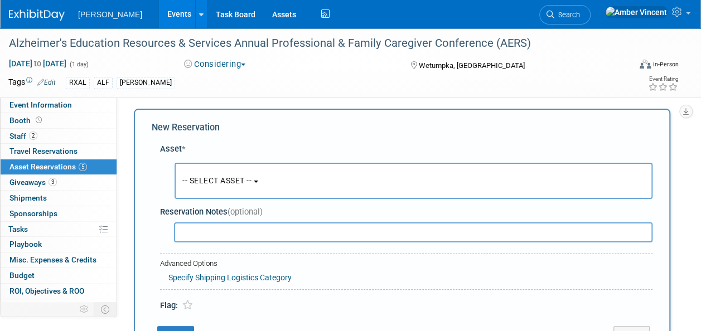
scroll to position [11, 0]
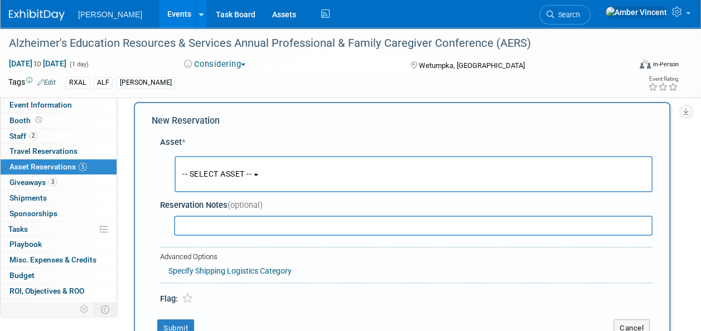
click at [242, 164] on button "-- SELECT ASSET --" at bounding box center [413, 174] width 478 height 36
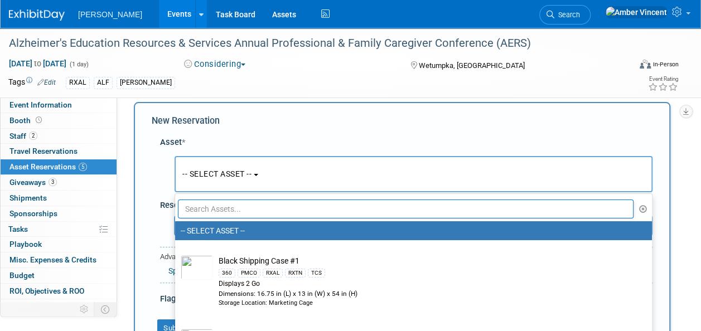
click at [236, 212] on input "text" at bounding box center [405, 209] width 455 height 19
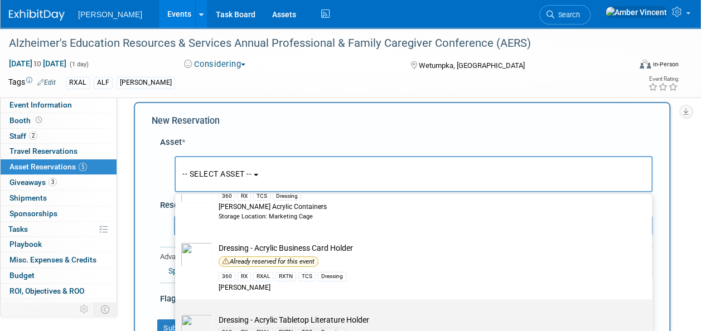
scroll to position [111, 0]
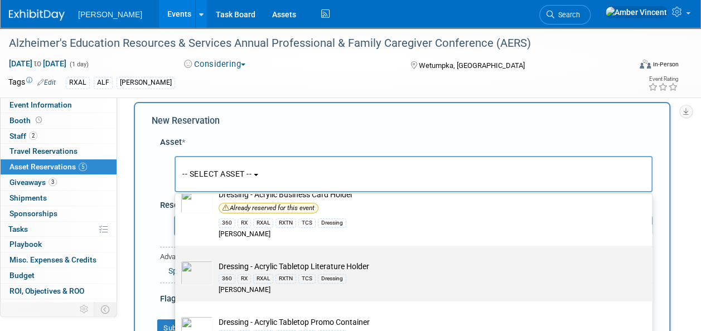
type input "acrylic"
click at [264, 272] on div "360 RX RXAL RXTN TCS Dressing" at bounding box center [424, 278] width 411 height 13
click at [177, 259] on input "Dressing - Acrylic Tabletop Literature Holder 360 RX RXAL RXTN TCS Dressing Azar" at bounding box center [172, 255] width 7 height 7
select select "10723996"
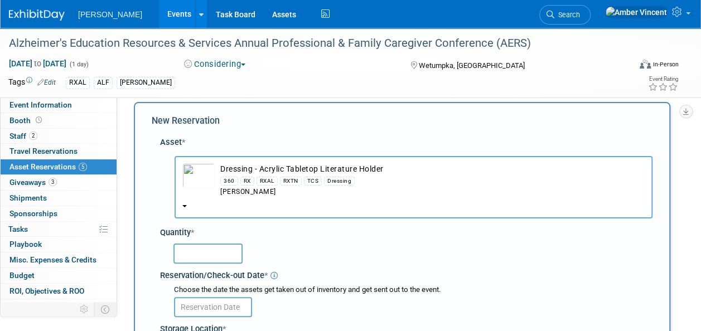
click at [188, 258] on input "text" at bounding box center [207, 254] width 69 height 20
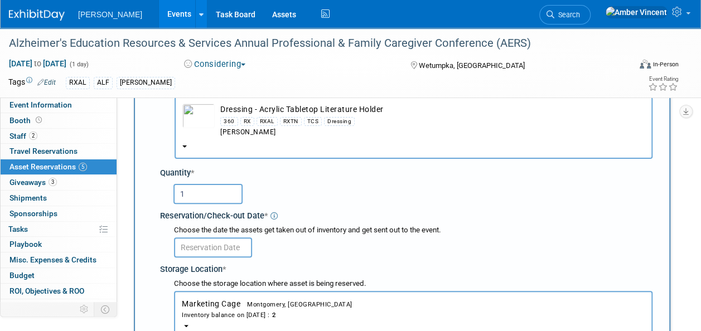
scroll to position [178, 0]
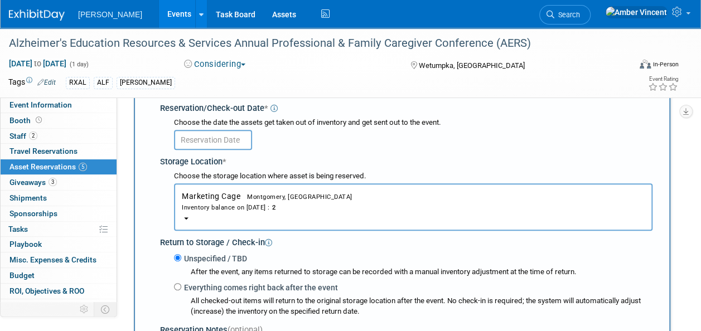
type input "1"
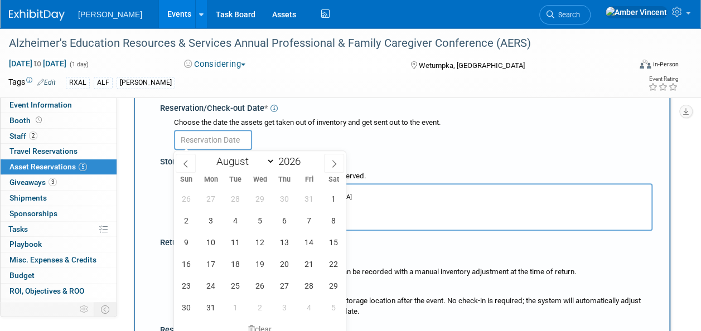
click at [227, 138] on input "text" at bounding box center [213, 140] width 78 height 20
click at [230, 221] on span "4" at bounding box center [235, 221] width 22 height 22
type input "Aug 4, 2026"
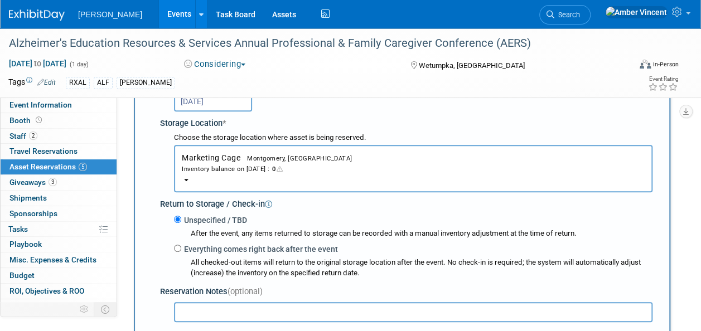
scroll to position [234, 0]
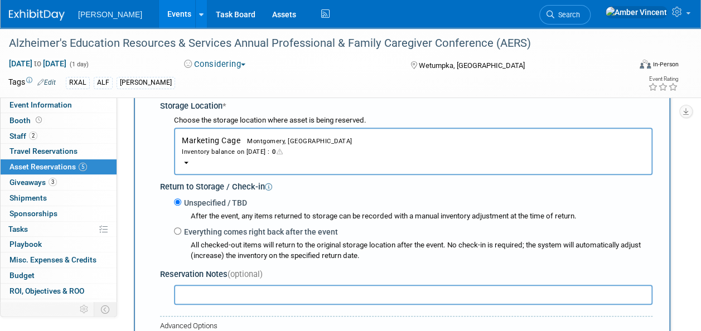
click at [182, 230] on label "Everything comes right back after the event" at bounding box center [259, 231] width 157 height 11
click at [181, 230] on input "Everything comes right back after the event" at bounding box center [177, 230] width 7 height 7
radio input "true"
type input "2026"
select select "7"
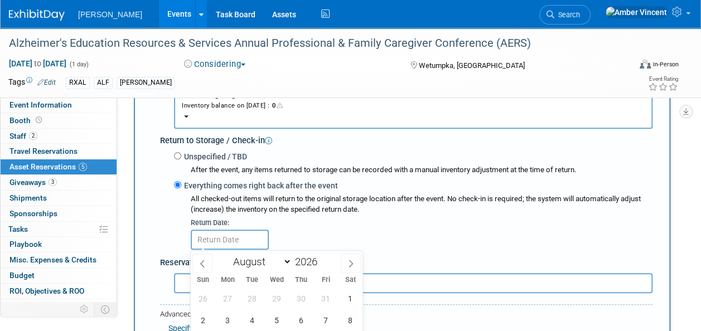
scroll to position [401, 0]
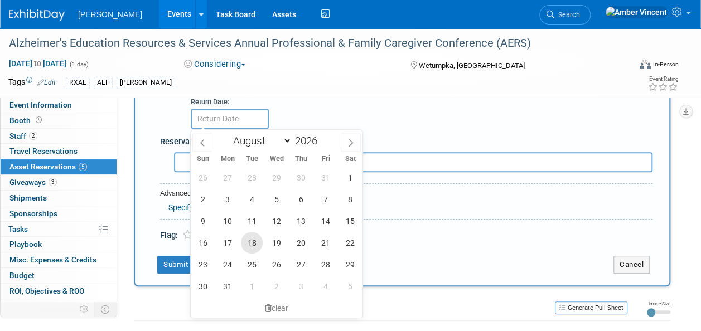
click at [254, 242] on span "18" at bounding box center [252, 243] width 22 height 22
type input "Aug 18, 2026"
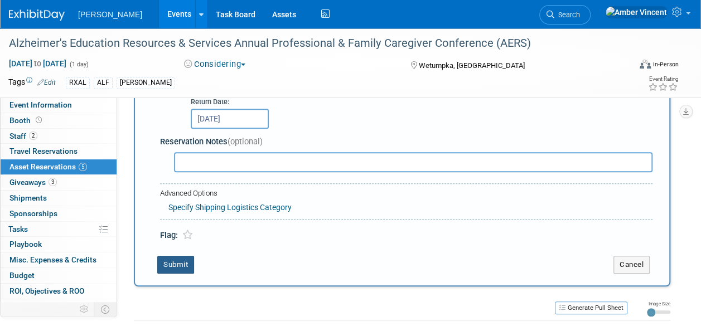
click at [188, 263] on button "Submit" at bounding box center [175, 265] width 37 height 18
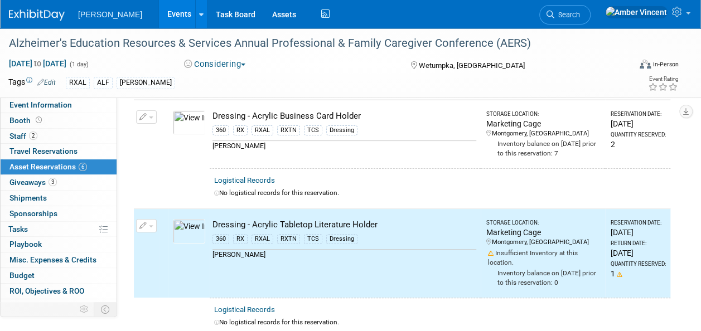
scroll to position [0, 0]
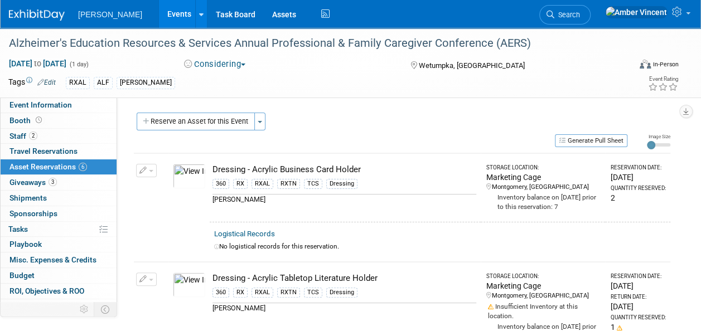
click at [152, 172] on button "button" at bounding box center [146, 170] width 21 height 13
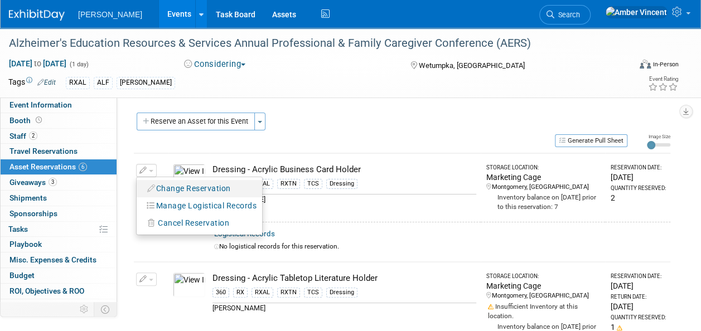
click at [155, 187] on icon "button" at bounding box center [151, 189] width 9 height 8
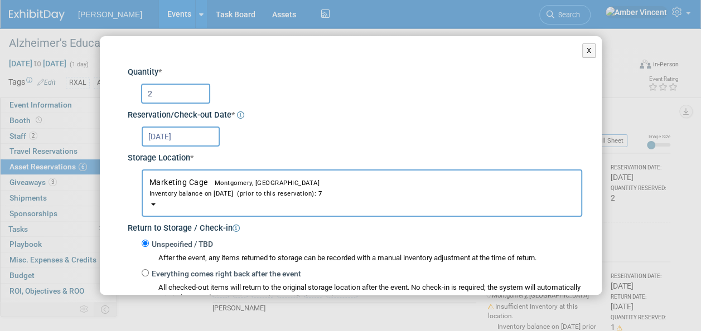
scroll to position [56, 0]
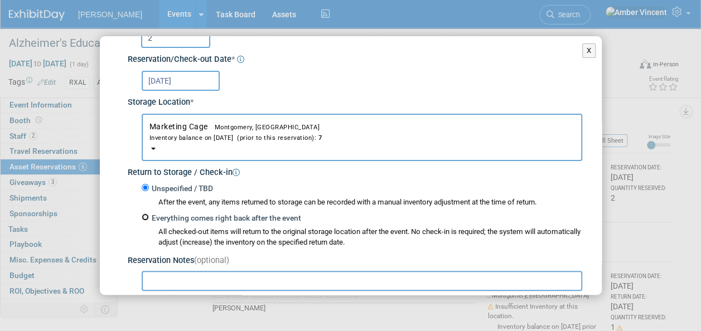
click at [144, 215] on input "Everything comes right back after the event" at bounding box center [145, 216] width 7 height 7
radio input "true"
type input "2026"
select select "7"
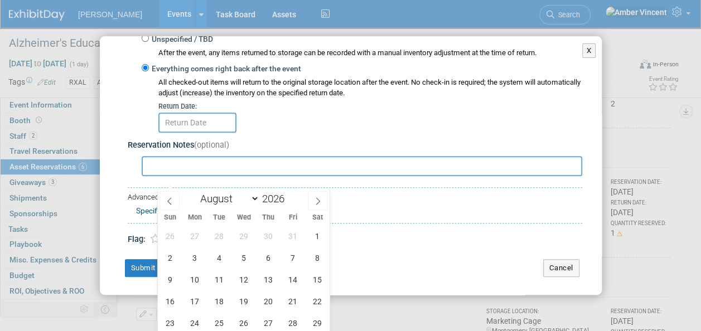
scroll to position [111, 0]
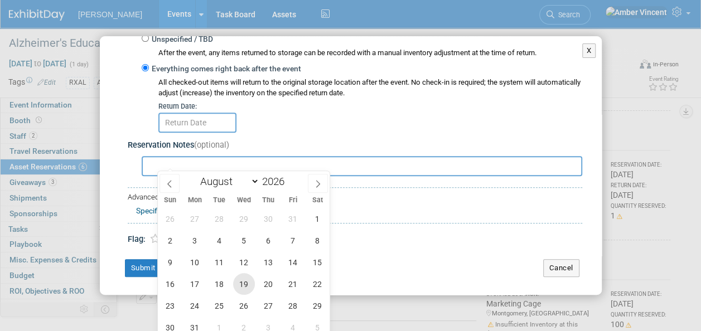
click at [240, 287] on span "19" at bounding box center [244, 284] width 22 height 22
type input "Aug 19, 2026"
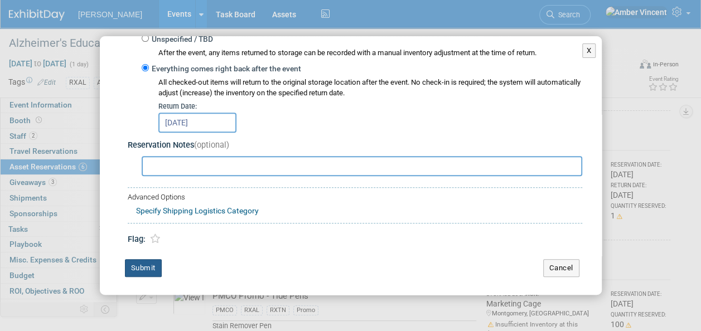
click at [149, 270] on button "Submit" at bounding box center [143, 268] width 37 height 18
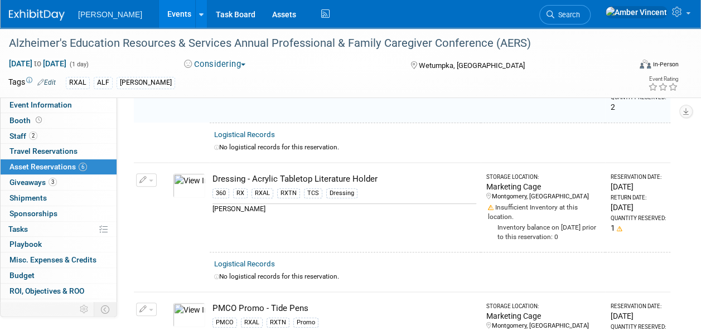
click at [151, 179] on span "button" at bounding box center [151, 180] width 4 height 2
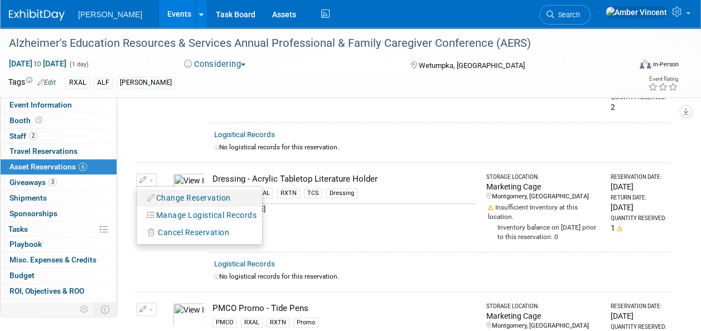
click at [177, 198] on button "Change Reservation" at bounding box center [189, 198] width 94 height 15
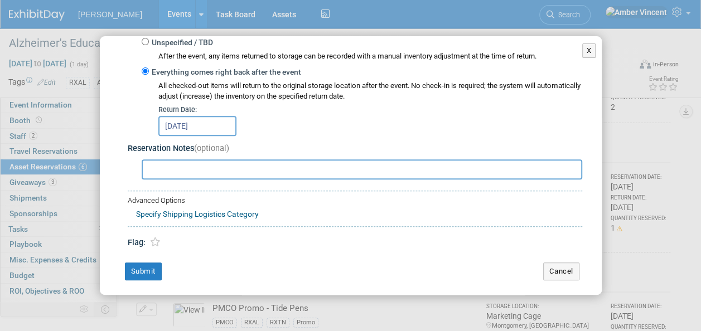
scroll to position [205, 0]
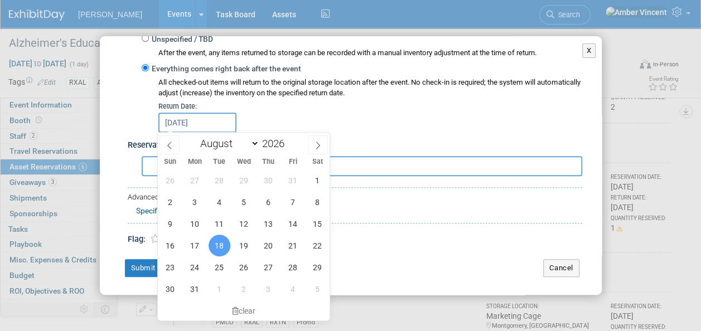
click at [216, 130] on body "Turenne Events Add Event Bulk Upload Events Shareable Event Boards Recently Vie…" at bounding box center [350, 54] width 701 height 331
click at [249, 245] on span "19" at bounding box center [244, 246] width 22 height 22
type input "Aug 19, 2026"
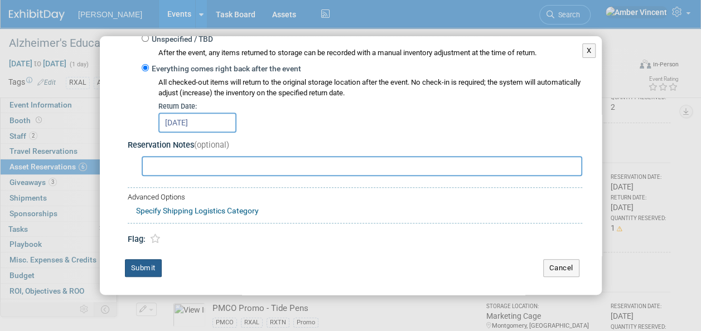
click at [139, 270] on button "Submit" at bounding box center [143, 268] width 37 height 18
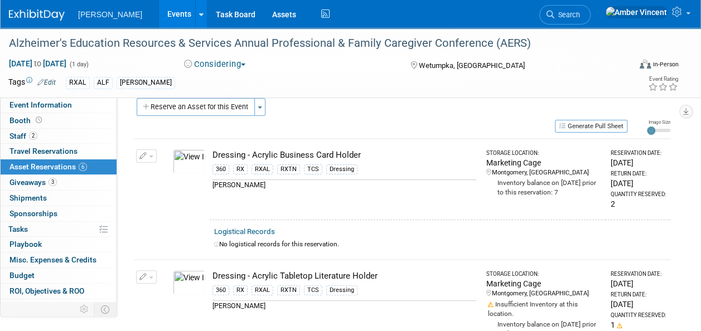
scroll to position [0, 0]
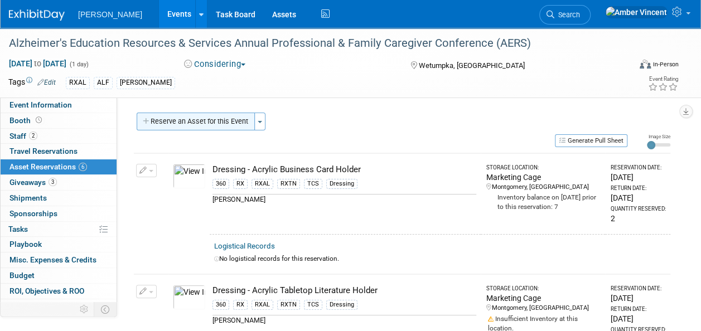
click at [231, 123] on button "Reserve an Asset for this Event" at bounding box center [196, 122] width 118 height 18
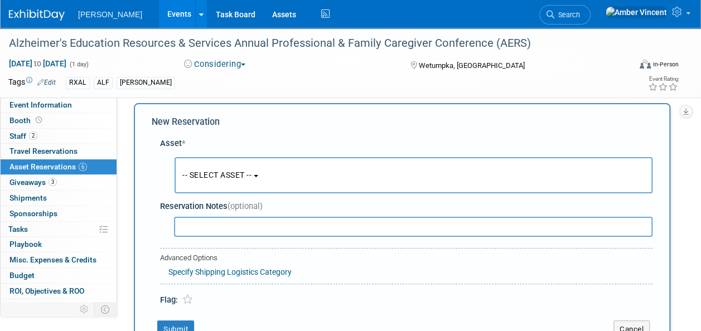
scroll to position [11, 0]
click at [241, 163] on button "-- SELECT ASSET --" at bounding box center [413, 174] width 478 height 36
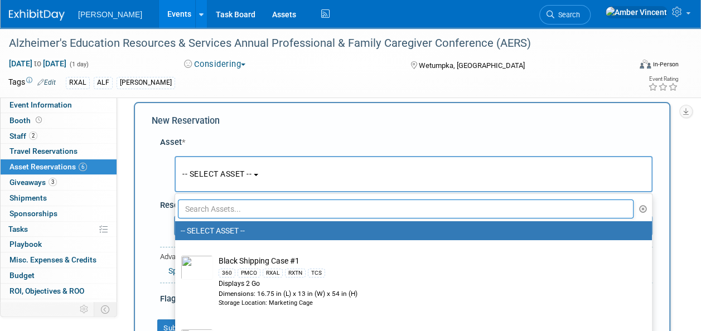
click at [226, 205] on input "text" at bounding box center [405, 209] width 455 height 19
type input "["
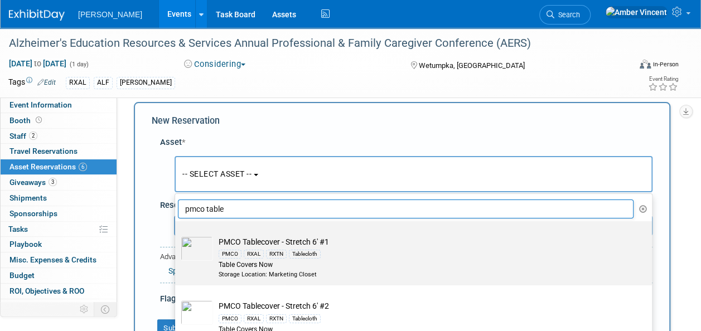
type input "pmco table"
click at [298, 247] on div "PMCO RXAL RXTN Tablecloth" at bounding box center [424, 253] width 411 height 13
click at [177, 235] on input "PMCO Tablecover - Stretch 6' #1 PMCO RXAL RXTN Tablecloth Table Covers Now Stor…" at bounding box center [172, 230] width 7 height 7
select select "10722516"
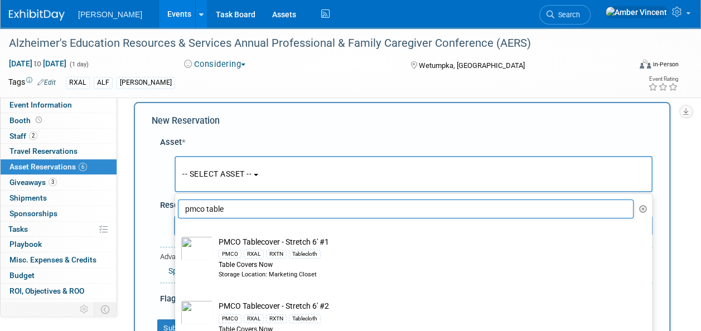
select select "7"
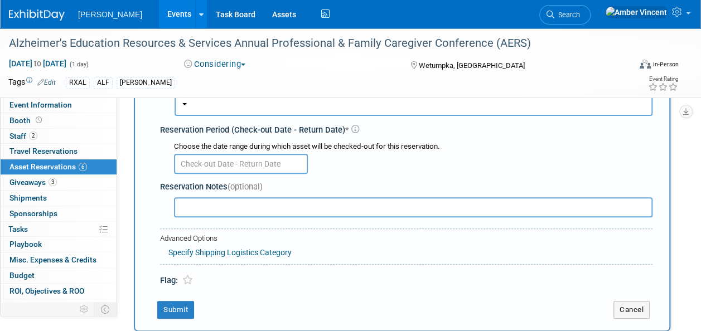
scroll to position [122, 0]
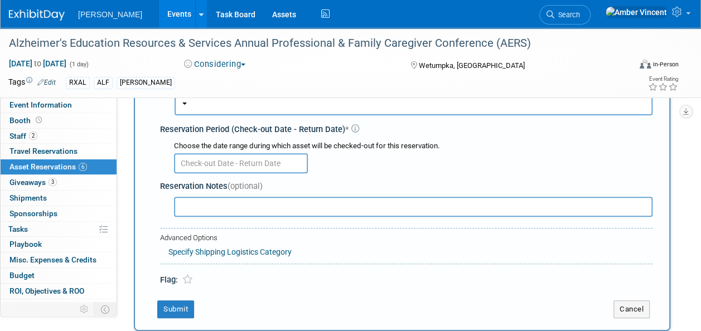
click at [246, 163] on input "text" at bounding box center [241, 163] width 134 height 20
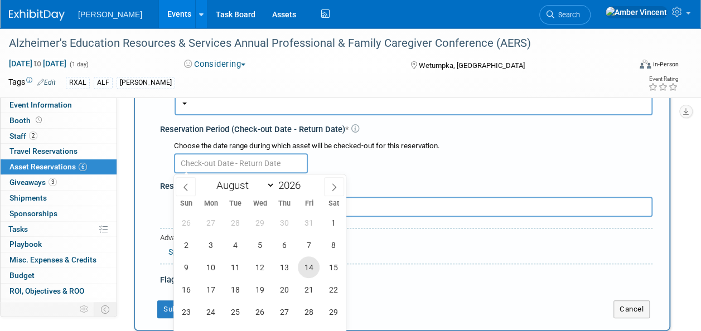
click at [310, 271] on span "14" at bounding box center [309, 267] width 22 height 22
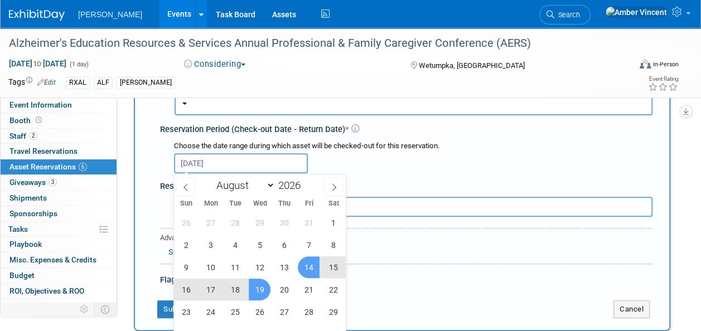
click at [259, 291] on span "19" at bounding box center [260, 290] width 22 height 22
type input "Aug 14, 2026 to Aug 19, 2026"
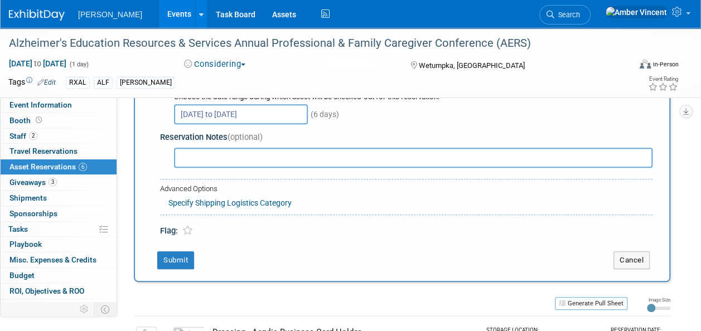
scroll to position [234, 0]
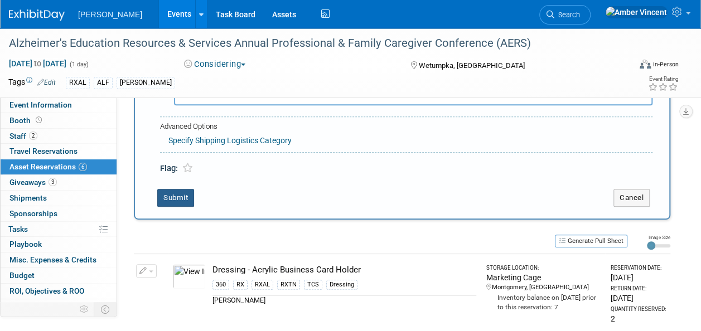
click at [177, 197] on button "Submit" at bounding box center [175, 198] width 37 height 18
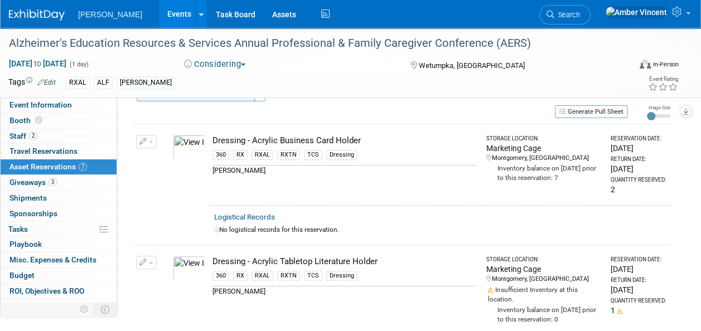
scroll to position [0, 0]
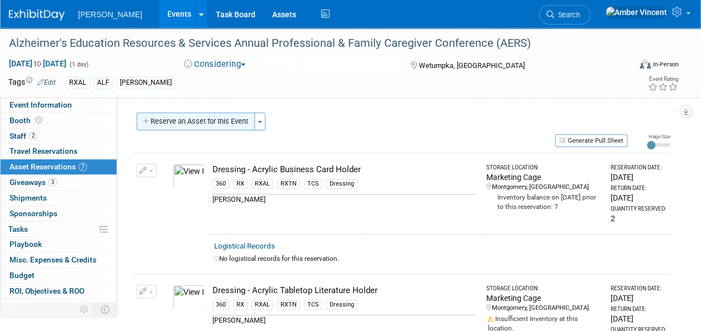
click at [219, 115] on button "Reserve an Asset for this Event" at bounding box center [196, 122] width 118 height 18
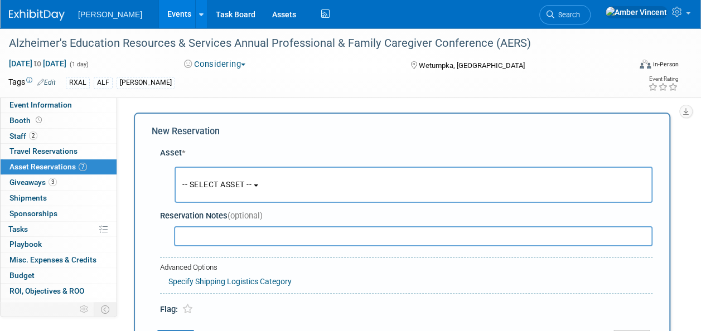
scroll to position [11, 0]
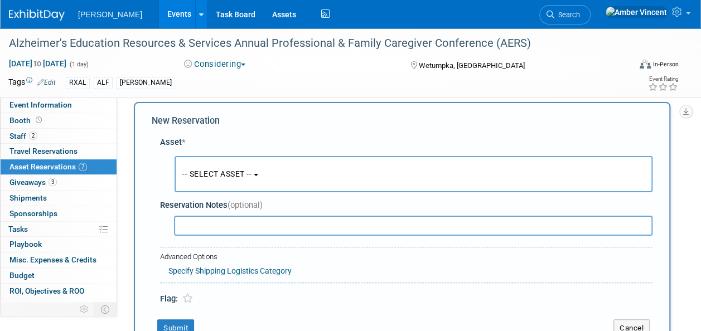
click at [212, 162] on button "-- SELECT ASSET --" at bounding box center [413, 174] width 478 height 36
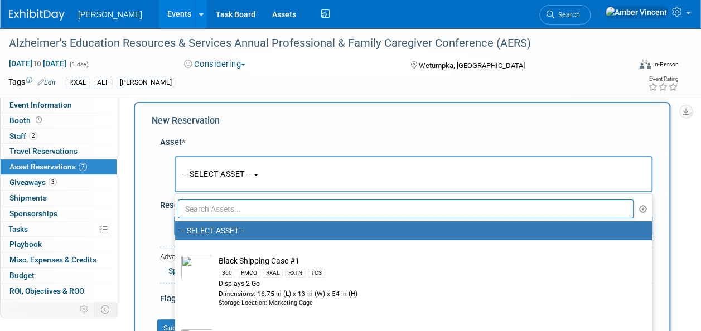
click at [225, 207] on input "text" at bounding box center [405, 209] width 455 height 19
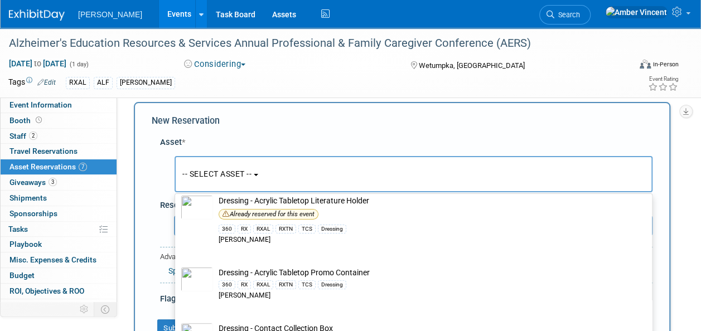
scroll to position [194, 0]
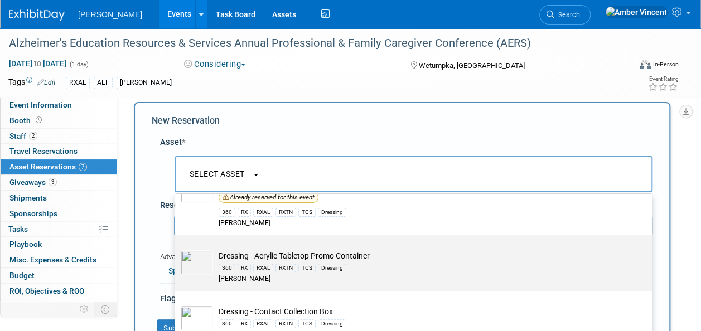
type input "acrylic"
click at [260, 253] on td "Dressing - Acrylic Tabletop Promo Container 360 RX RXAL RXTN TCS Dressing Azar" at bounding box center [421, 267] width 416 height 34
click at [177, 249] on input "Dressing - Acrylic Tabletop Promo Container 360 RX RXAL RXTN TCS Dressing Azar" at bounding box center [172, 244] width 7 height 7
select select "10724000"
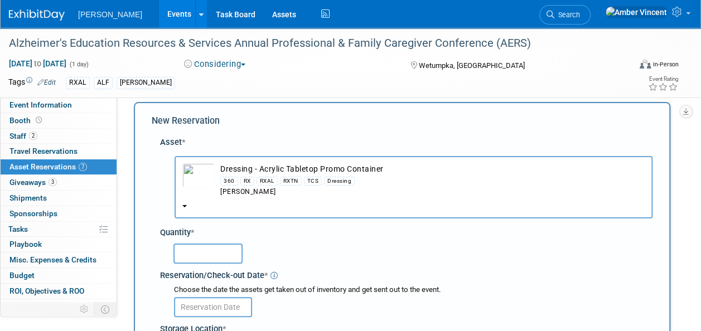
click at [198, 249] on input "text" at bounding box center [207, 254] width 69 height 20
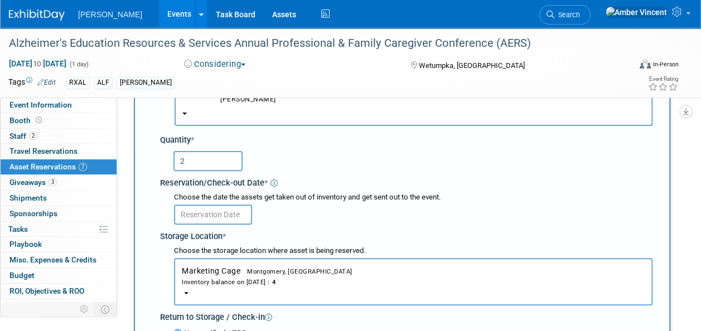
scroll to position [178, 0]
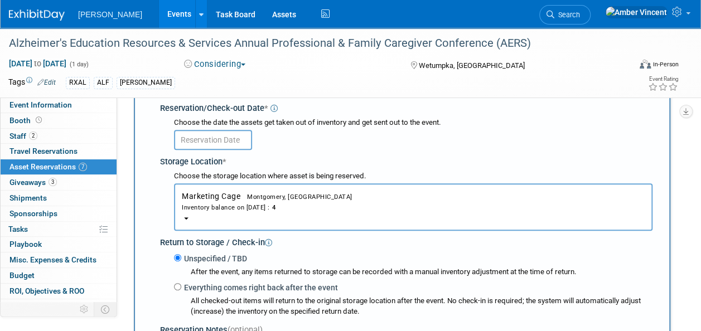
type input "2"
click at [178, 132] on input "text" at bounding box center [213, 140] width 78 height 20
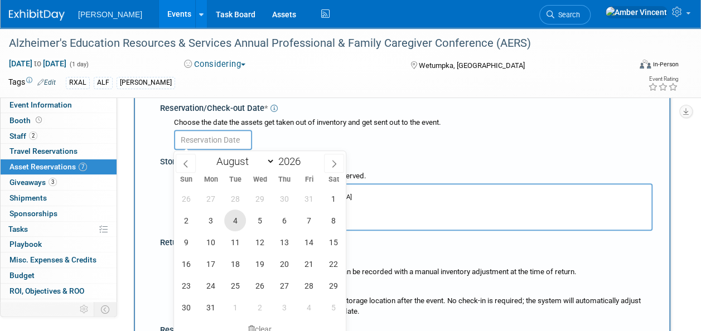
click at [236, 225] on span "4" at bounding box center [235, 221] width 22 height 22
type input "Aug 4, 2026"
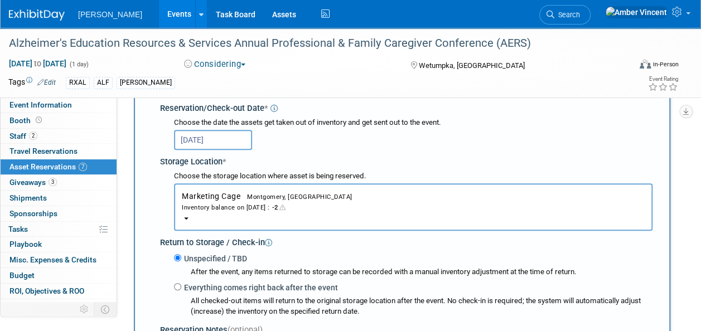
click at [173, 285] on div "Unspecified / TBD After the event, any items returned to storage can be recorde…" at bounding box center [408, 284] width 488 height 65
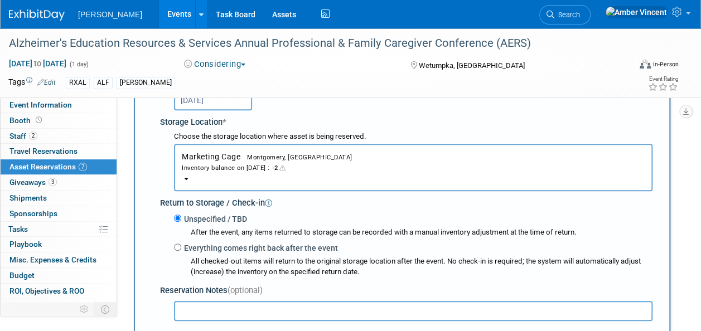
scroll to position [234, 0]
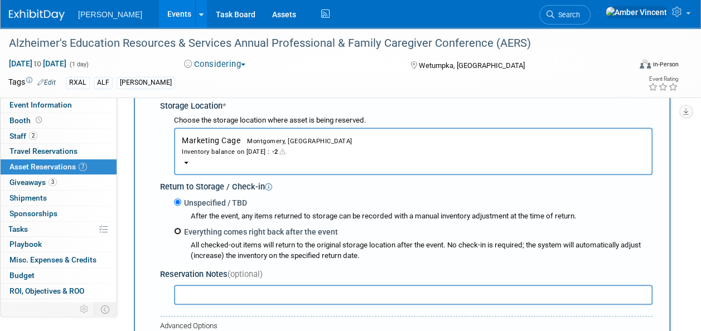
click at [178, 231] on input "Everything comes right back after the event" at bounding box center [177, 230] width 7 height 7
radio input "true"
type input "2026"
select select "7"
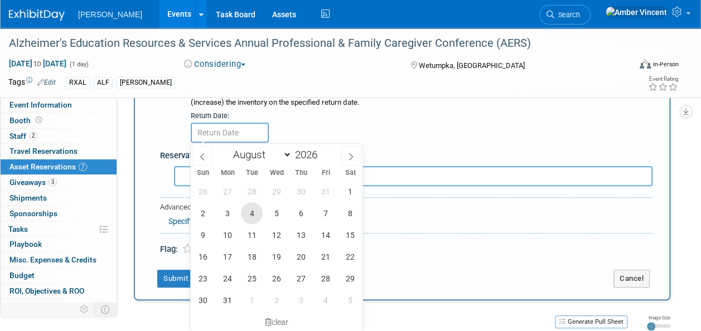
scroll to position [401, 0]
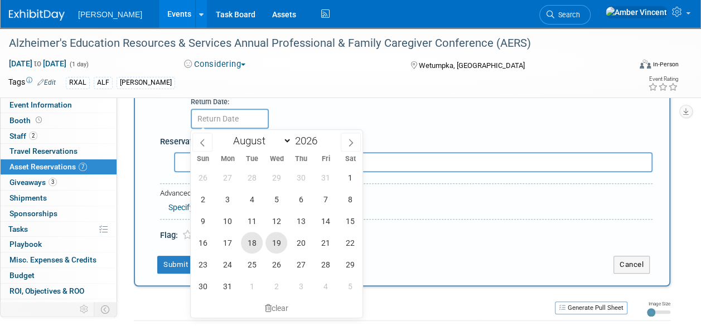
drag, startPoint x: 254, startPoint y: 246, endPoint x: 273, endPoint y: 243, distance: 19.2
click at [273, 243] on div "26 27 28 29 30 31 1 2 3 4 5 6 7 8 9 10 11 12 13 14 15 16 17 18 19 20 21 22 23 2…" at bounding box center [277, 232] width 172 height 130
click at [273, 243] on span "19" at bounding box center [276, 243] width 22 height 22
type input "Aug 19, 2026"
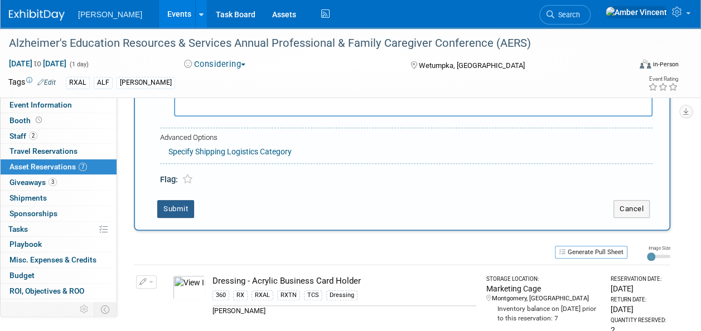
click at [178, 208] on button "Submit" at bounding box center [175, 209] width 37 height 18
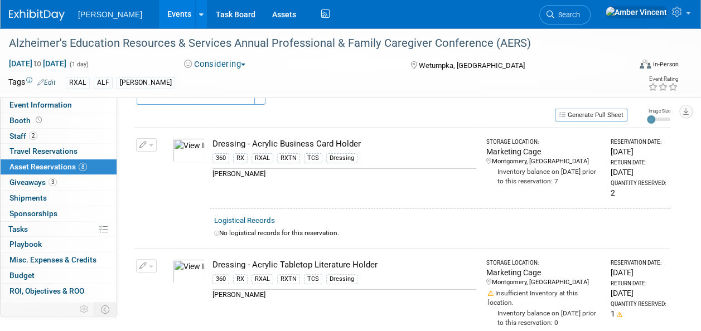
scroll to position [0, 0]
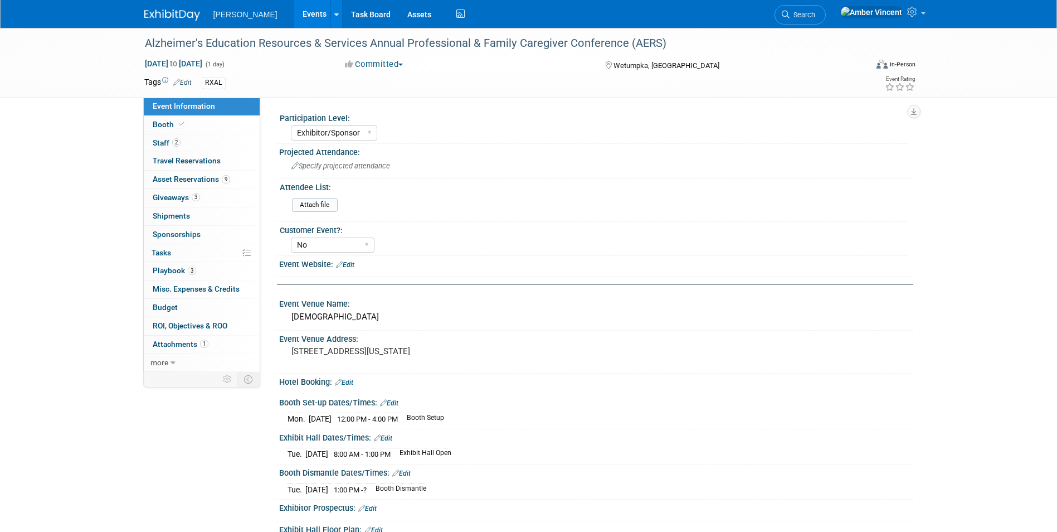
select select "Exhibitor/Sponsor"
select select "No"
click at [198, 186] on link "9 Asset Reservations 9" at bounding box center [202, 180] width 116 height 18
